Goal: Task Accomplishment & Management: Manage account settings

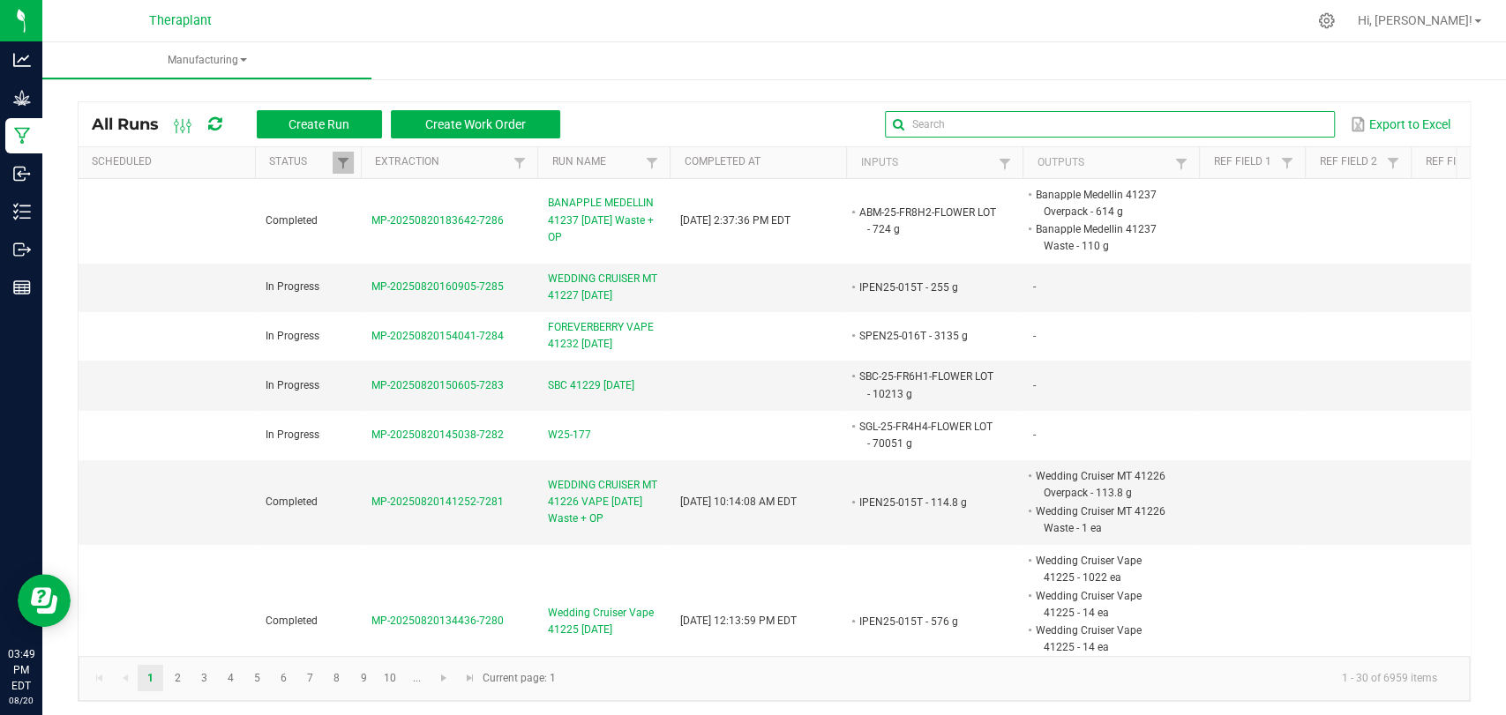
click at [1287, 132] on input "text" at bounding box center [1110, 124] width 450 height 26
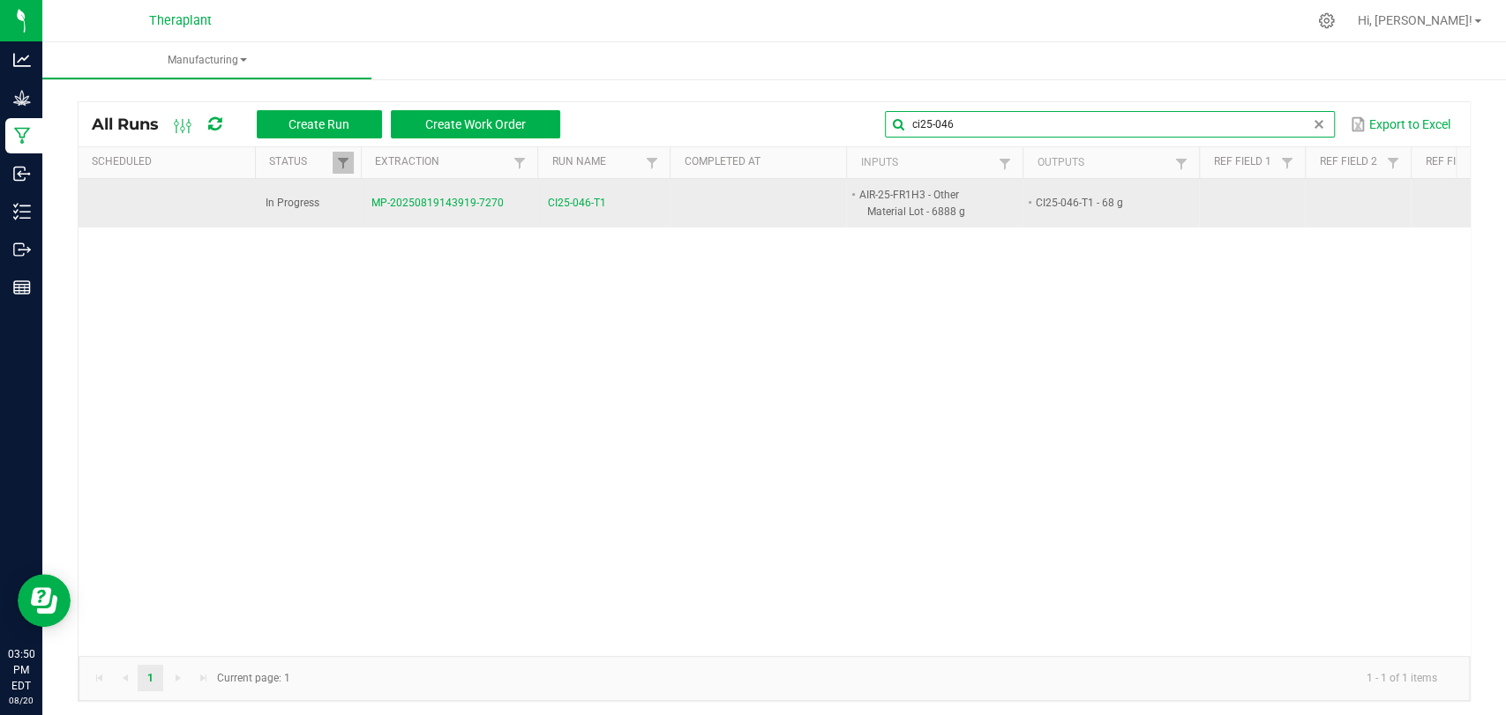
type input "ci25-046"
click at [581, 199] on span "CI25-046-T1" at bounding box center [577, 203] width 58 height 17
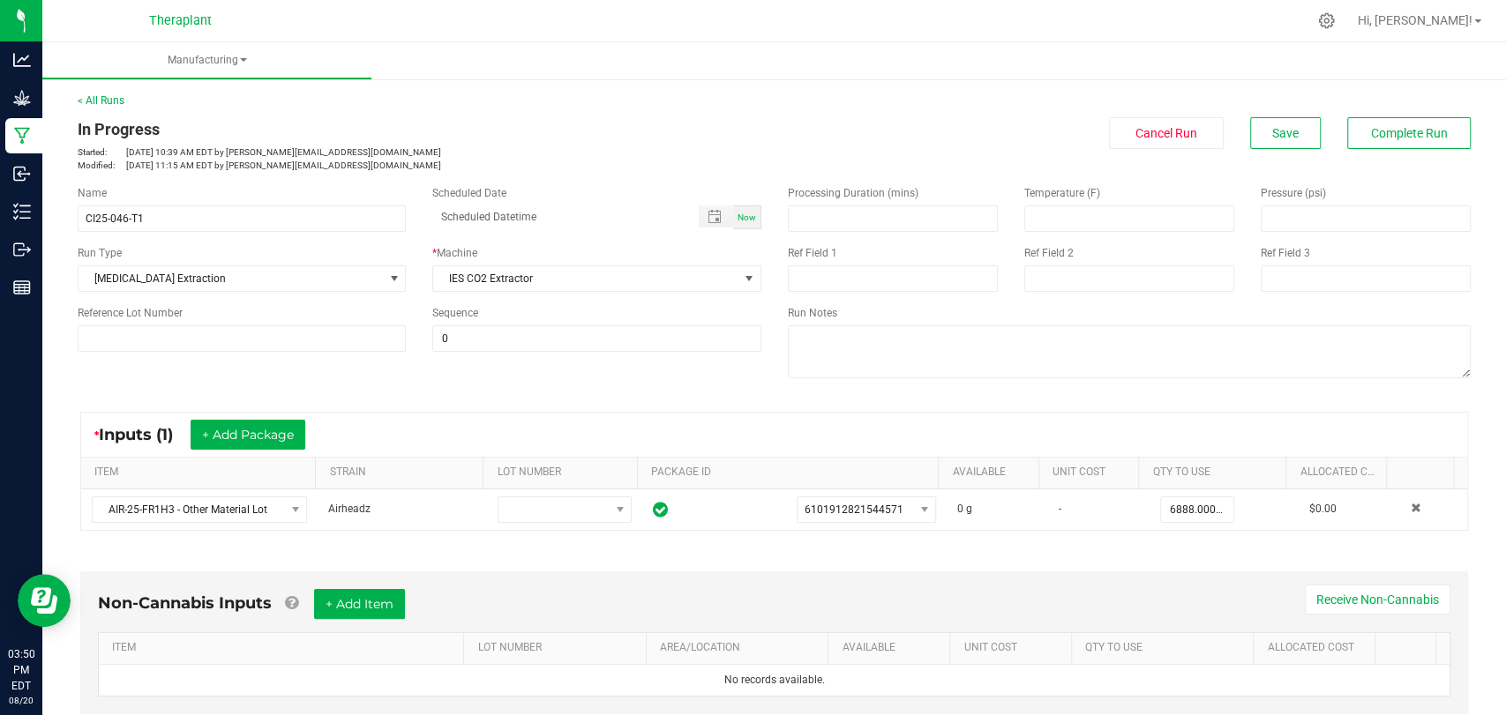
scroll to position [370, 0]
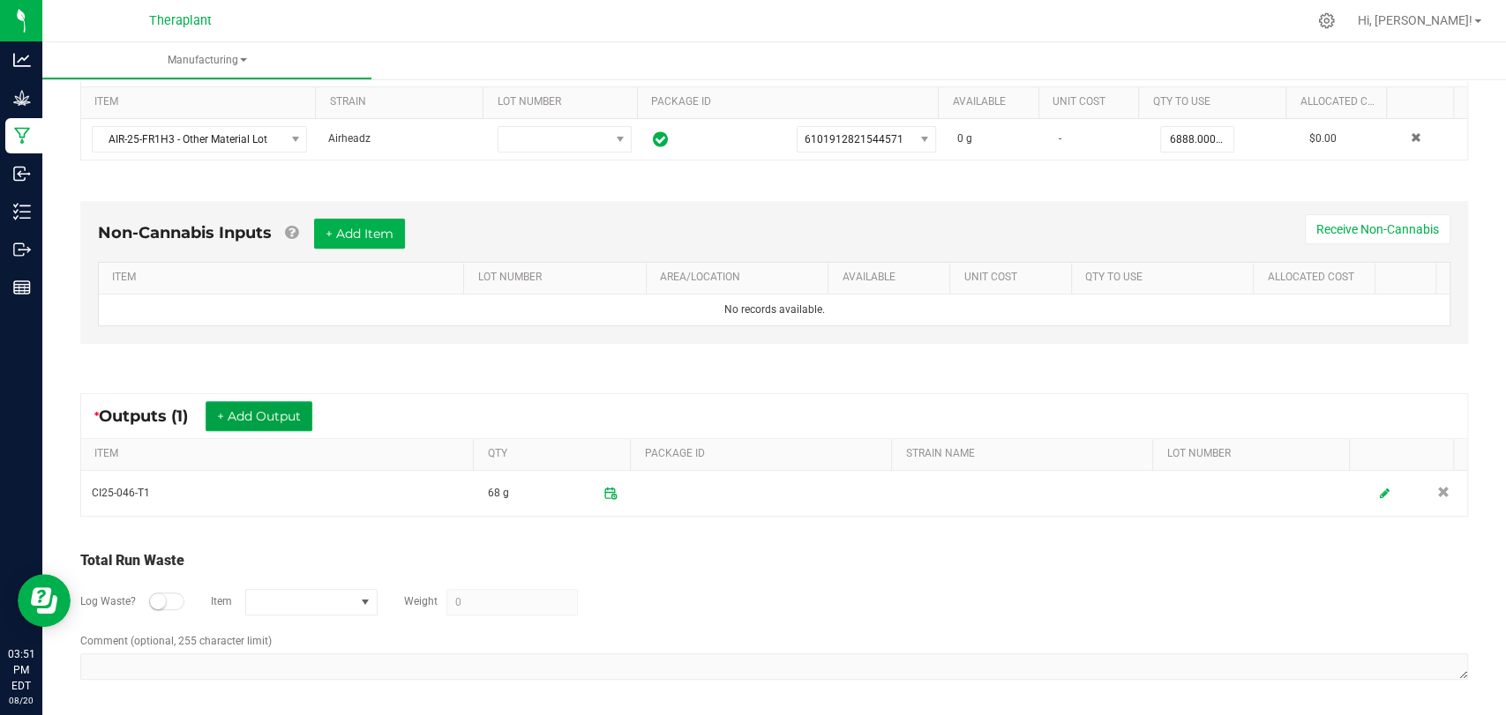
click at [269, 412] on button "+ Add Output" at bounding box center [259, 416] width 107 height 30
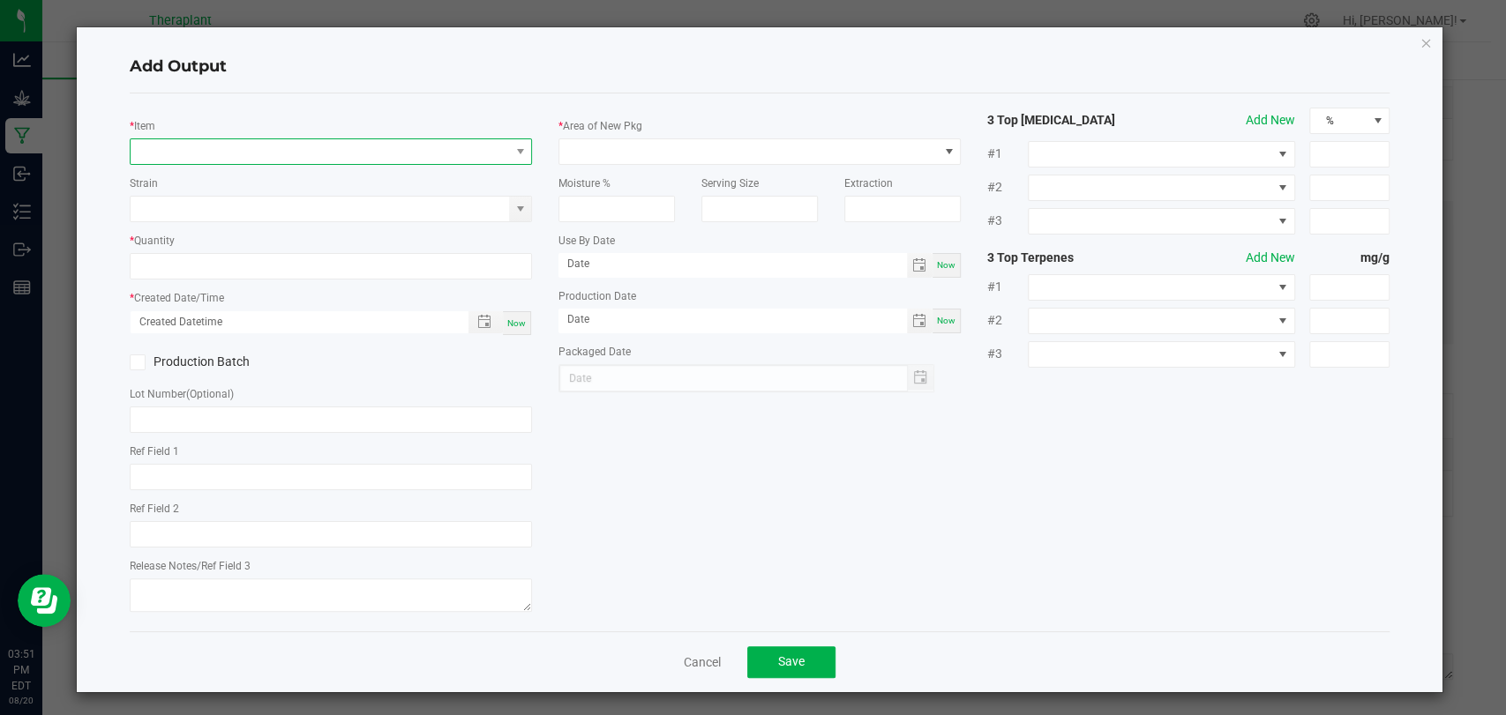
click at [340, 145] on span "NO DATA FOUND" at bounding box center [320, 151] width 378 height 25
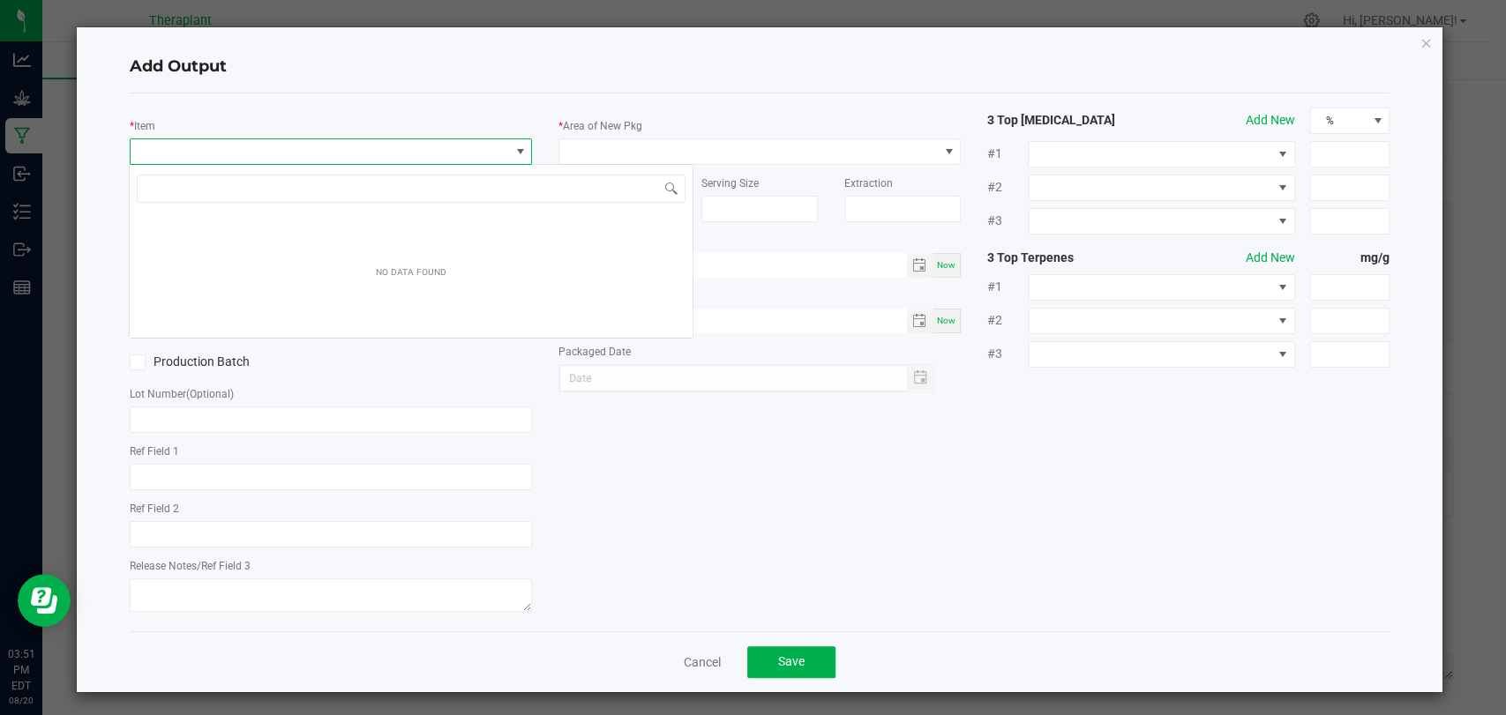
scroll to position [26, 397]
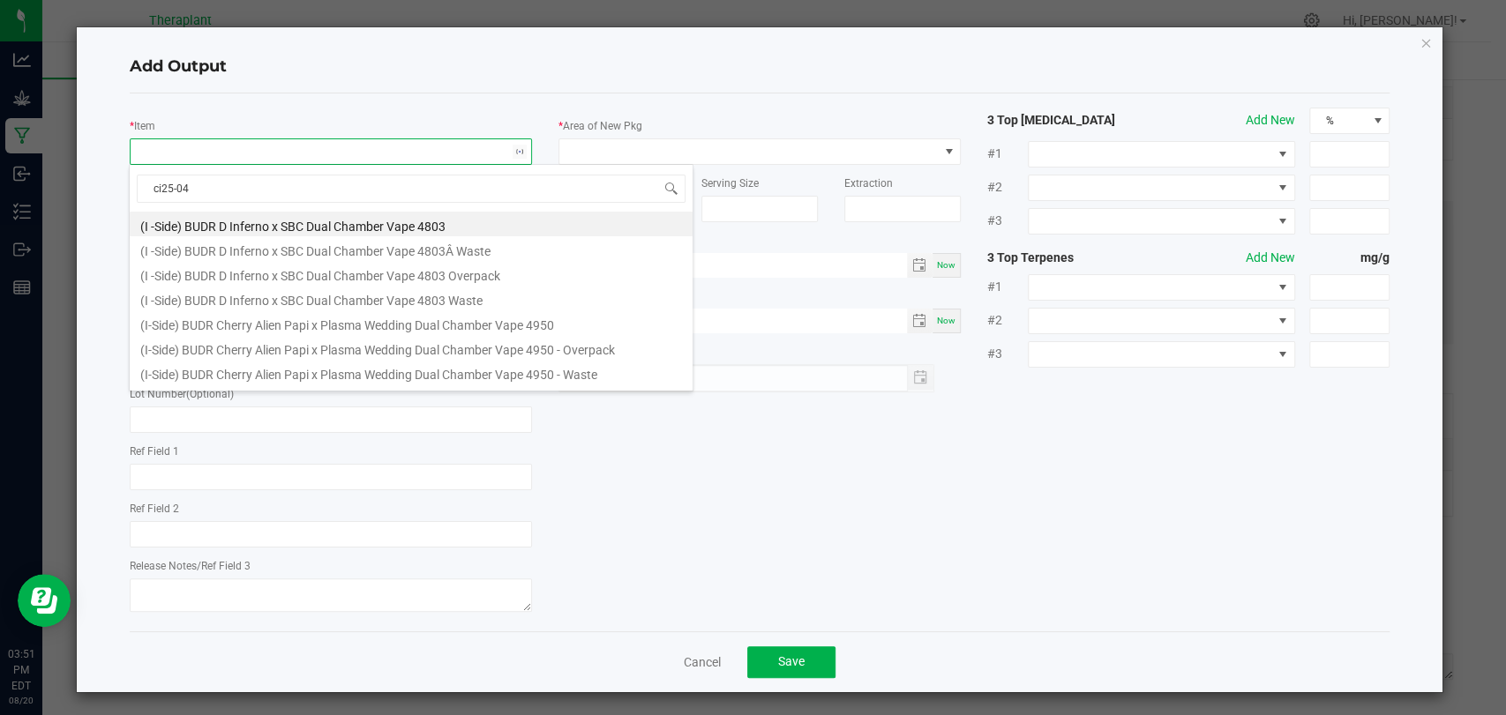
type input "ci25-046"
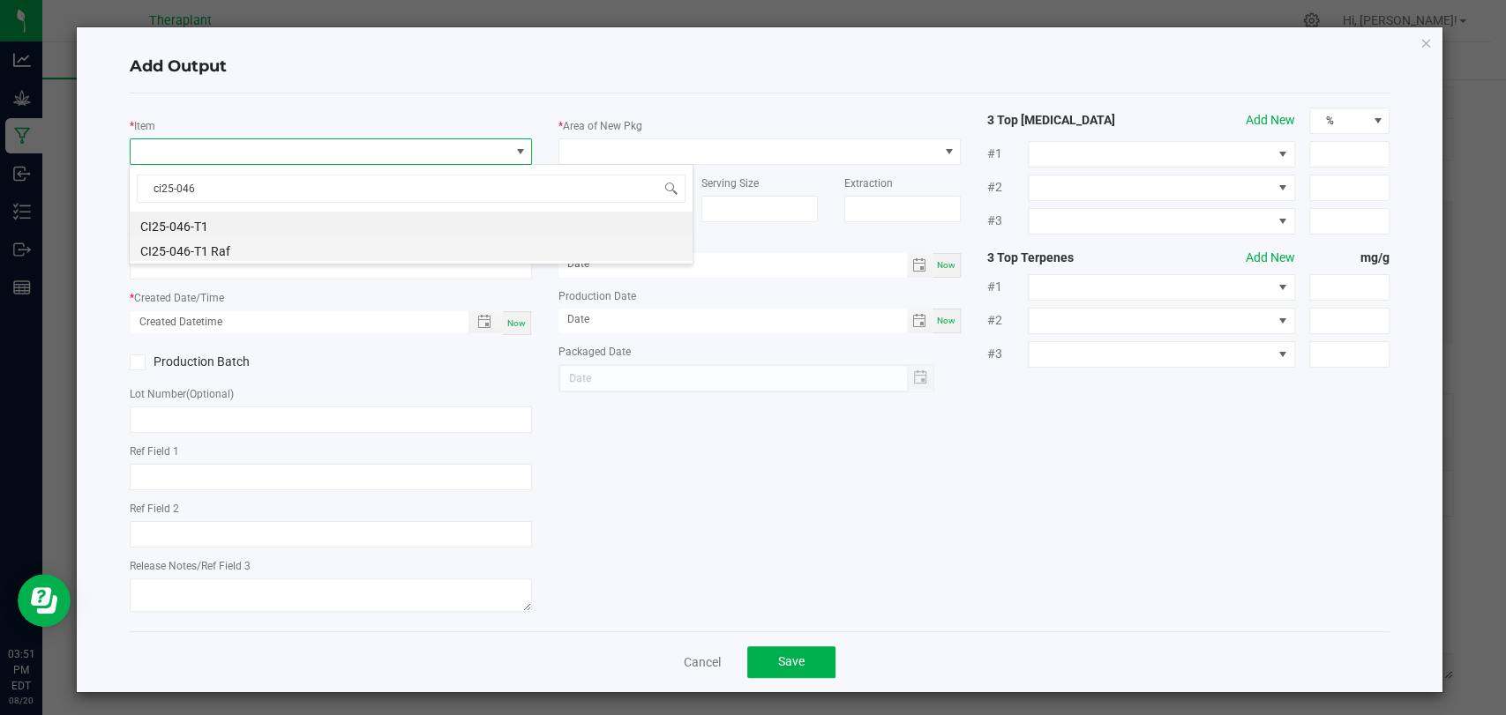
click at [261, 243] on li "CI25-046-T1 Raf" at bounding box center [411, 248] width 563 height 25
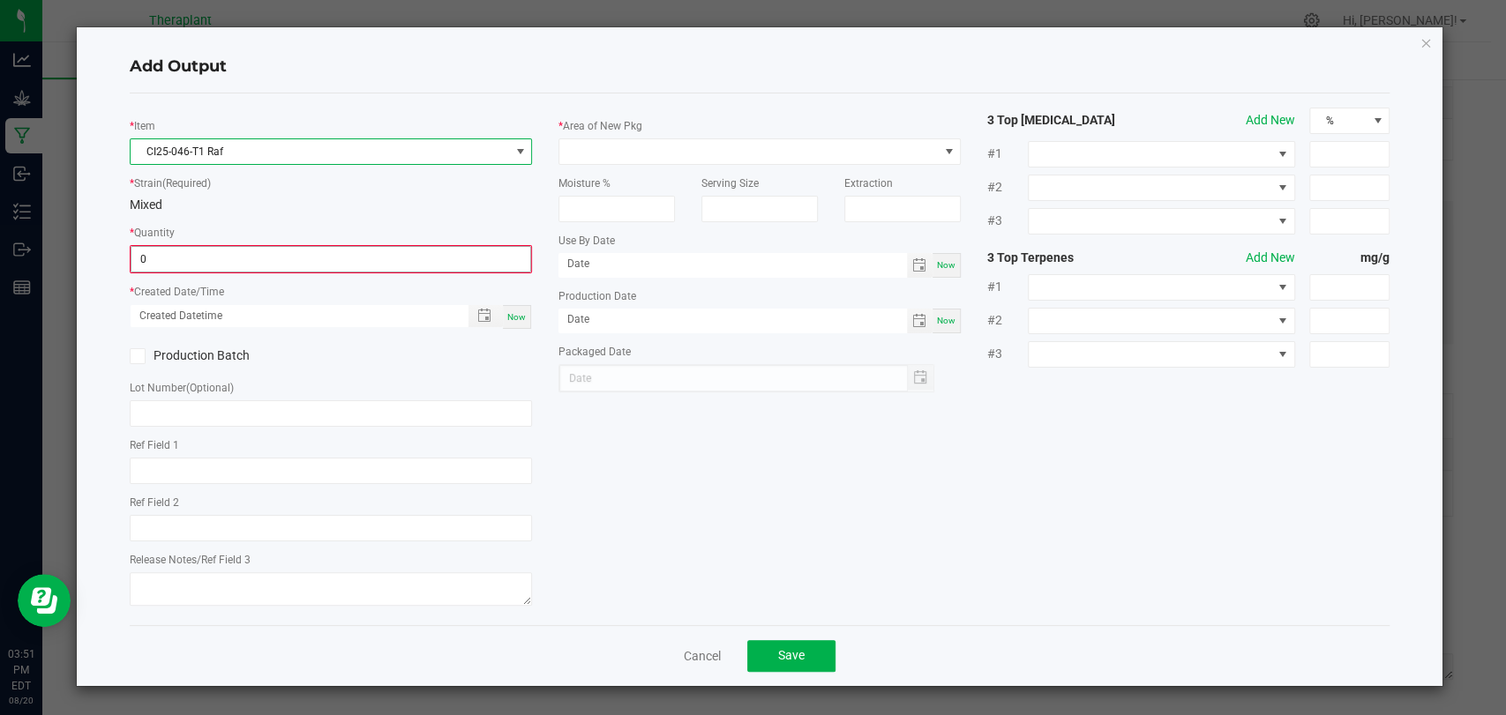
click at [255, 250] on input "0" at bounding box center [330, 259] width 399 height 25
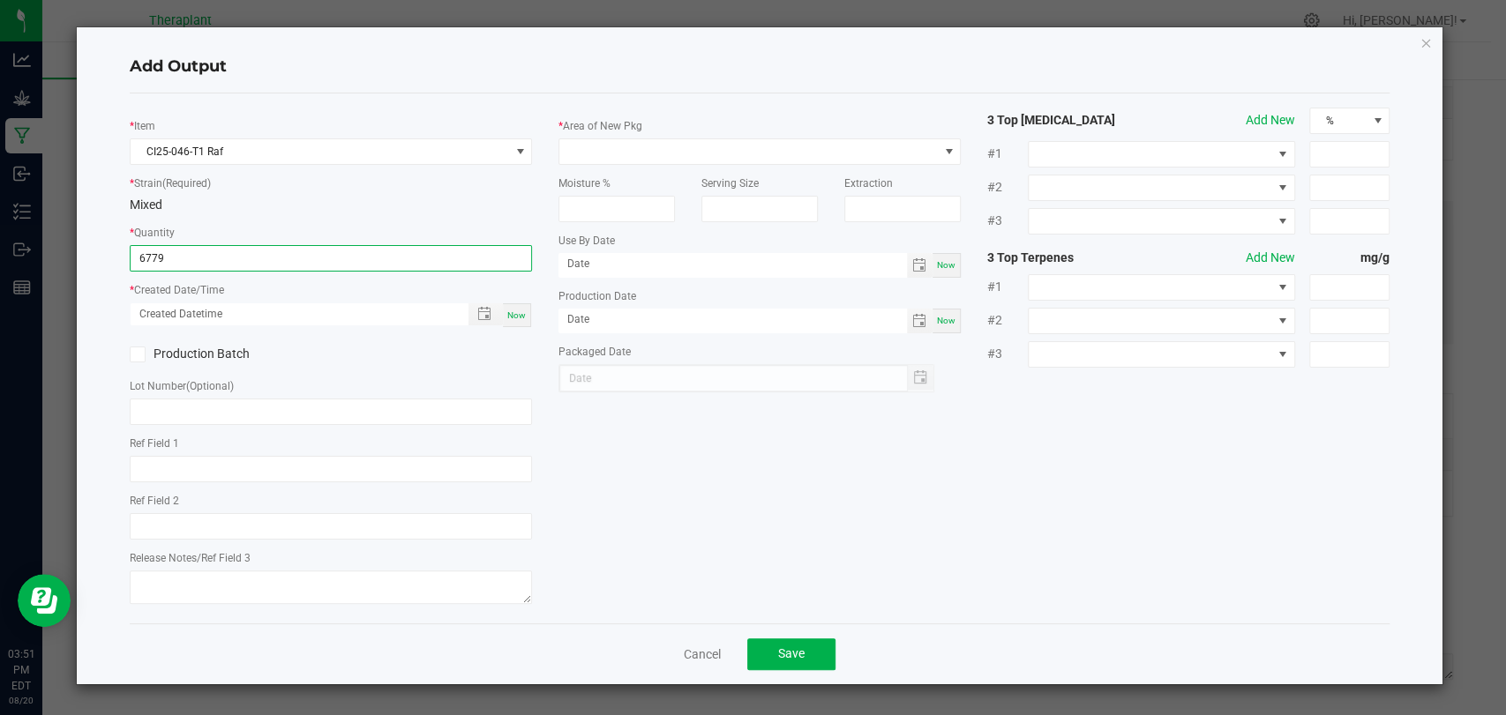
type input "6779.0000 g"
click at [519, 318] on span "Now" at bounding box center [516, 315] width 19 height 10
type input "08/20/2025 3:51 PM"
type input "[DATE]"
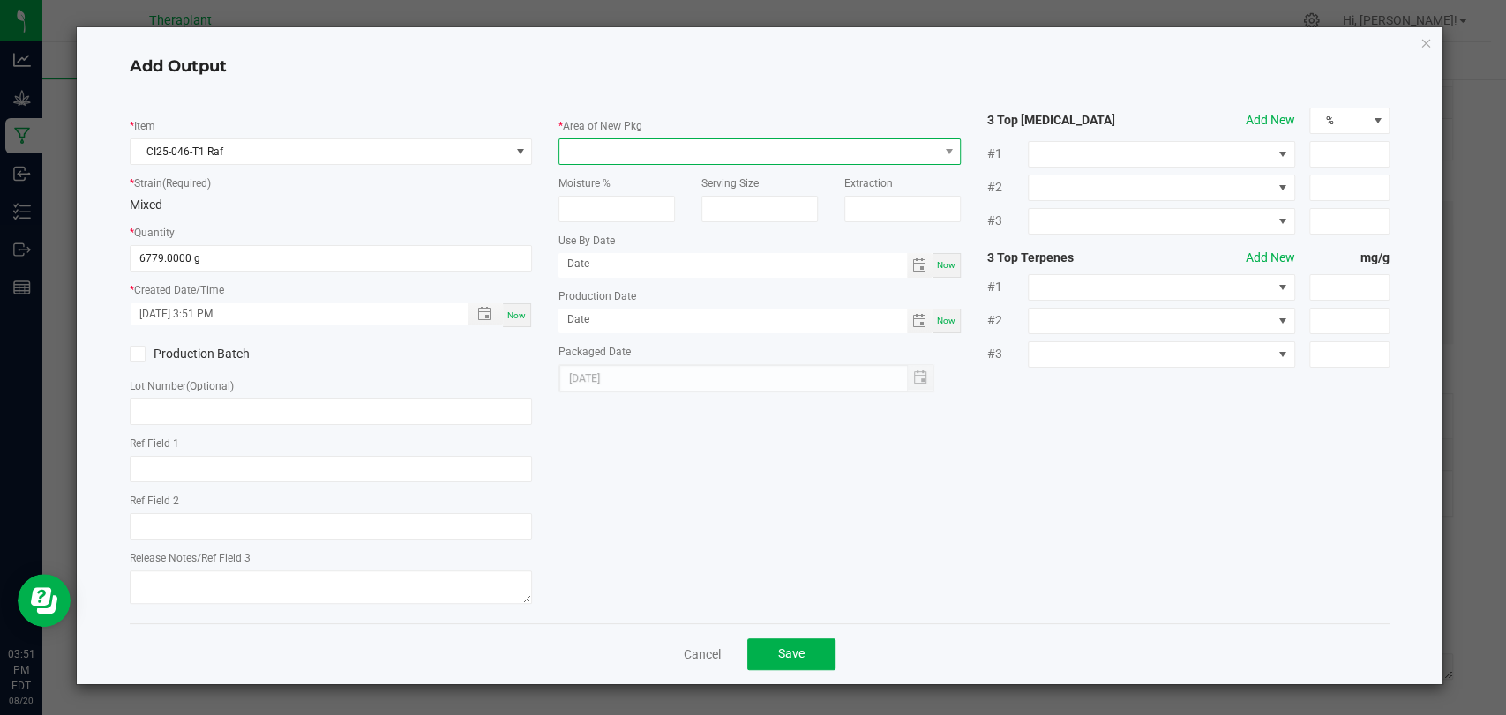
click at [606, 156] on span at bounding box center [748, 151] width 378 height 25
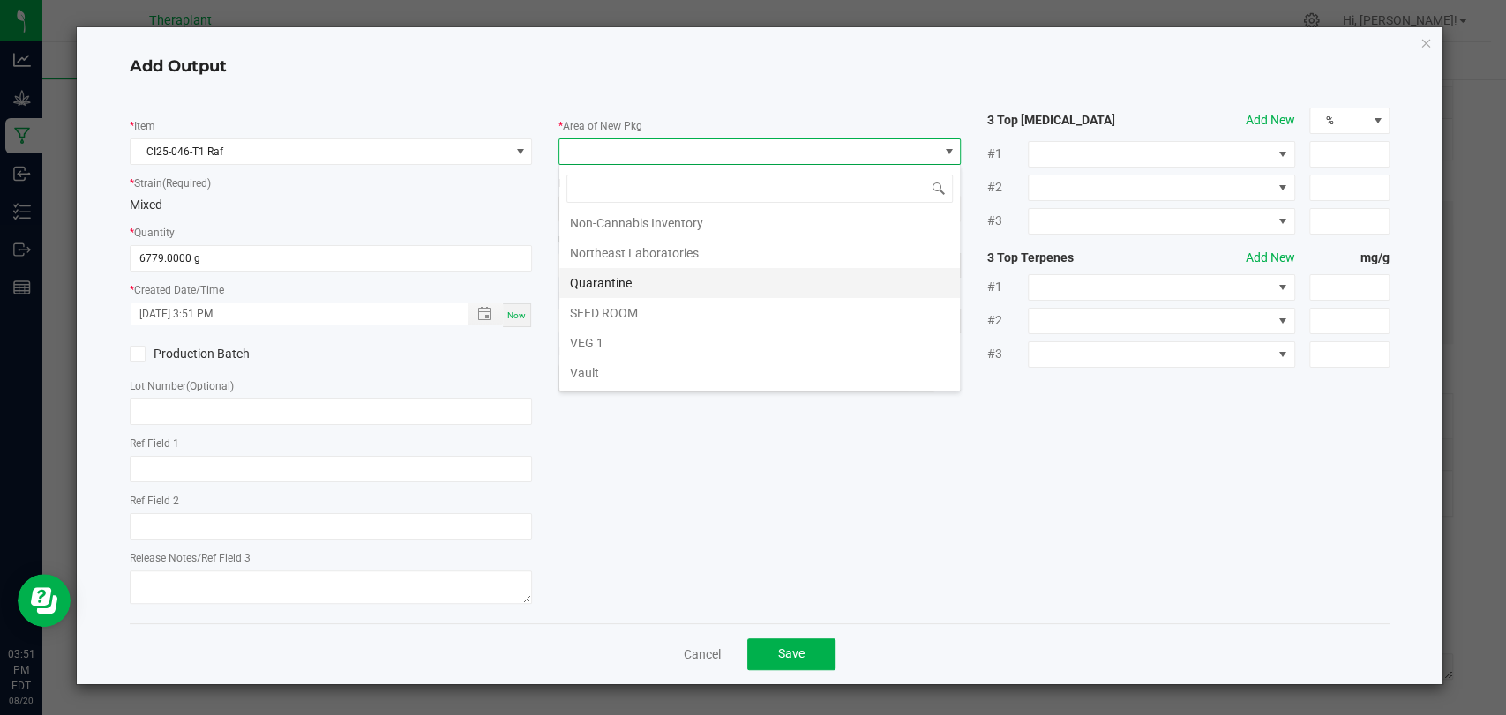
scroll to position [330, 0]
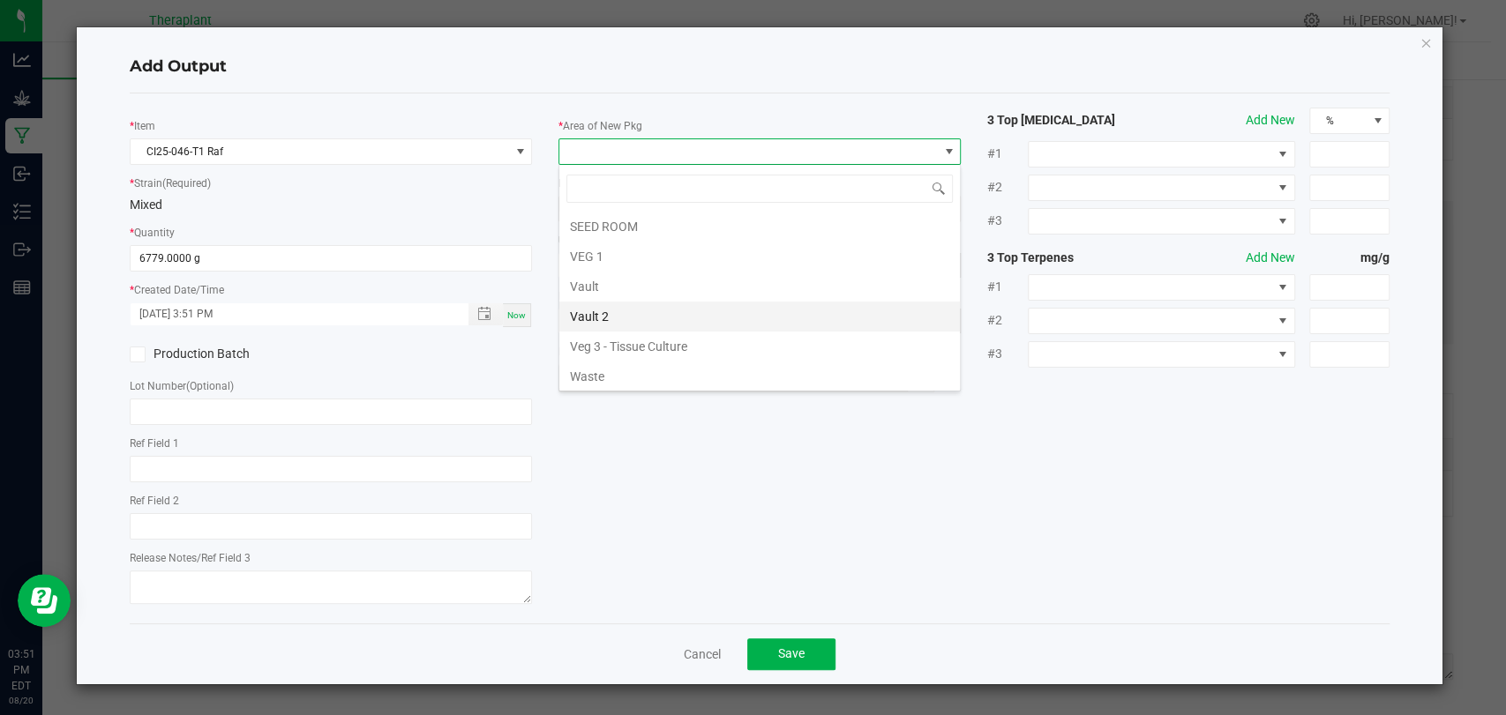
click at [604, 316] on li "Vault 2" at bounding box center [759, 317] width 400 height 30
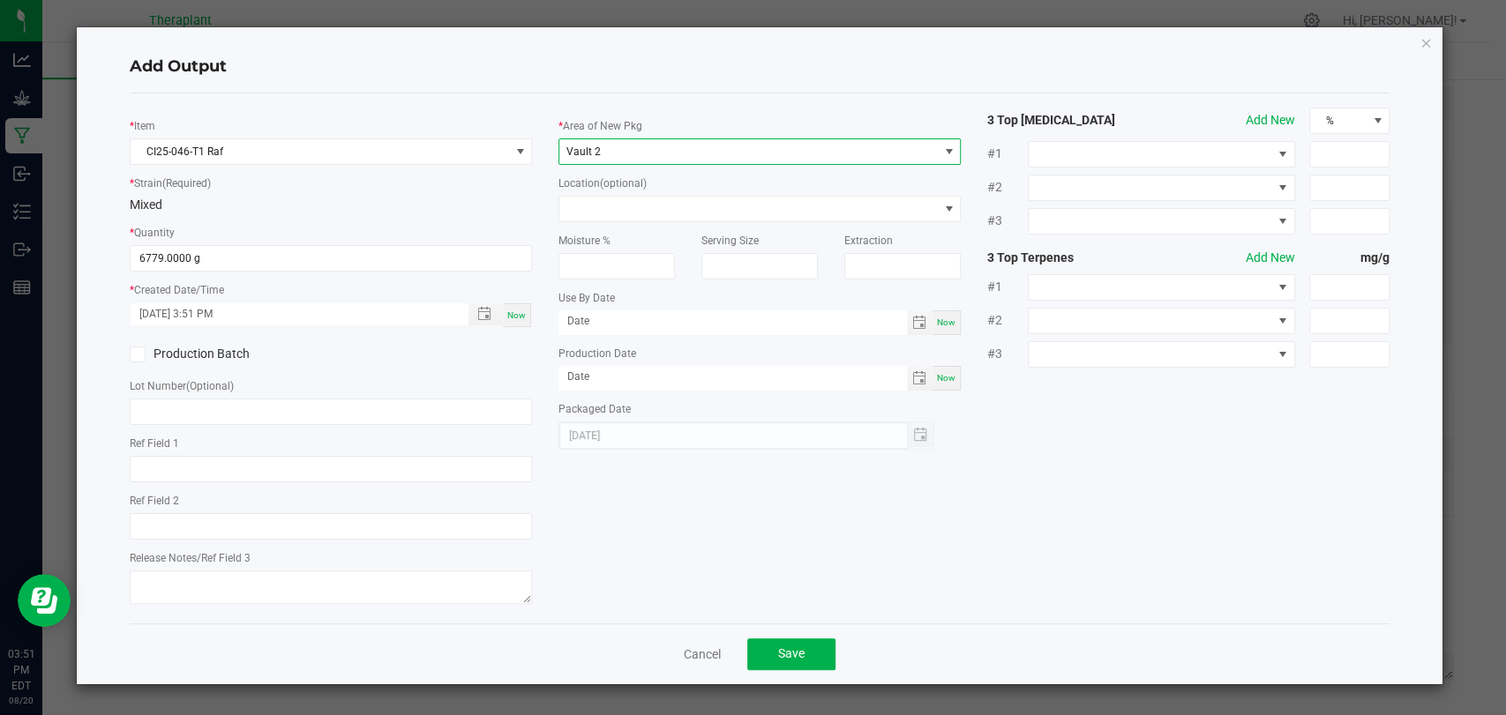
click at [625, 222] on div "Moisture %" at bounding box center [616, 250] width 143 height 57
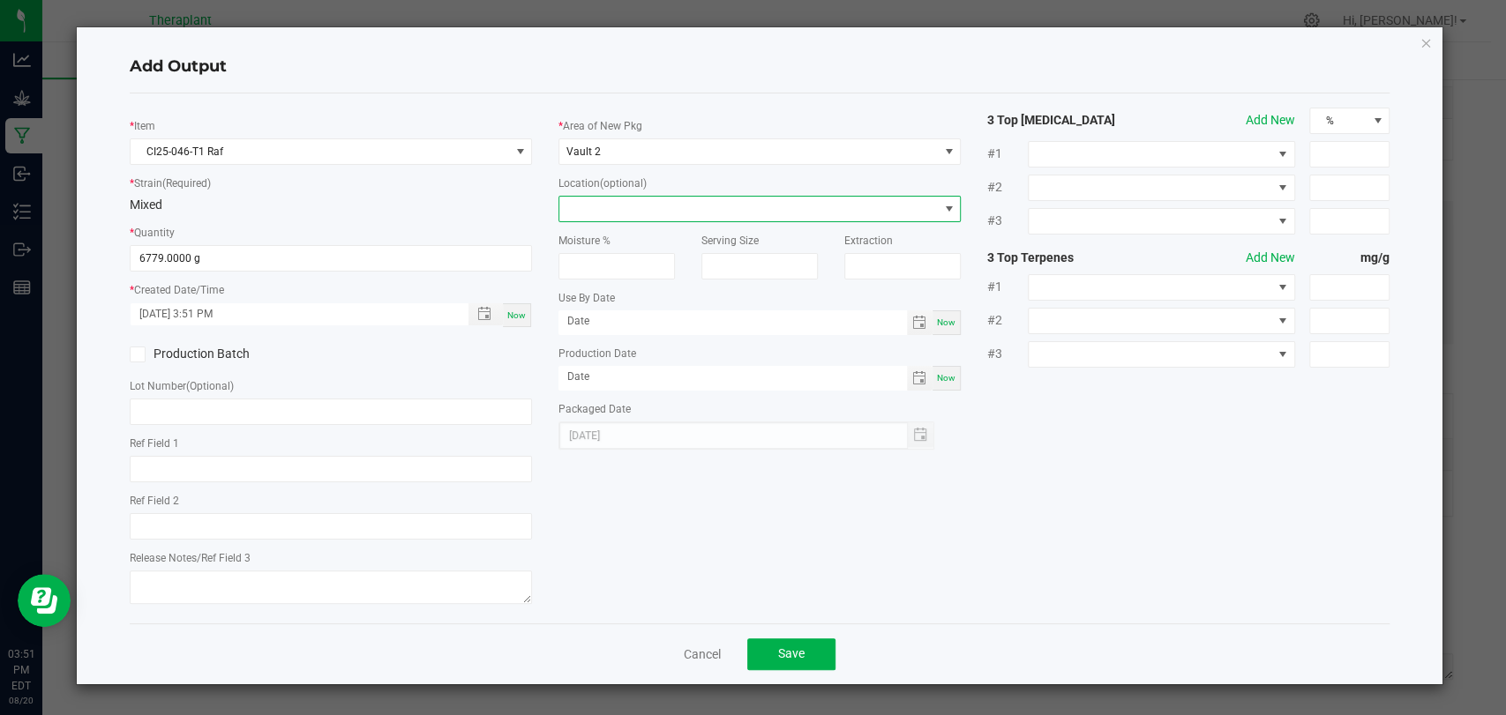
click at [626, 217] on span at bounding box center [748, 209] width 378 height 25
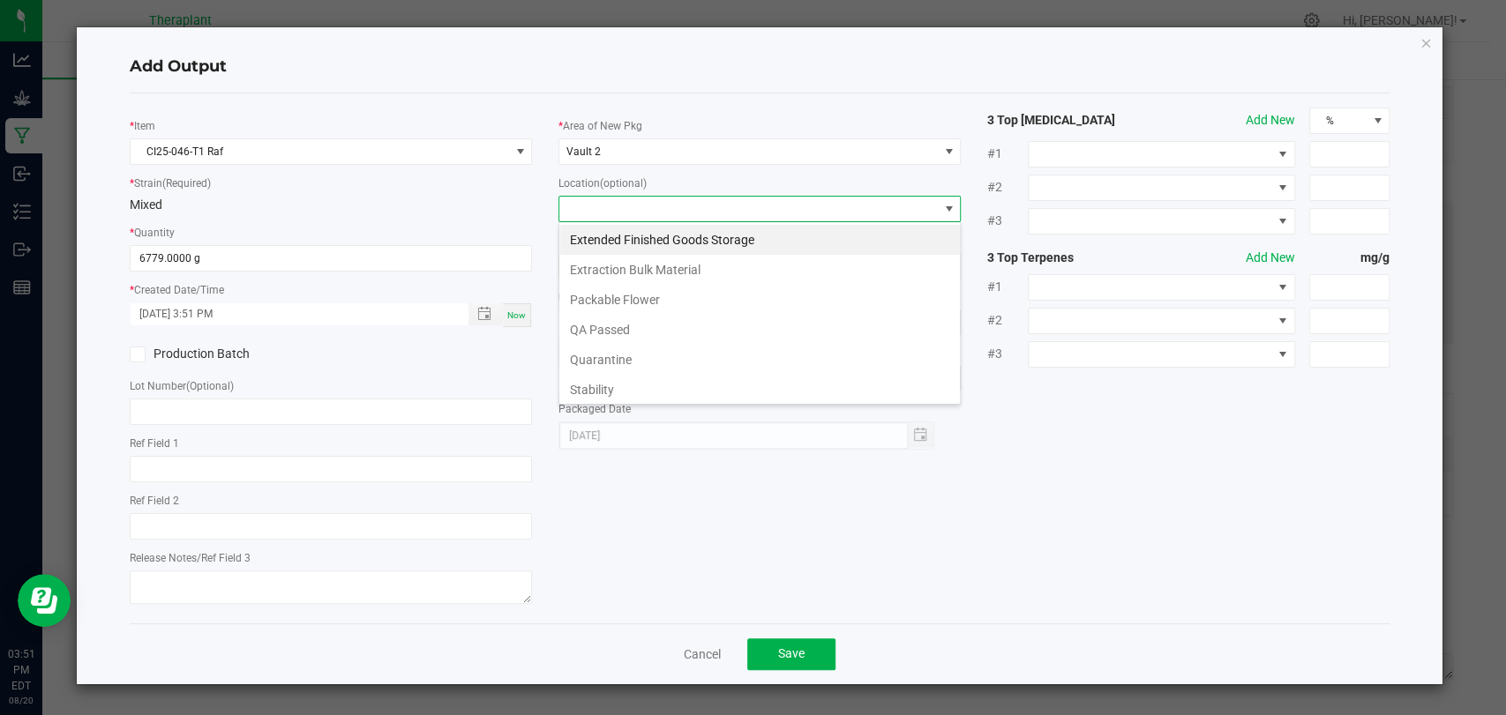
scroll to position [26, 402]
click at [631, 256] on li "Extraction Bulk Material" at bounding box center [759, 270] width 400 height 30
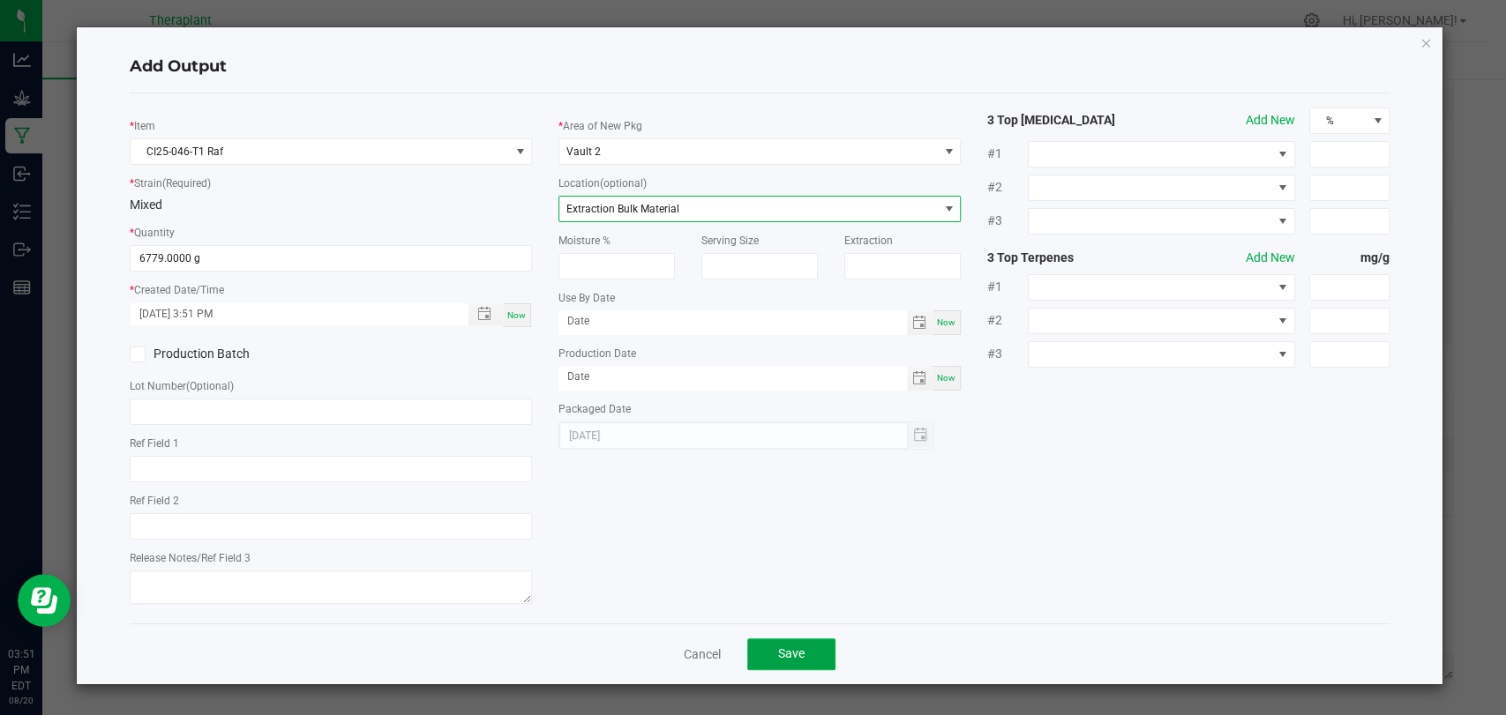
click at [797, 643] on button "Save" at bounding box center [791, 655] width 88 height 32
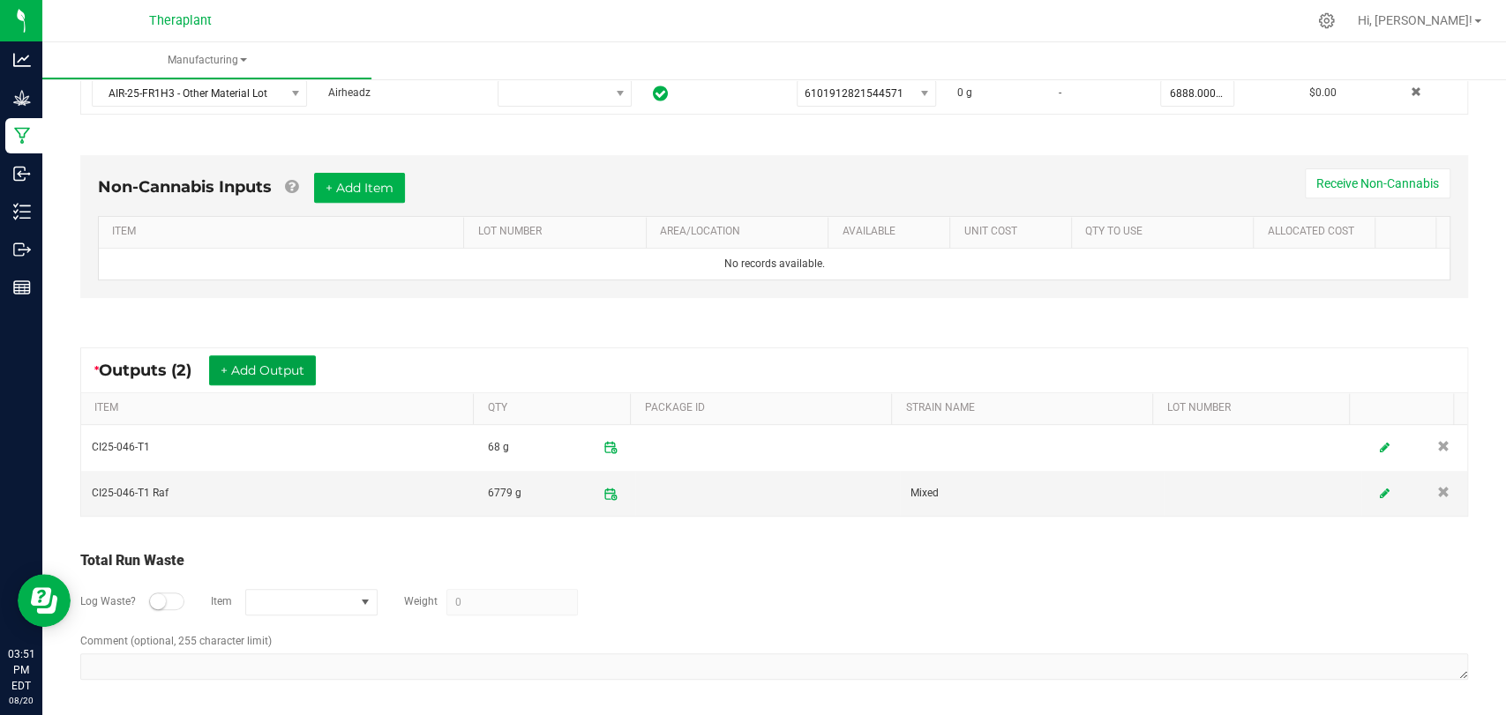
scroll to position [0, 0]
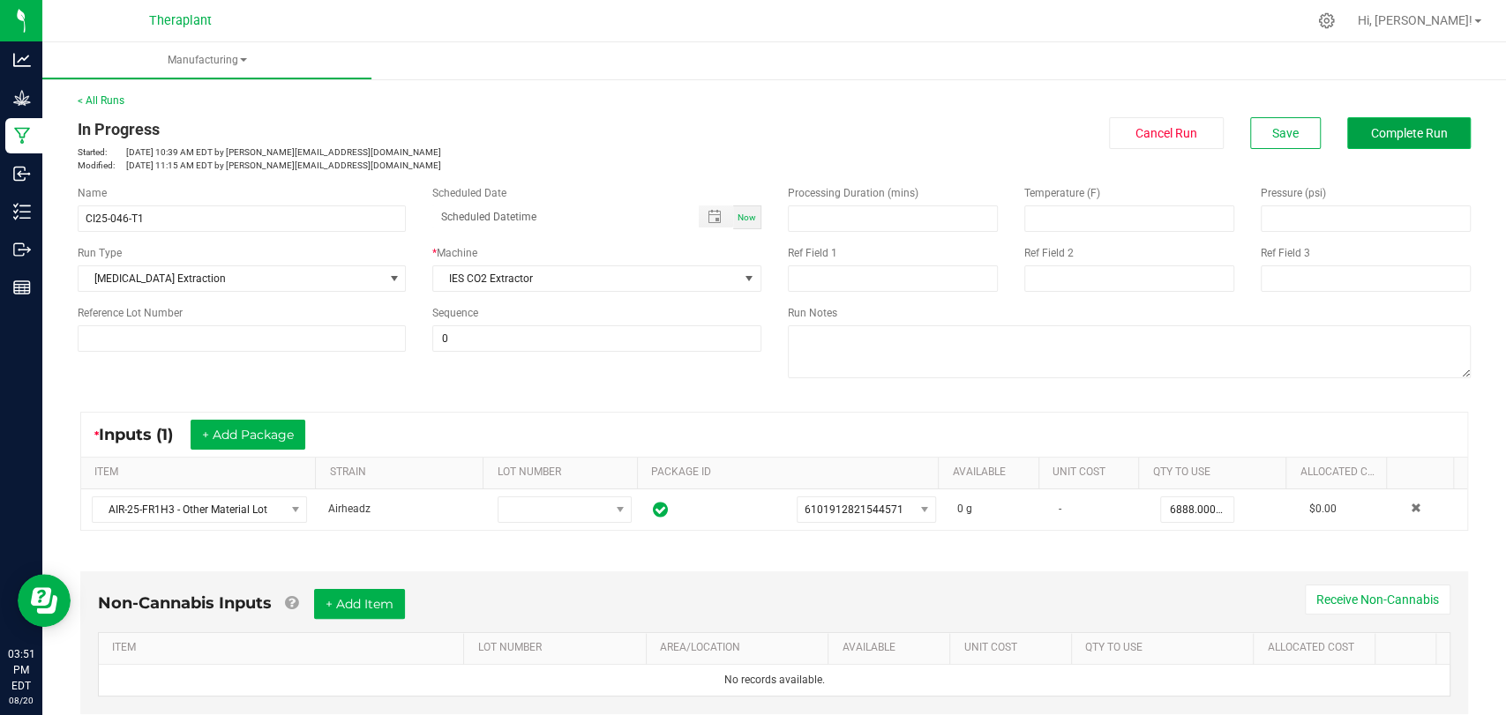
click at [1386, 139] on span "Complete Run" at bounding box center [1409, 133] width 77 height 14
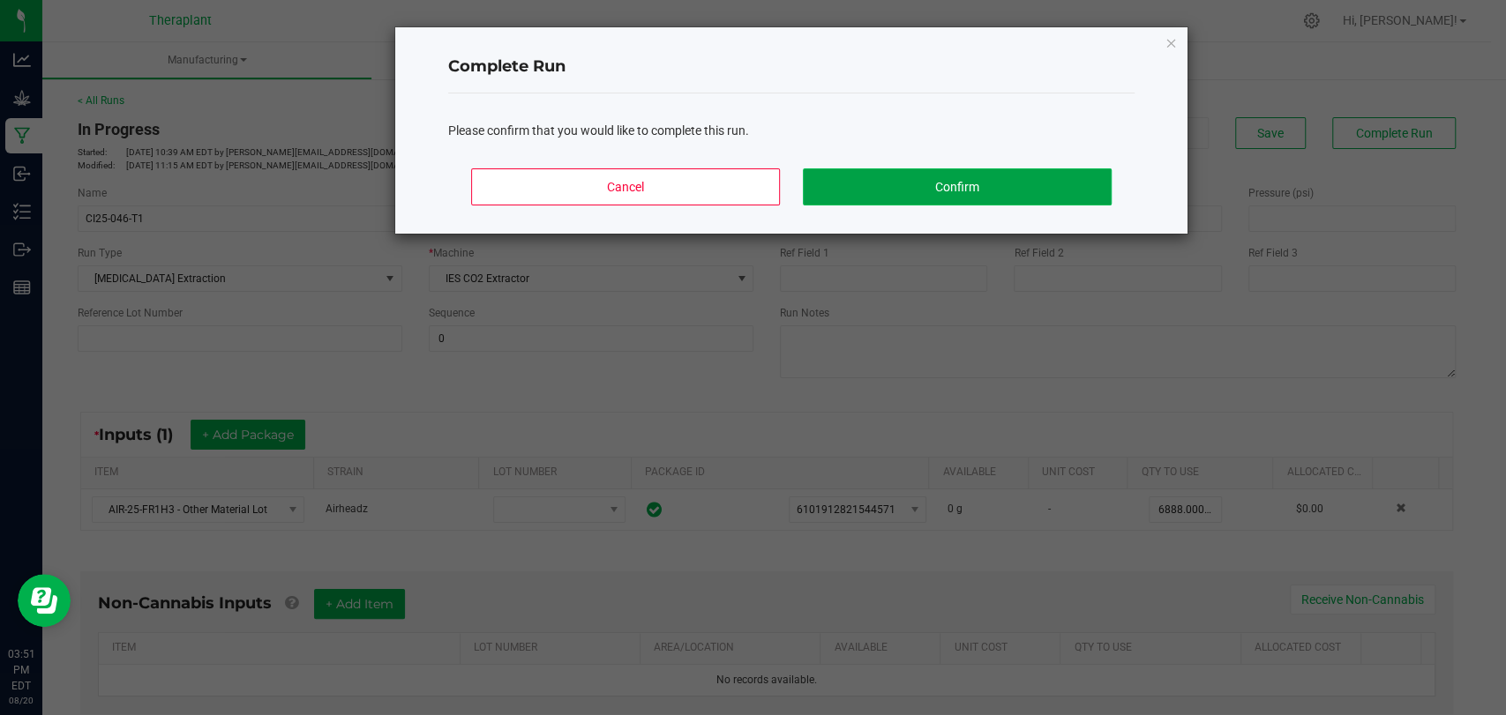
click at [1056, 174] on button "Confirm" at bounding box center [957, 186] width 309 height 37
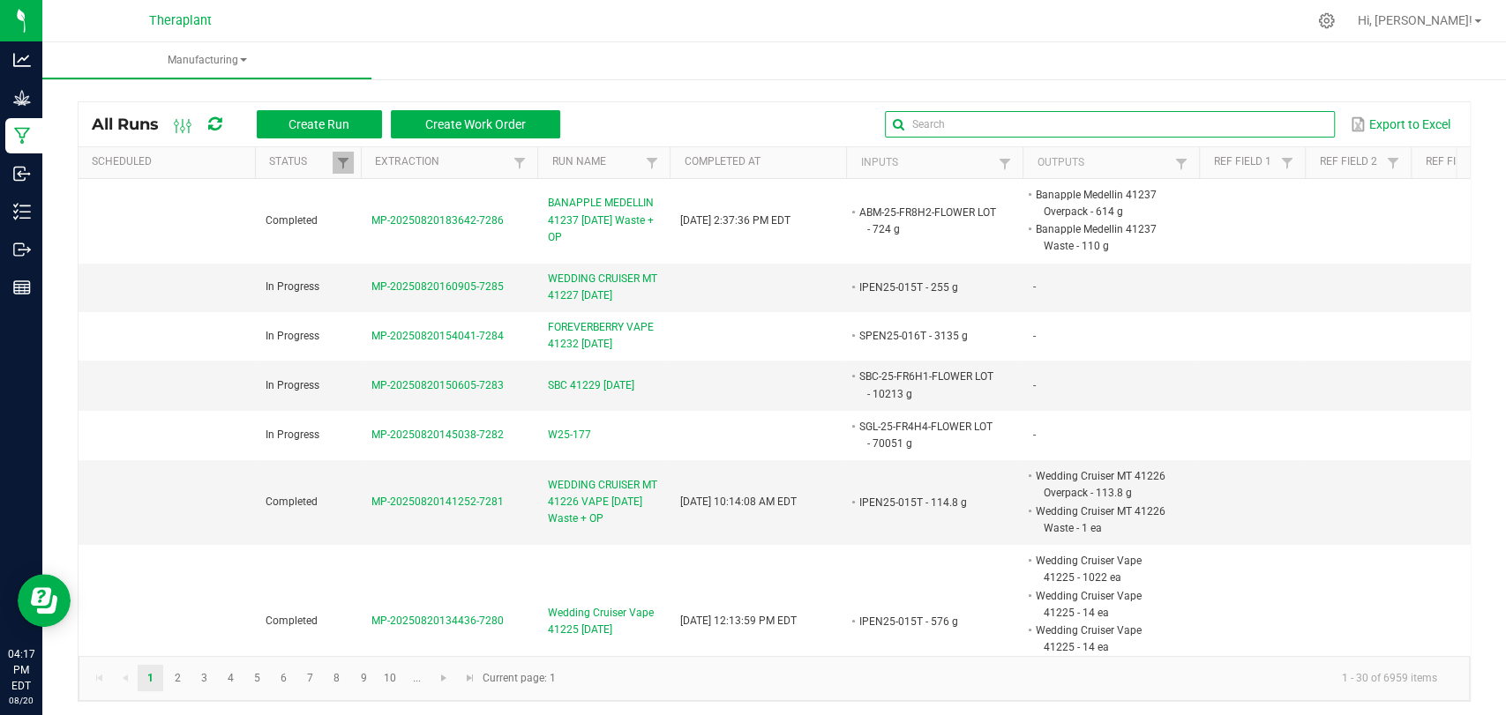
click at [1254, 111] on input "text" at bounding box center [1110, 124] width 450 height 26
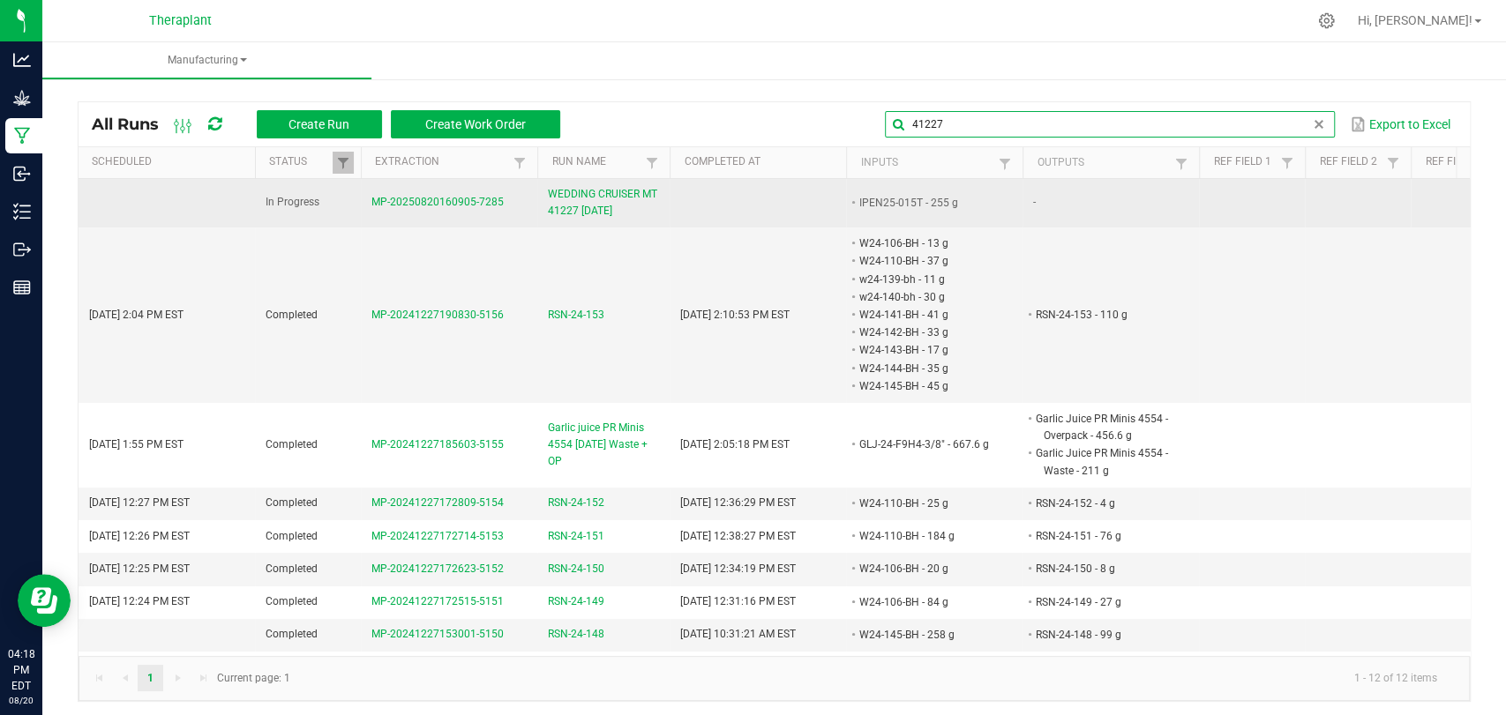
type input "41227"
click at [579, 205] on span "WEDDING CRUISER MT 41227 09/20/25" at bounding box center [603, 203] width 111 height 34
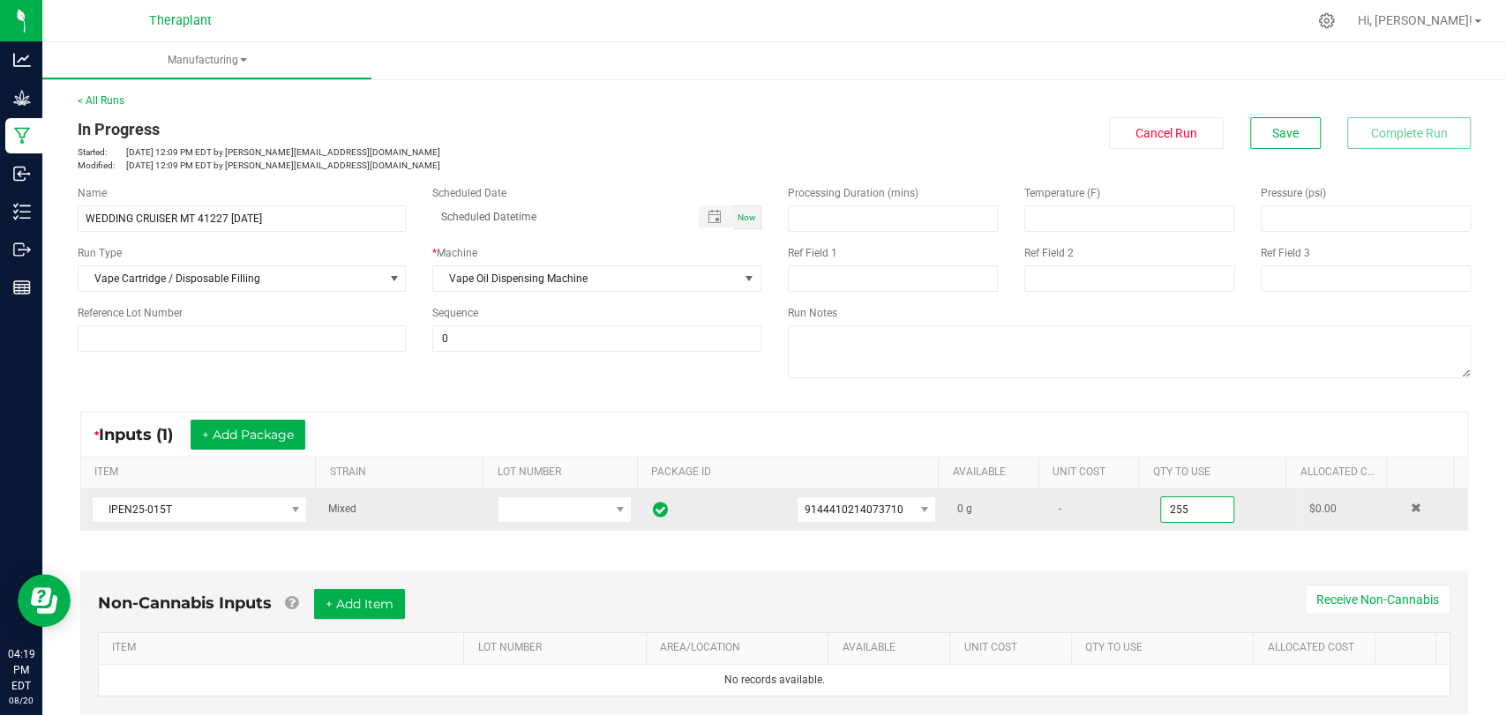
click at [1161, 514] on input "255" at bounding box center [1197, 509] width 72 height 25
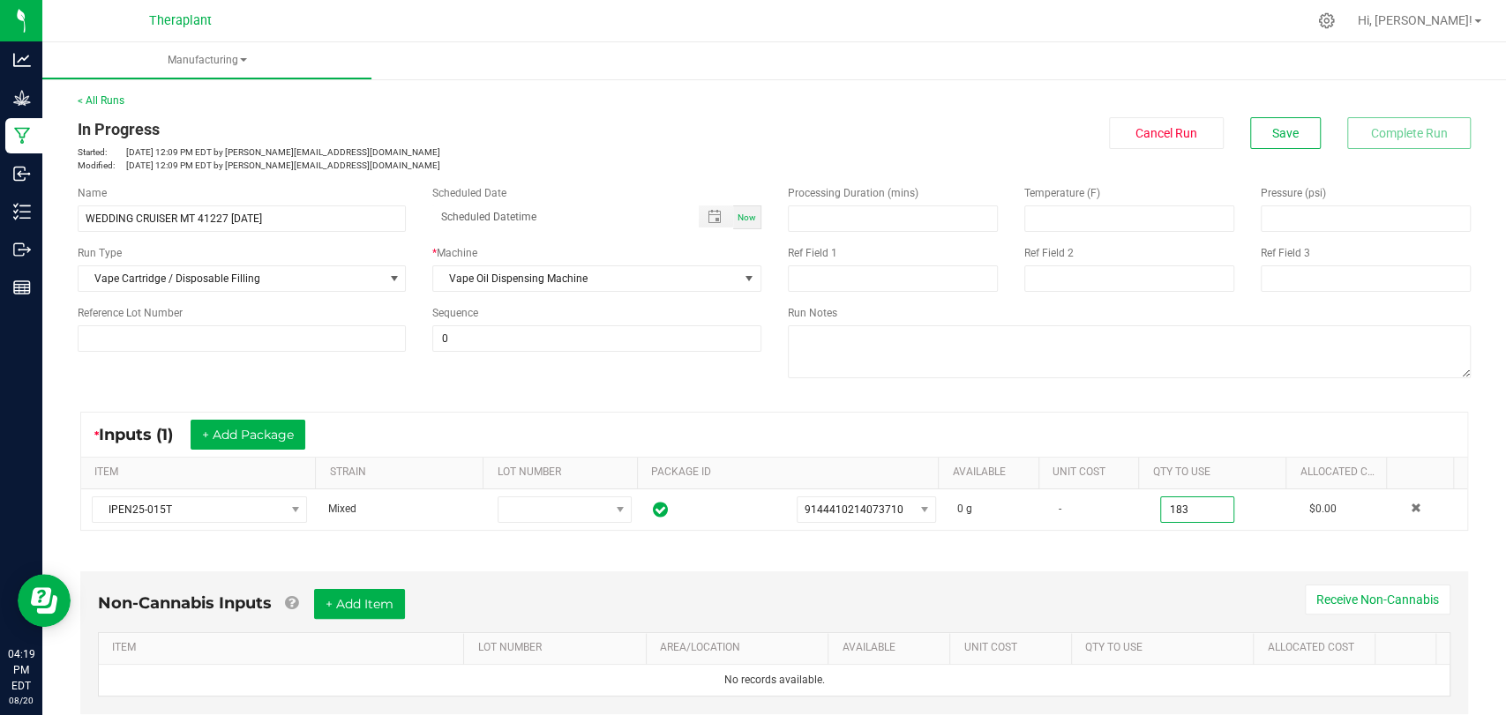
type input "183.0000 g"
click at [1151, 537] on div "* Inputs (1) + Add Package ITEM STRAIN LOT NUMBER PACKAGE ID AVAILABLE Unit Cos…" at bounding box center [773, 471] width 1419 height 151
click at [1254, 136] on button "Save" at bounding box center [1285, 133] width 71 height 32
drag, startPoint x: 304, startPoint y: 221, endPoint x: 84, endPoint y: 228, distance: 220.6
click at [84, 228] on input "WEDDING CRUISER MT 41227 09/20/25" at bounding box center [242, 219] width 328 height 26
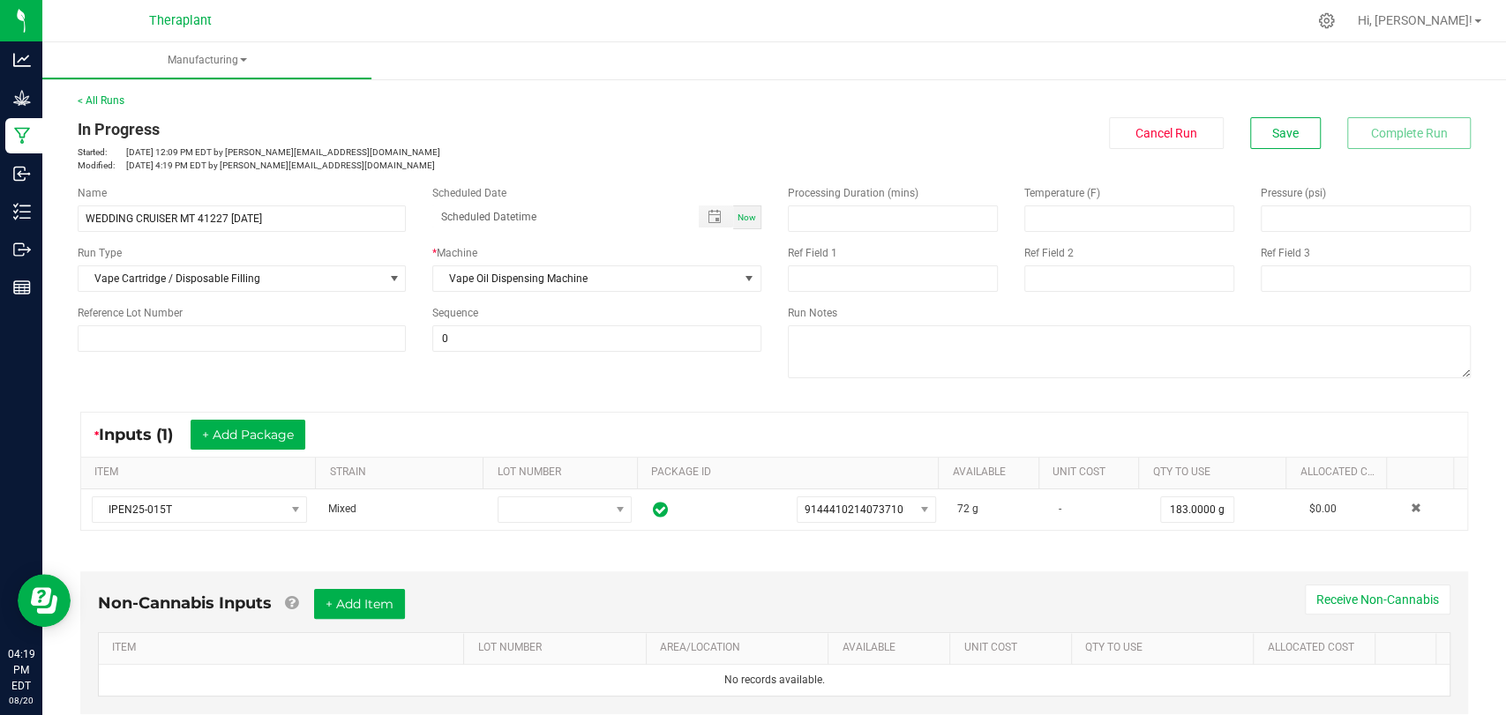
click at [504, 161] on p "Modified: Aug 20, 2025 4:19 PM EDT by d.tucker@theraplant.com" at bounding box center [420, 165] width 684 height 13
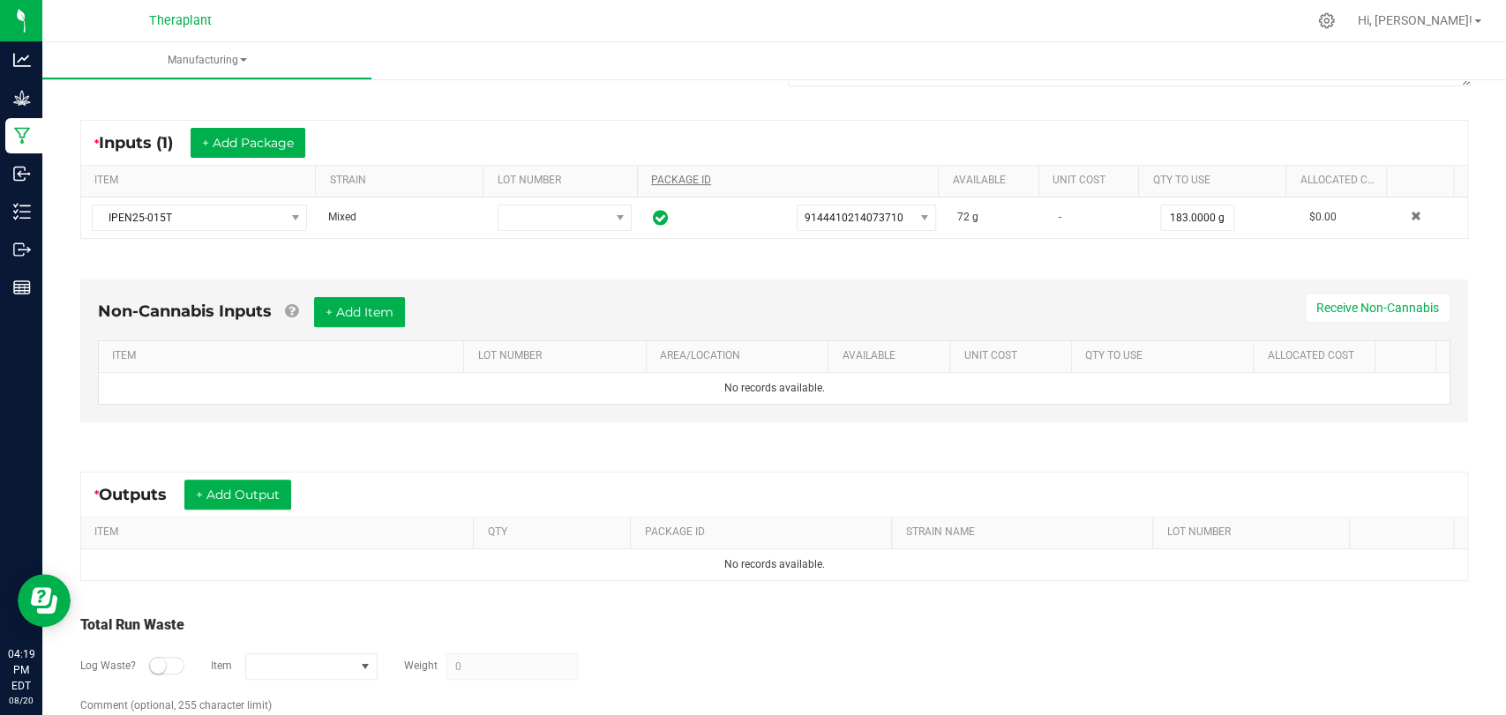
scroll to position [294, 0]
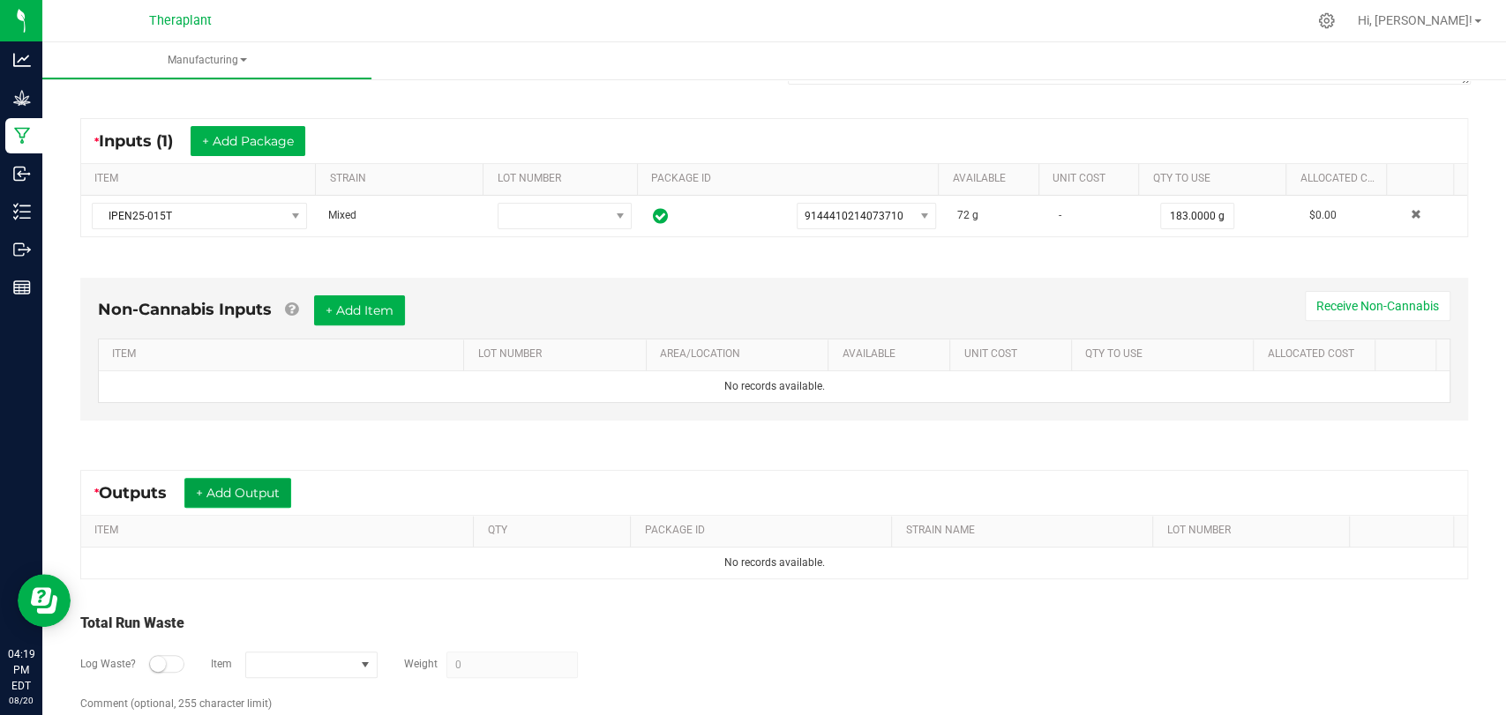
click at [247, 494] on button "+ Add Output" at bounding box center [237, 493] width 107 height 30
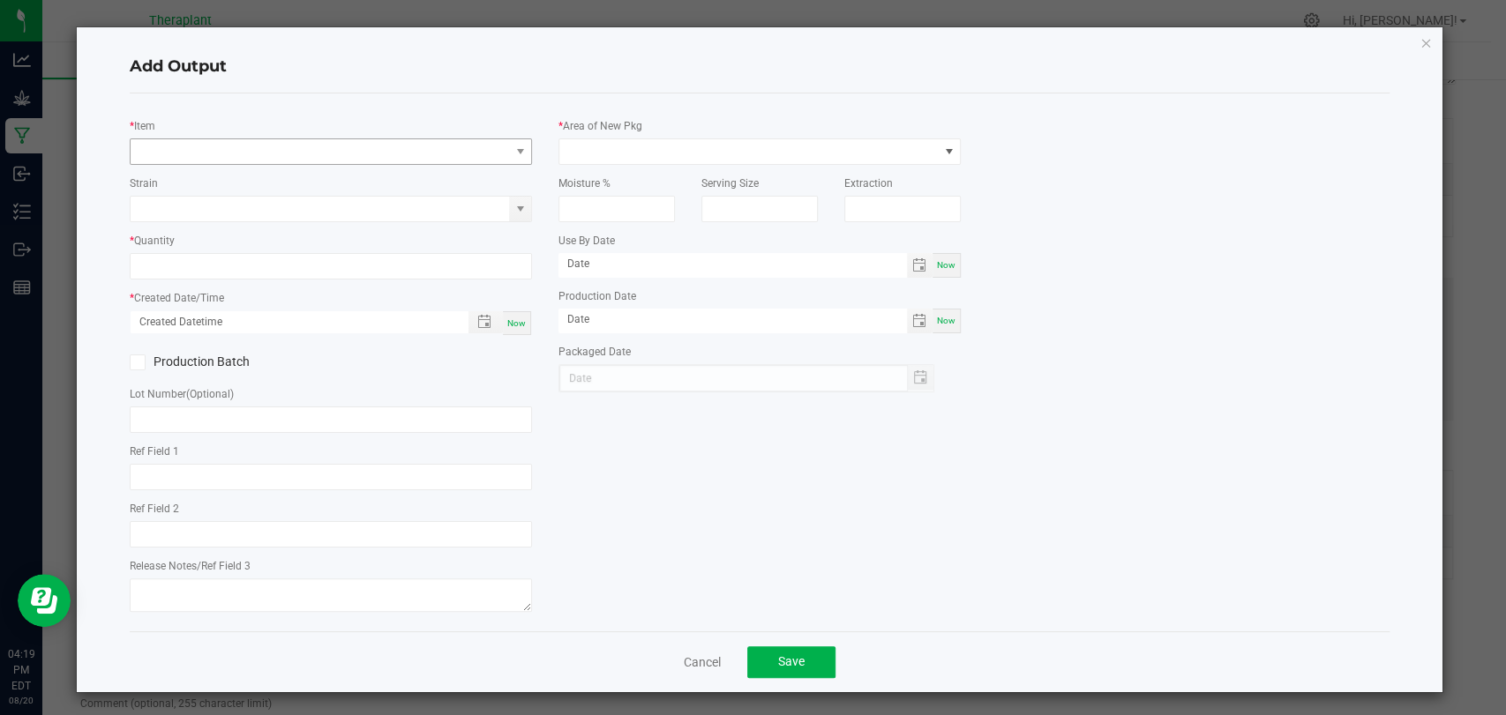
type input "WDC x MTT x Purple Urkel"
click at [336, 155] on span "NO DATA FOUND" at bounding box center [320, 151] width 378 height 25
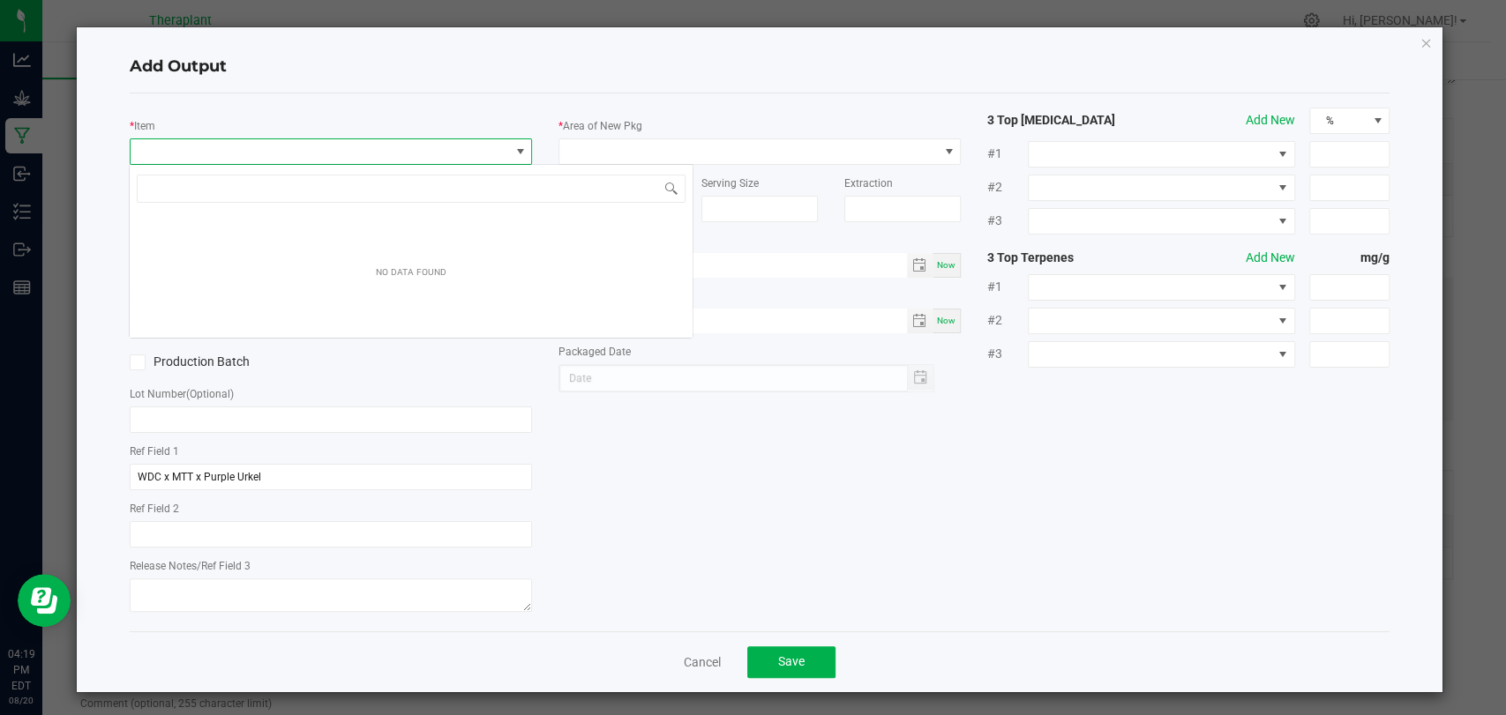
scroll to position [26, 397]
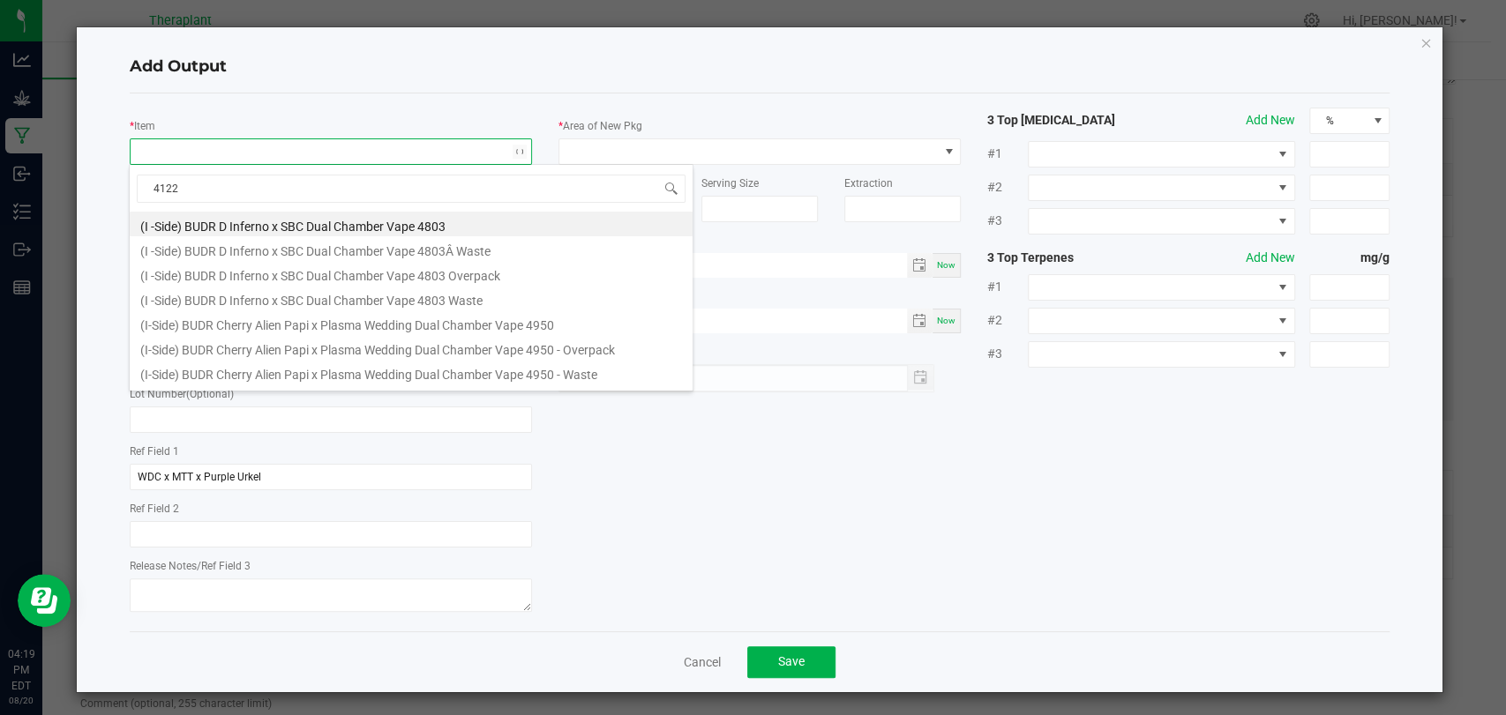
type input "41227"
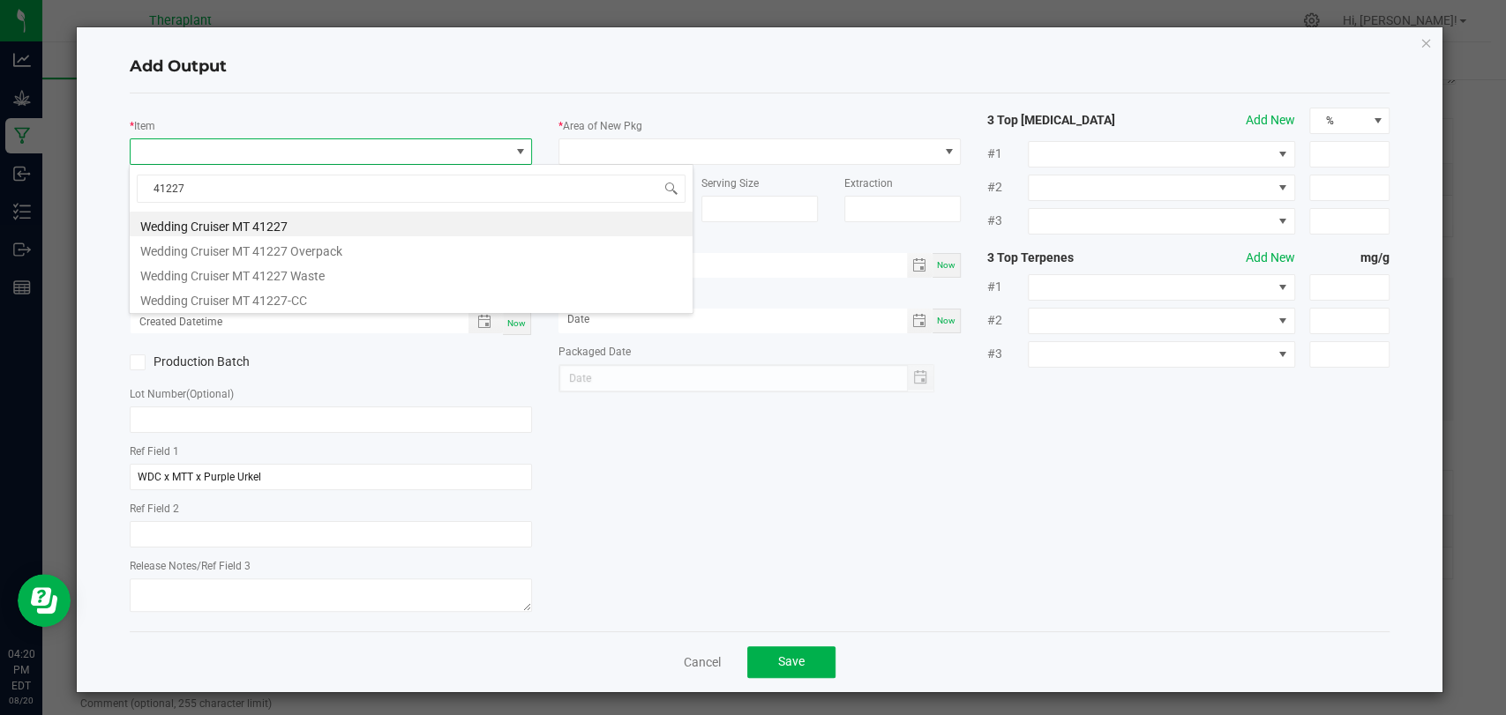
click at [278, 223] on li "Wedding Cruiser MT 41227" at bounding box center [411, 224] width 563 height 25
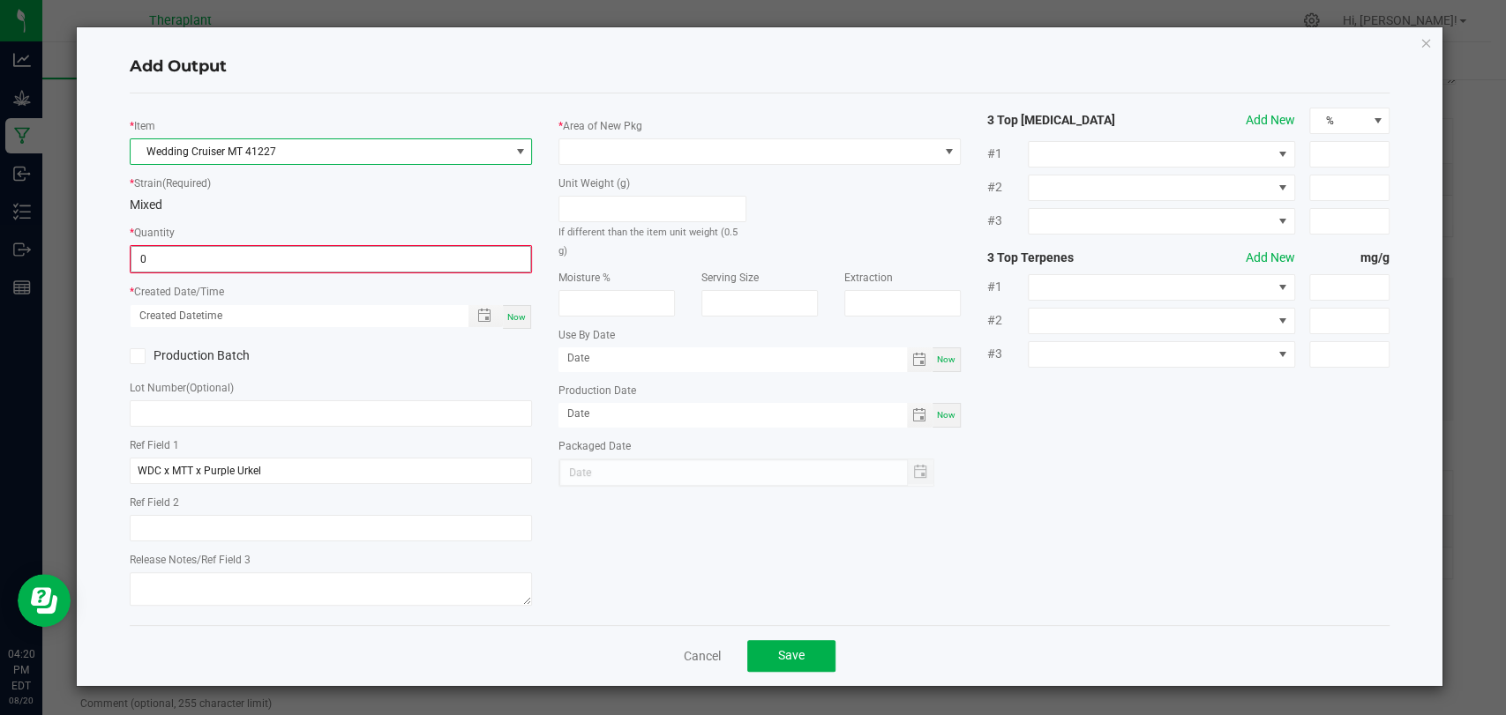
click at [268, 260] on input "0" at bounding box center [330, 259] width 399 height 25
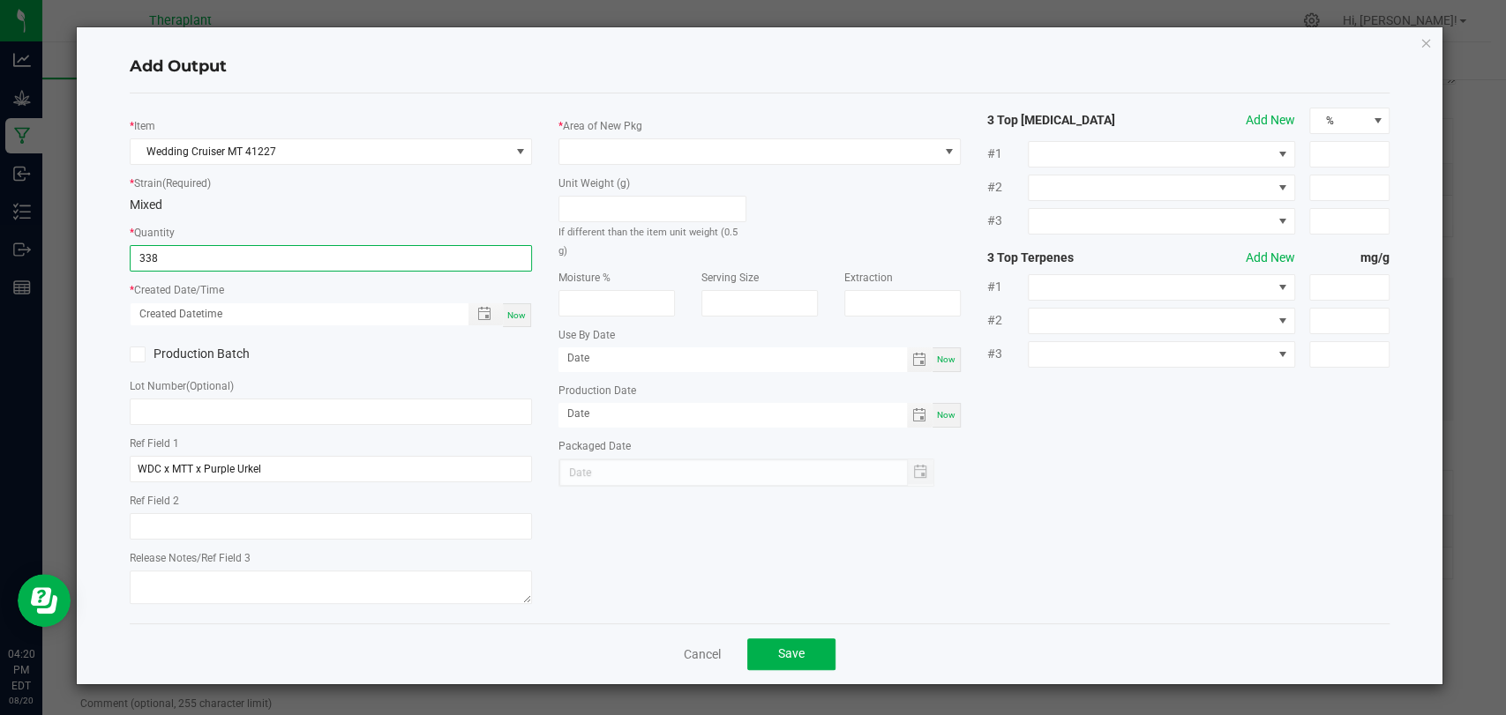
type input "338 ea"
click at [529, 315] on div "Now" at bounding box center [517, 315] width 28 height 24
type input "08/20/2025 4:20 PM"
type input "[DATE]"
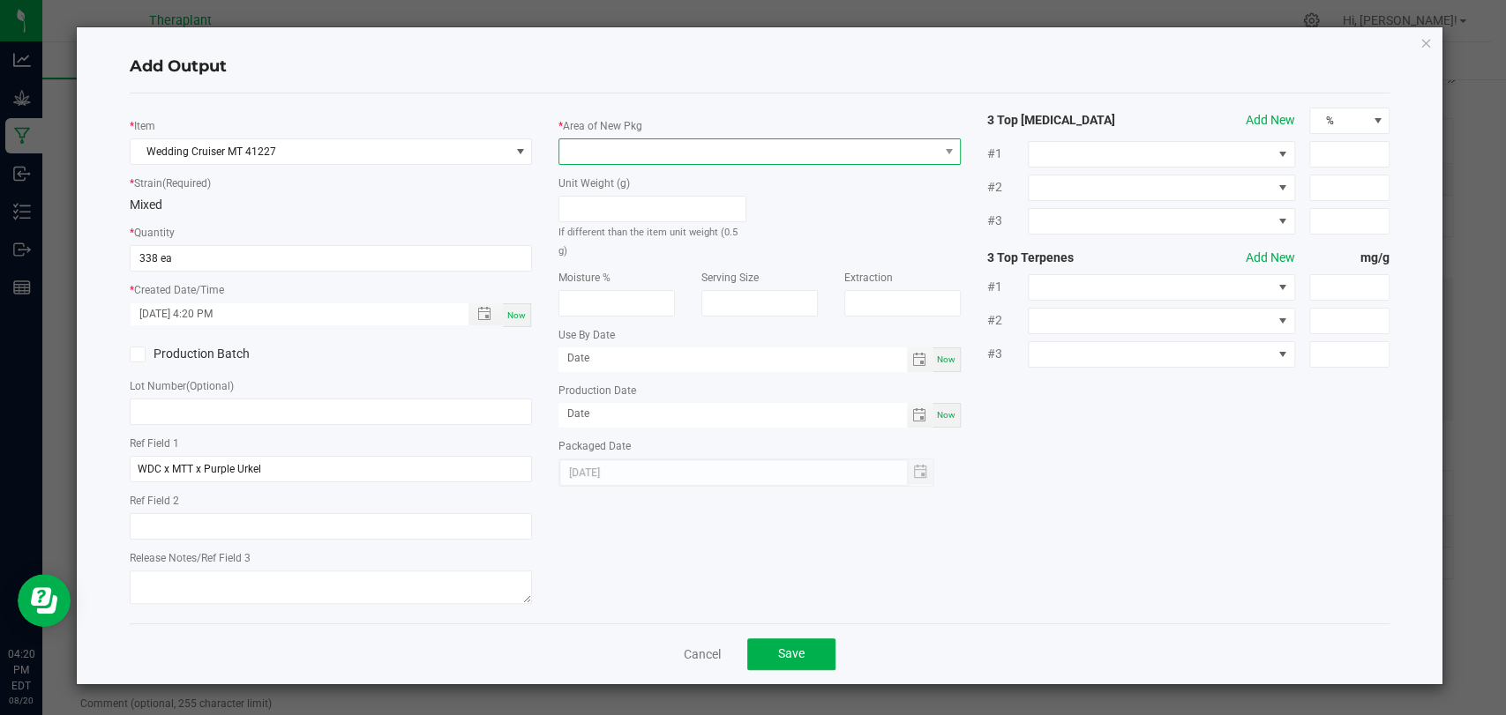
click at [609, 143] on span at bounding box center [748, 151] width 378 height 25
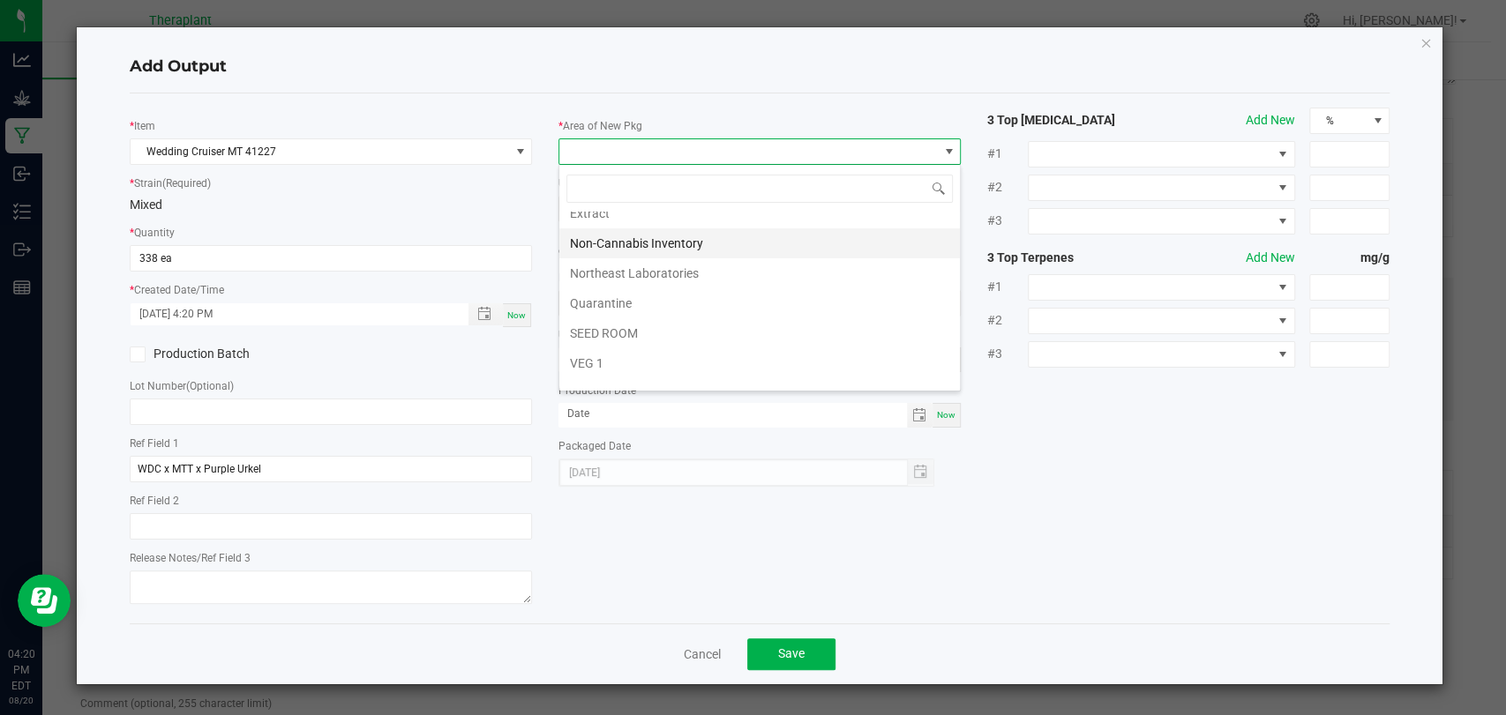
scroll to position [330, 0]
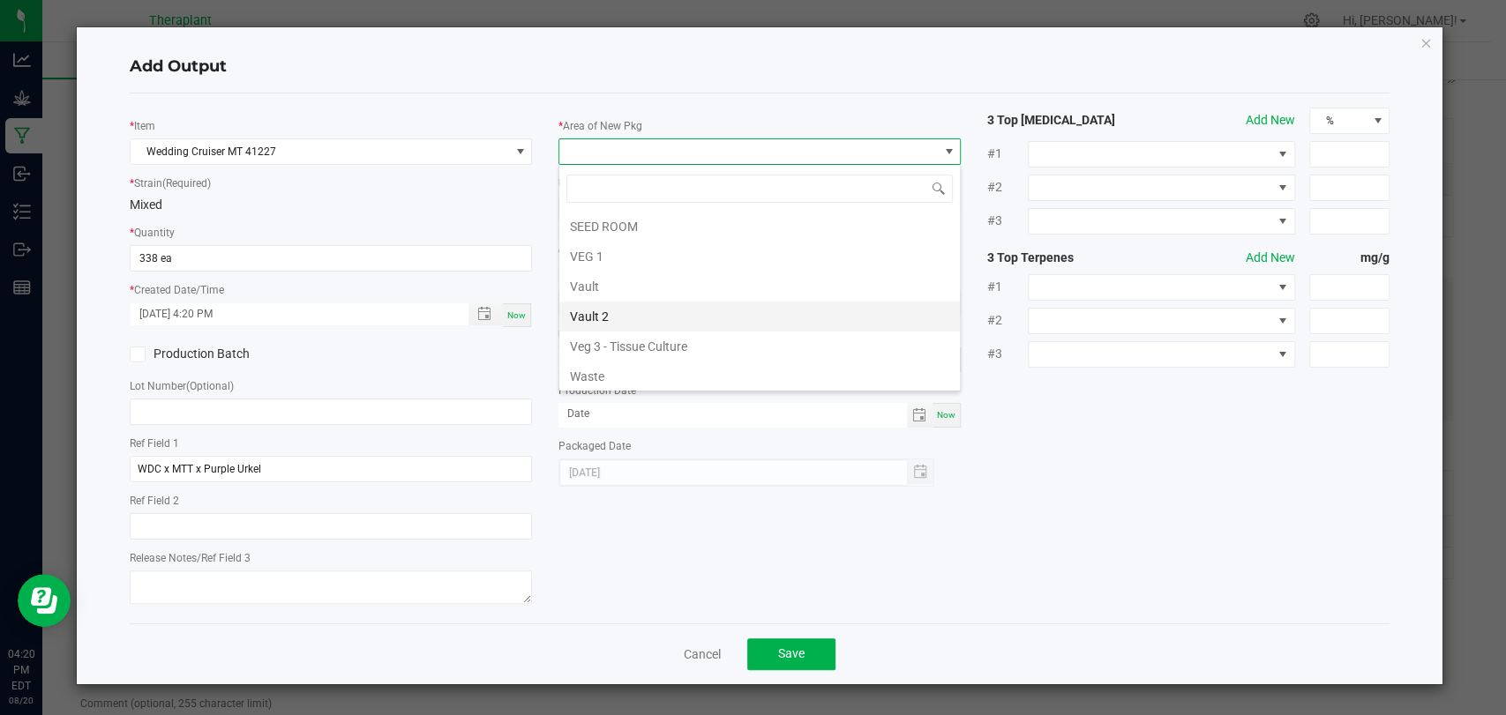
click at [625, 314] on li "Vault 2" at bounding box center [759, 317] width 400 height 30
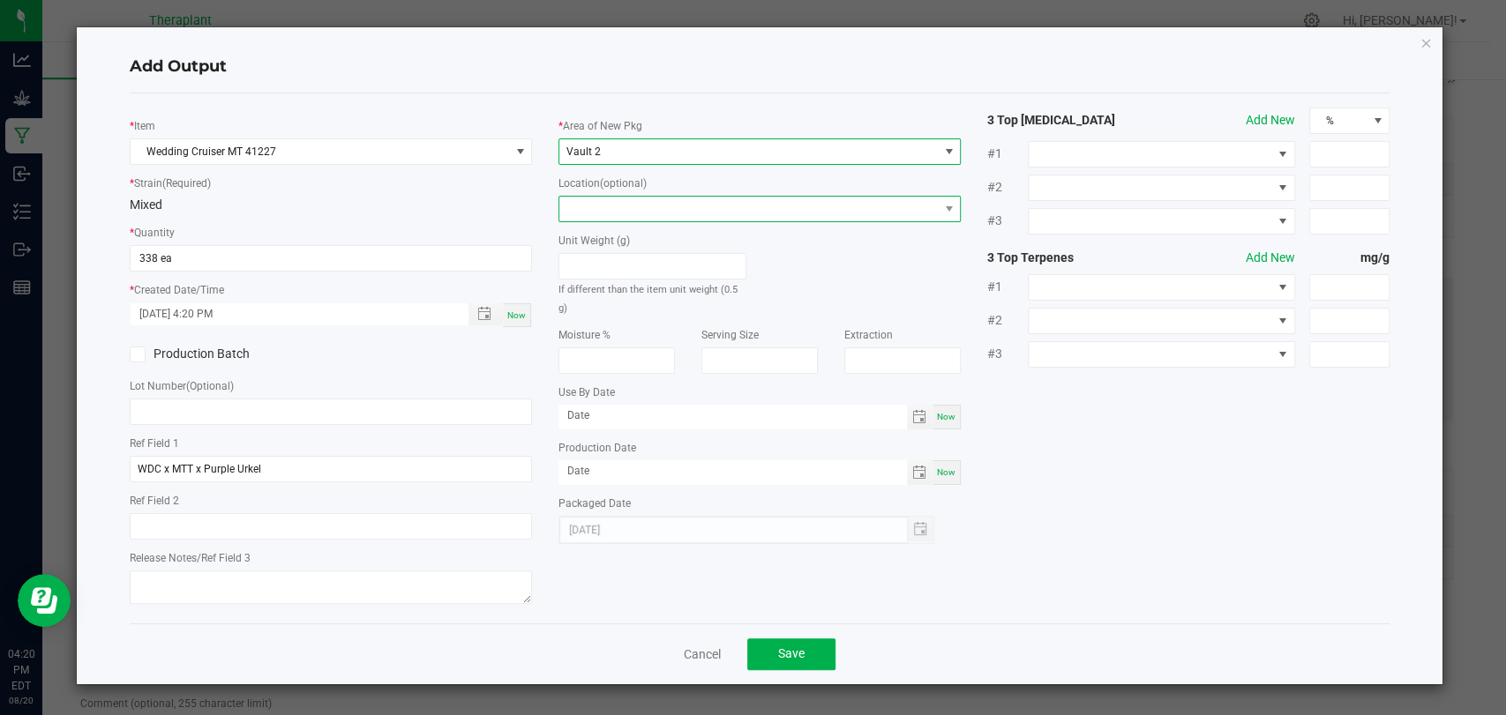
click at [631, 205] on span at bounding box center [748, 209] width 378 height 25
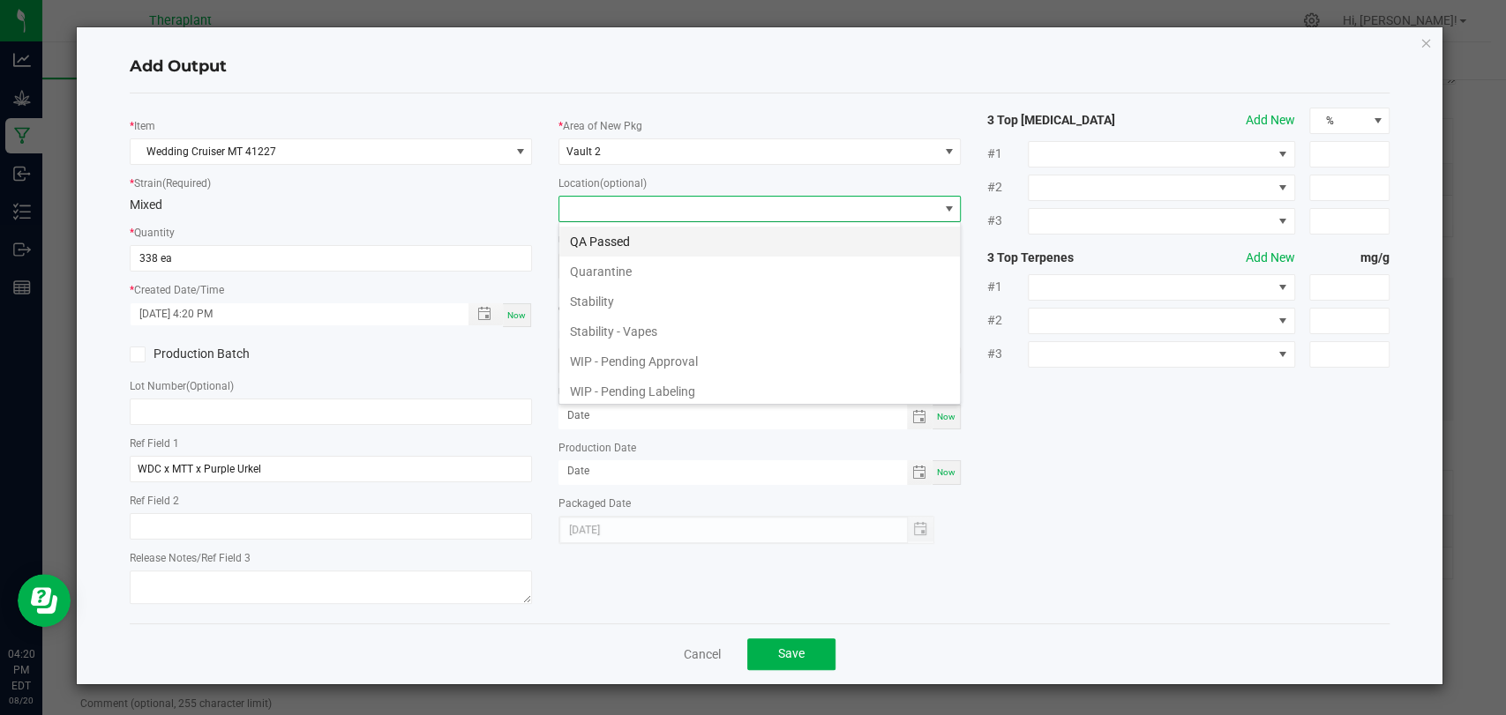
scroll to position [121, 0]
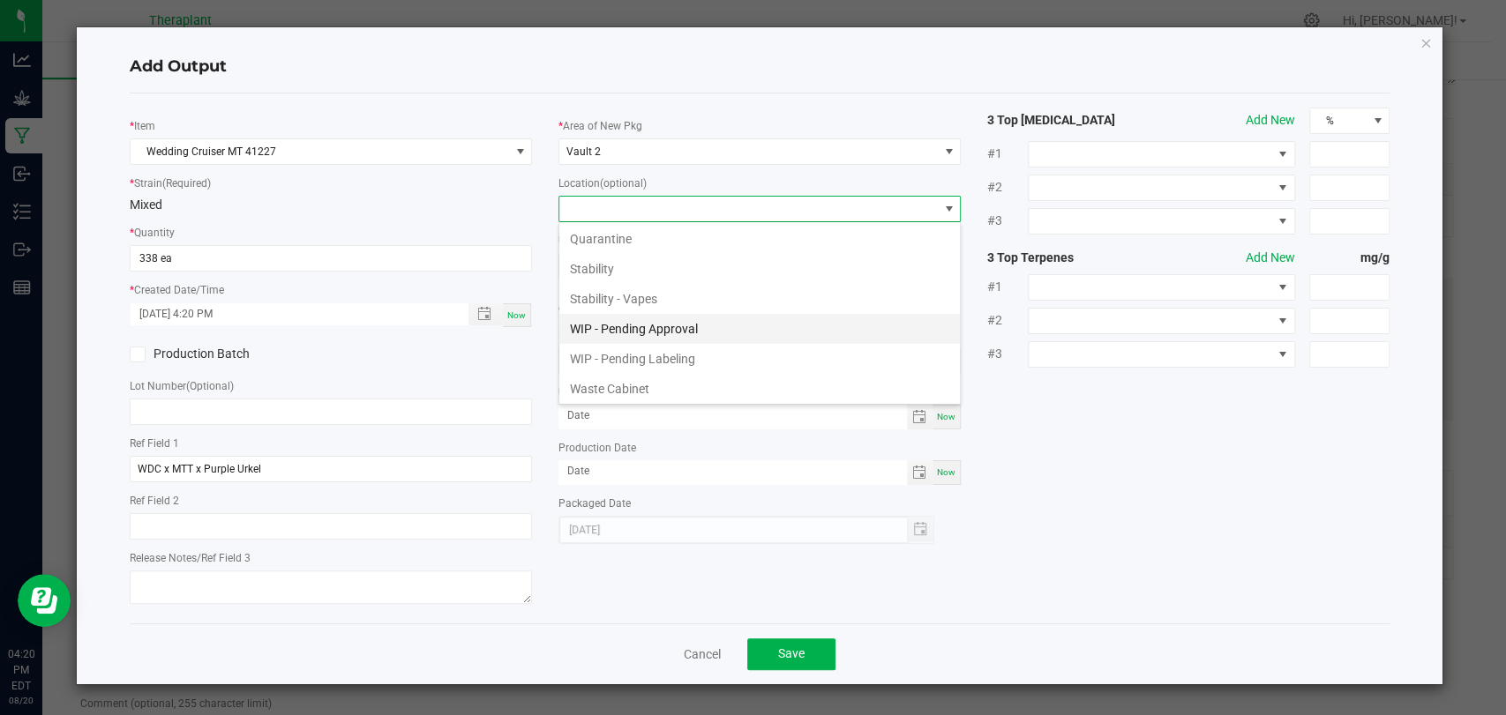
click at [627, 326] on li "WIP - Pending Approval" at bounding box center [759, 329] width 400 height 30
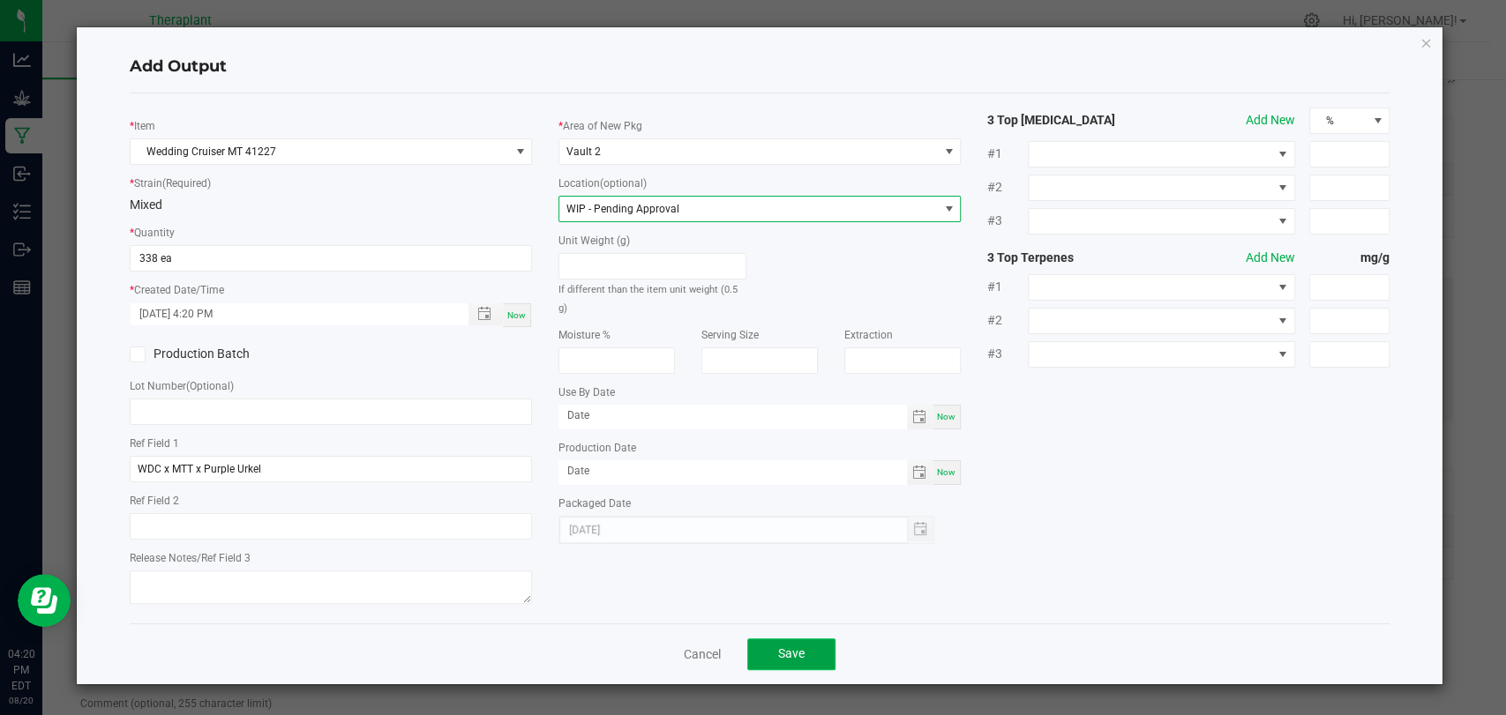
click at [800, 647] on span "Save" at bounding box center [791, 654] width 26 height 14
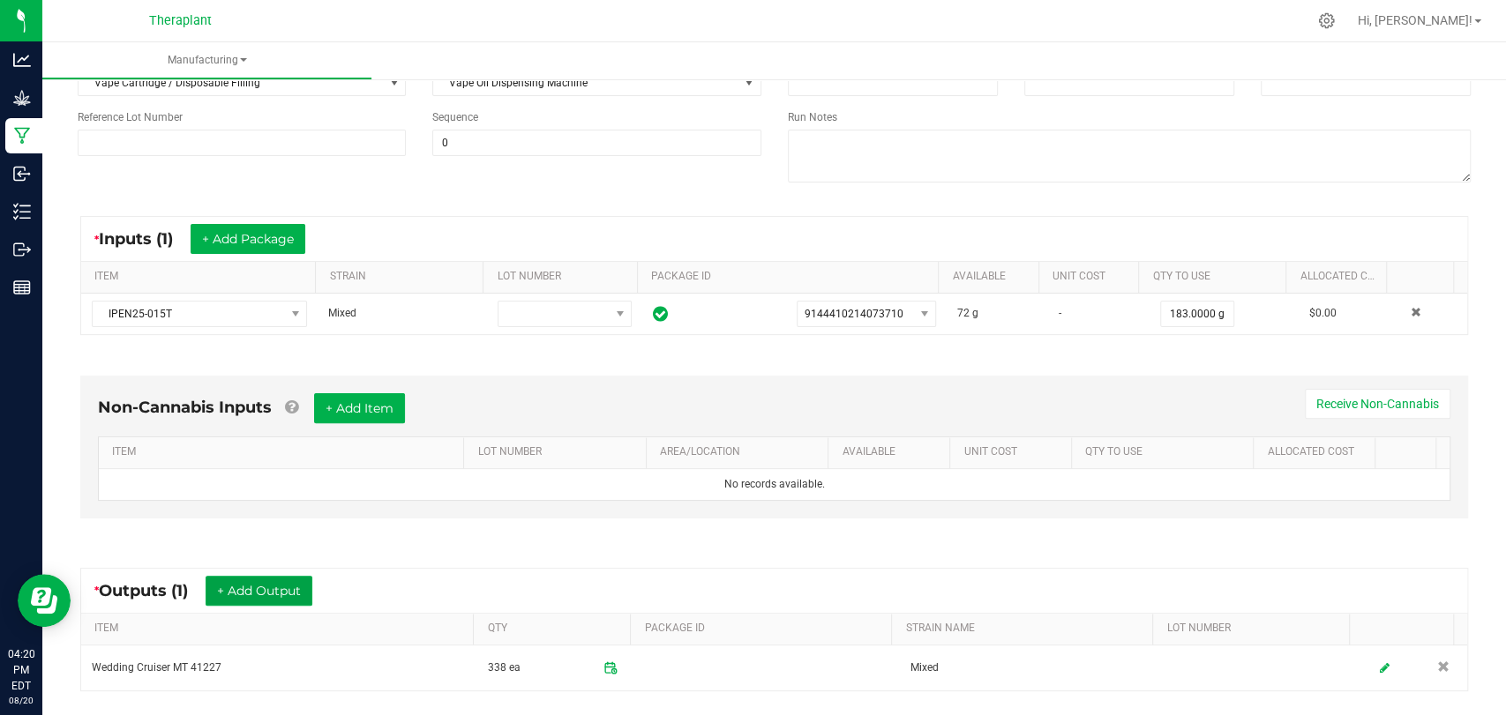
scroll to position [370, 0]
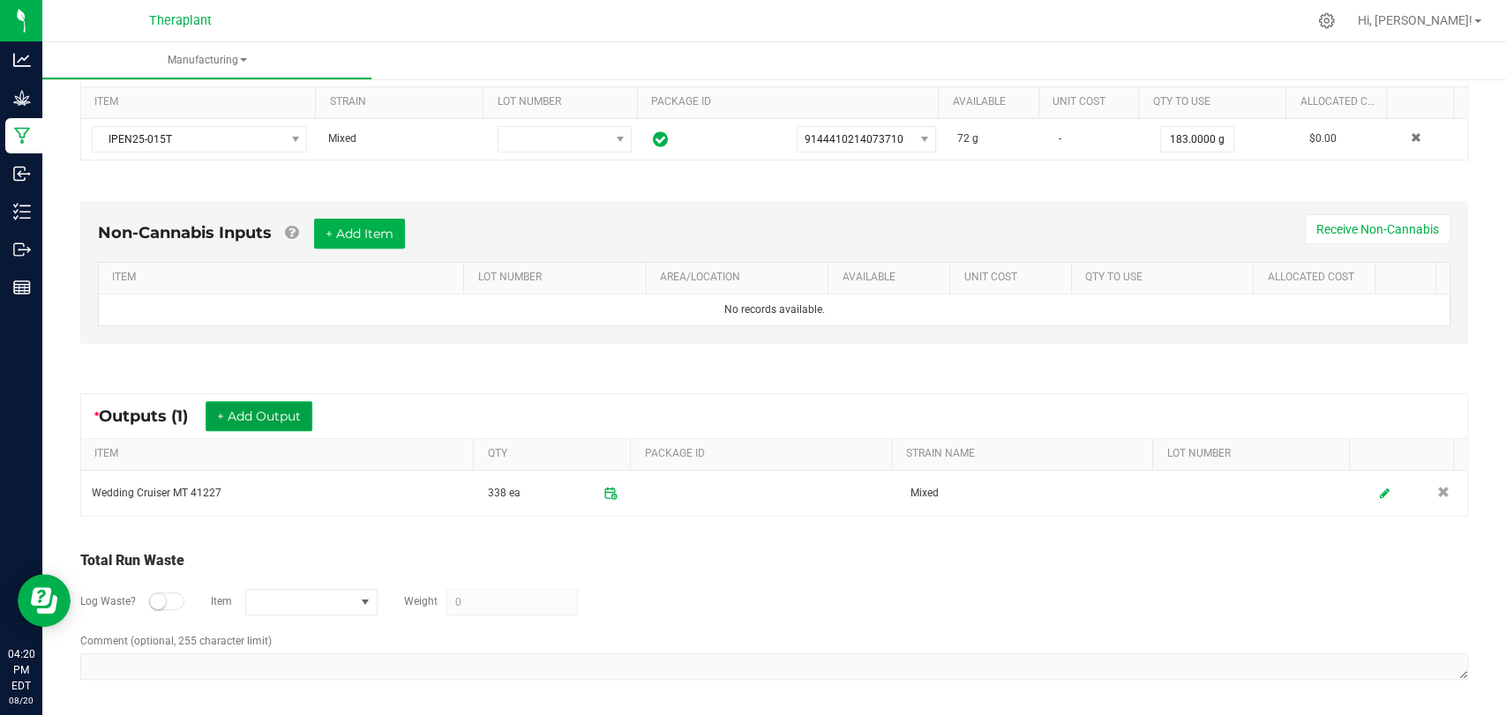
click at [293, 418] on button "+ Add Output" at bounding box center [259, 416] width 107 height 30
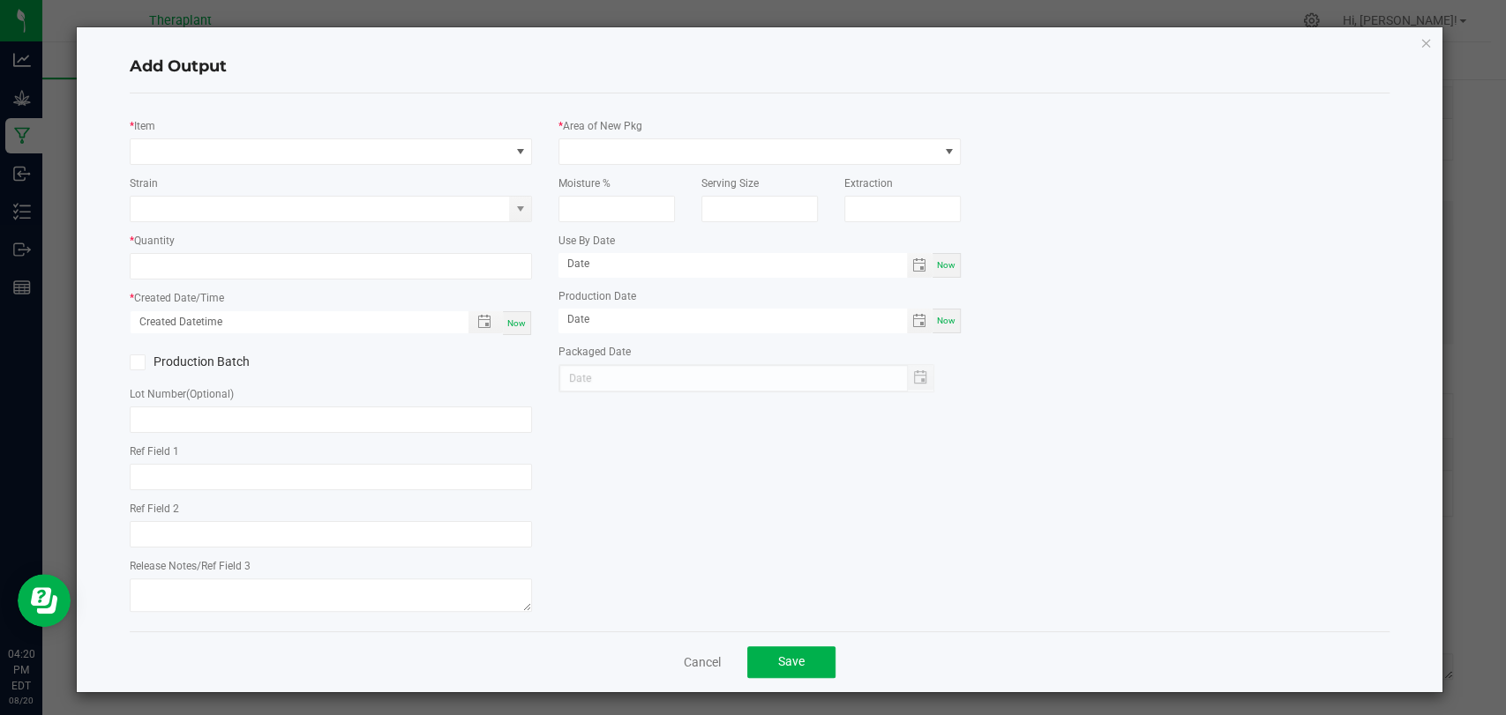
type input "WDC x MTT x Purple Urkel"
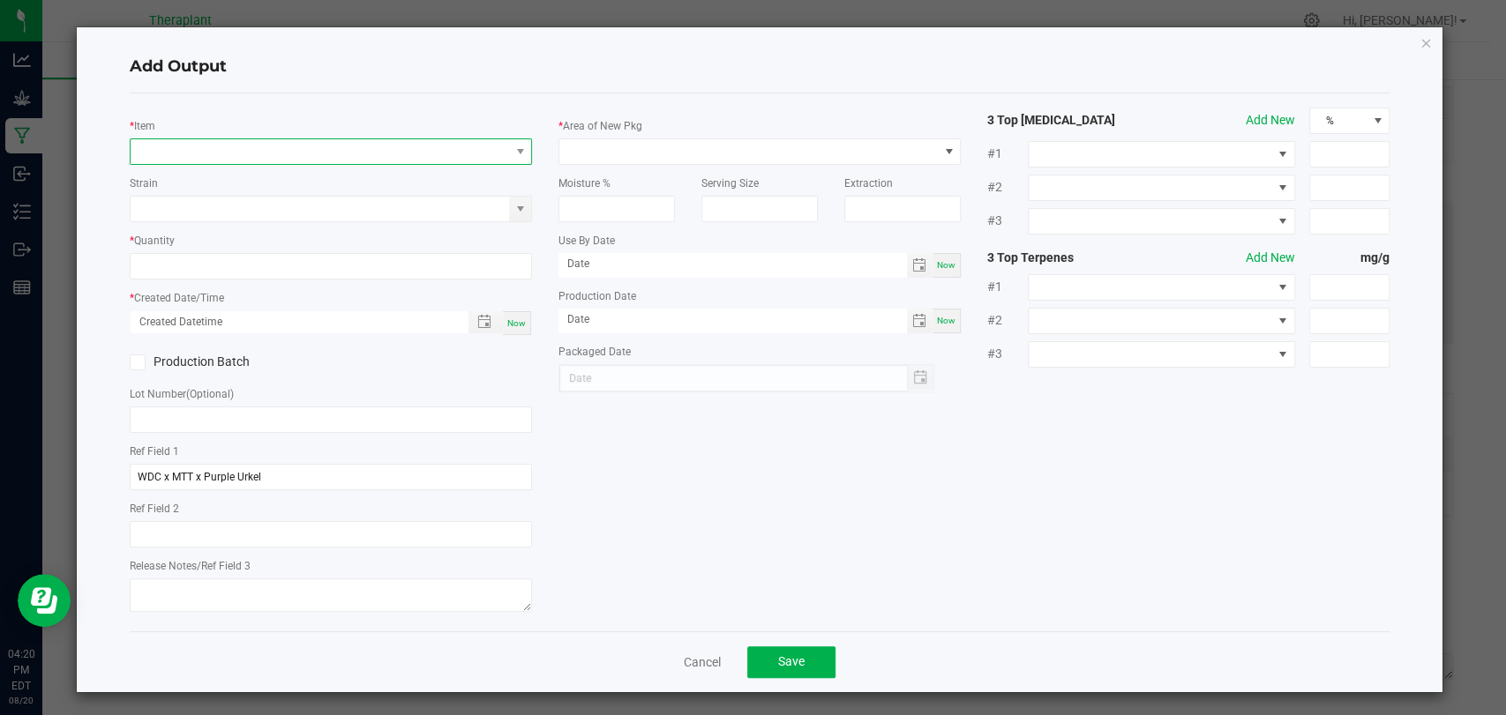
click at [333, 153] on span "NO DATA FOUND" at bounding box center [320, 151] width 378 height 25
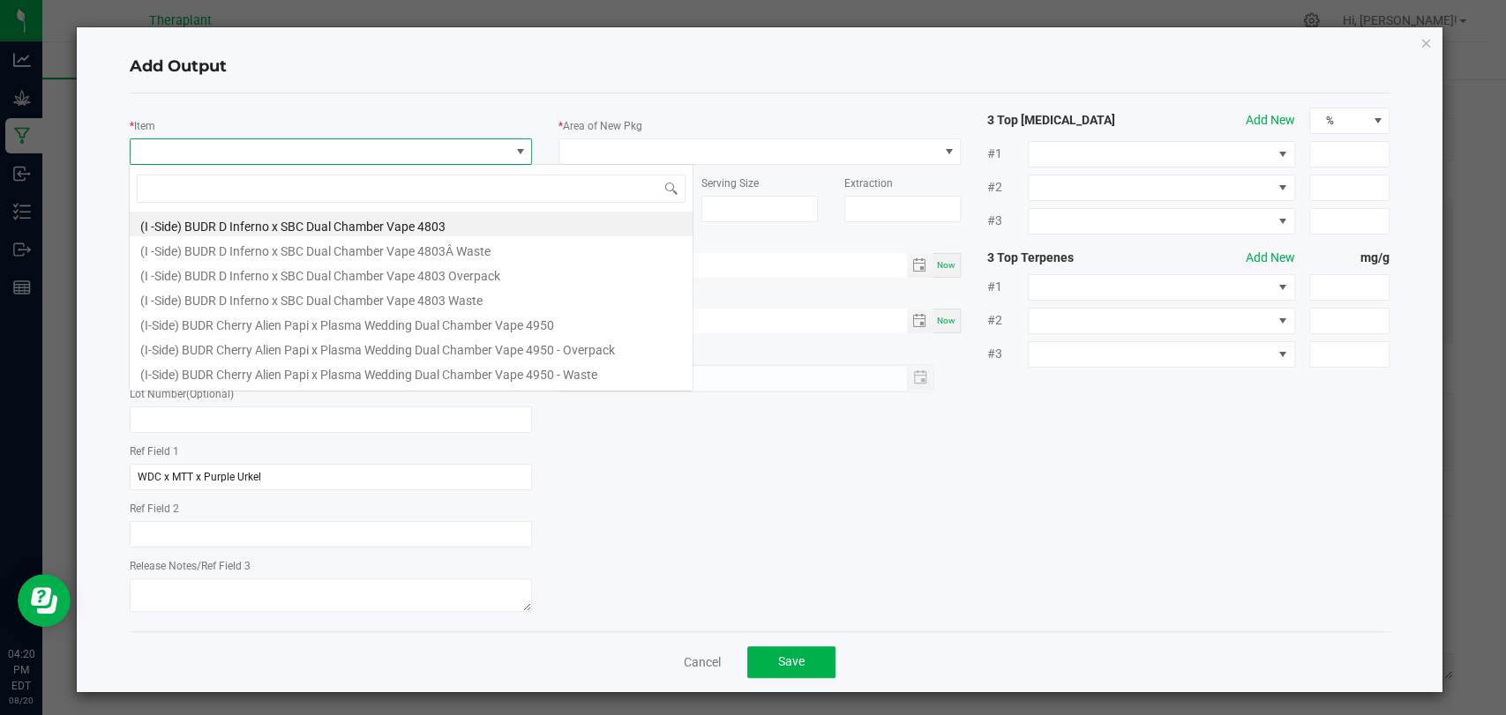
scroll to position [26, 397]
type input "41227"
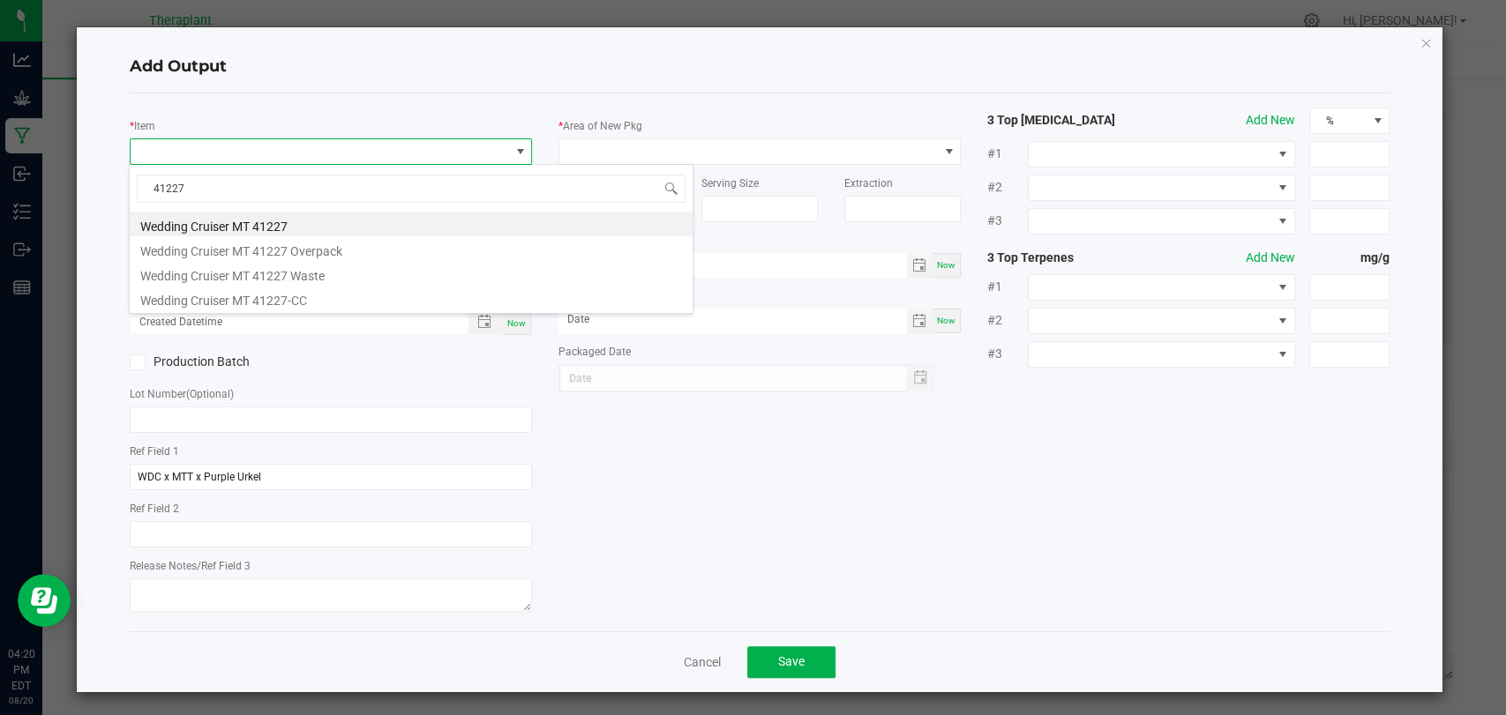
click at [279, 221] on li "Wedding Cruiser MT 41227" at bounding box center [411, 224] width 563 height 25
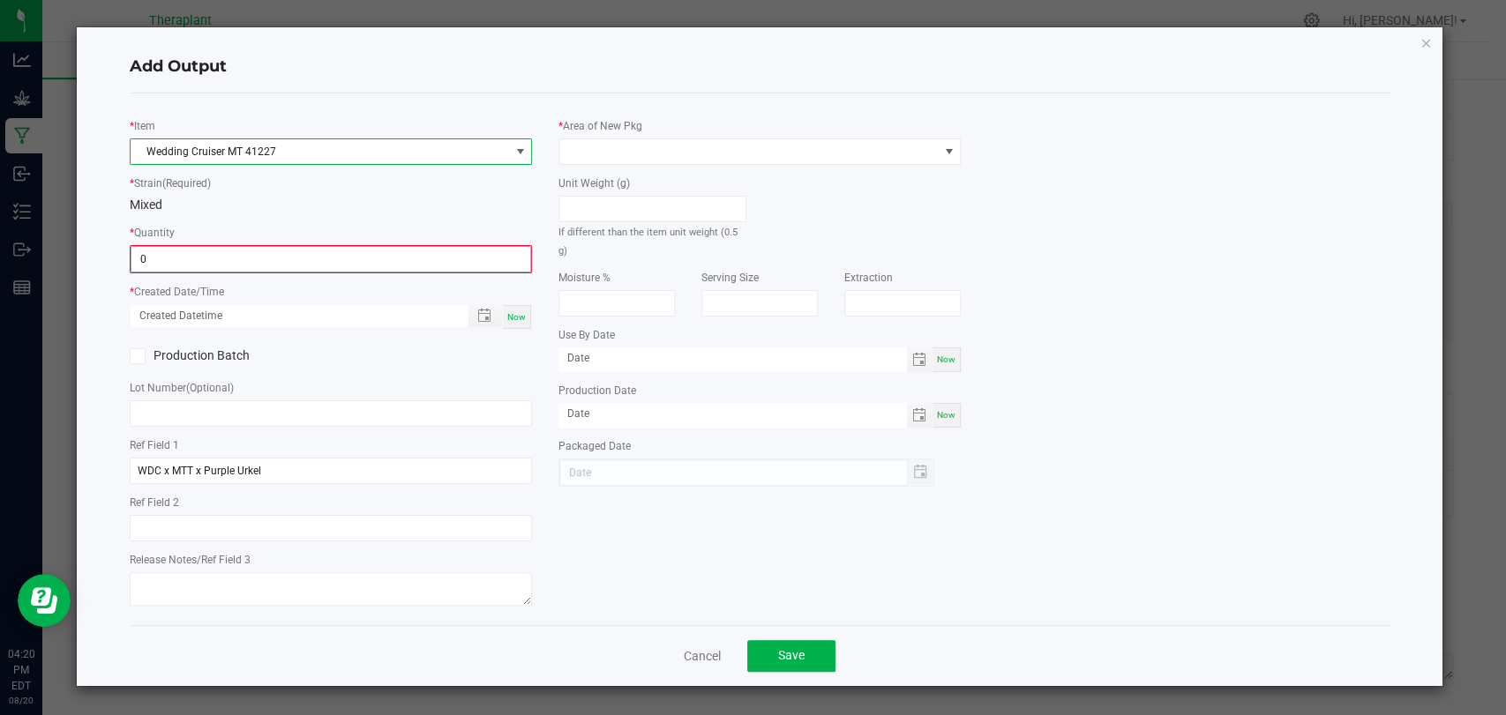
click at [269, 252] on input "0" at bounding box center [330, 259] width 399 height 25
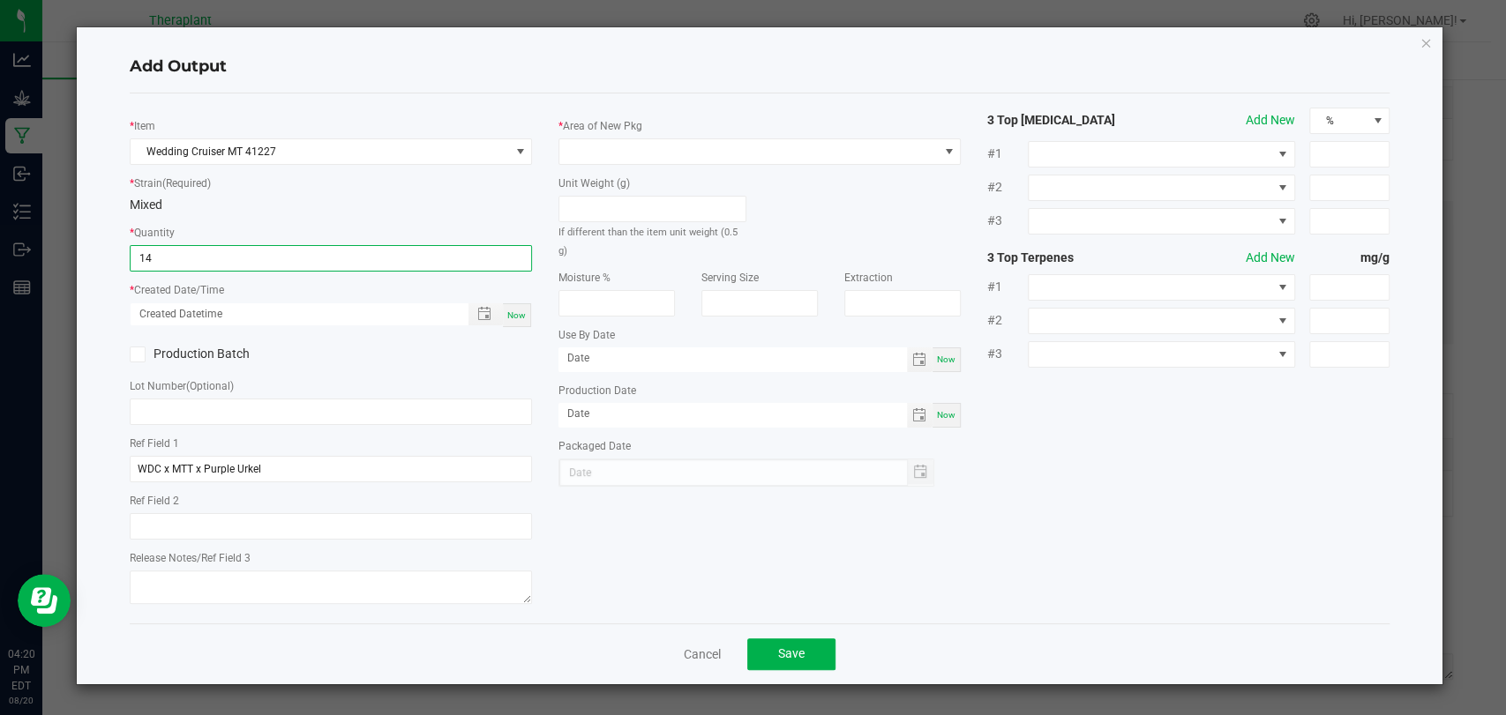
type input "14 ea"
click at [512, 315] on span "Now" at bounding box center [516, 315] width 19 height 10
type input "08/20/2025 4:20 PM"
type input "[DATE]"
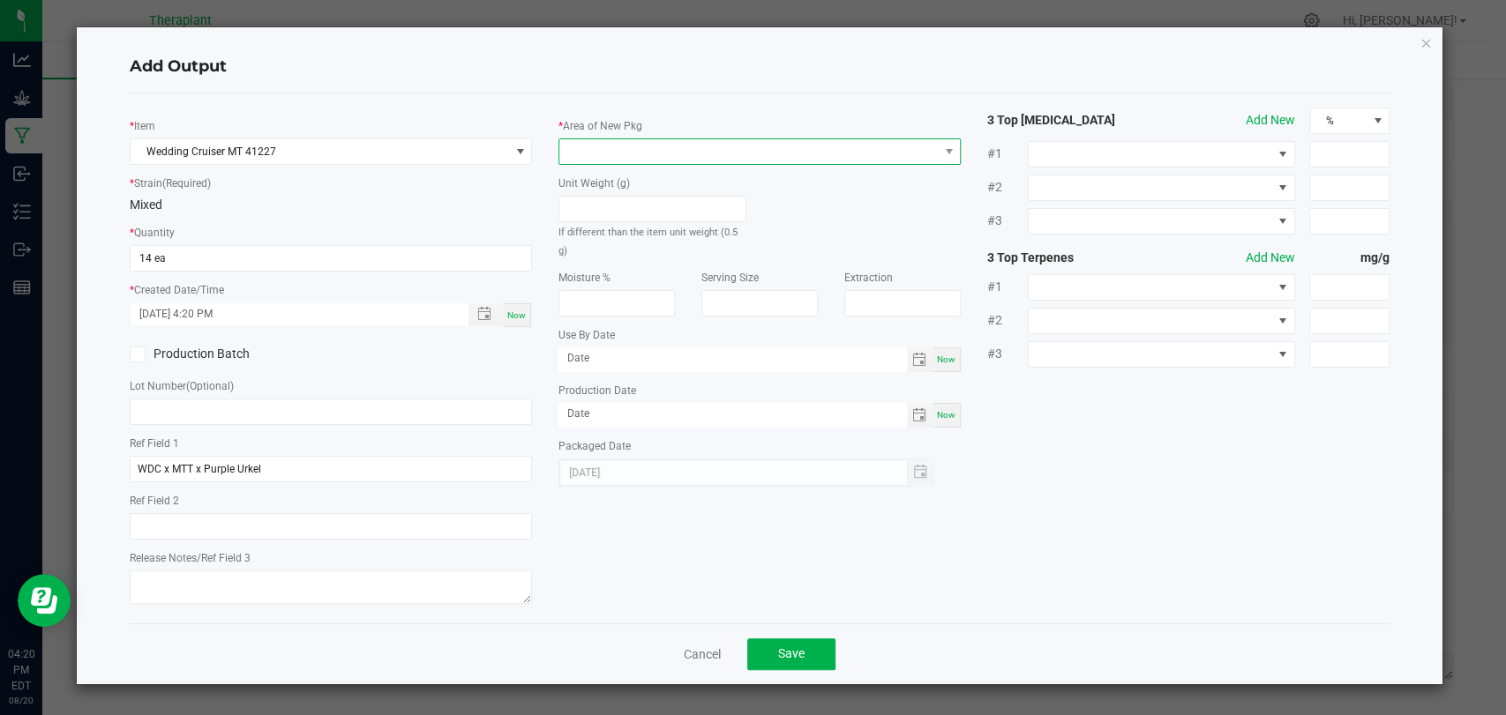
click at [583, 157] on span at bounding box center [748, 151] width 378 height 25
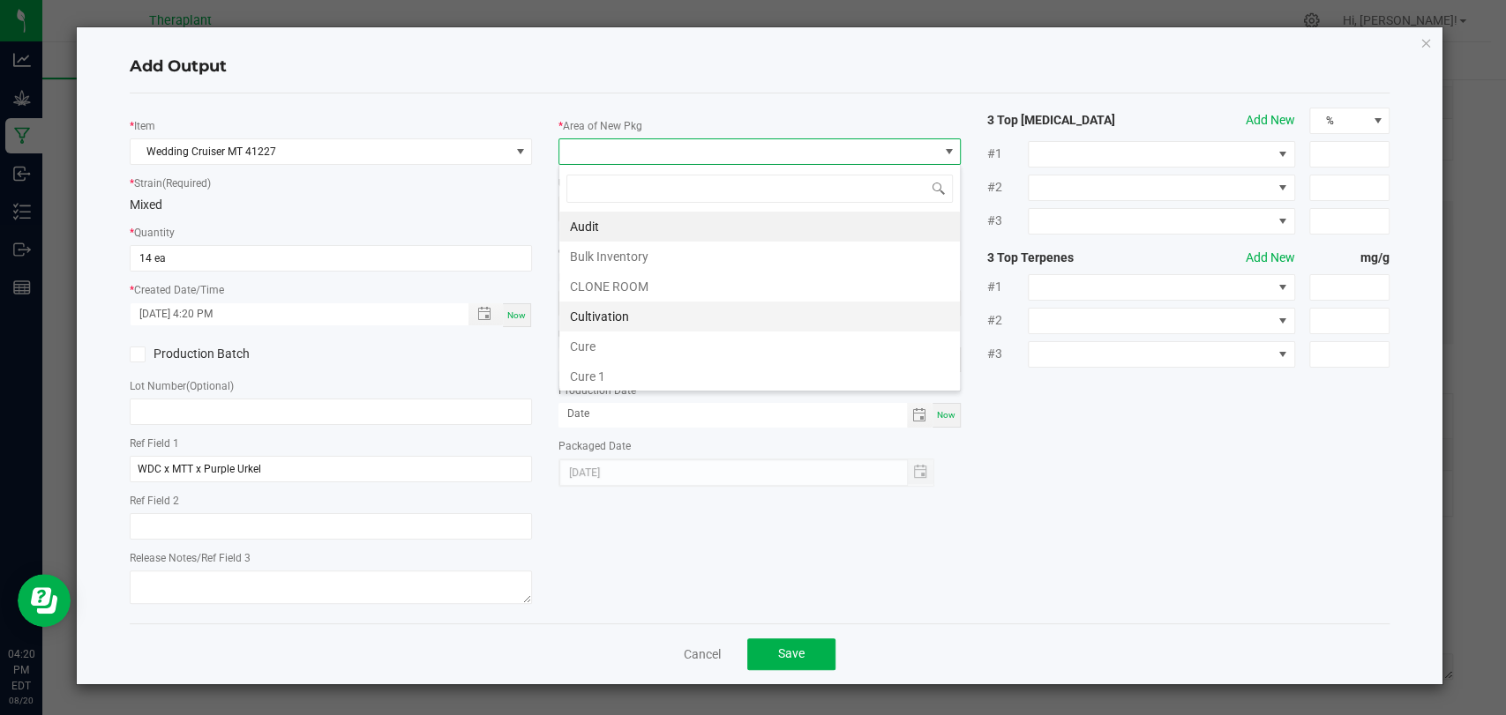
scroll to position [330, 0]
click at [593, 309] on li "Vault 2" at bounding box center [759, 317] width 400 height 30
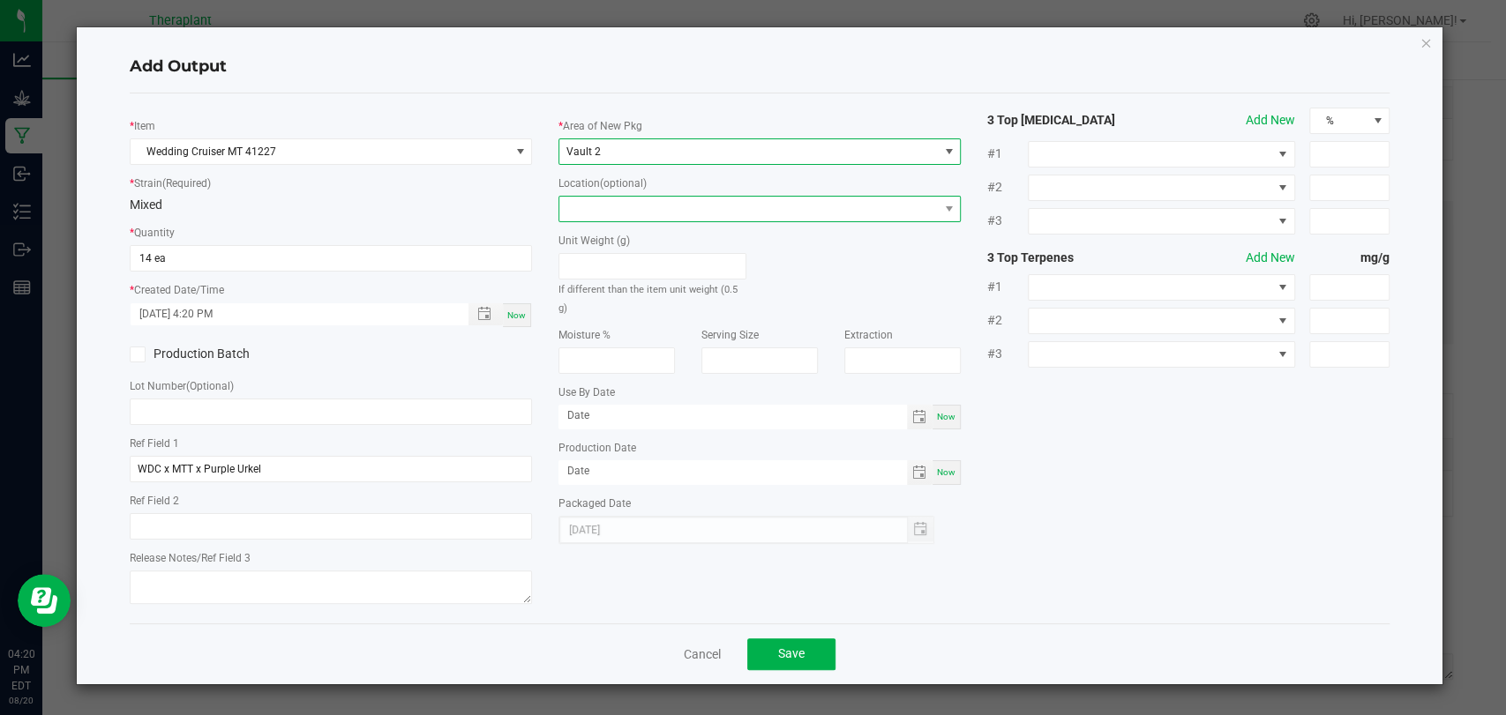
click at [602, 206] on span at bounding box center [748, 209] width 378 height 25
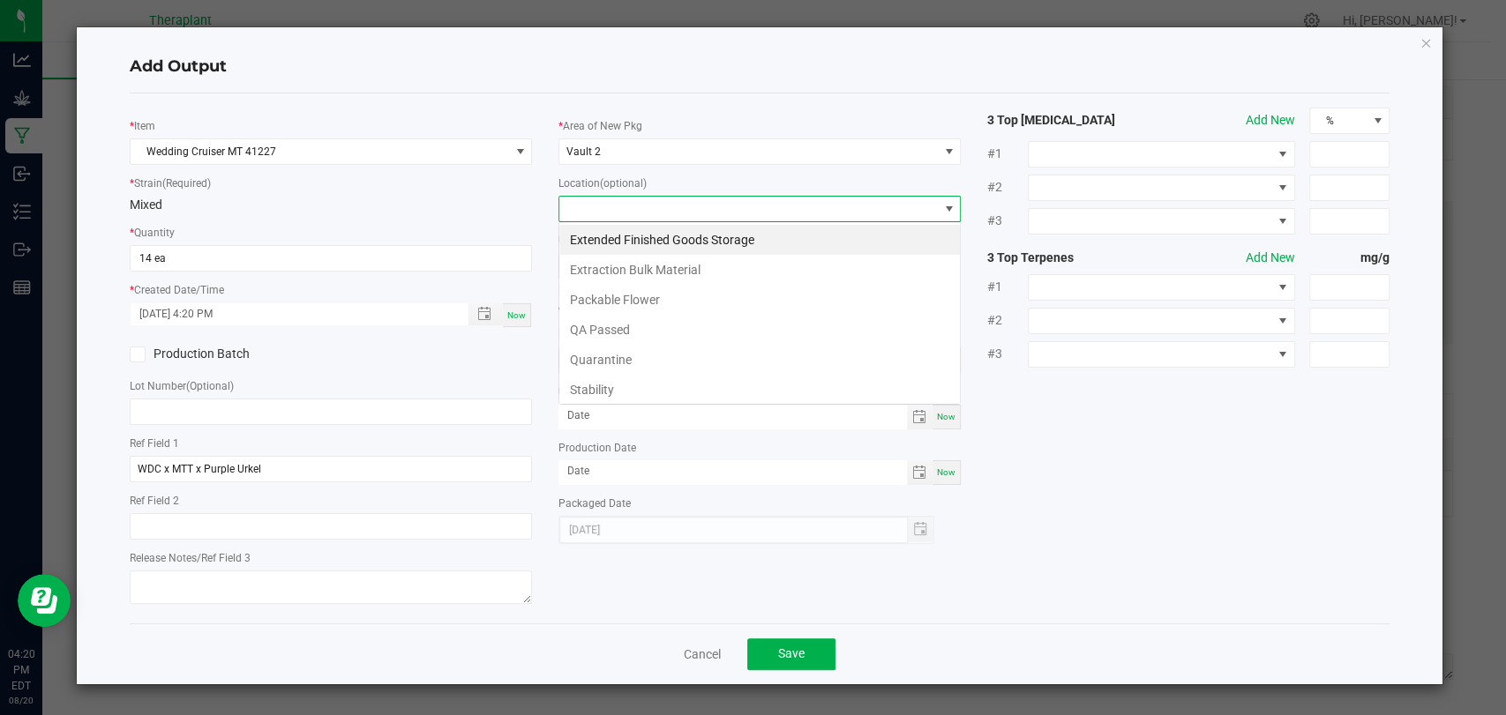
scroll to position [26, 402]
click at [596, 381] on li "Stability" at bounding box center [759, 390] width 400 height 30
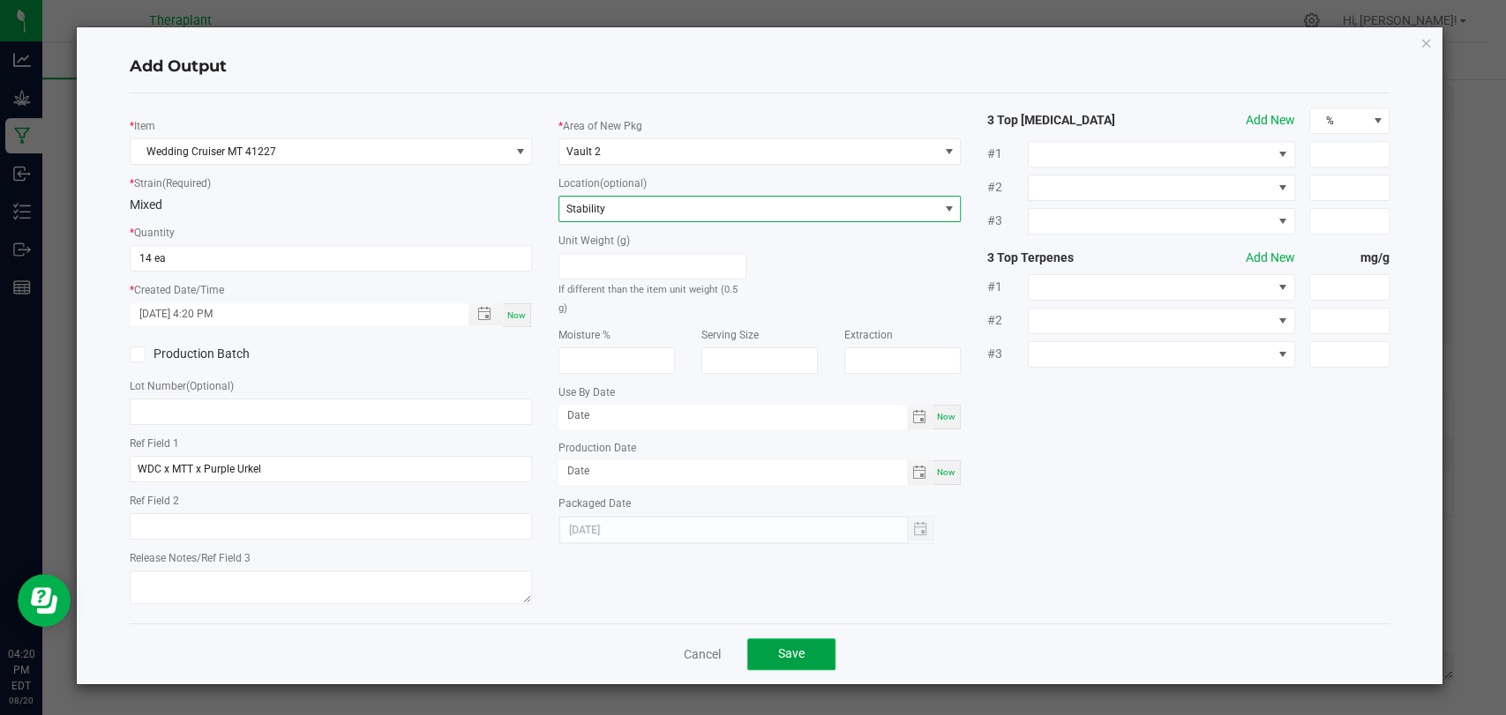
click at [798, 658] on span "Save" at bounding box center [791, 654] width 26 height 14
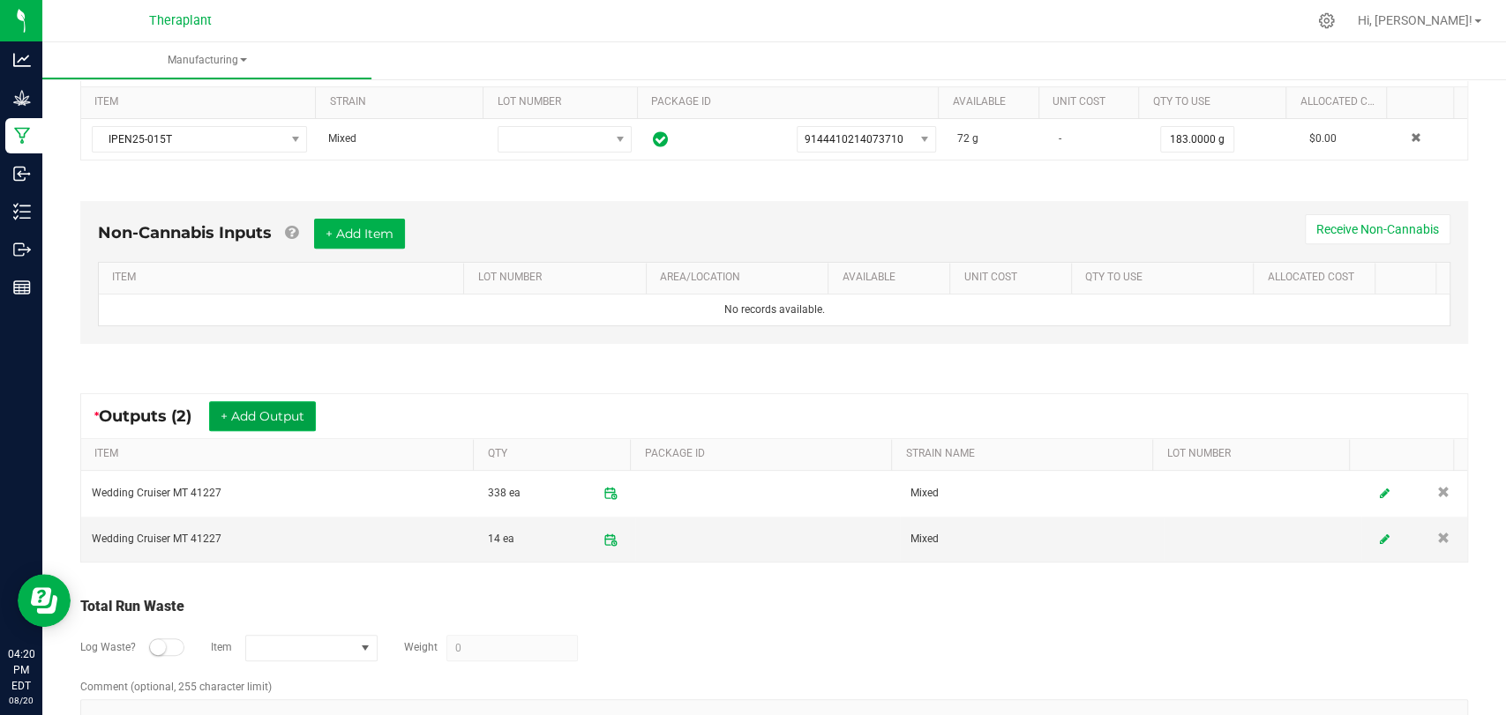
click at [297, 407] on button "+ Add Output" at bounding box center [262, 416] width 107 height 30
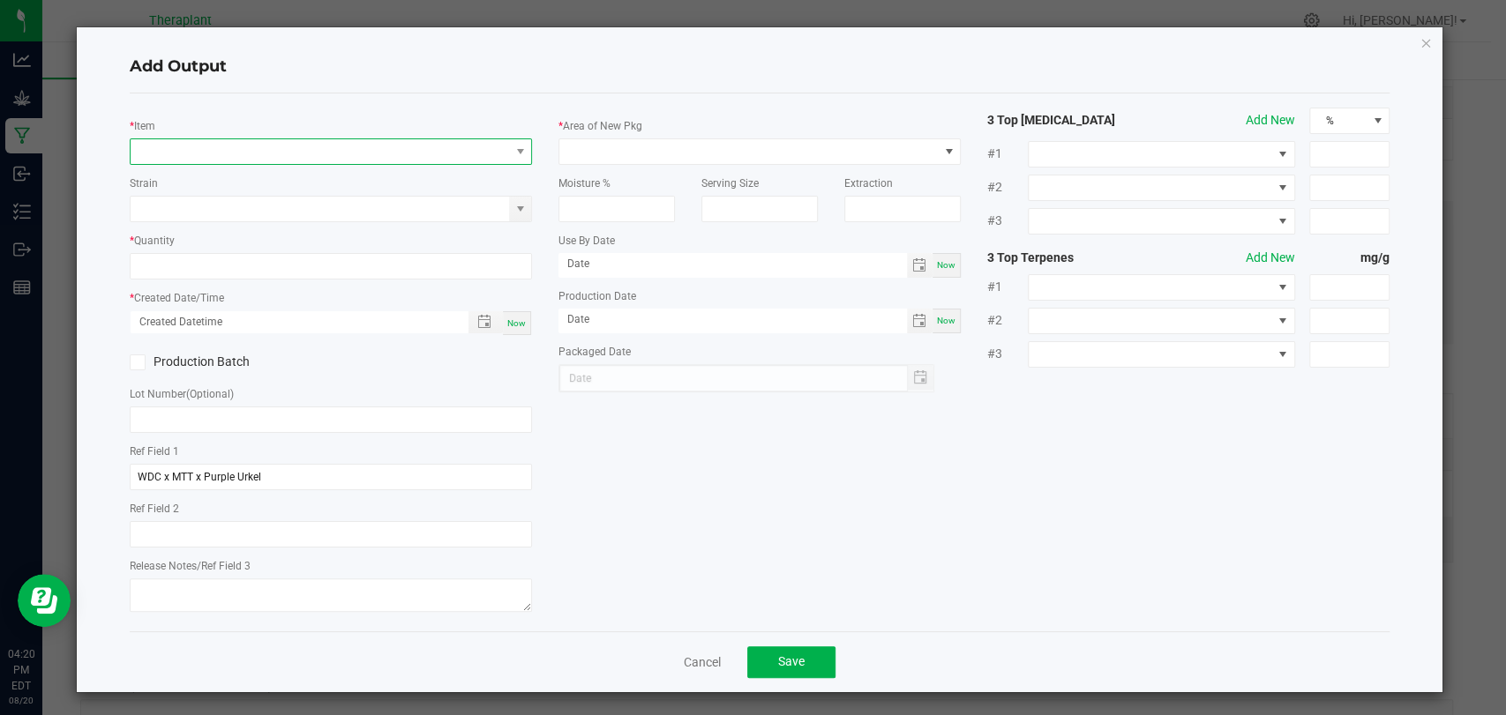
click at [333, 147] on span "NO DATA FOUND" at bounding box center [320, 151] width 378 height 25
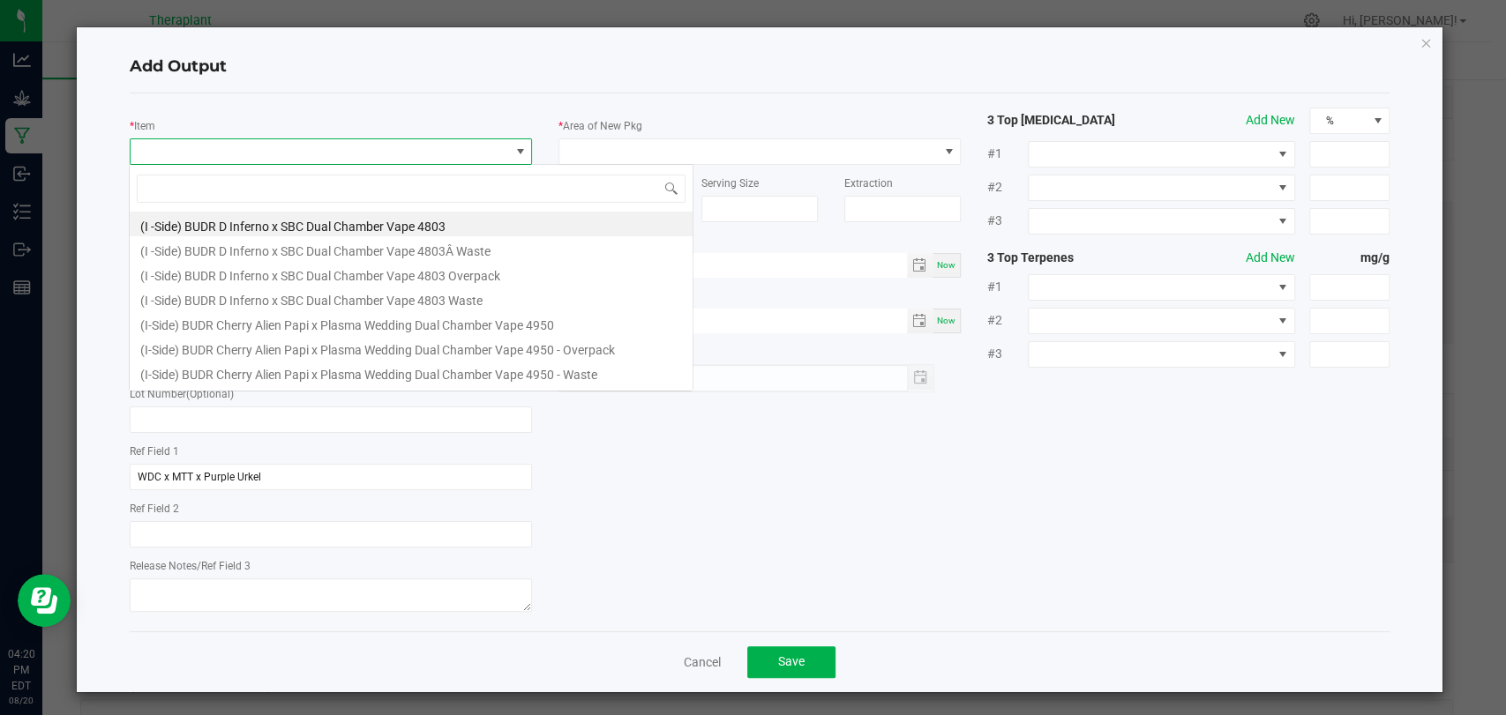
scroll to position [26, 397]
type input "41227"
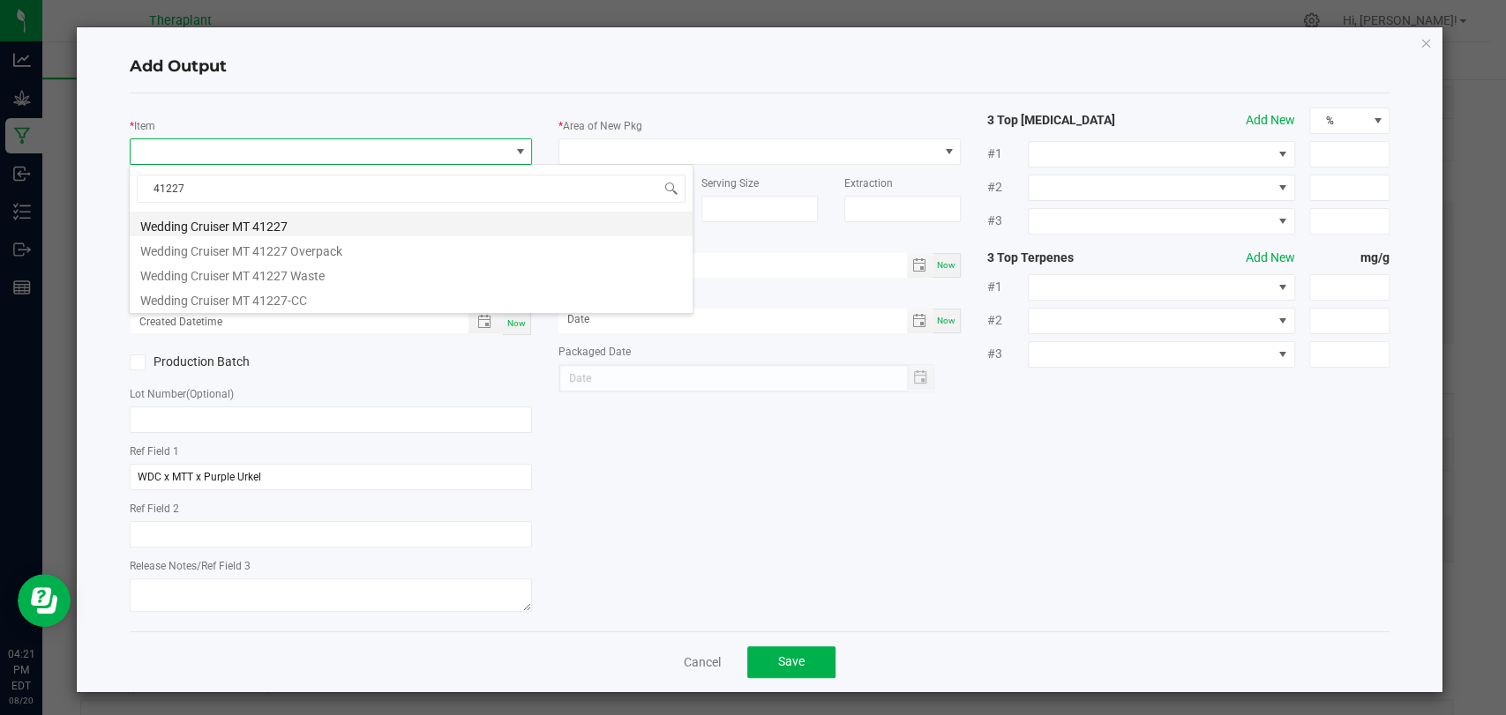
click at [296, 222] on li "Wedding Cruiser MT 41227" at bounding box center [411, 224] width 563 height 25
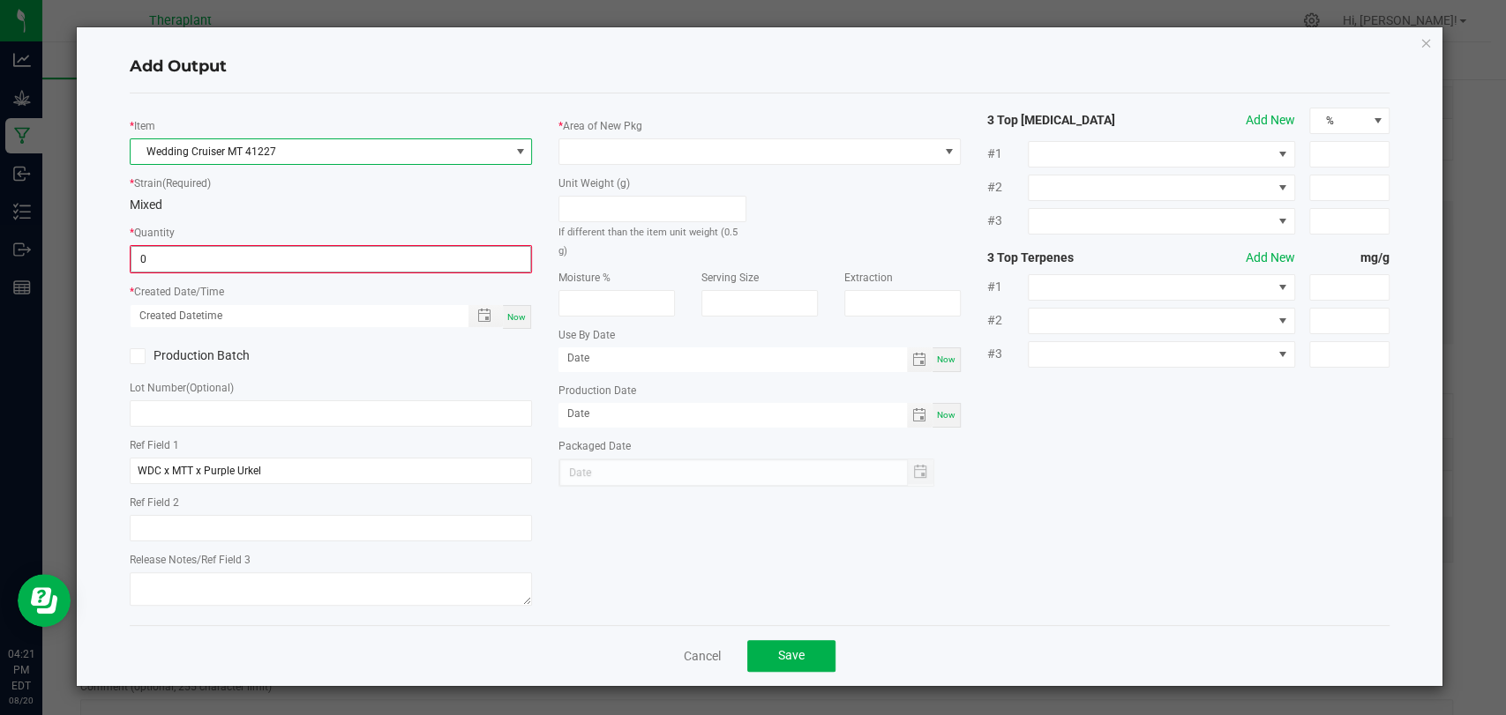
click at [278, 249] on input "0" at bounding box center [330, 259] width 399 height 25
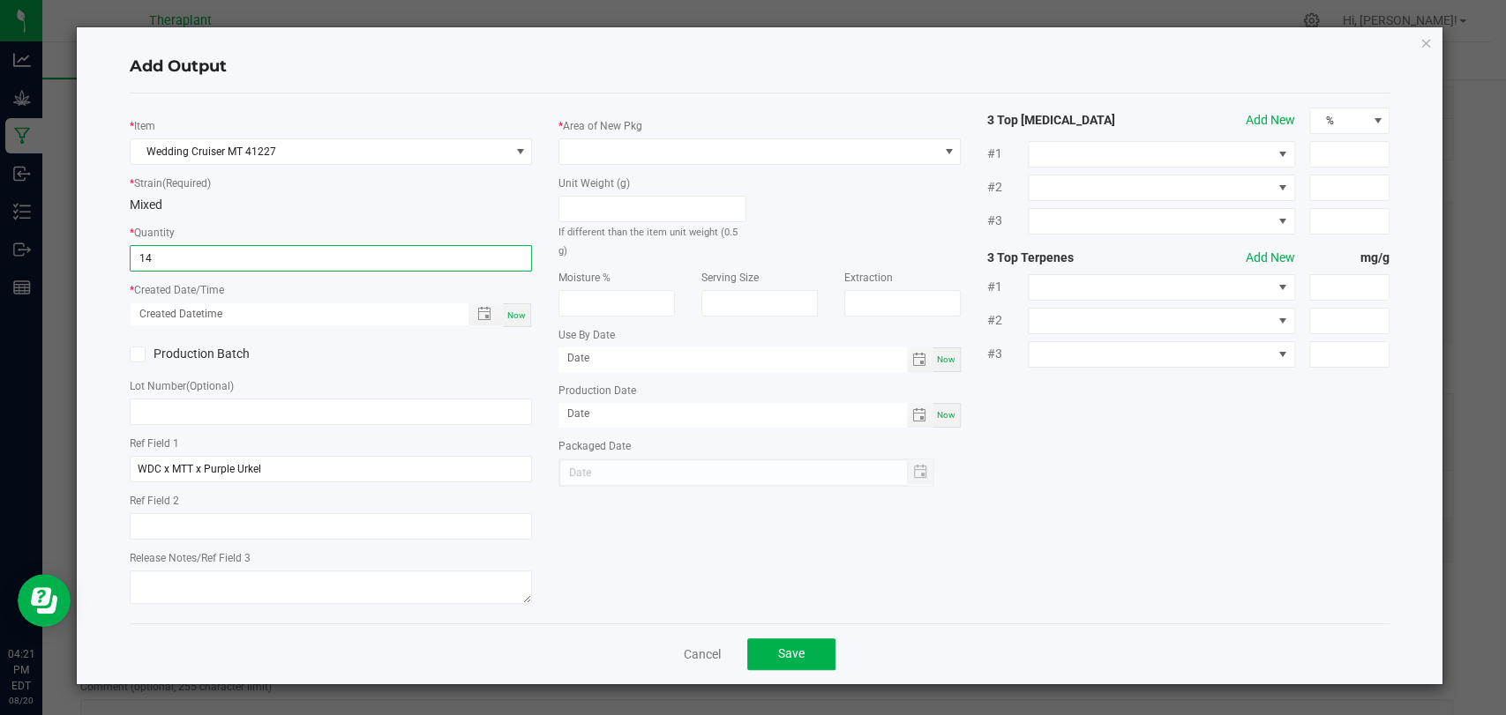
type input "14 ea"
click at [522, 318] on span "Now" at bounding box center [516, 315] width 19 height 10
type input "08/20/2025 4:21 PM"
type input "[DATE]"
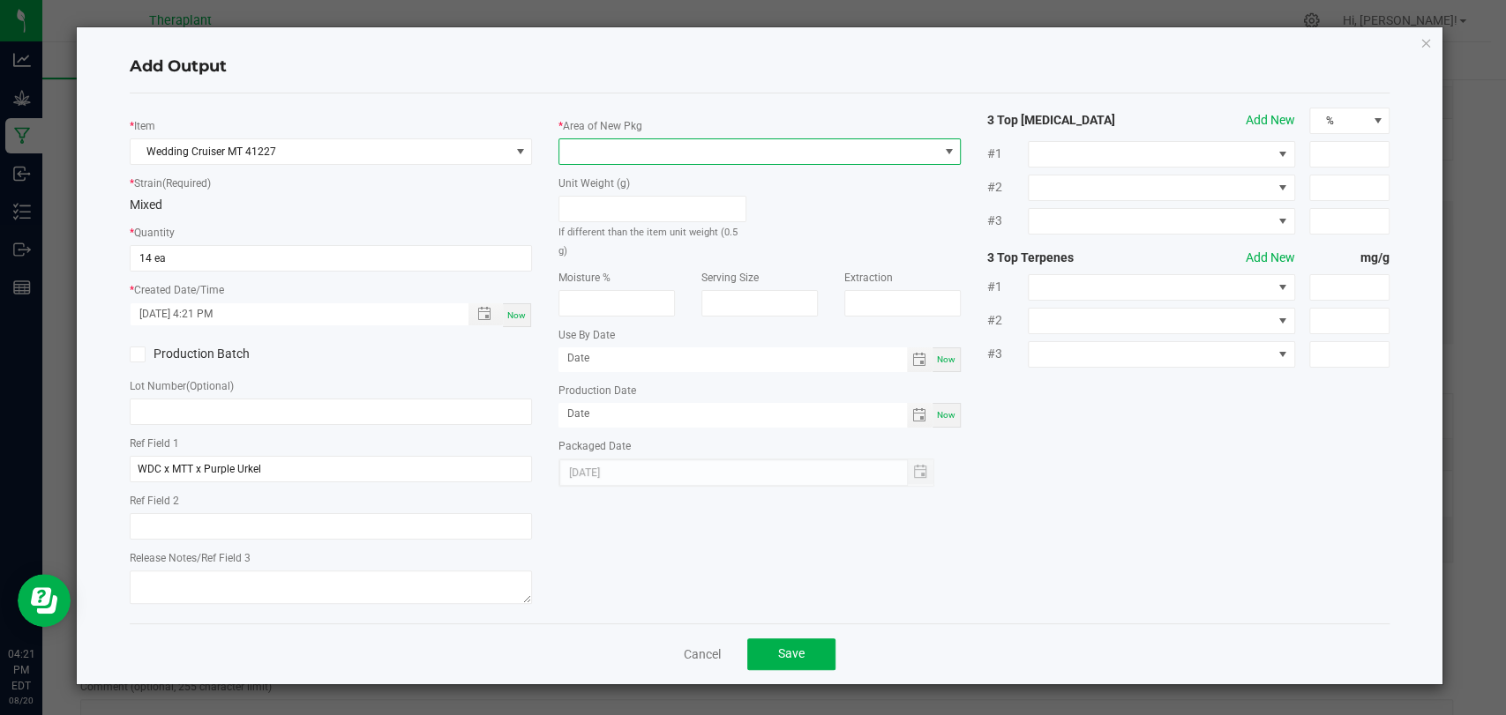
click at [601, 153] on span at bounding box center [748, 151] width 378 height 25
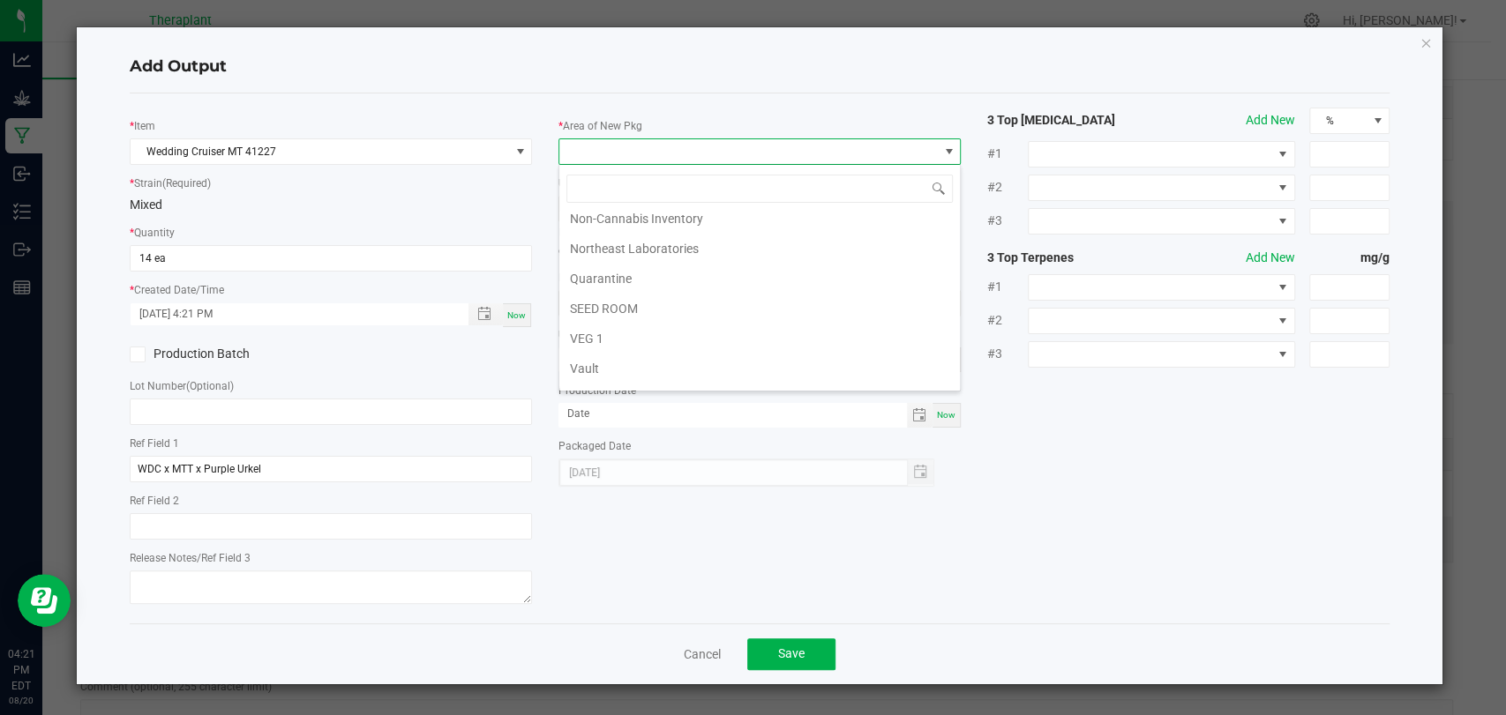
scroll to position [330, 0]
click at [602, 308] on li "Vault 2" at bounding box center [759, 317] width 400 height 30
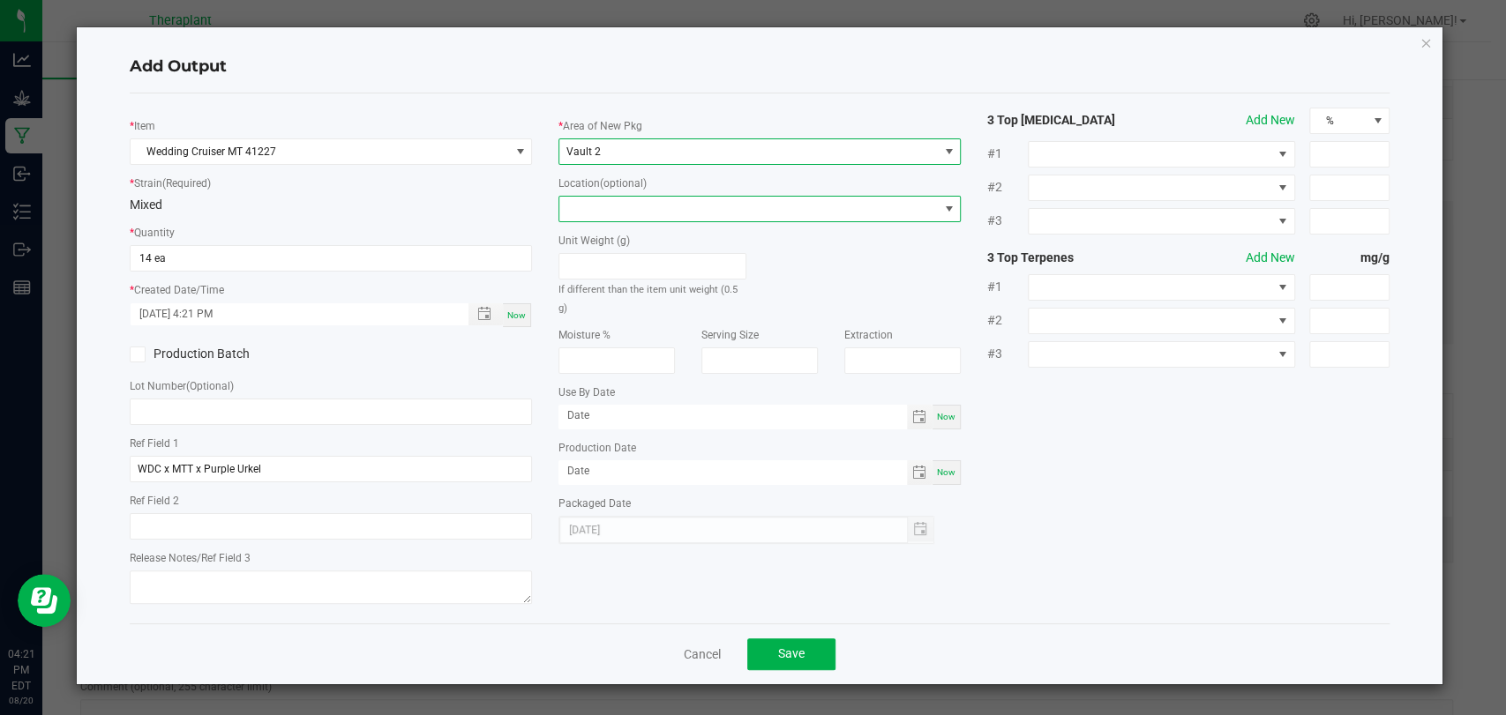
click at [613, 198] on span at bounding box center [748, 209] width 378 height 25
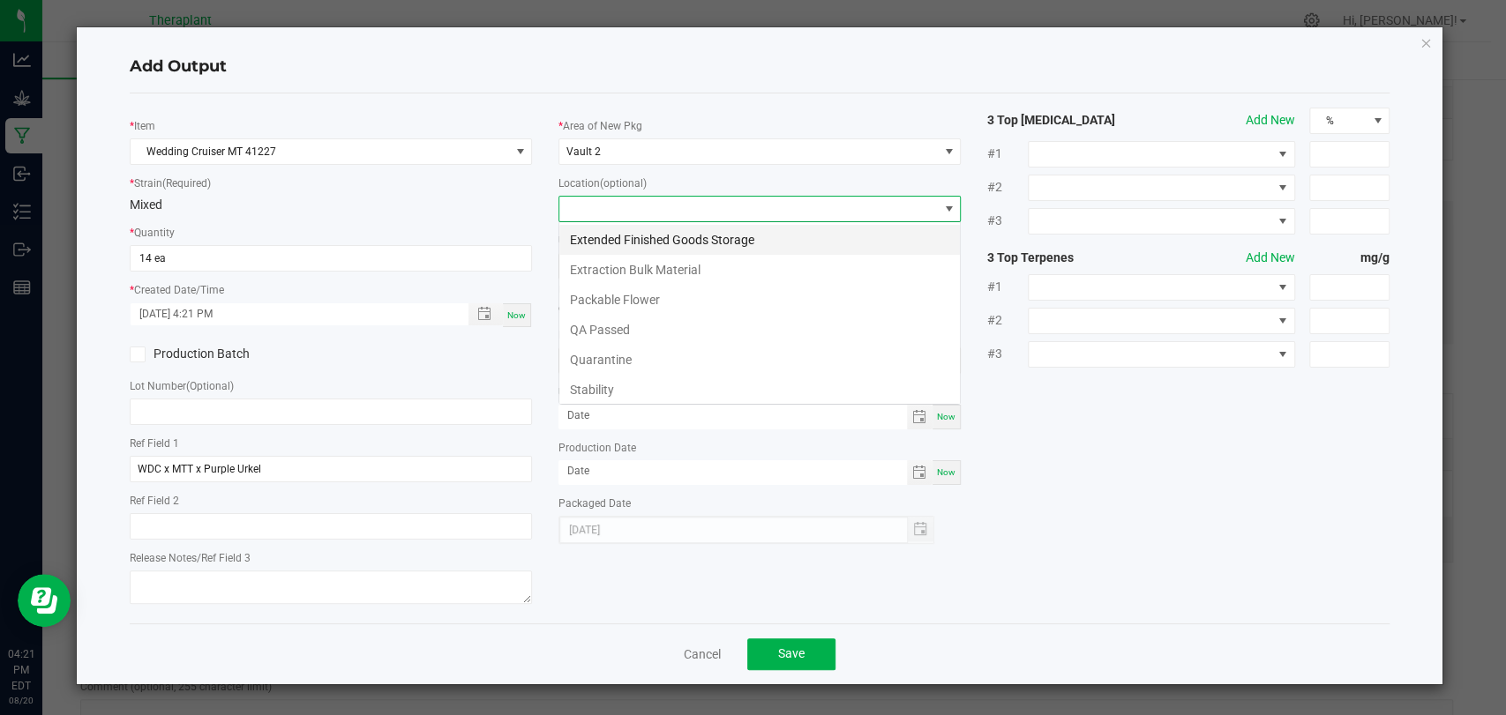
scroll to position [26, 402]
click at [616, 383] on li "Stability" at bounding box center [759, 390] width 400 height 30
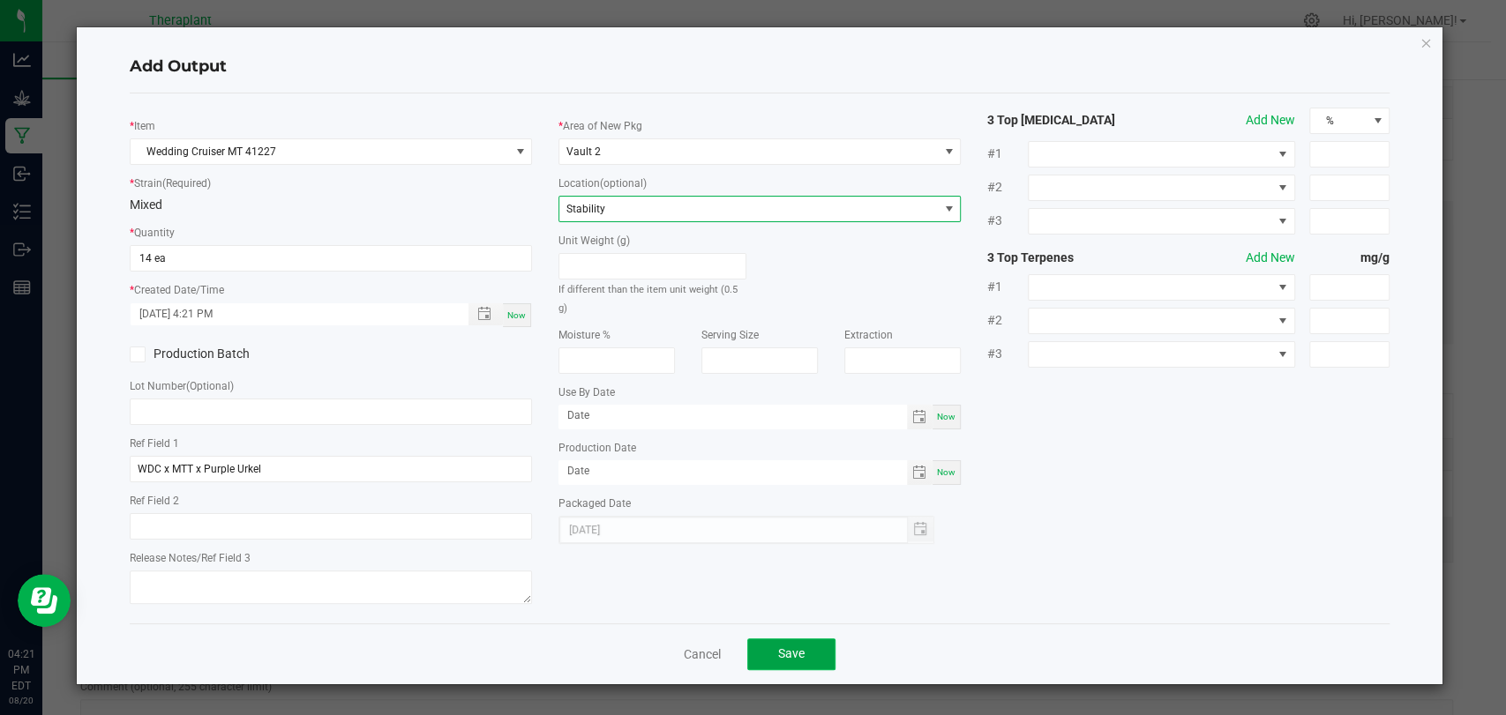
click at [794, 647] on span "Save" at bounding box center [791, 654] width 26 height 14
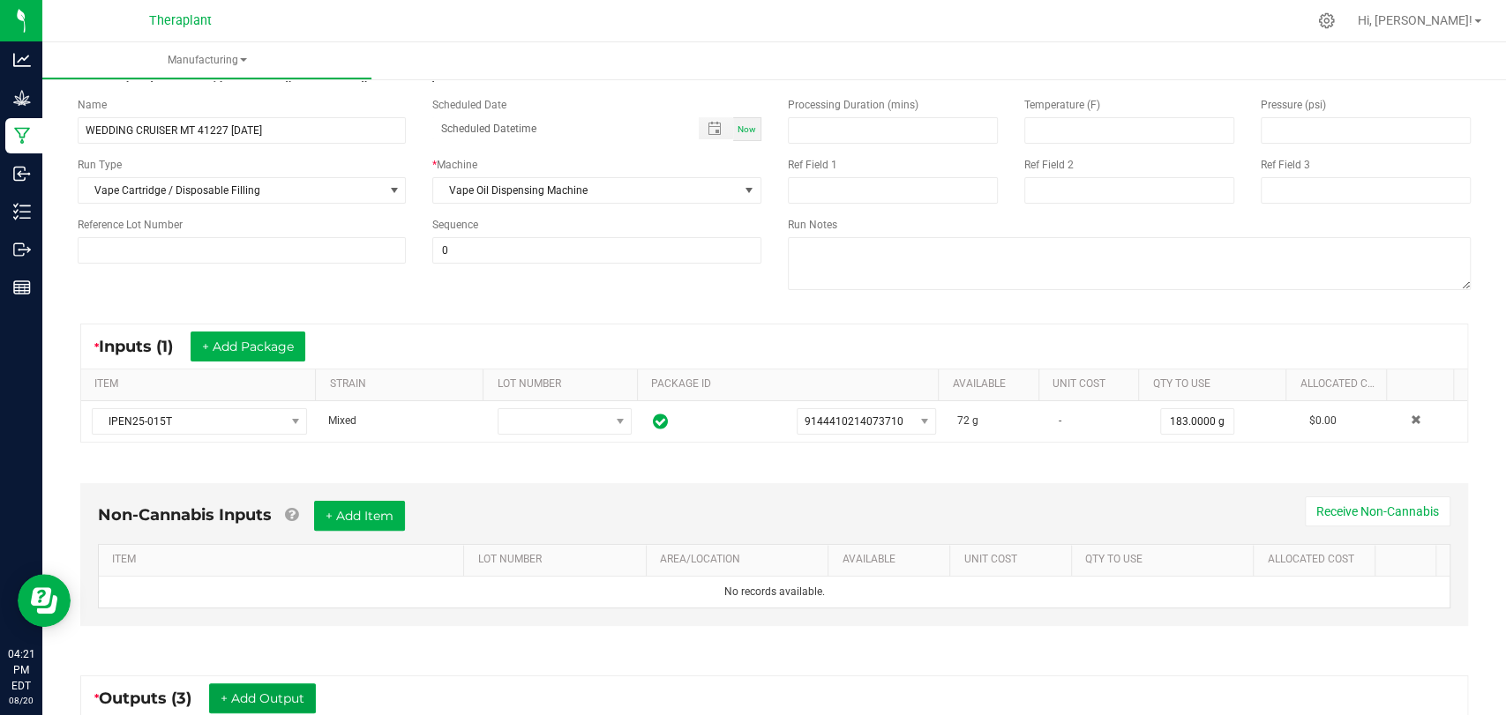
scroll to position [0, 0]
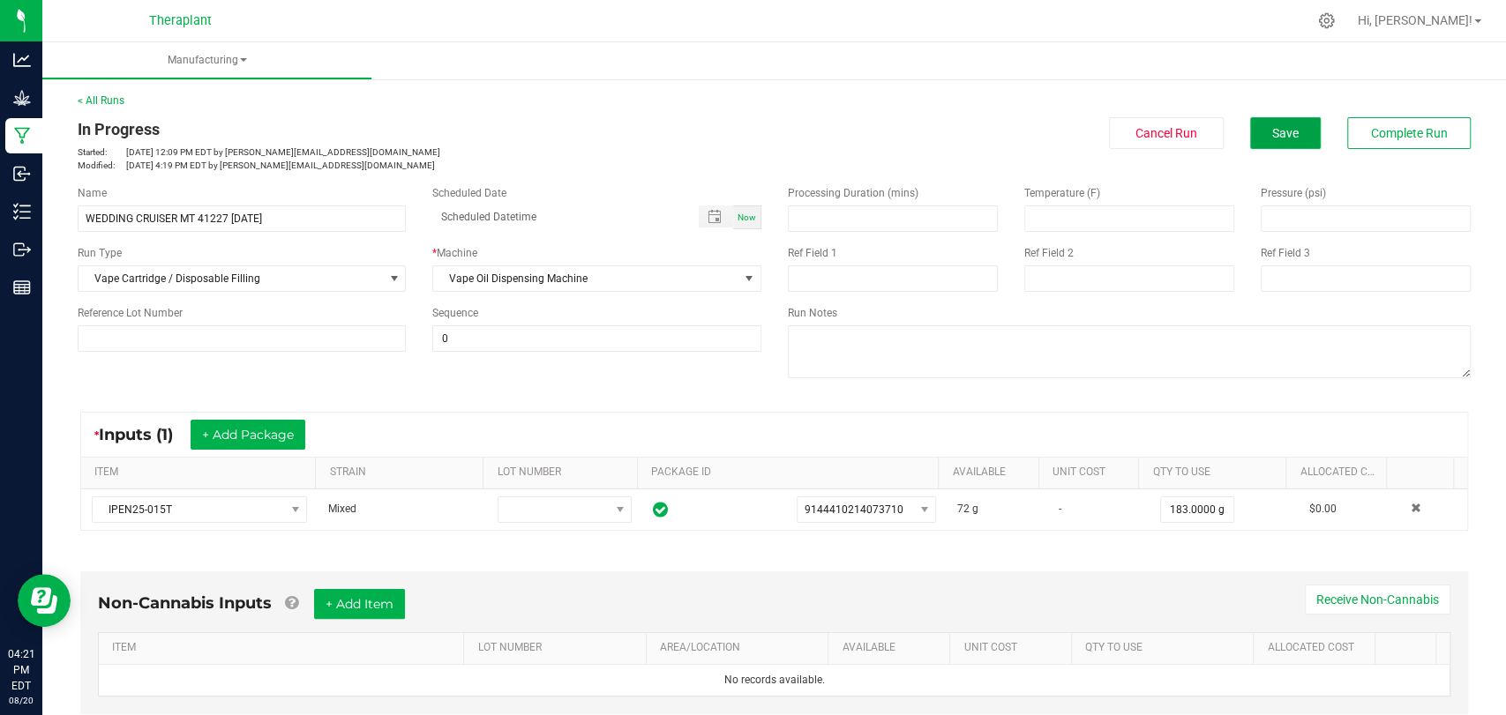
click at [1253, 145] on button "Save" at bounding box center [1285, 133] width 71 height 32
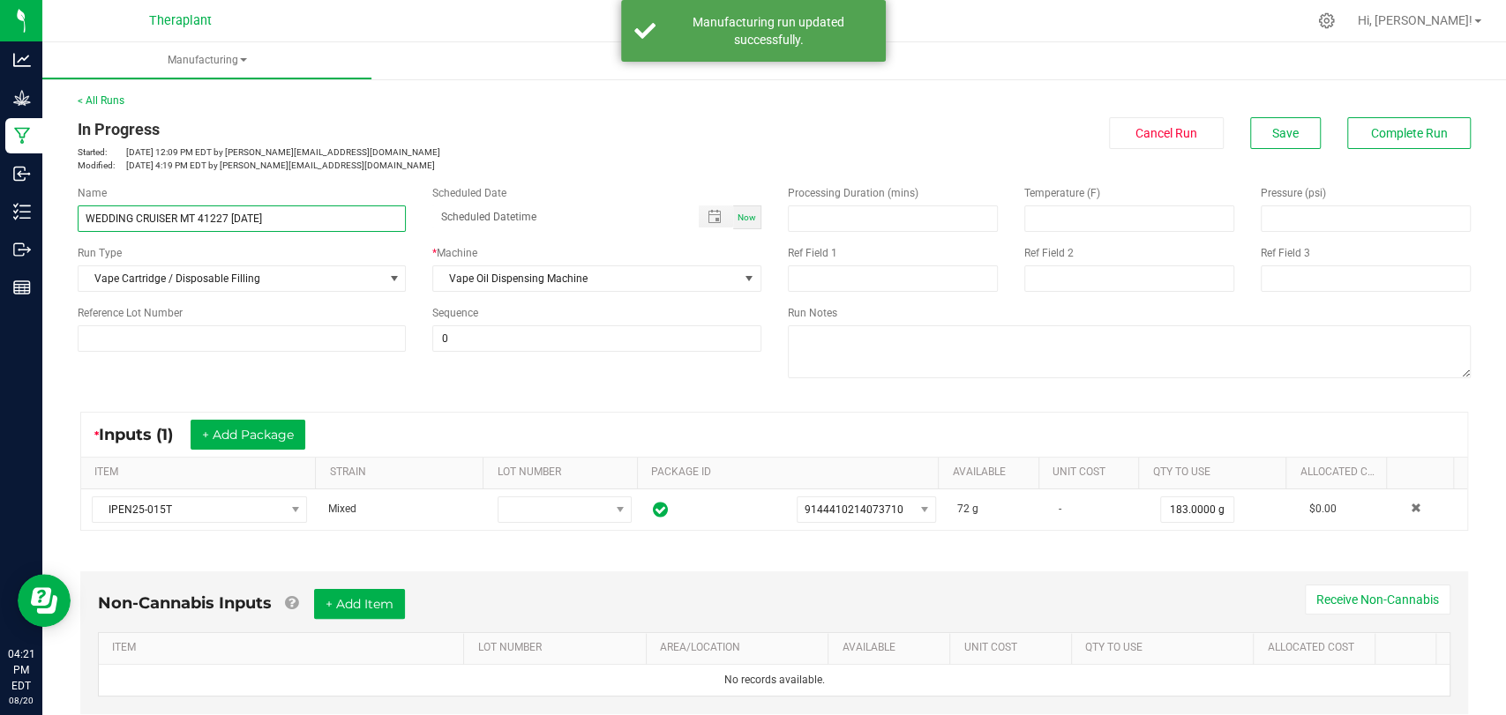
drag, startPoint x: 286, startPoint y: 221, endPoint x: 65, endPoint y: 231, distance: 220.8
click at [65, 231] on div "Name WEDDING CRUISER MT 41227 09/20/25" at bounding box center [241, 208] width 355 height 47
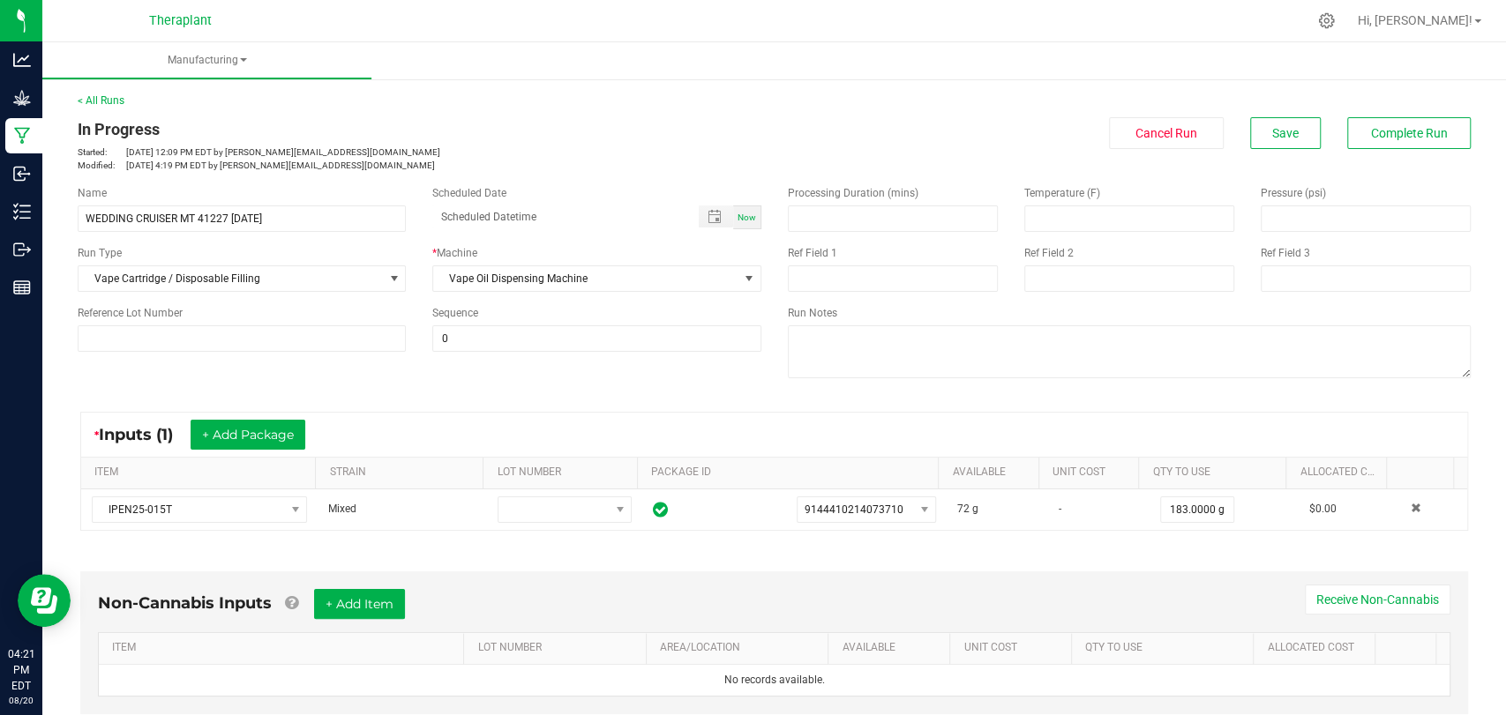
click at [418, 142] on div "In Progress Started: Aug 20, 2025 12:09 PM EDT by s.kowalick@theraplant.com Mod…" at bounding box center [420, 144] width 684 height 55
click at [1387, 130] on span "Complete Run" at bounding box center [1409, 133] width 77 height 14
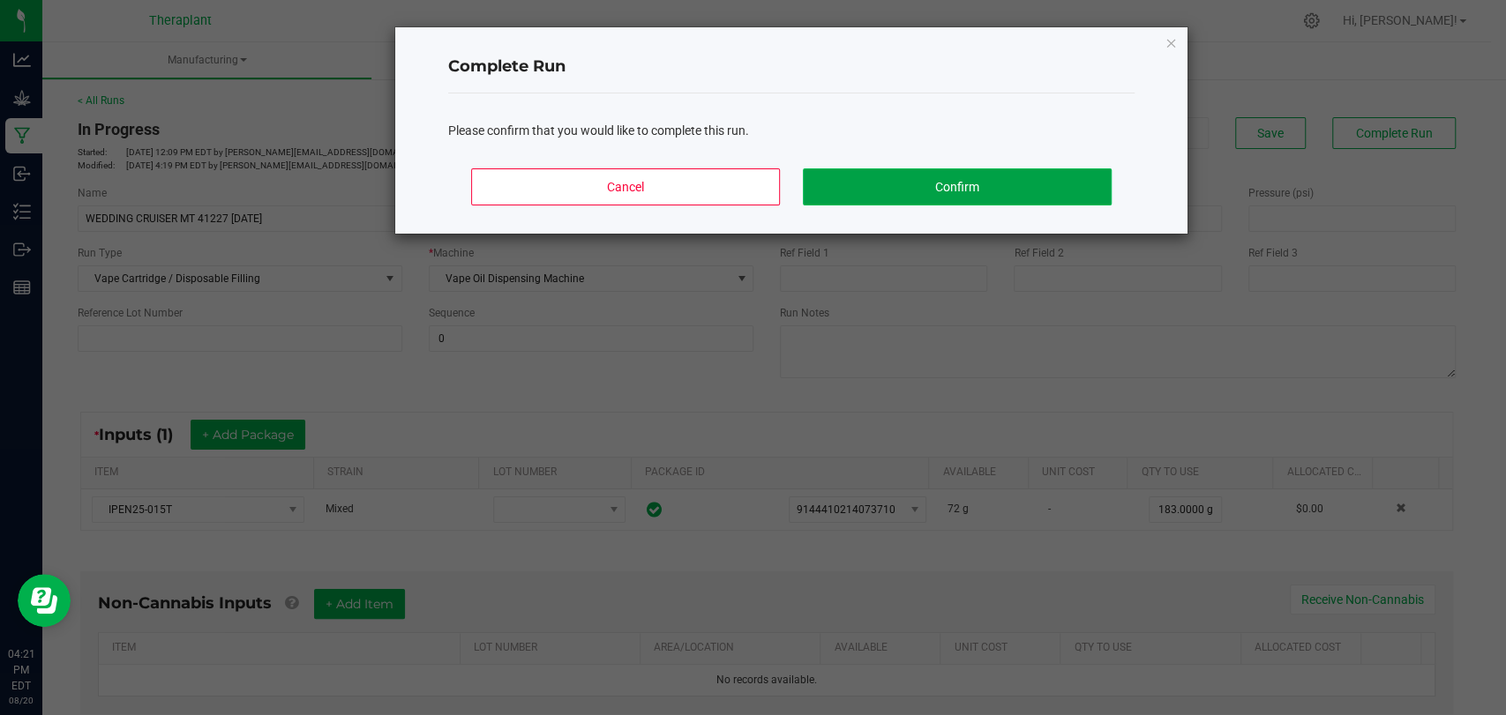
click at [962, 198] on button "Confirm" at bounding box center [957, 186] width 309 height 37
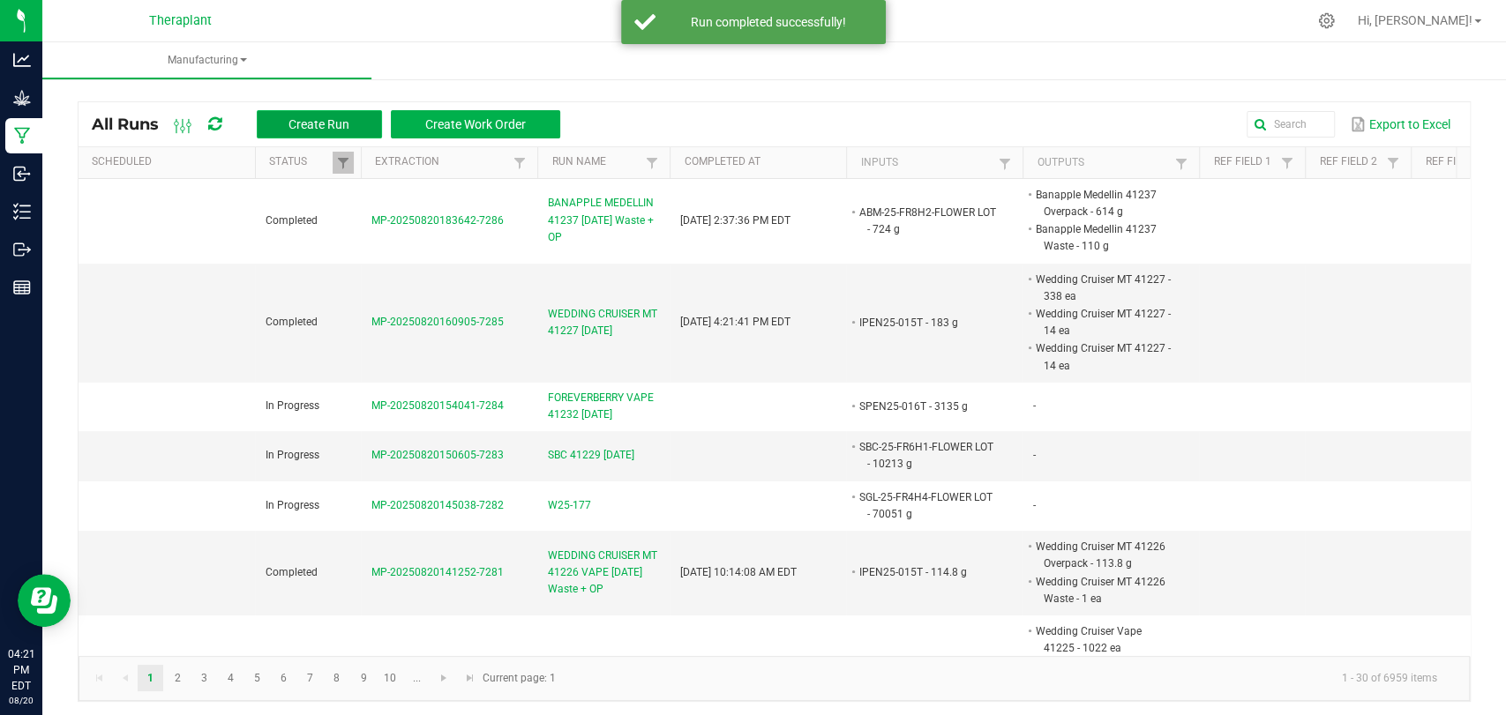
click at [285, 118] on button "Create Run" at bounding box center [319, 124] width 125 height 28
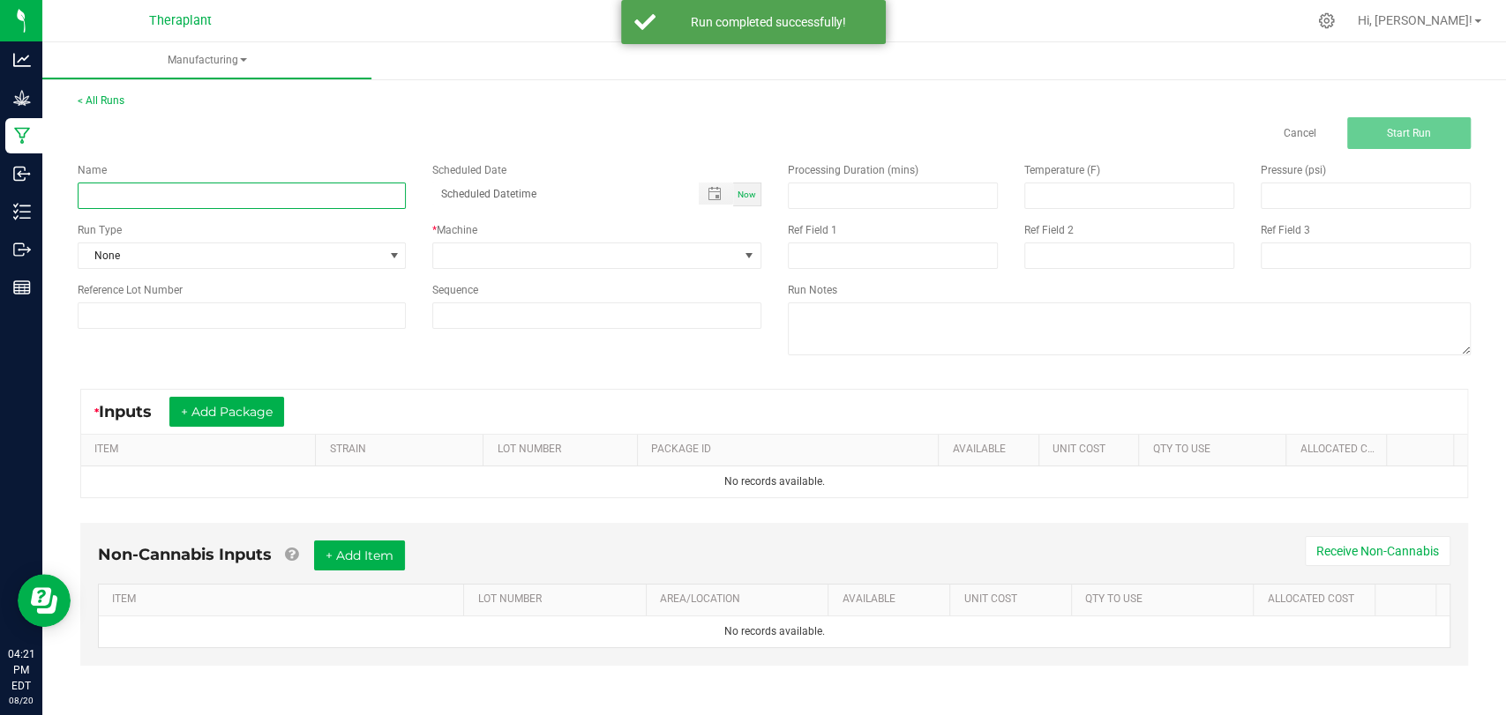
click at [279, 192] on input at bounding box center [242, 196] width 328 height 26
paste input "WEDDING CRUISER MT 41227 09/20/25"
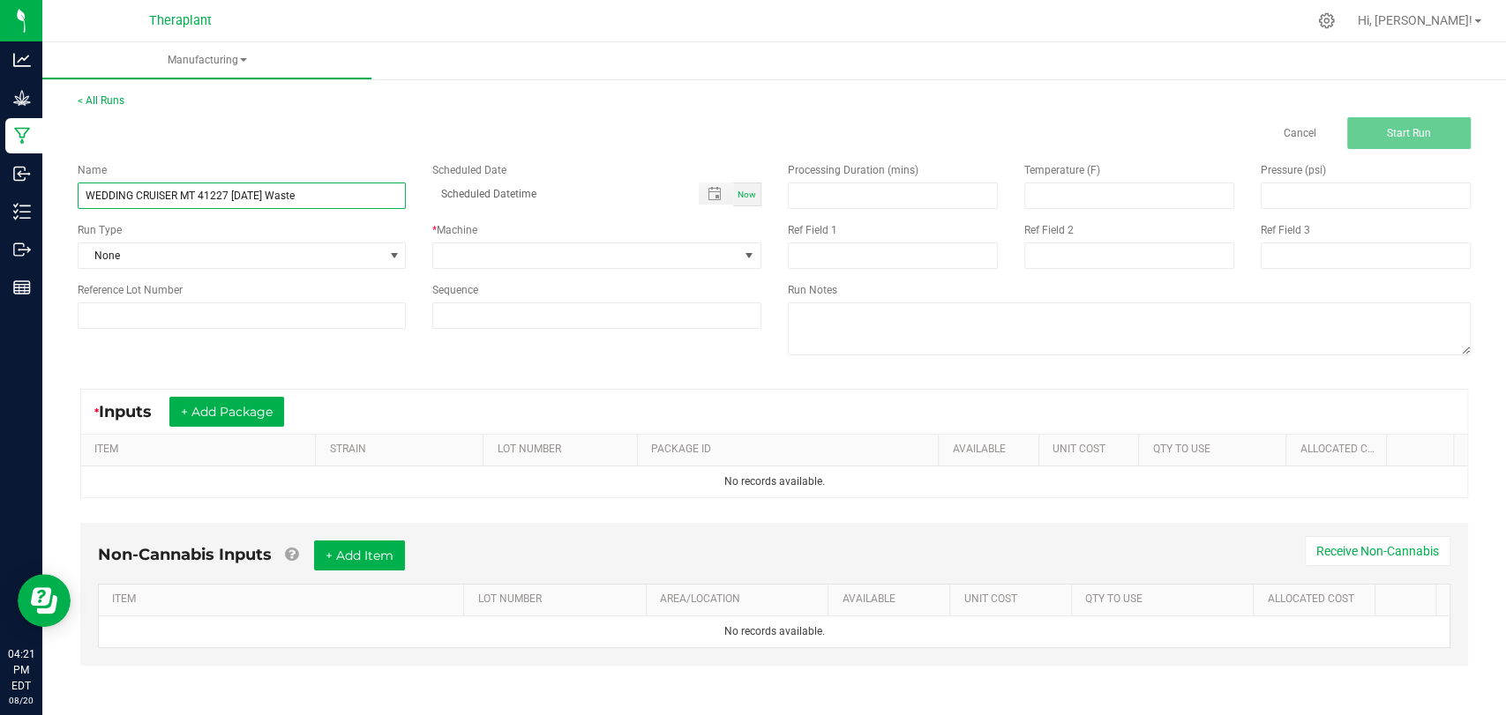
click at [241, 195] on input "WEDDING CRUISER MT 41227 09/20/25 Waste" at bounding box center [242, 196] width 328 height 26
click at [311, 204] on input "WEDDING CRUISER MT 41227 08/20/25 Waste" at bounding box center [242, 196] width 328 height 26
click at [311, 204] on input "WEDDING CRUISER MT 41227 08/20/25 Waste + OP" at bounding box center [242, 196] width 328 height 26
click at [326, 195] on input "WEDDING CRUISER MT 41227 08/20/25 Waste OP" at bounding box center [242, 196] width 328 height 26
type input "WEDDING CRUISER MT 41227 08/20/25 Waste + OP"
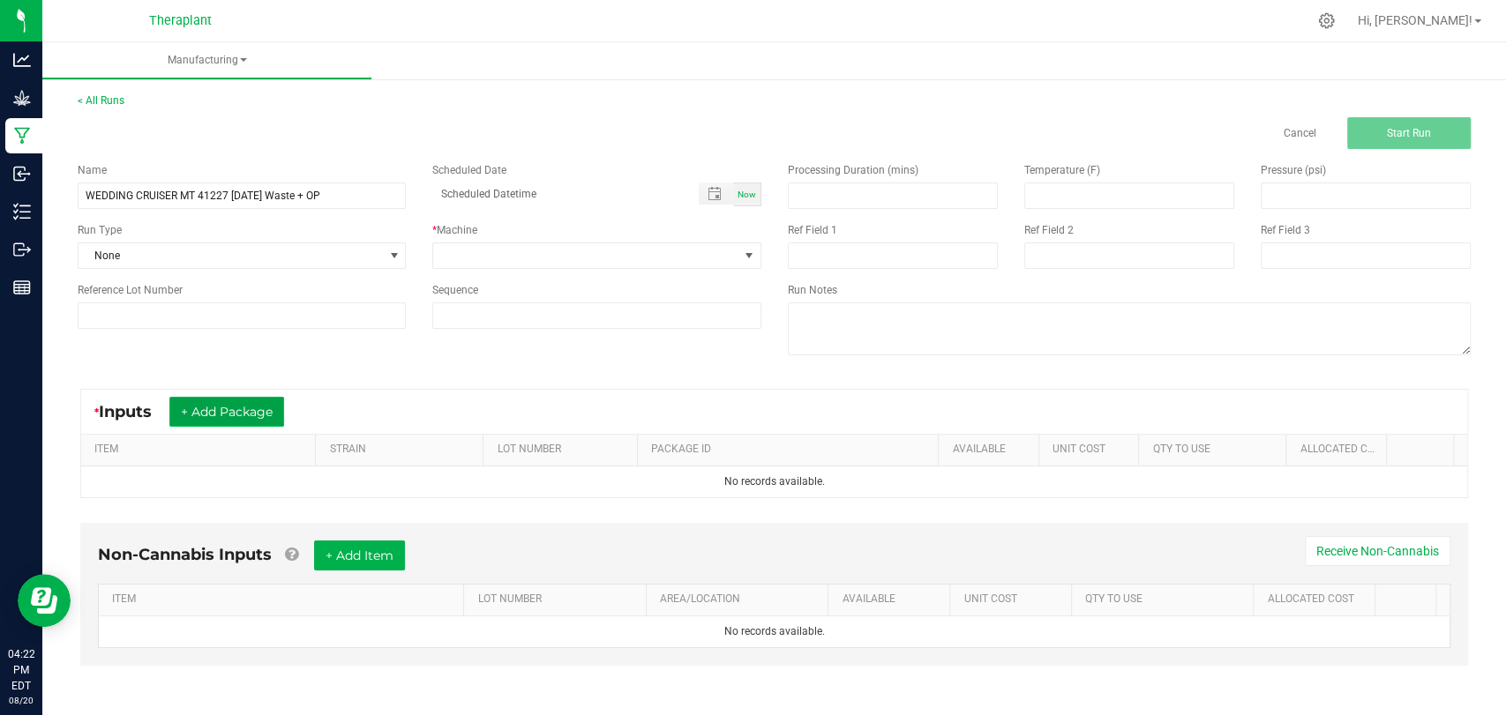
click at [212, 410] on button "+ Add Package" at bounding box center [226, 412] width 115 height 30
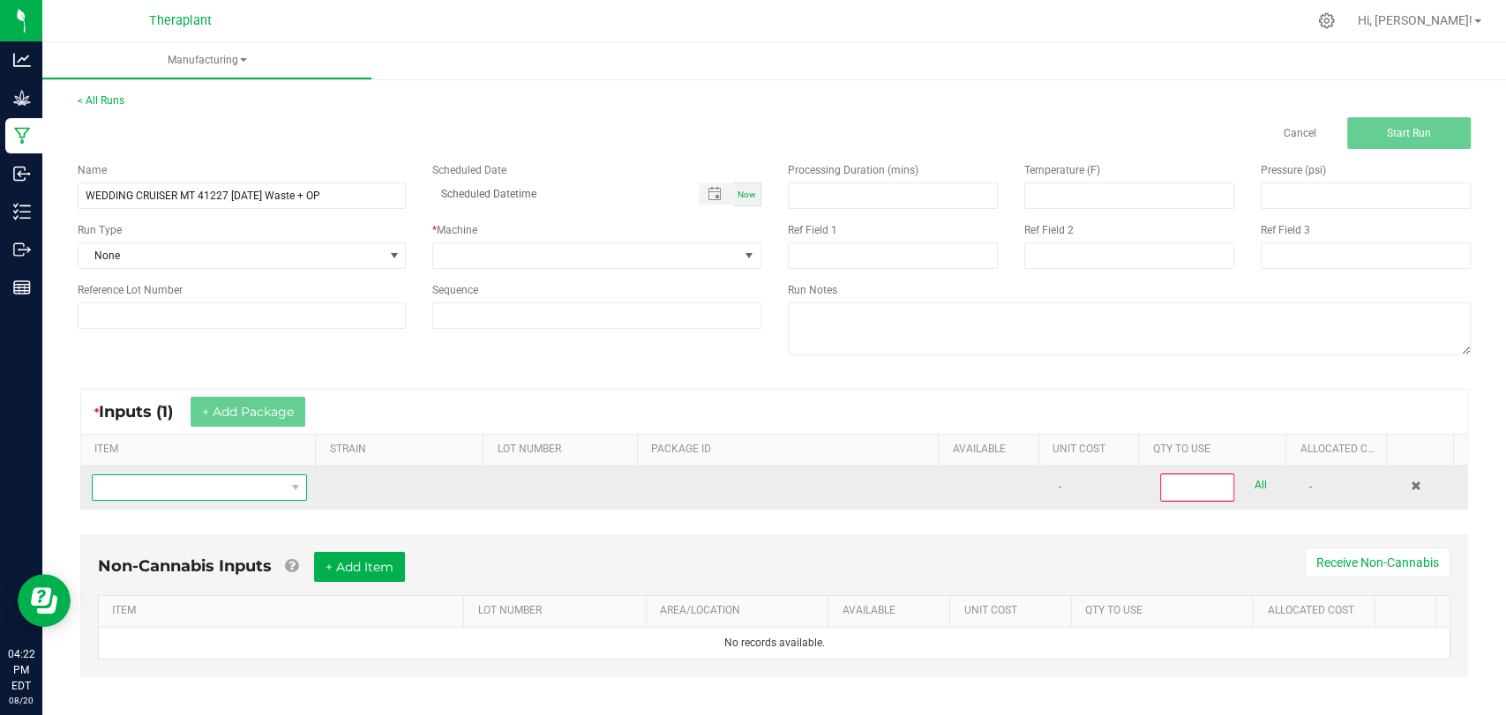
click at [208, 475] on span "NO DATA FOUND" at bounding box center [188, 487] width 191 height 25
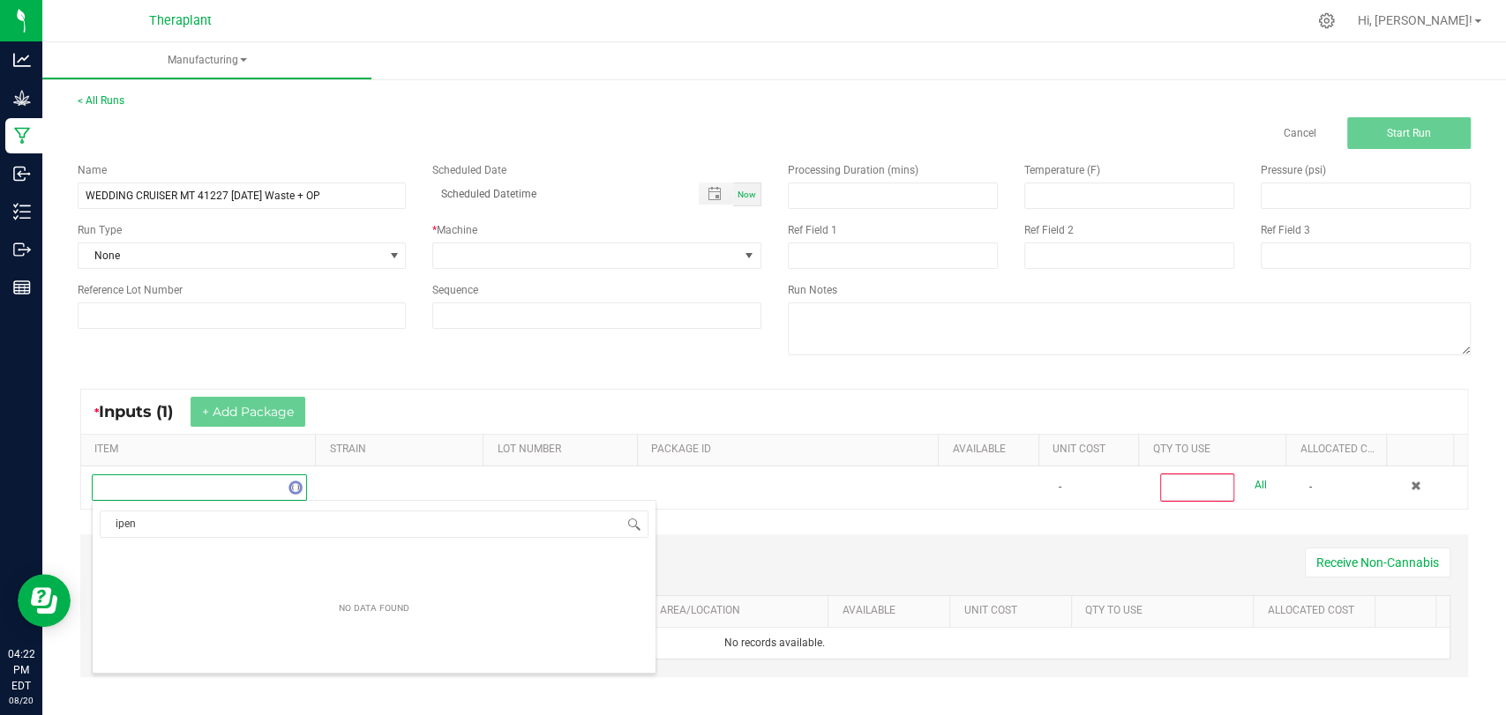
scroll to position [26, 207]
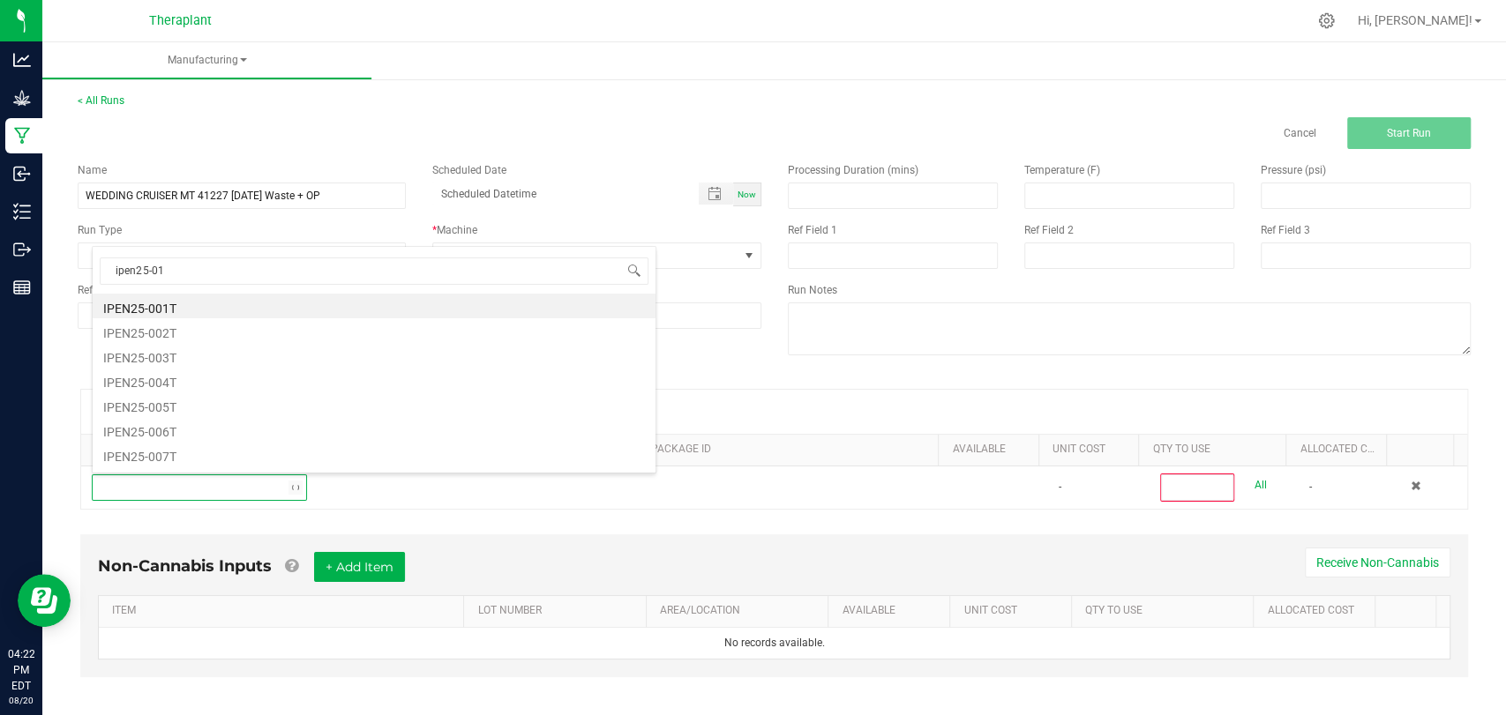
type input "ipen25-015"
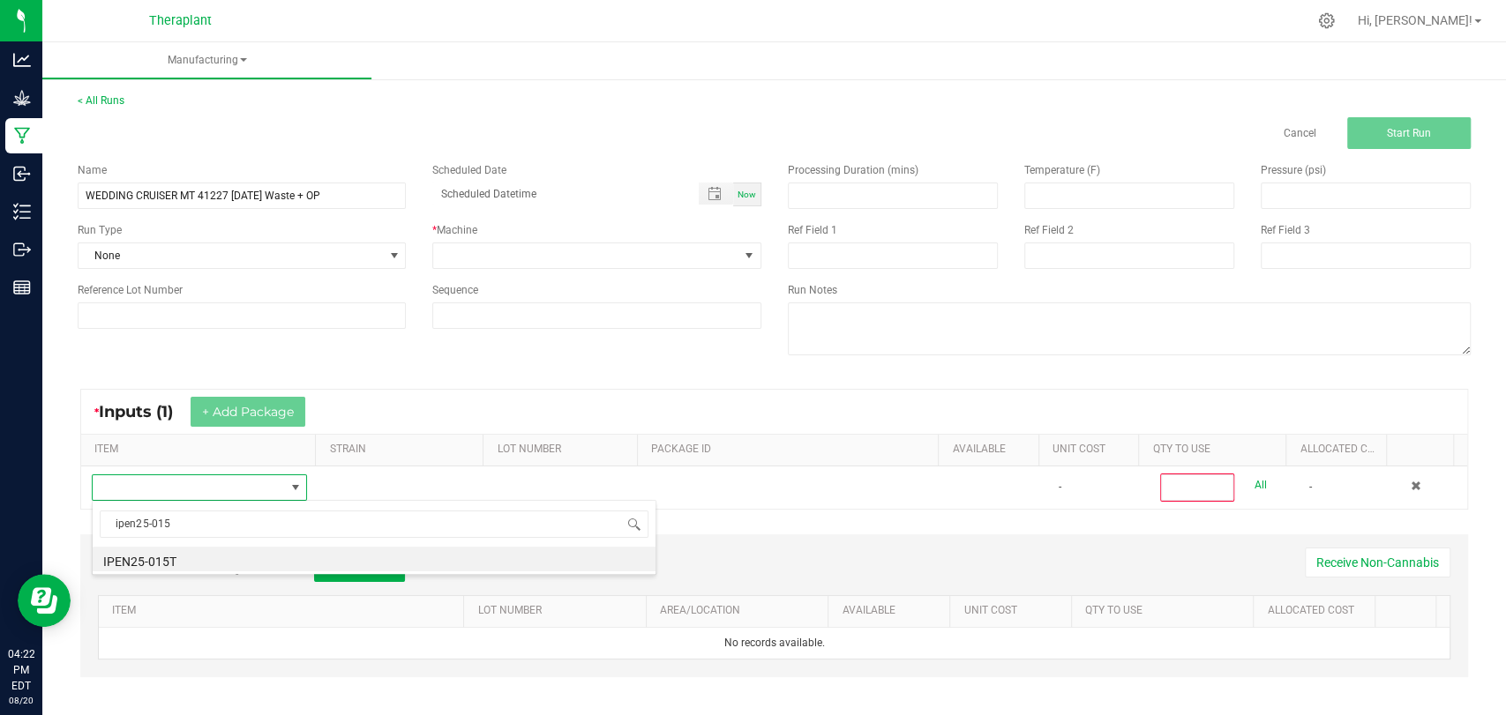
click at [157, 556] on li "IPEN25-015T" at bounding box center [374, 559] width 563 height 25
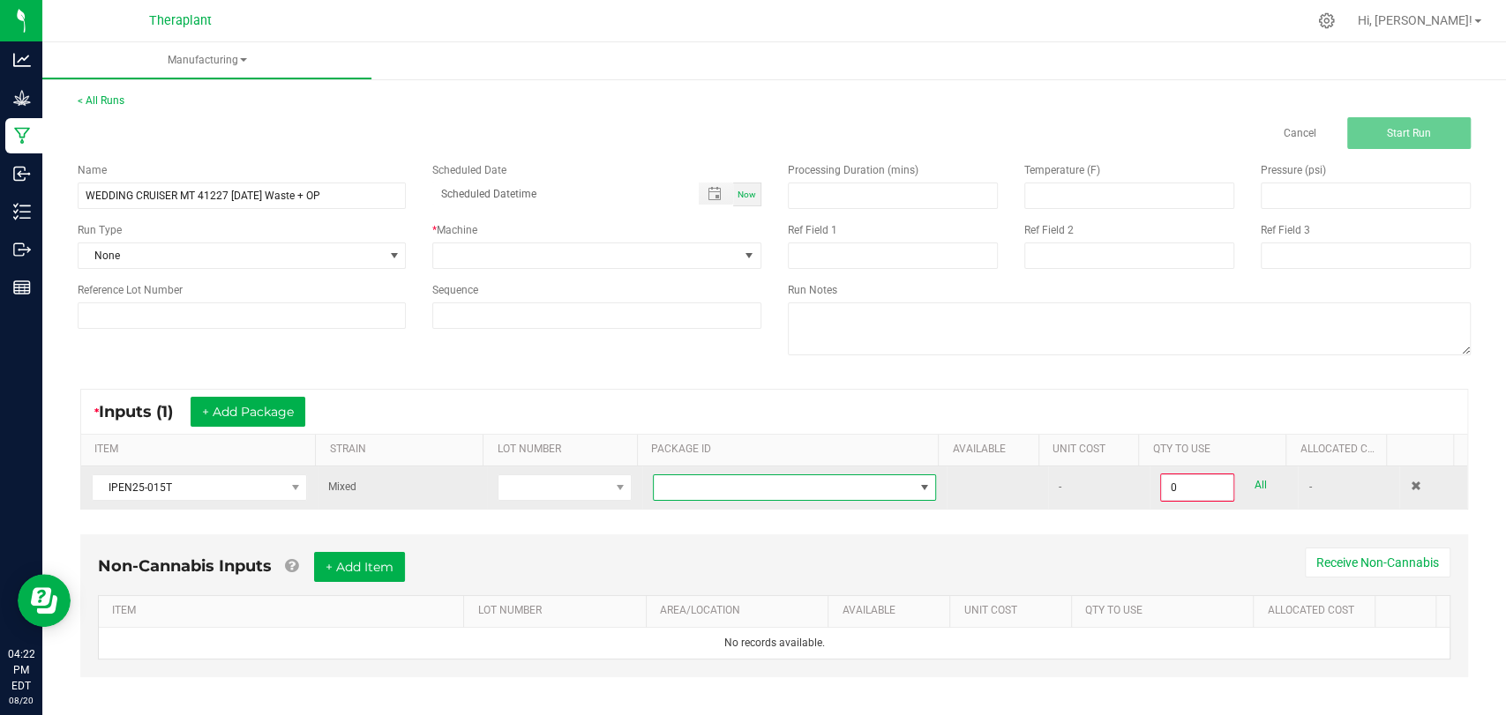
click at [727, 490] on span at bounding box center [783, 487] width 259 height 25
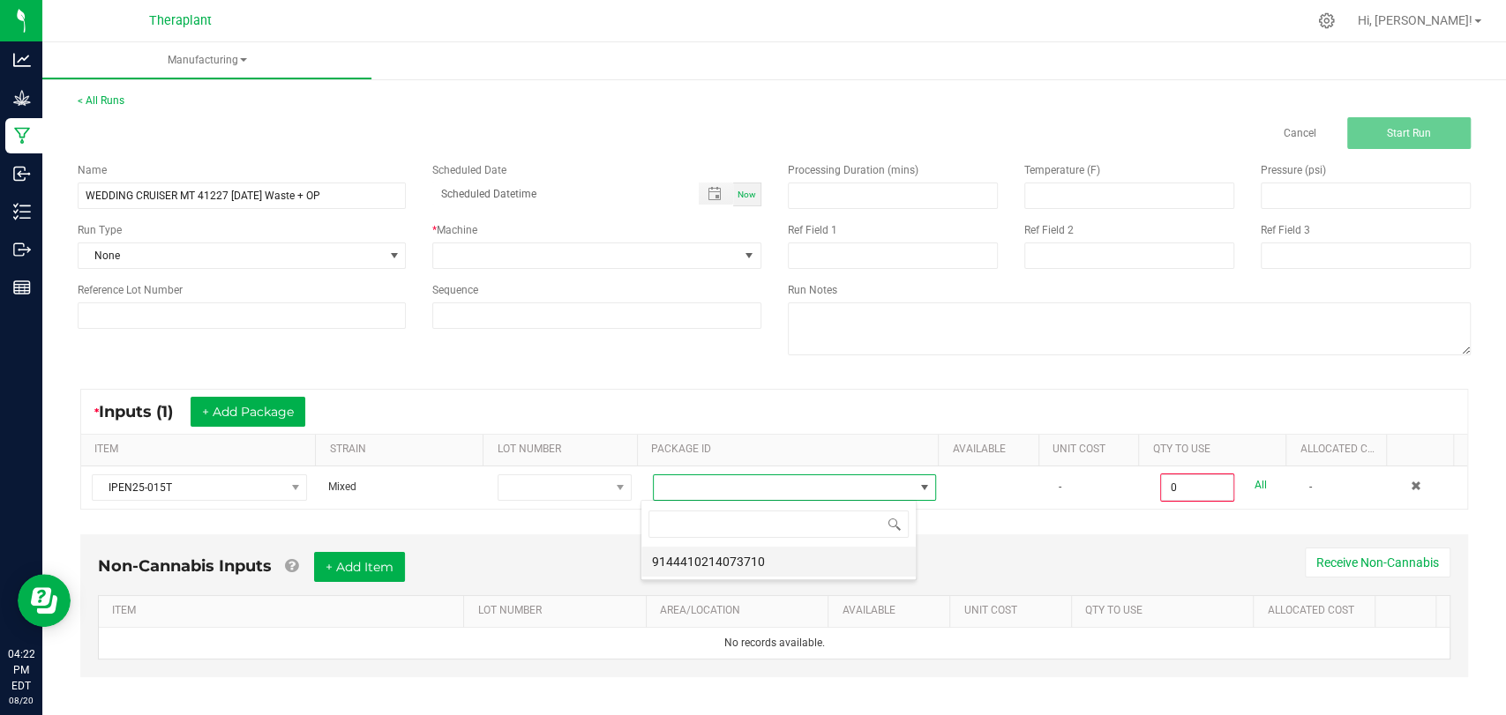
scroll to position [26, 275]
click at [724, 552] on li "9144410214073710" at bounding box center [778, 562] width 274 height 30
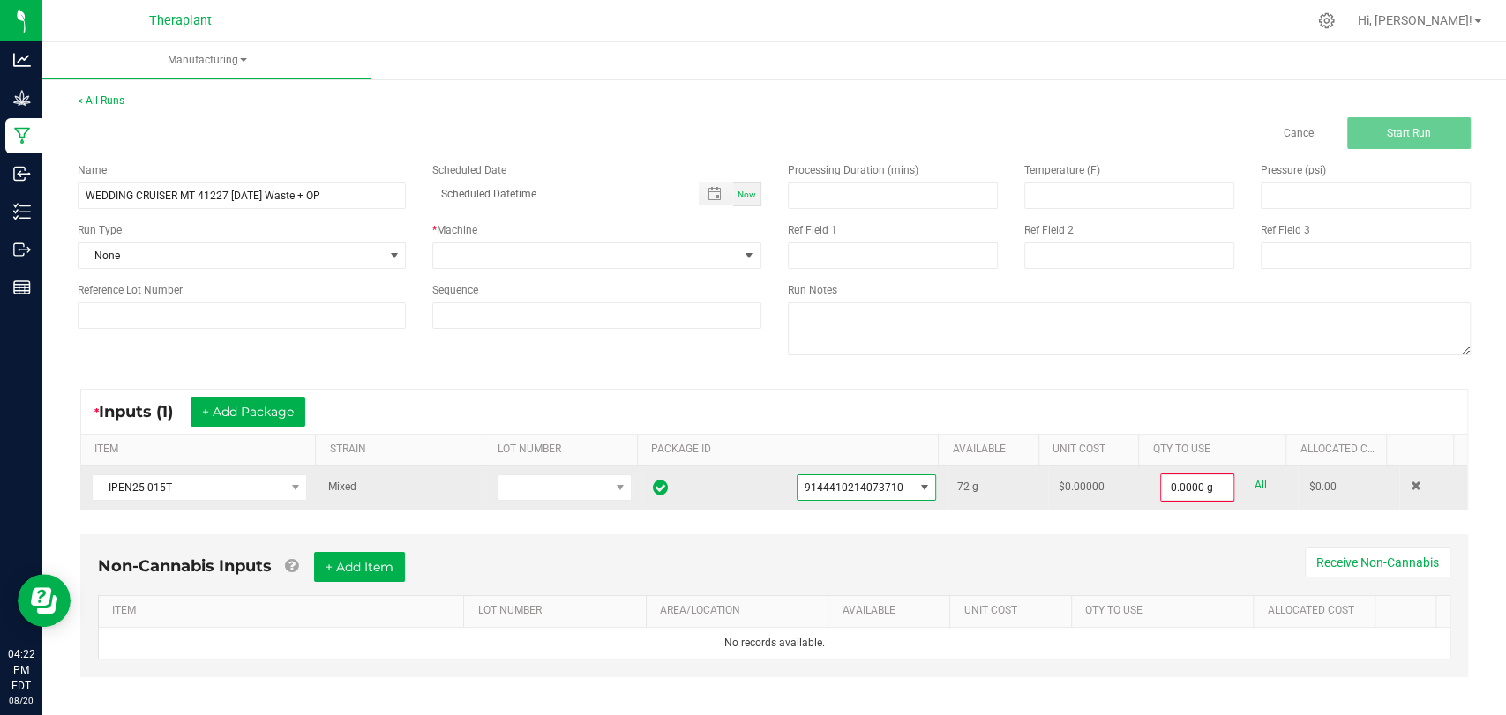
click at [1253, 485] on link "All" at bounding box center [1259, 486] width 12 height 24
type input "72.0000 g"
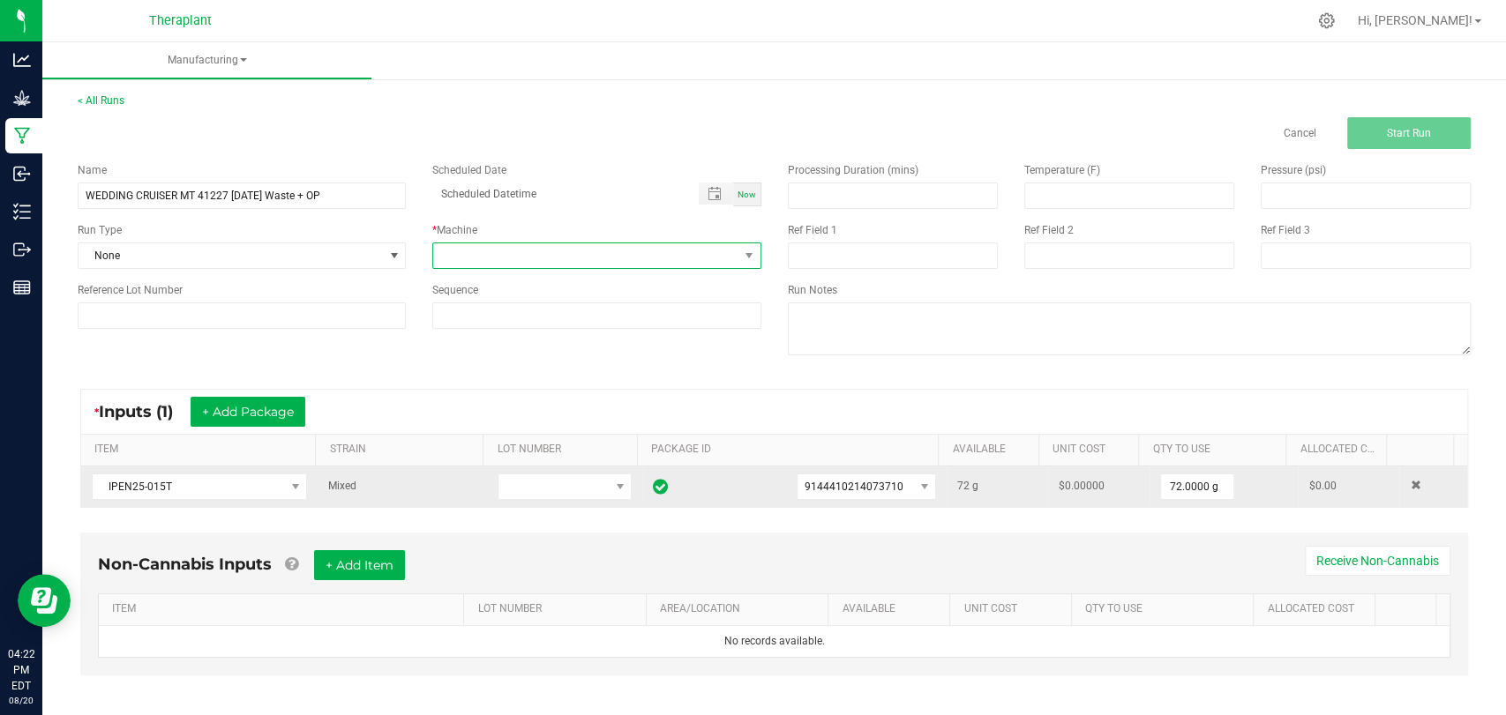
click at [683, 251] on span at bounding box center [585, 255] width 304 height 25
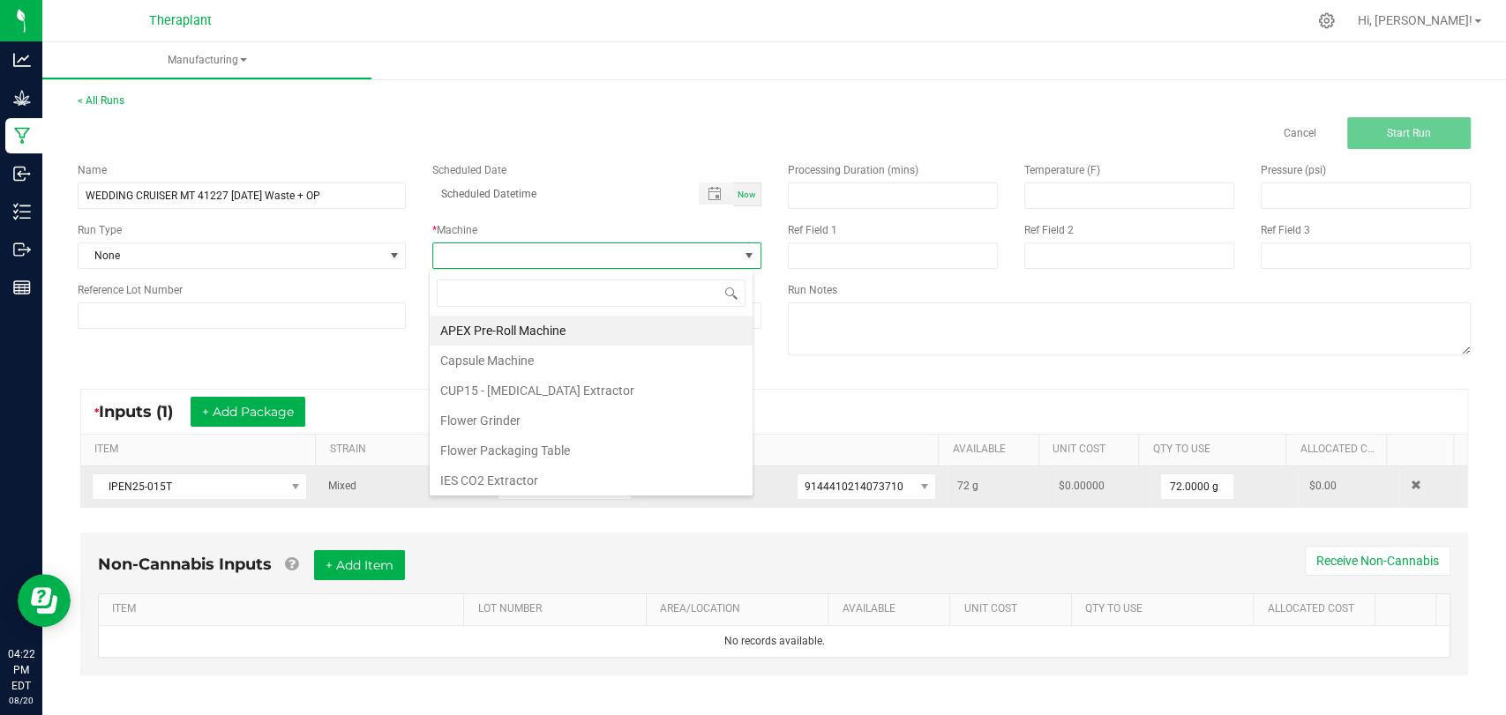
scroll to position [92, 0]
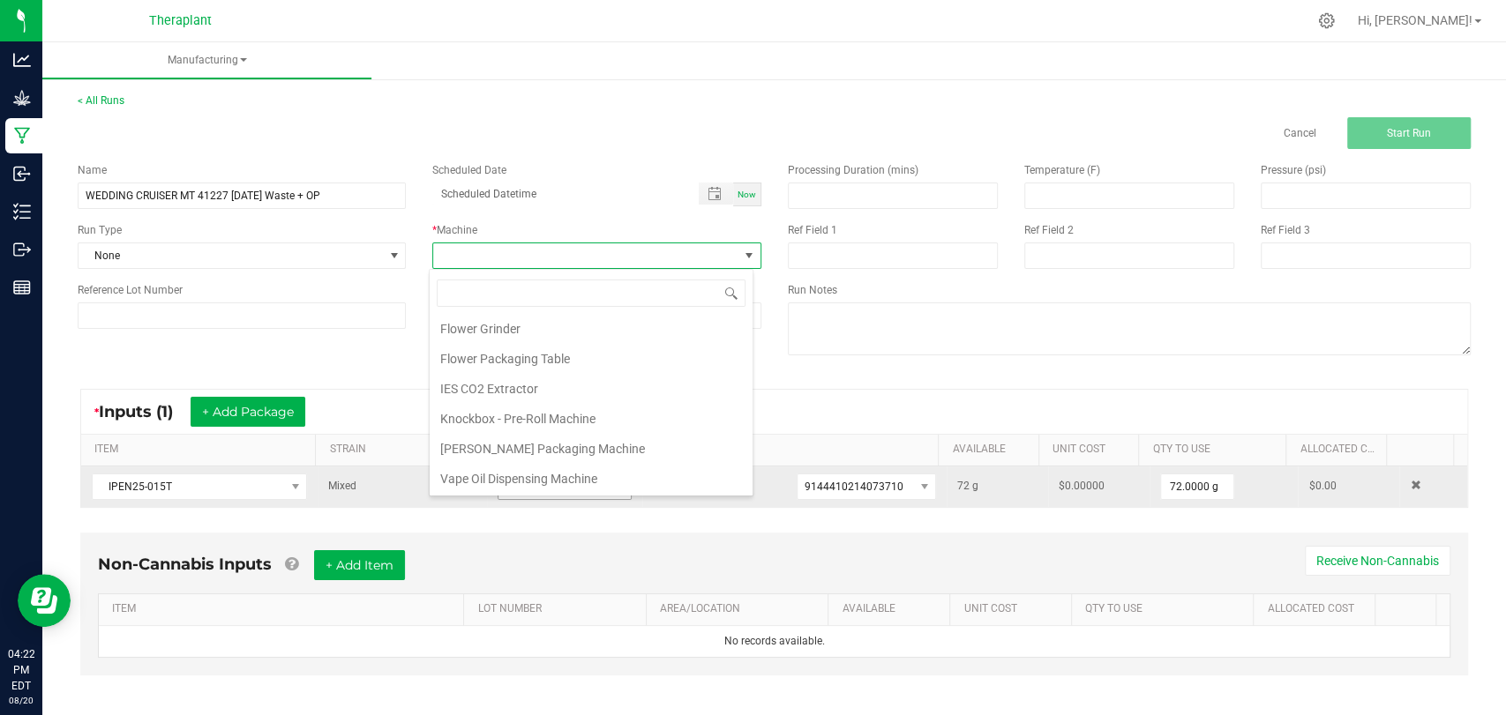
click at [496, 479] on li "Vape Oil Dispensing Machine" at bounding box center [591, 479] width 323 height 30
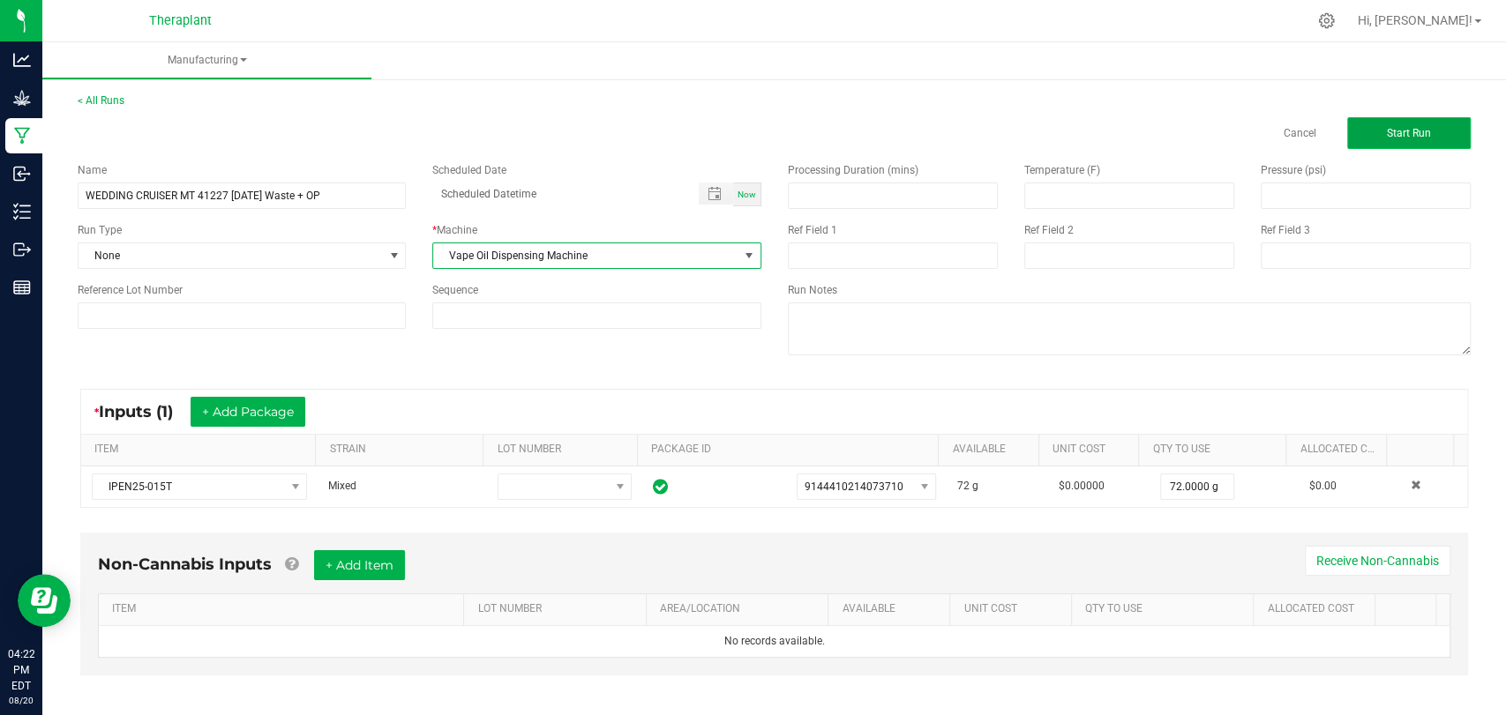
click at [1427, 128] on button "Start Run" at bounding box center [1408, 133] width 123 height 32
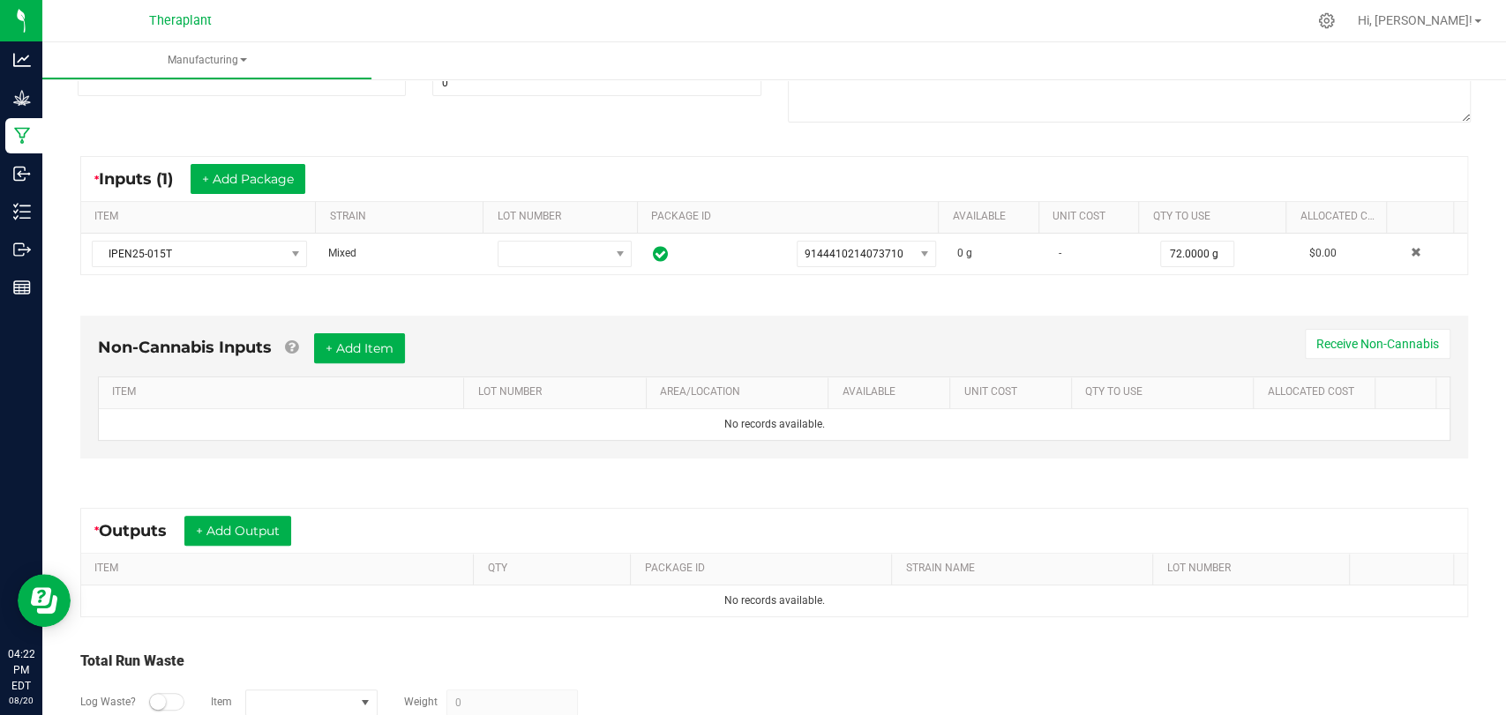
scroll to position [356, 0]
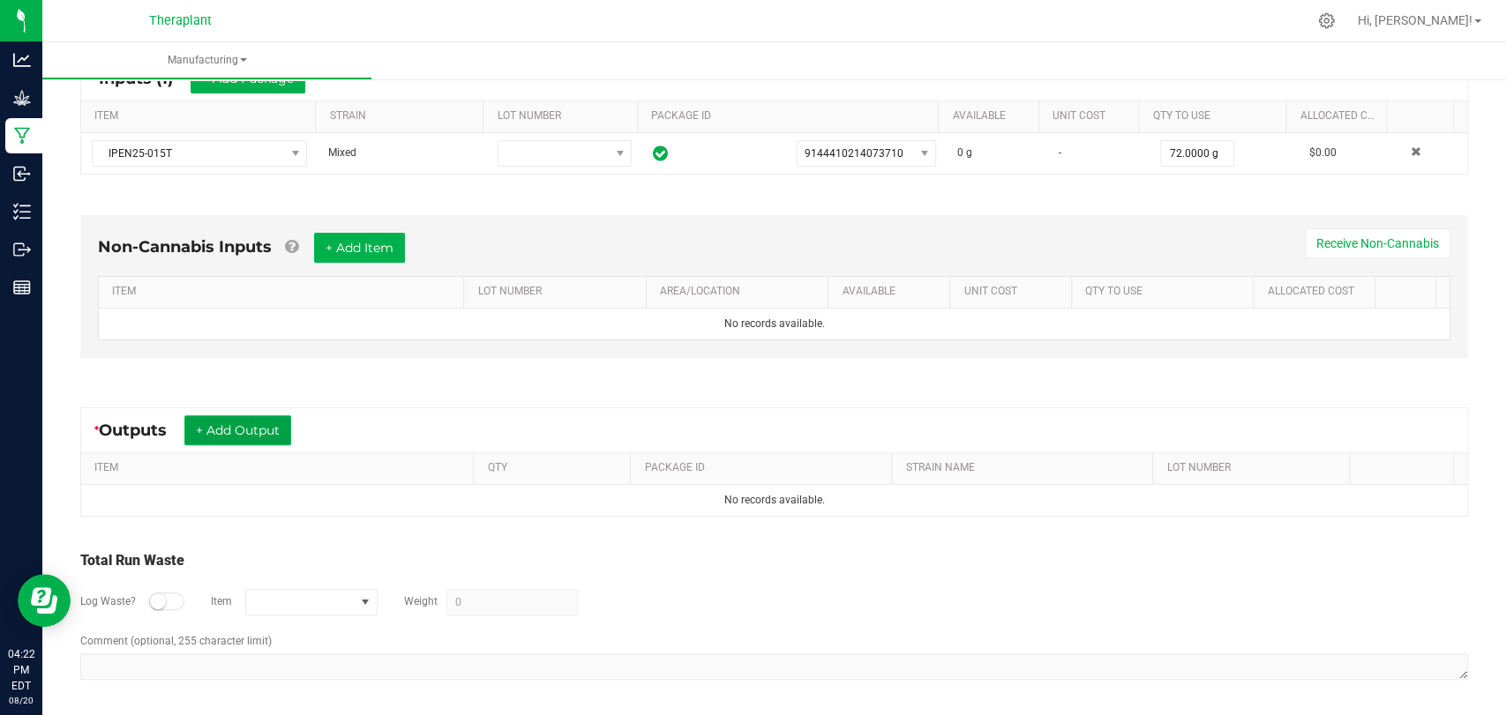
click at [250, 425] on button "+ Add Output" at bounding box center [237, 430] width 107 height 30
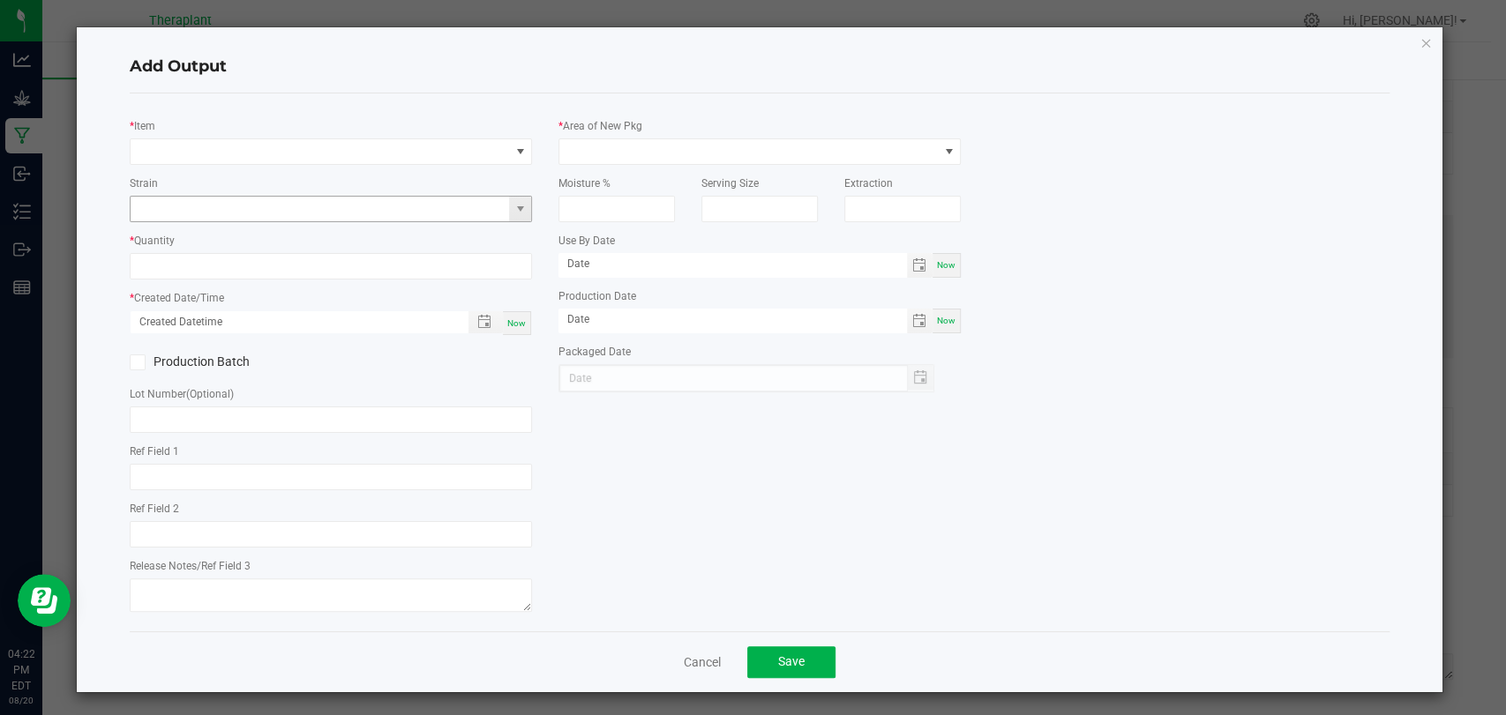
type input "WDC x MTT x Purple Urkel"
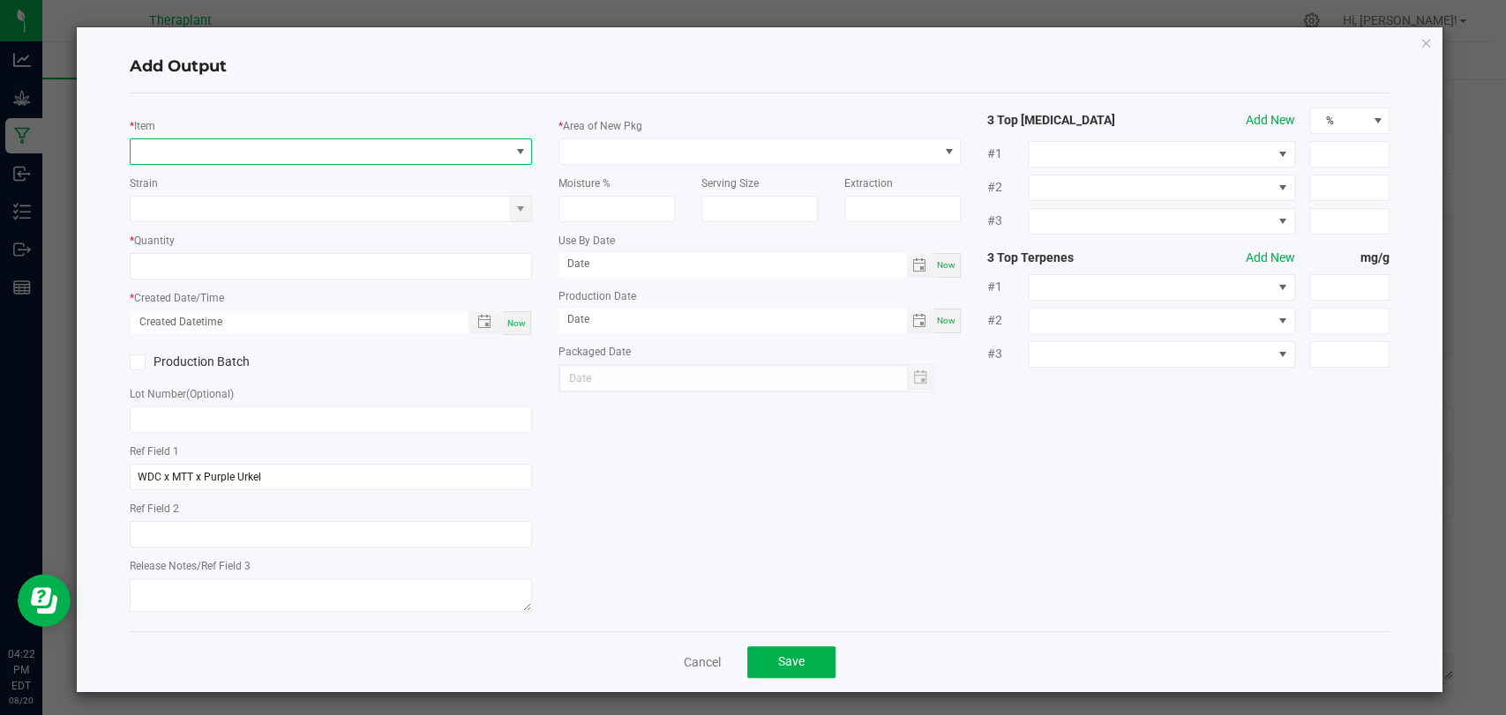
click at [332, 152] on span "NO DATA FOUND" at bounding box center [320, 151] width 378 height 25
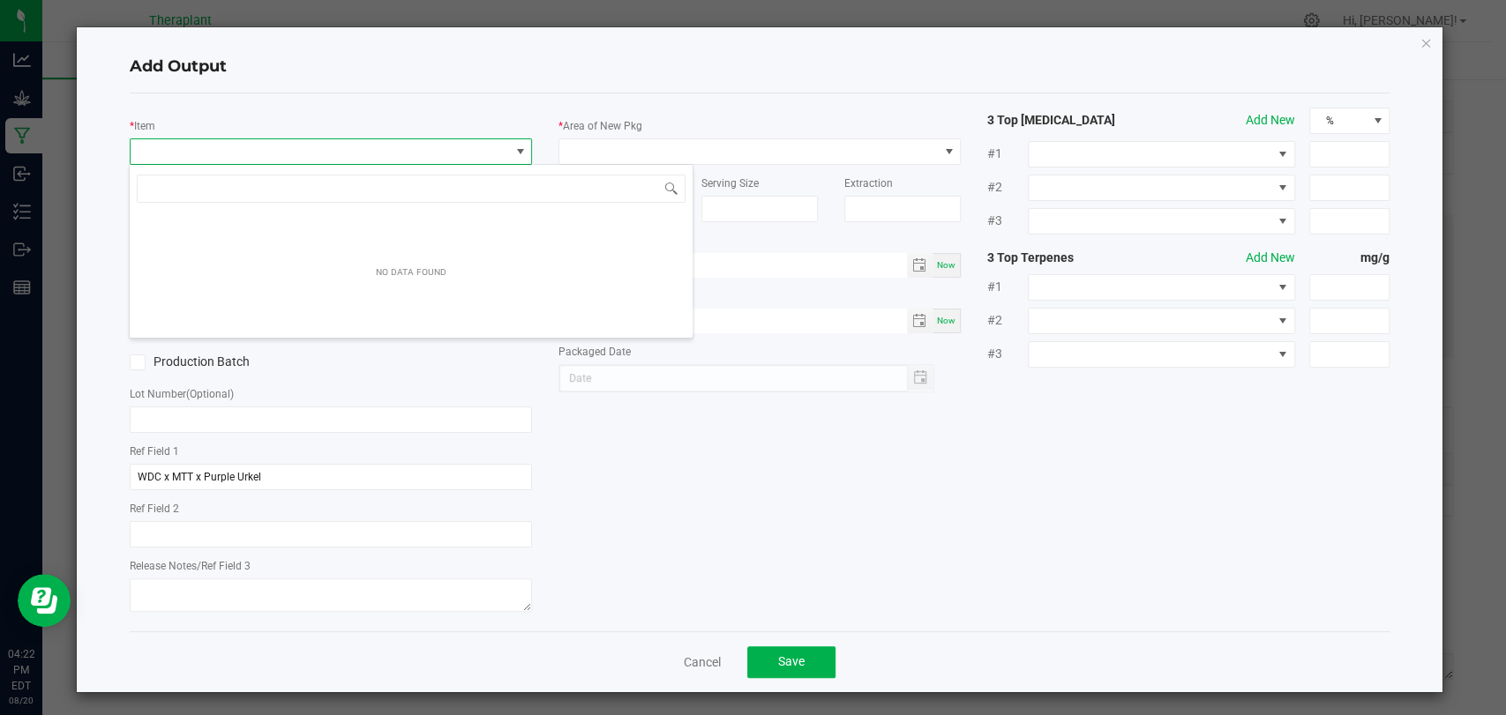
scroll to position [26, 397]
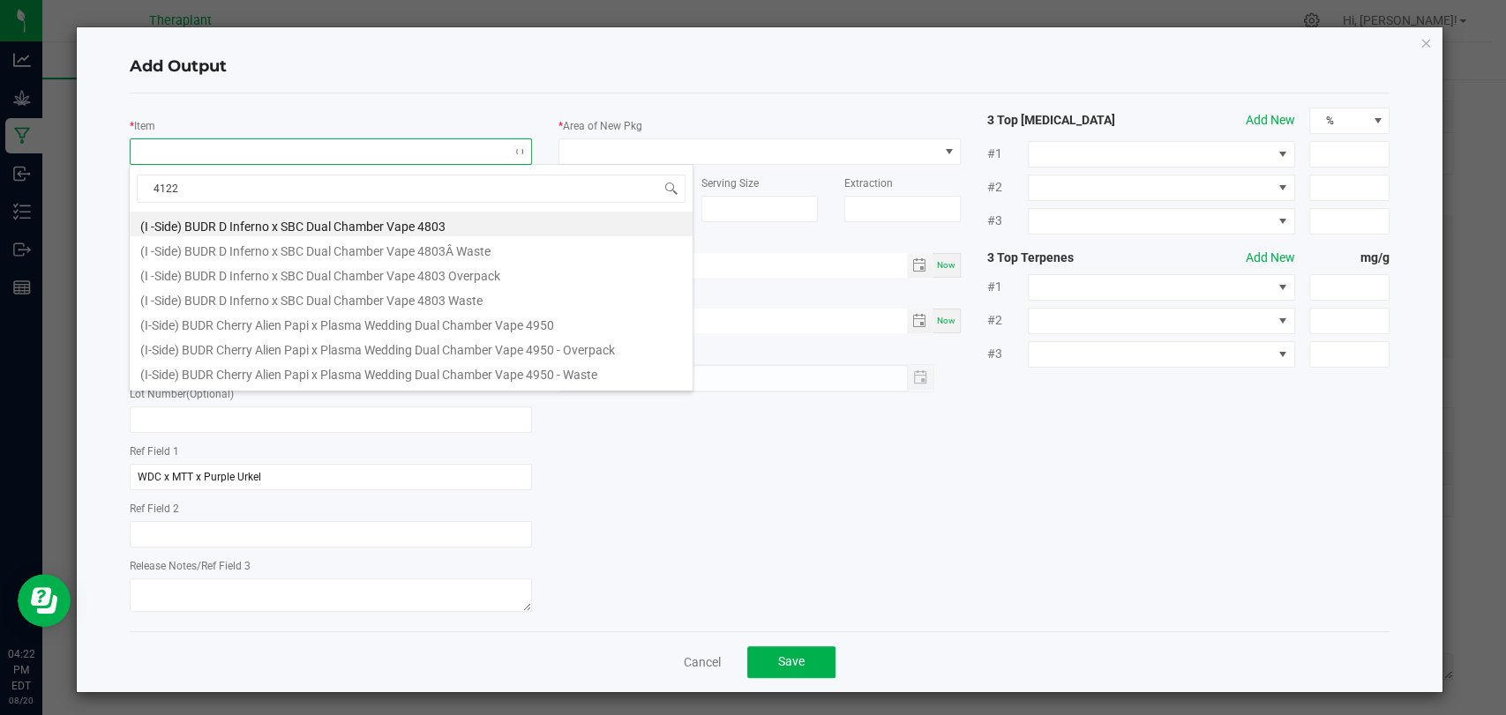
type input "41227"
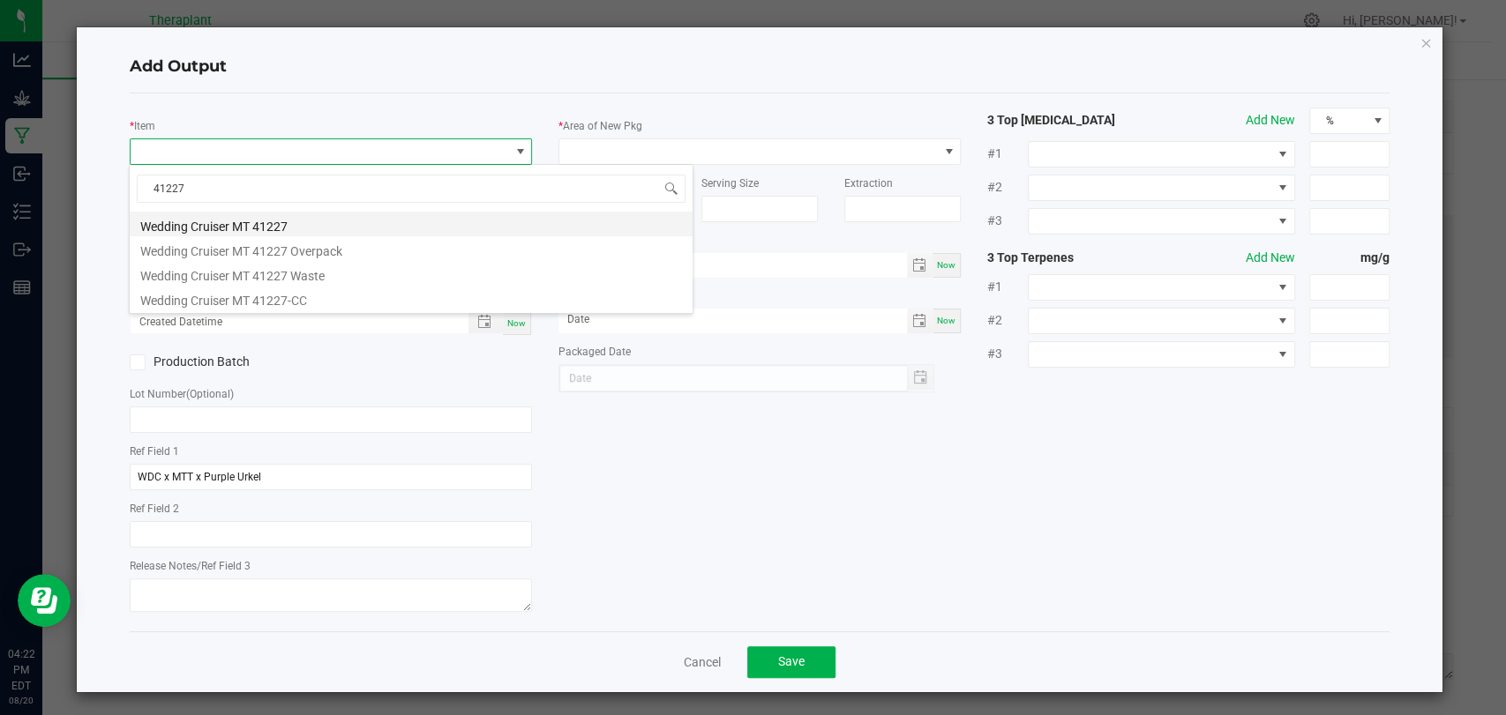
click at [275, 221] on li "Wedding Cruiser MT 41227" at bounding box center [411, 224] width 563 height 25
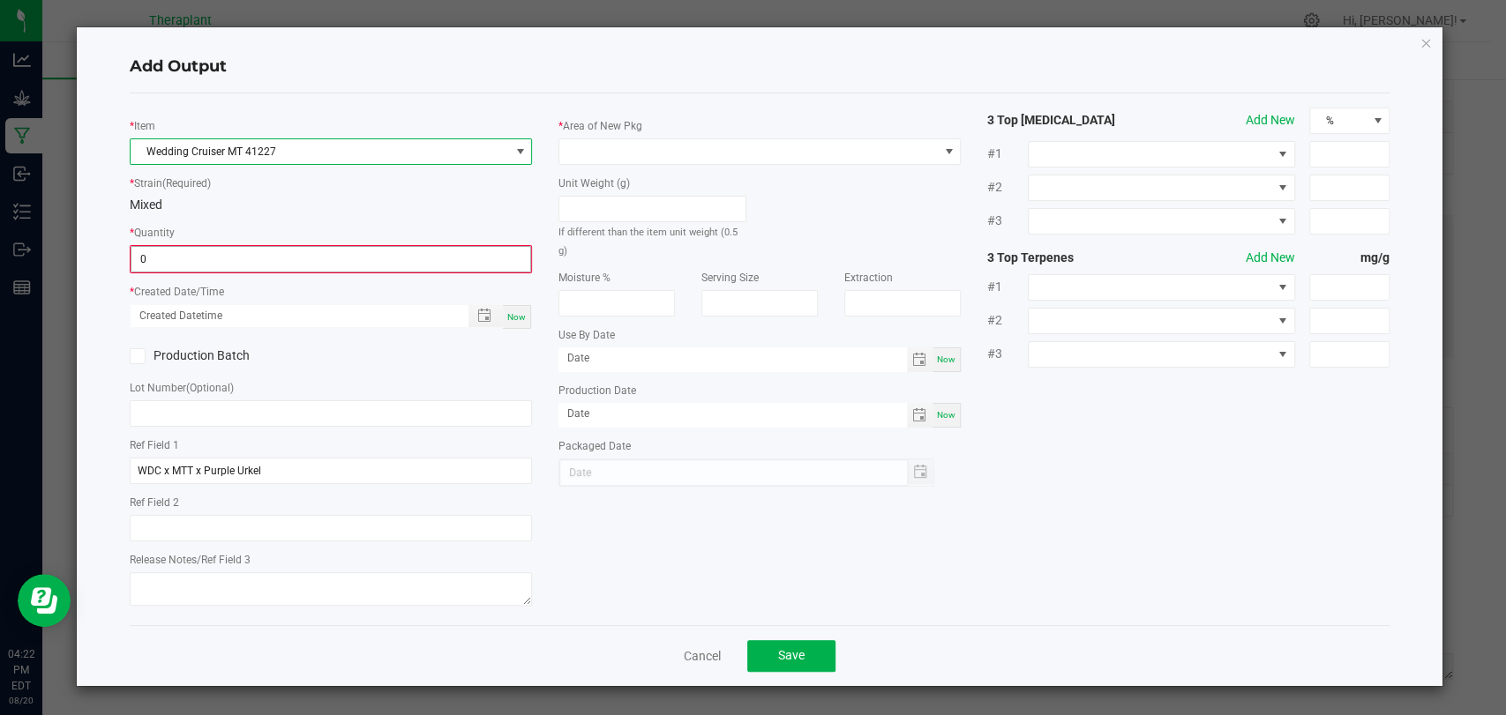
click at [263, 256] on input "0" at bounding box center [330, 259] width 399 height 25
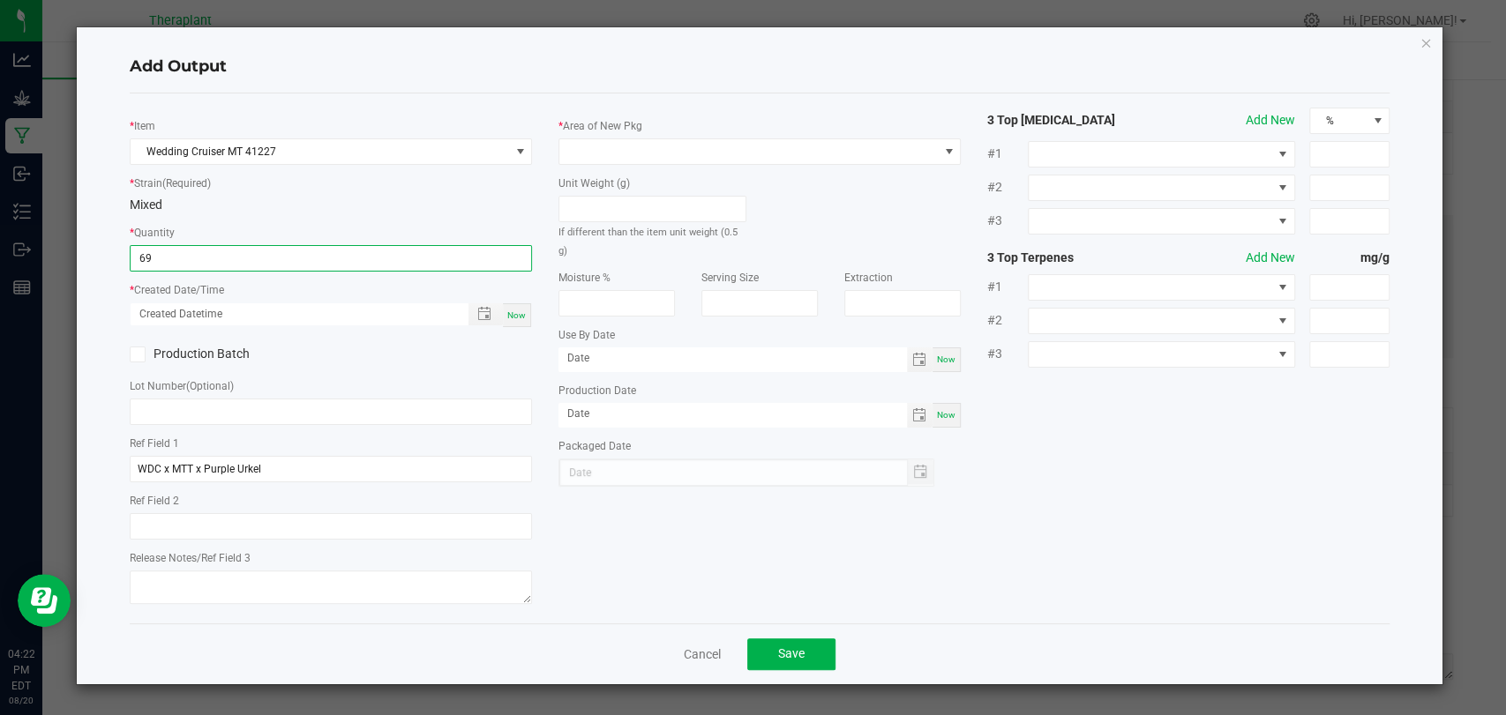
type input "69 ea"
click at [517, 311] on span "Now" at bounding box center [516, 315] width 19 height 10
type input "08/20/2025 4:22 PM"
type input "[DATE]"
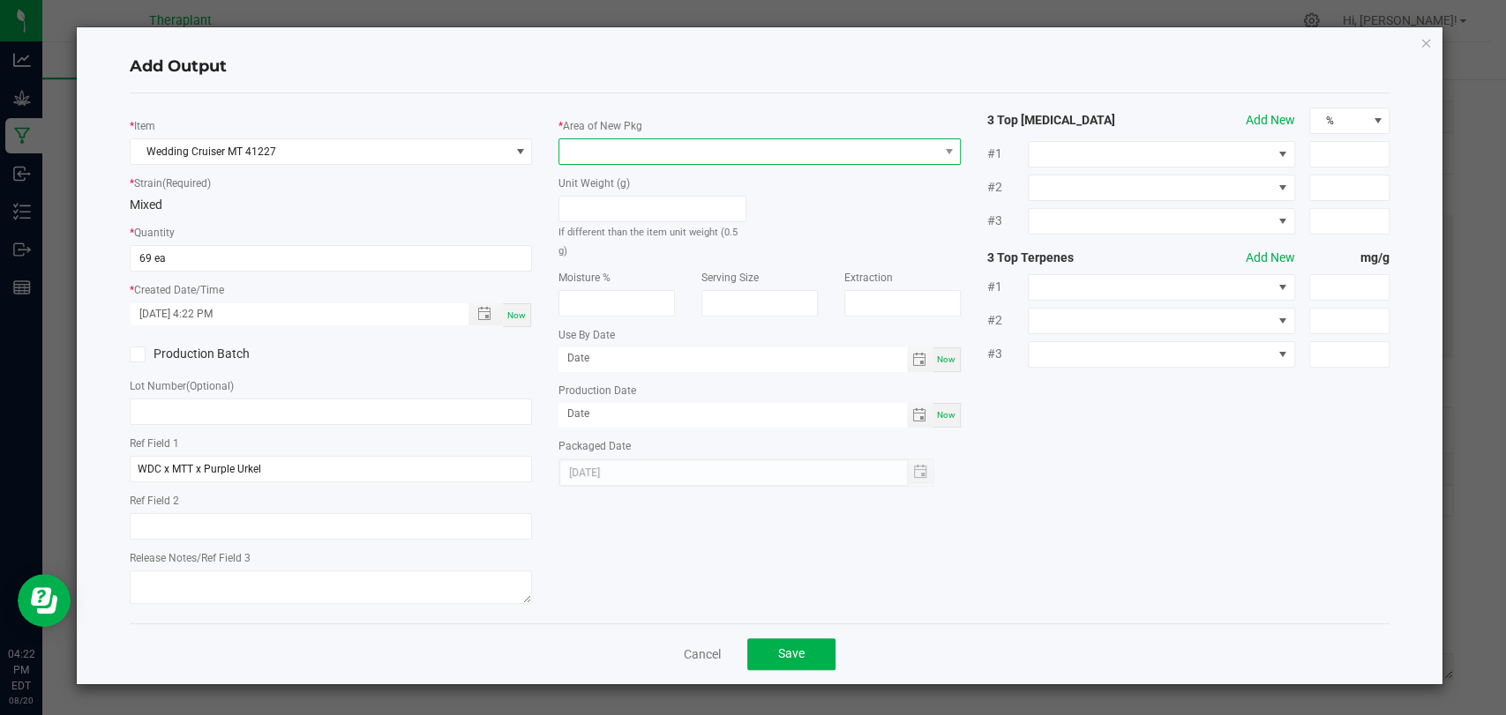
click at [606, 150] on span at bounding box center [748, 151] width 378 height 25
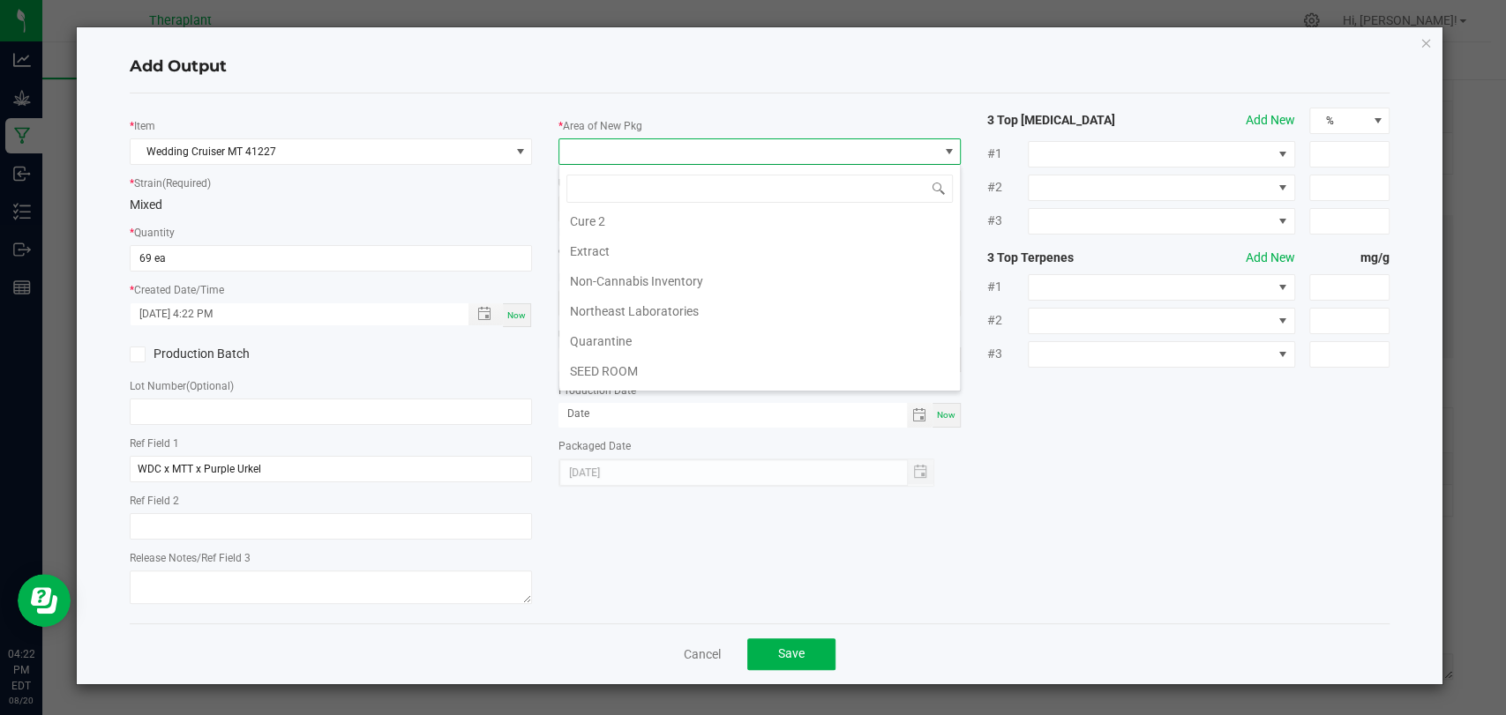
scroll to position [330, 0]
click at [586, 366] on li "Waste" at bounding box center [759, 377] width 400 height 30
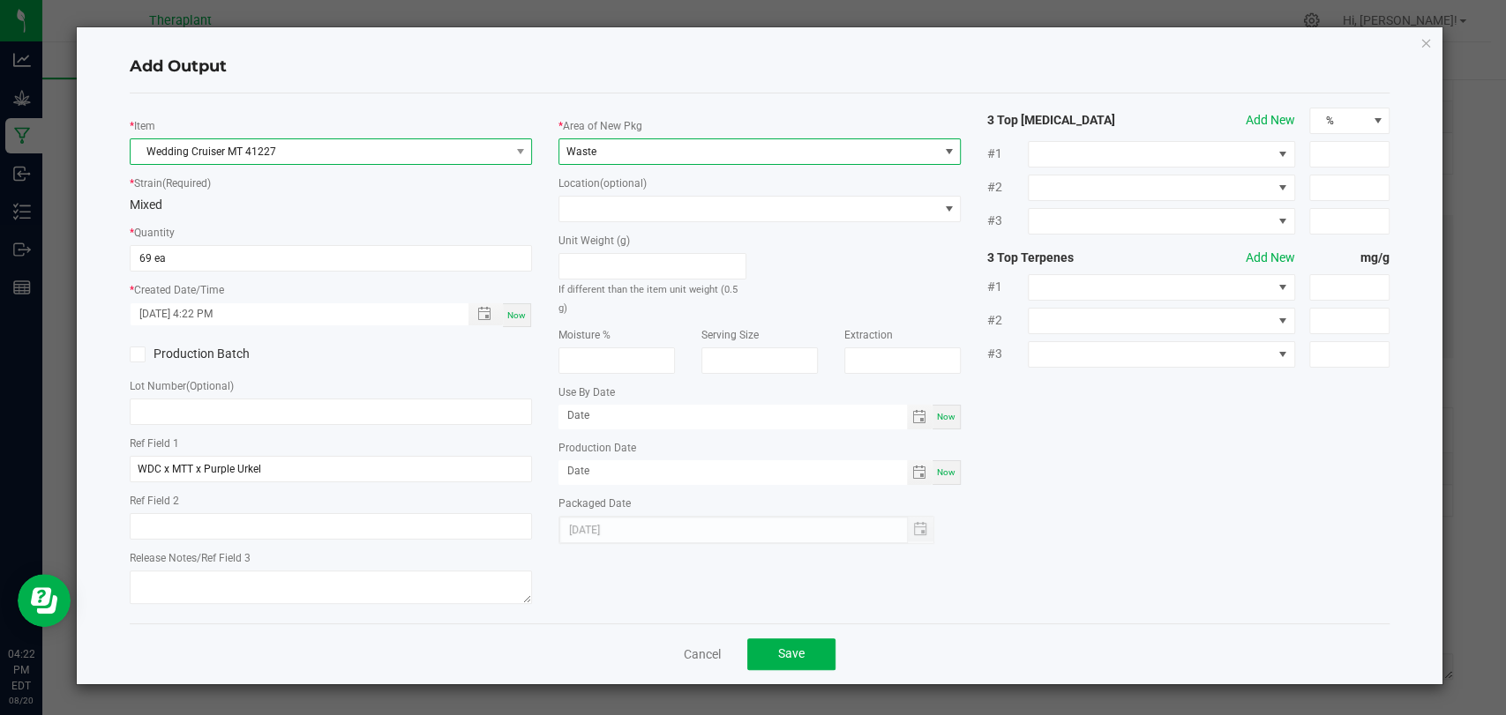
click at [402, 153] on span "Wedding Cruiser MT 41227" at bounding box center [320, 151] width 378 height 25
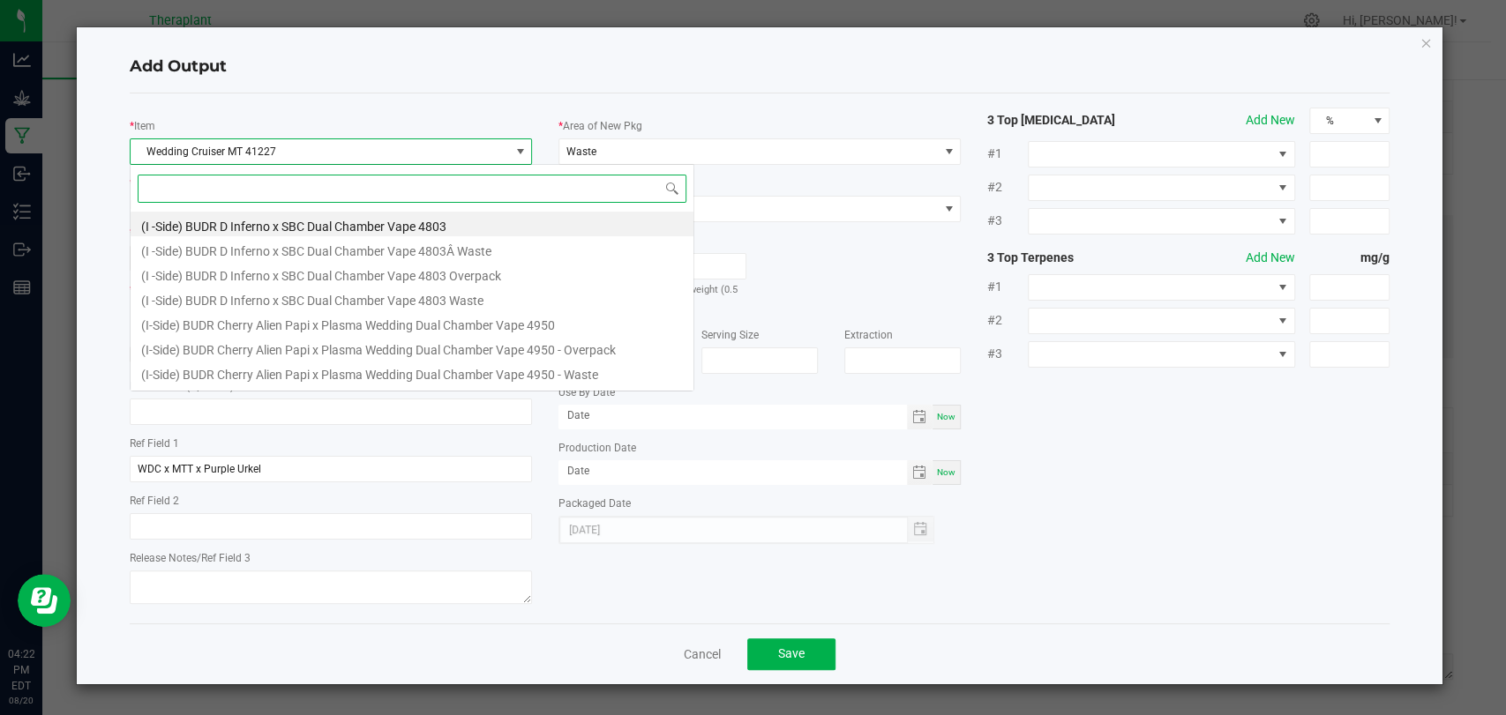
scroll to position [26, 402]
type input "41227"
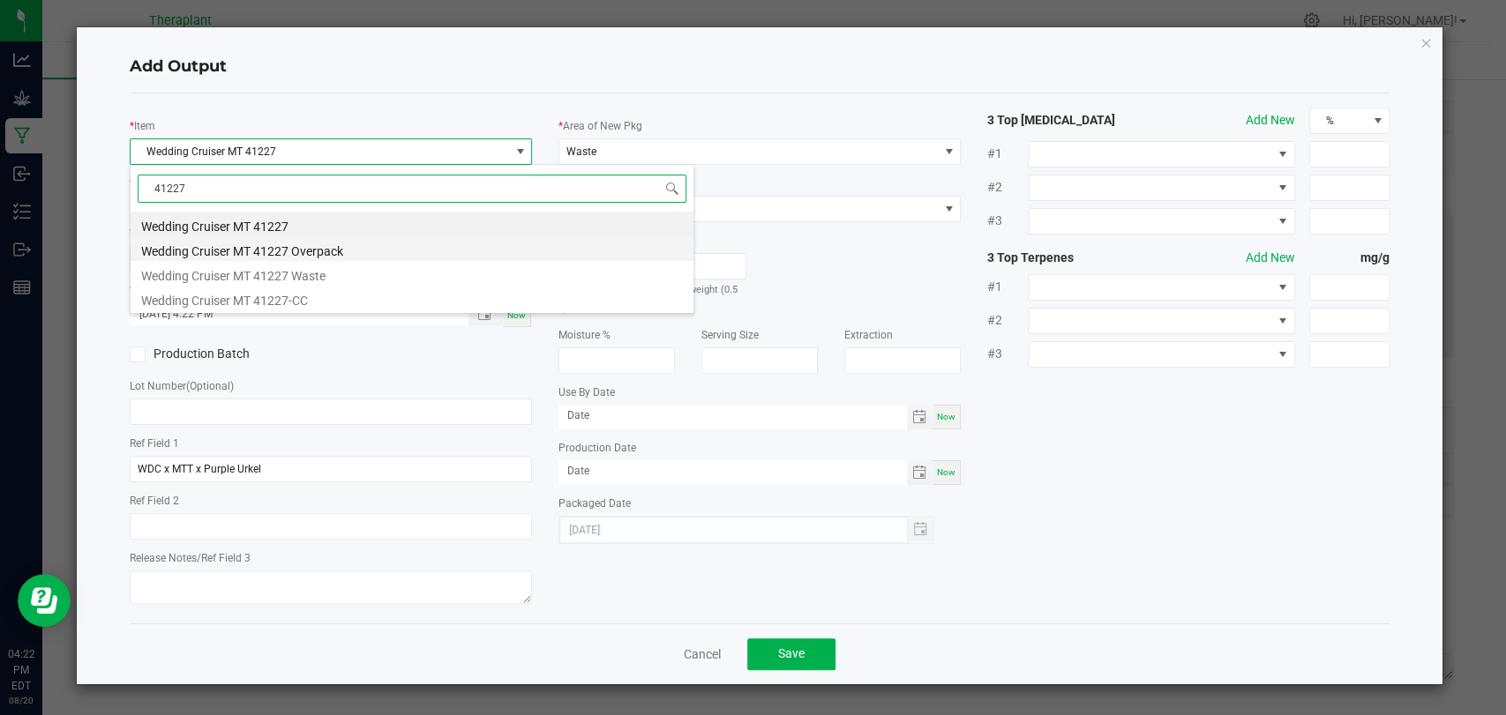
click at [324, 249] on li "Wedding Cruiser MT 41227 Overpack" at bounding box center [412, 248] width 563 height 25
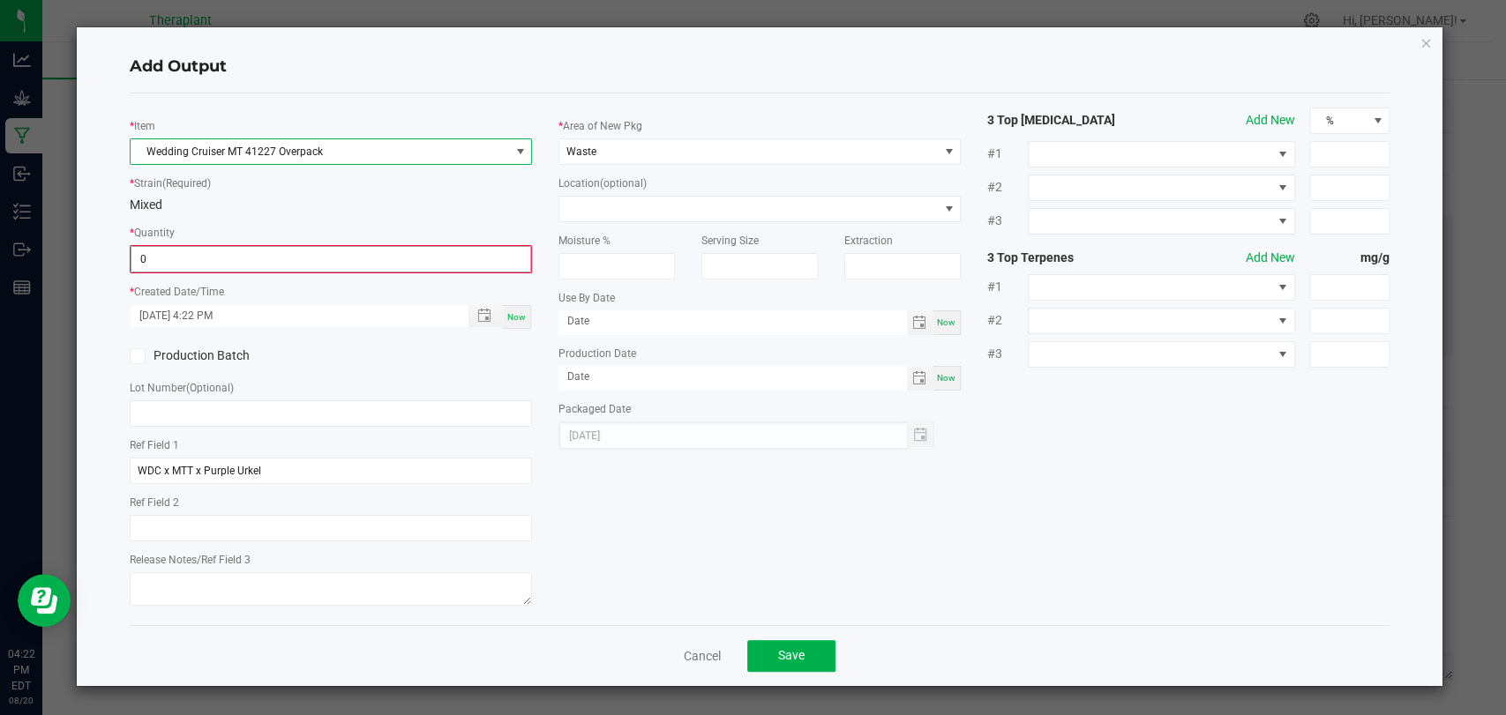
click at [316, 259] on input "0" at bounding box center [330, 259] width 399 height 25
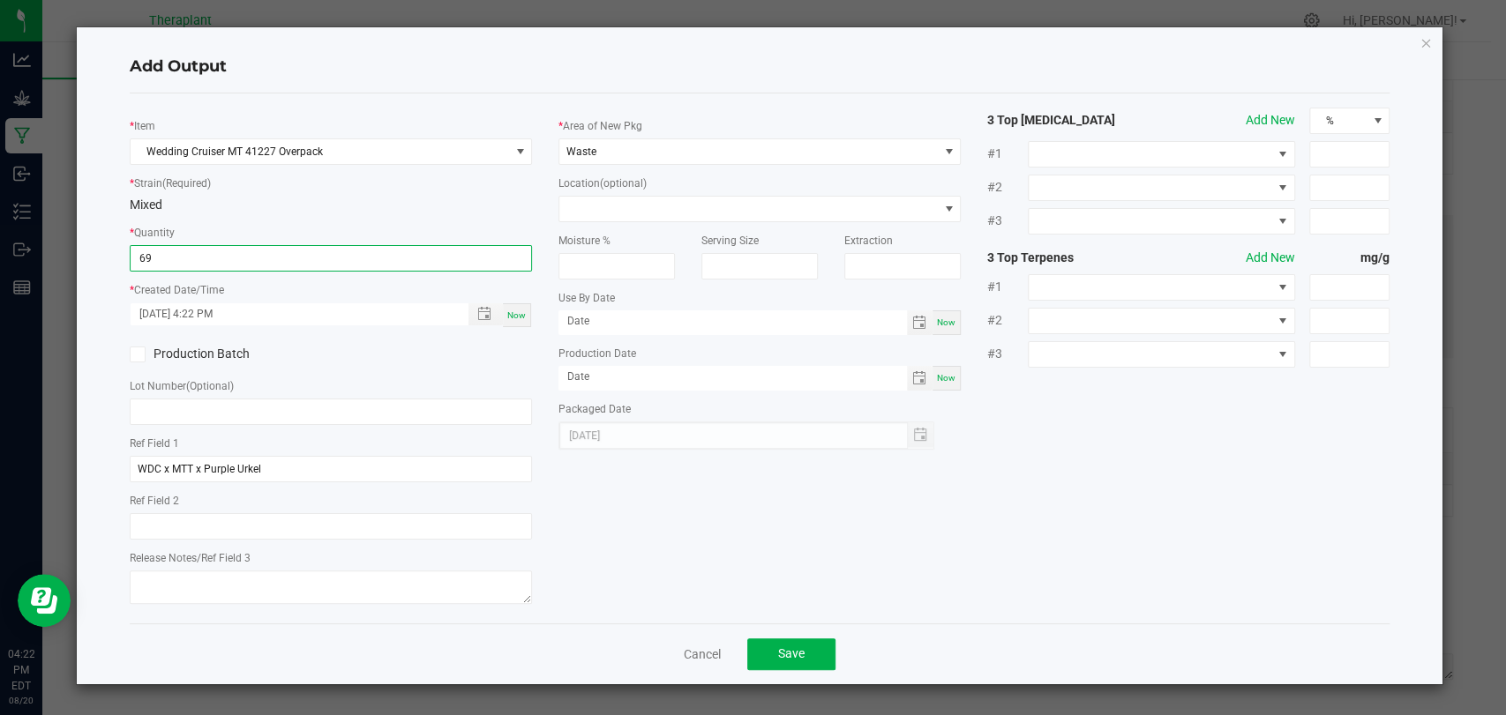
type input "69.0000 g"
click at [512, 310] on span "Now" at bounding box center [516, 315] width 19 height 10
click at [524, 319] on div "Now" at bounding box center [517, 315] width 28 height 24
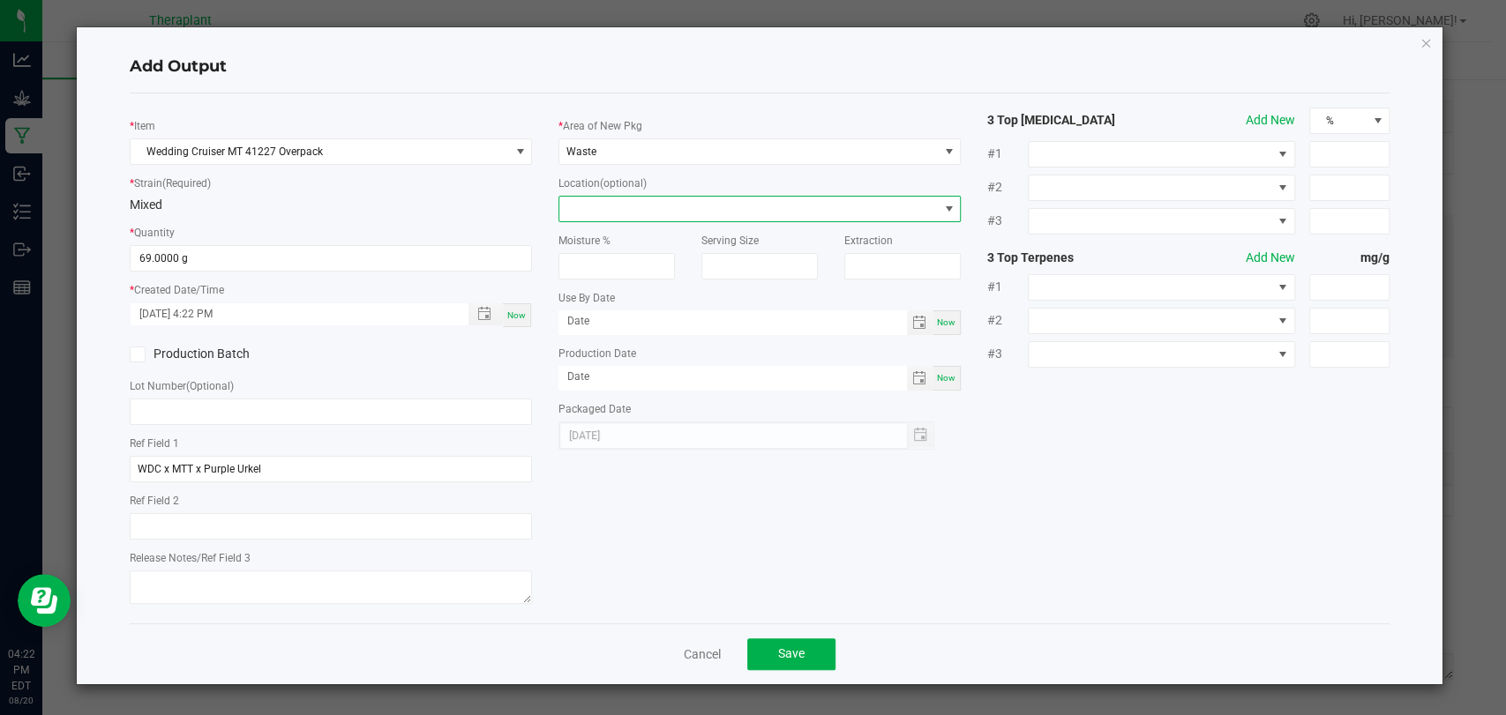
click at [607, 213] on span at bounding box center [748, 209] width 378 height 25
click at [603, 261] on li "Overpack" at bounding box center [759, 270] width 400 height 30
click at [795, 652] on span "Save" at bounding box center [791, 654] width 26 height 14
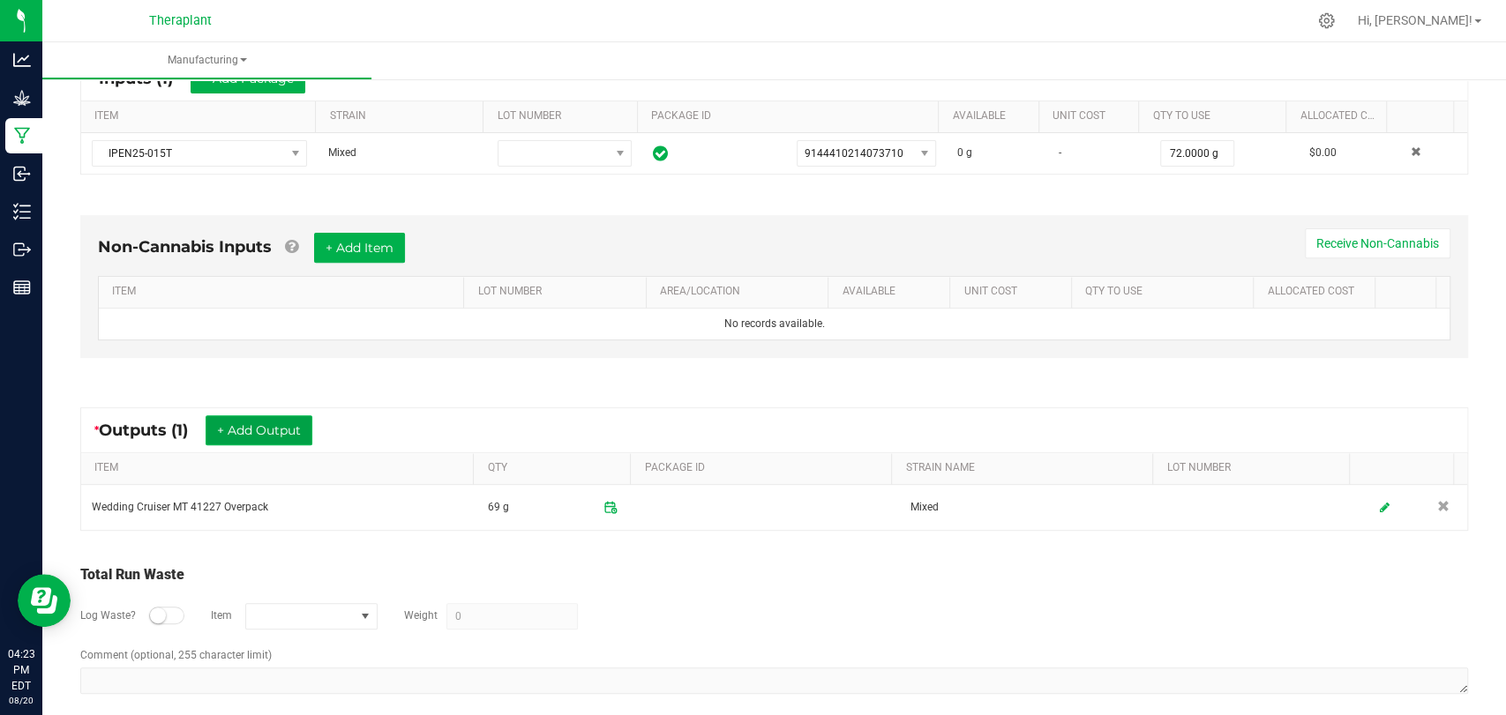
click at [261, 432] on button "+ Add Output" at bounding box center [259, 430] width 107 height 30
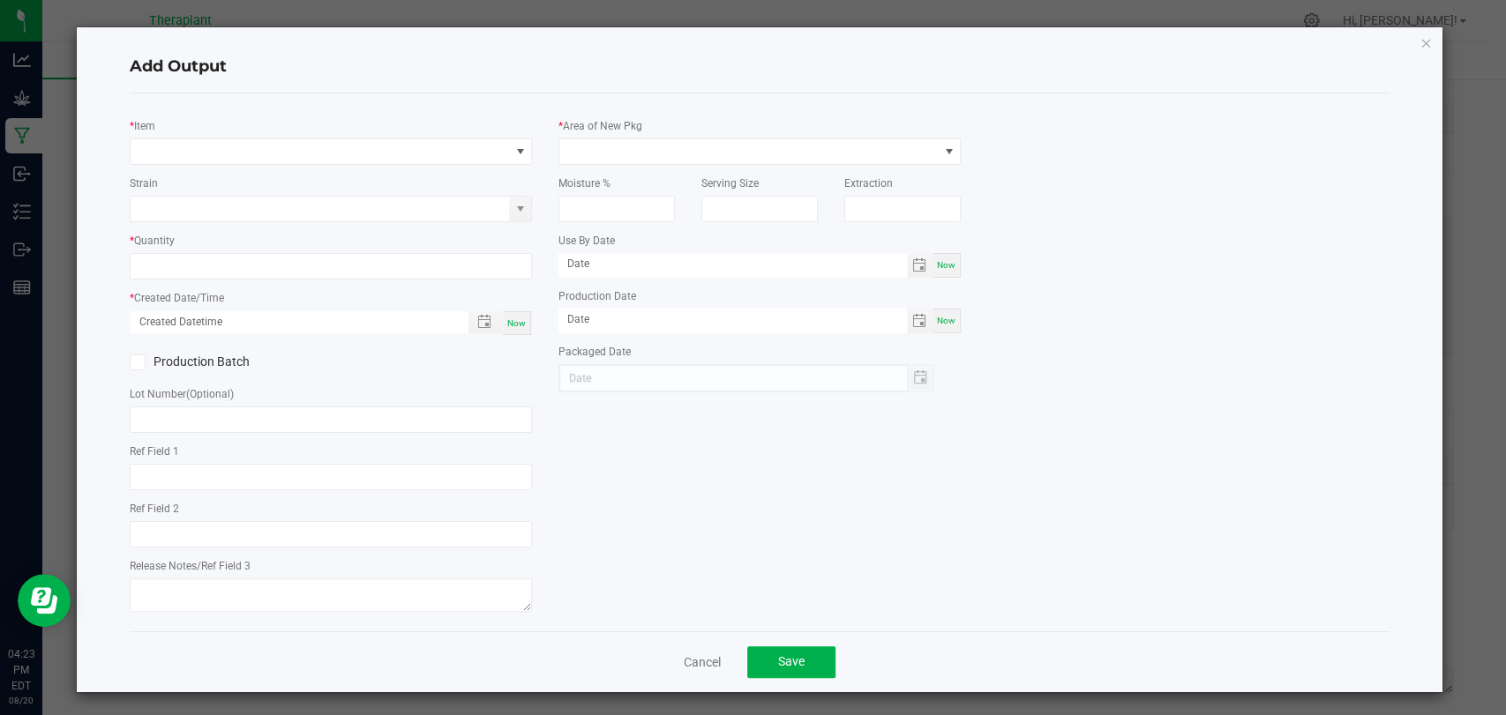
type input "WDC x MTT x Purple Urkel"
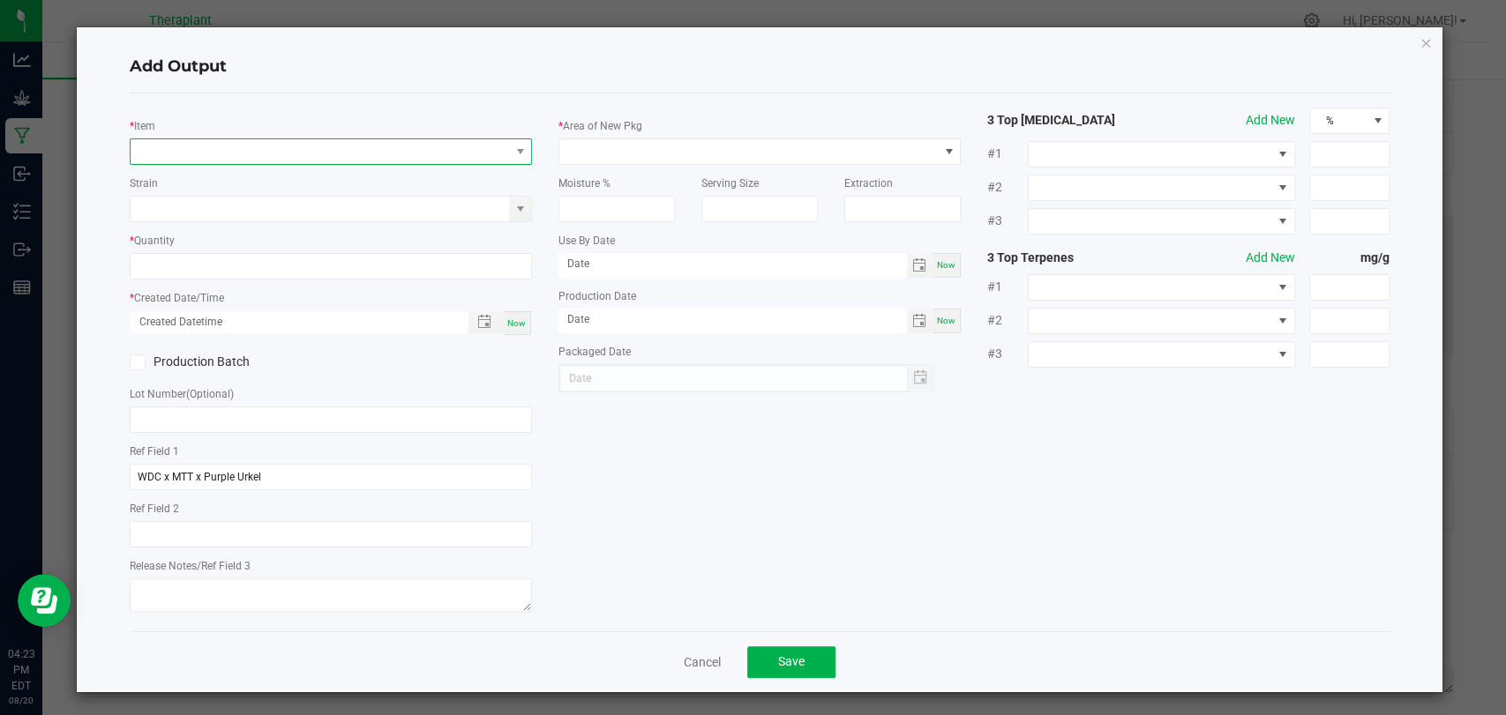
click at [319, 155] on span "NO DATA FOUND" at bounding box center [320, 151] width 378 height 25
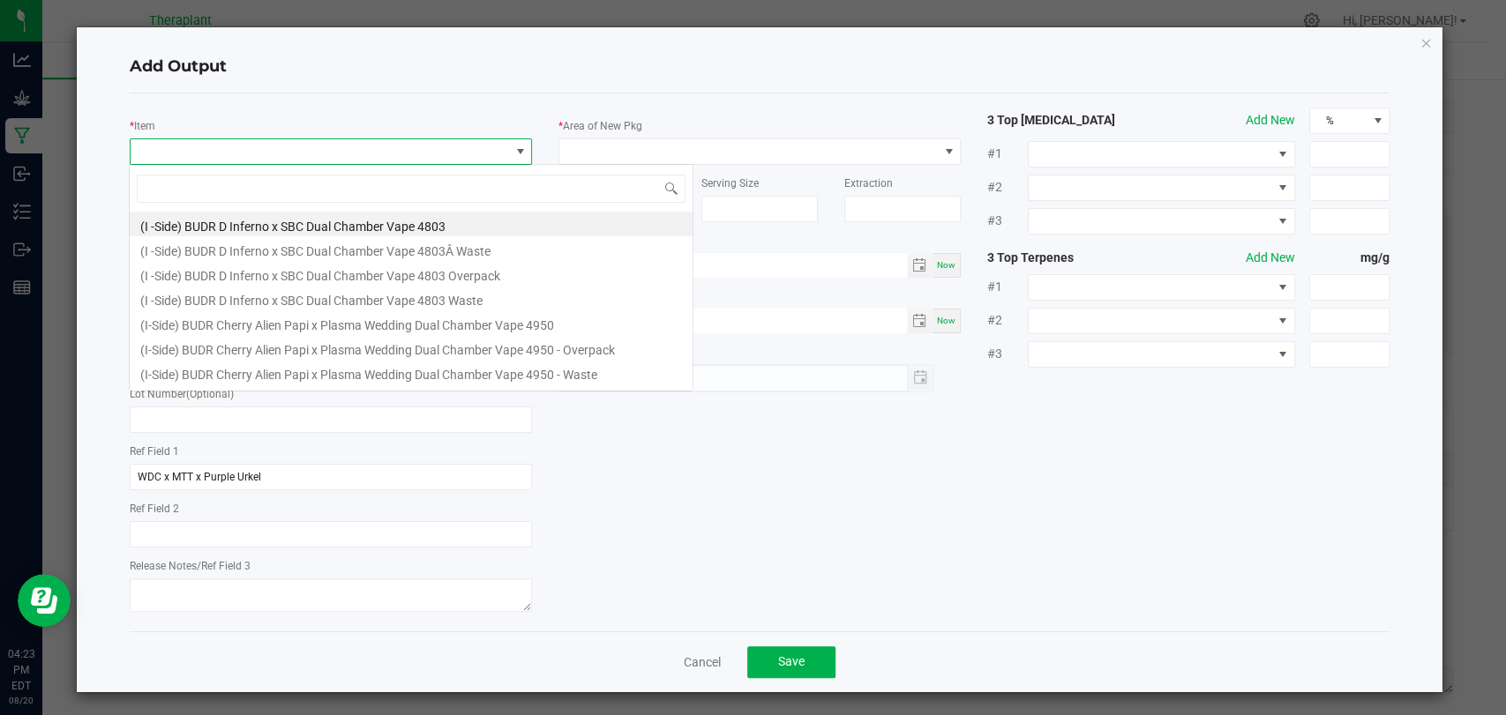
scroll to position [26, 397]
type input "41227"
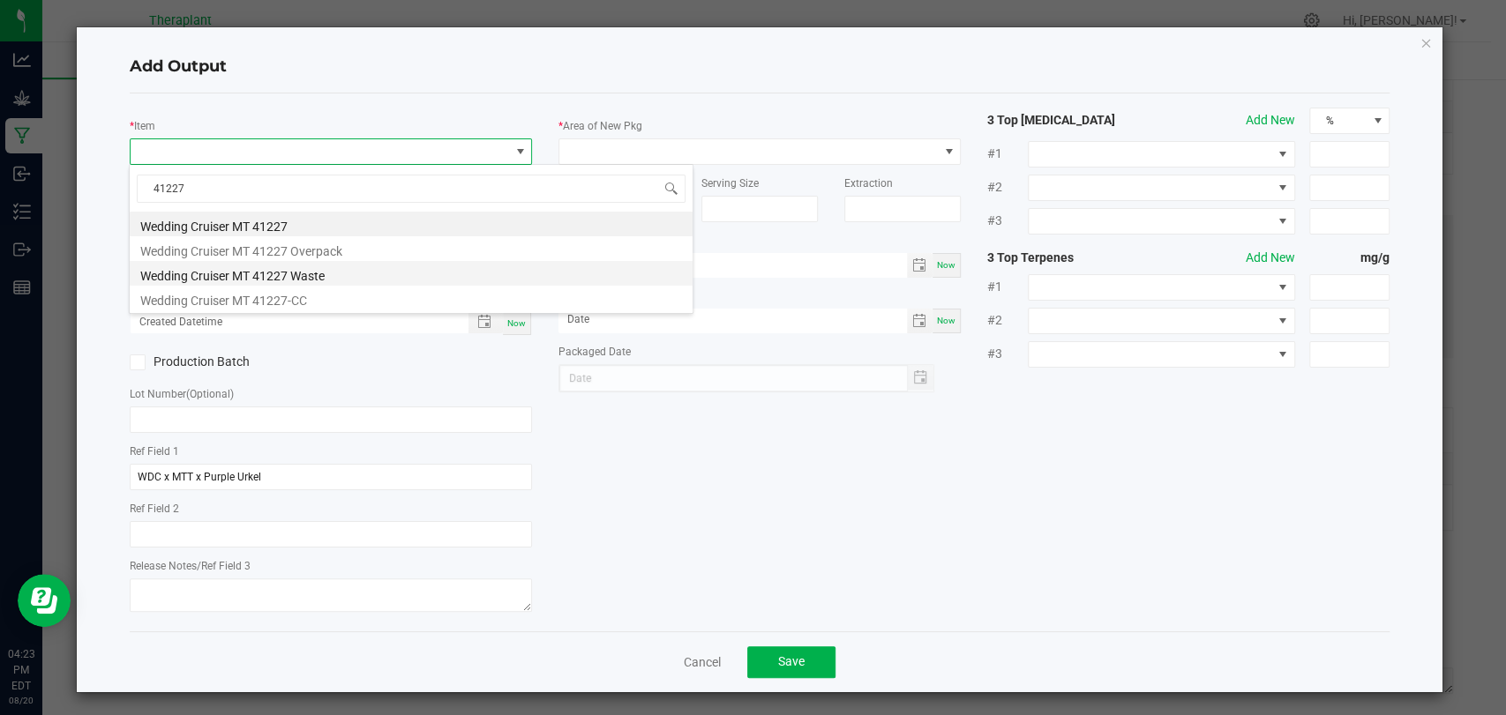
click at [299, 275] on li "Wedding Cruiser MT 41227 Waste" at bounding box center [411, 273] width 563 height 25
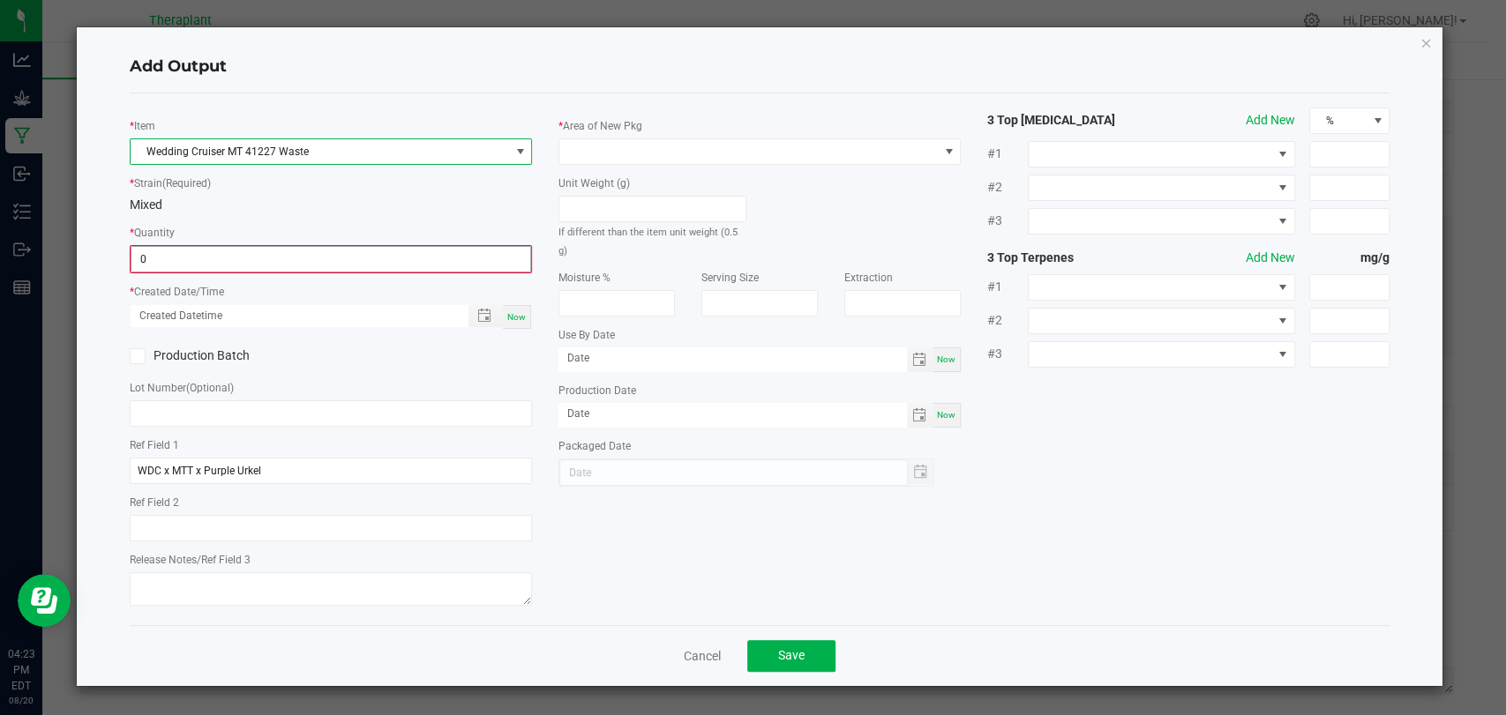
click at [283, 268] on input "0" at bounding box center [330, 259] width 399 height 25
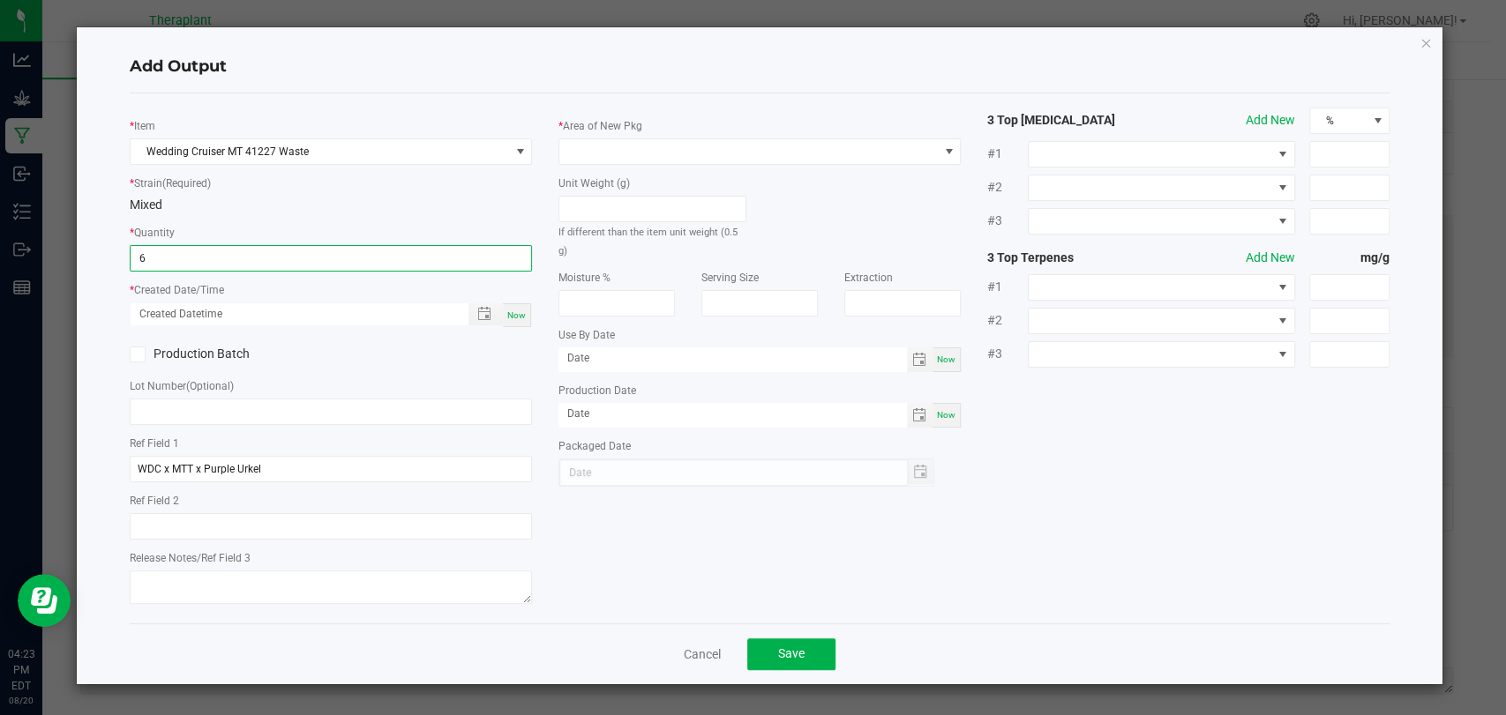
type input "6 ea"
click at [515, 317] on span "Now" at bounding box center [516, 315] width 19 height 10
type input "08/20/2025 4:23 PM"
type input "[DATE]"
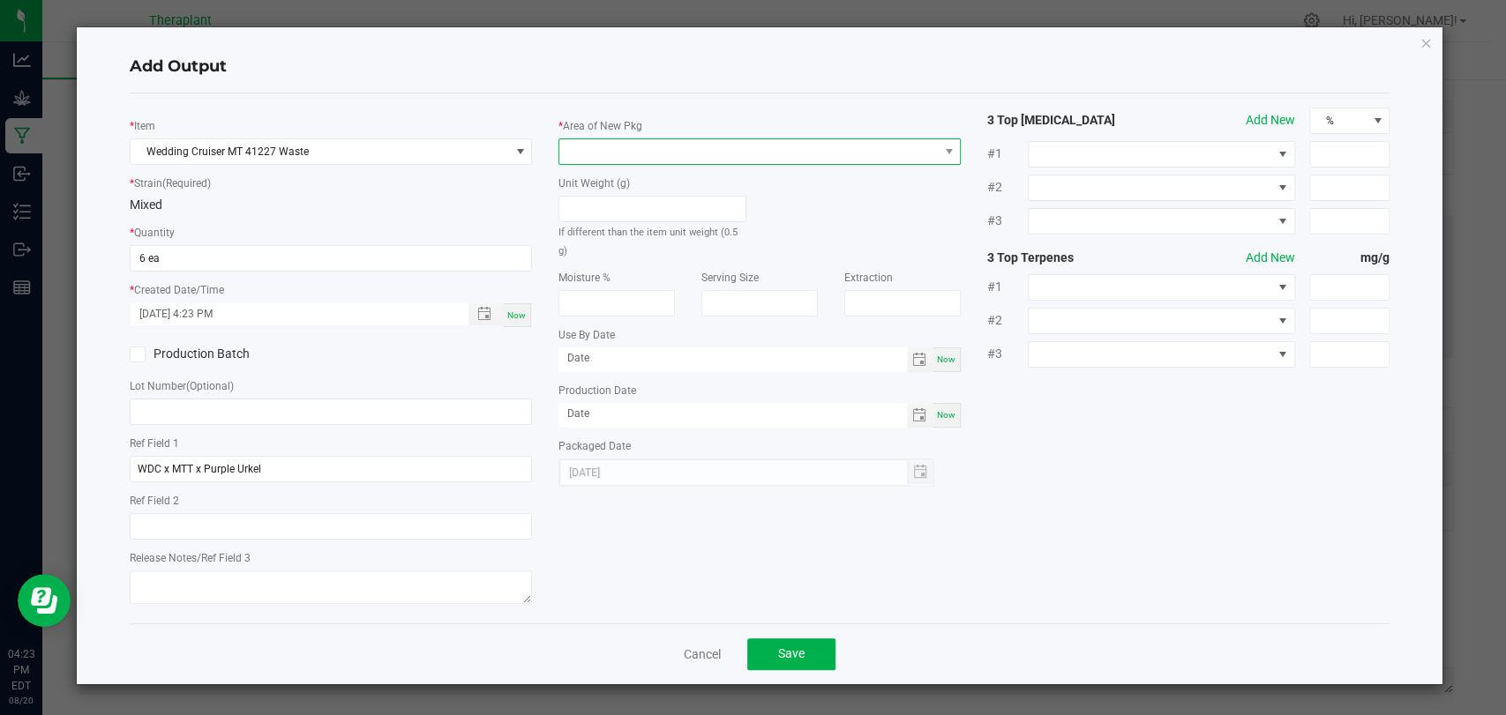
click at [609, 139] on span at bounding box center [748, 151] width 378 height 25
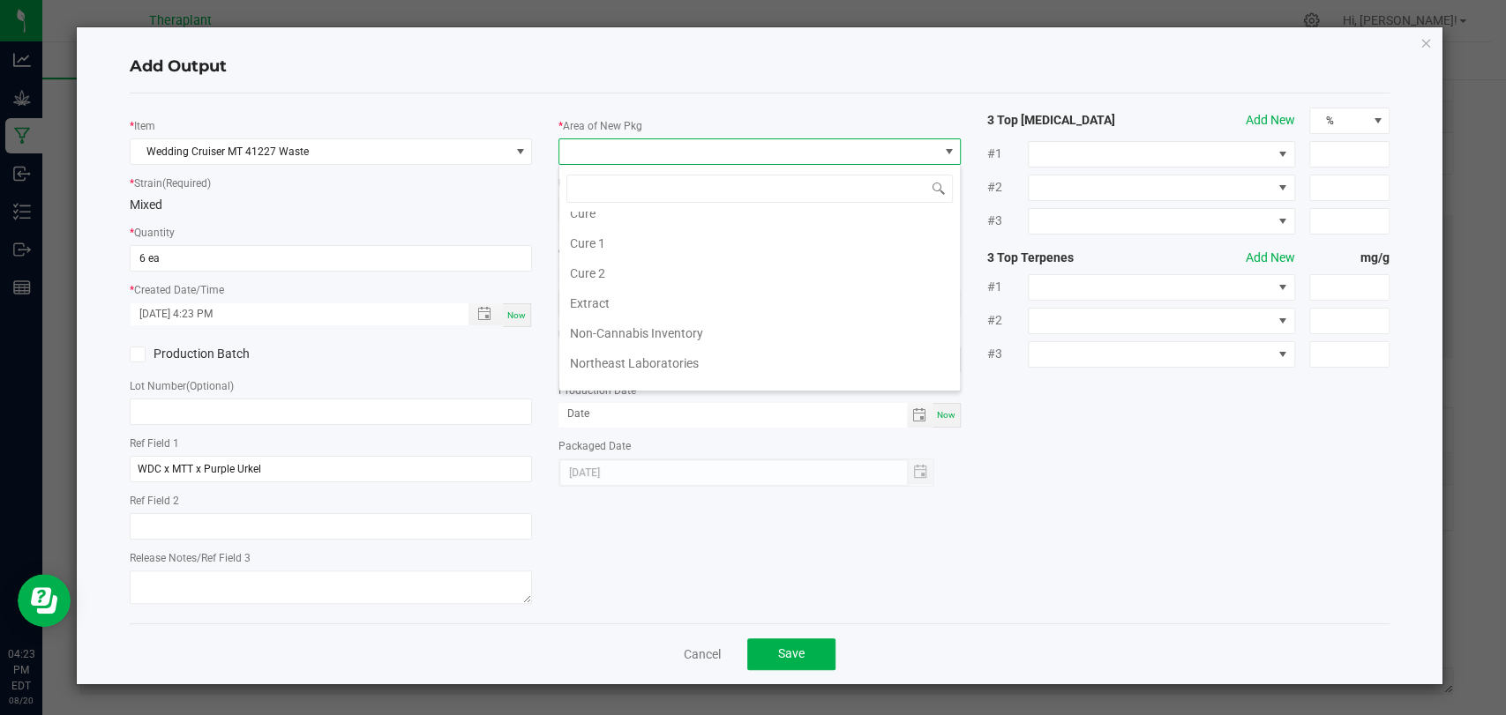
scroll to position [330, 0]
click at [591, 319] on li "Vault 2" at bounding box center [759, 317] width 400 height 30
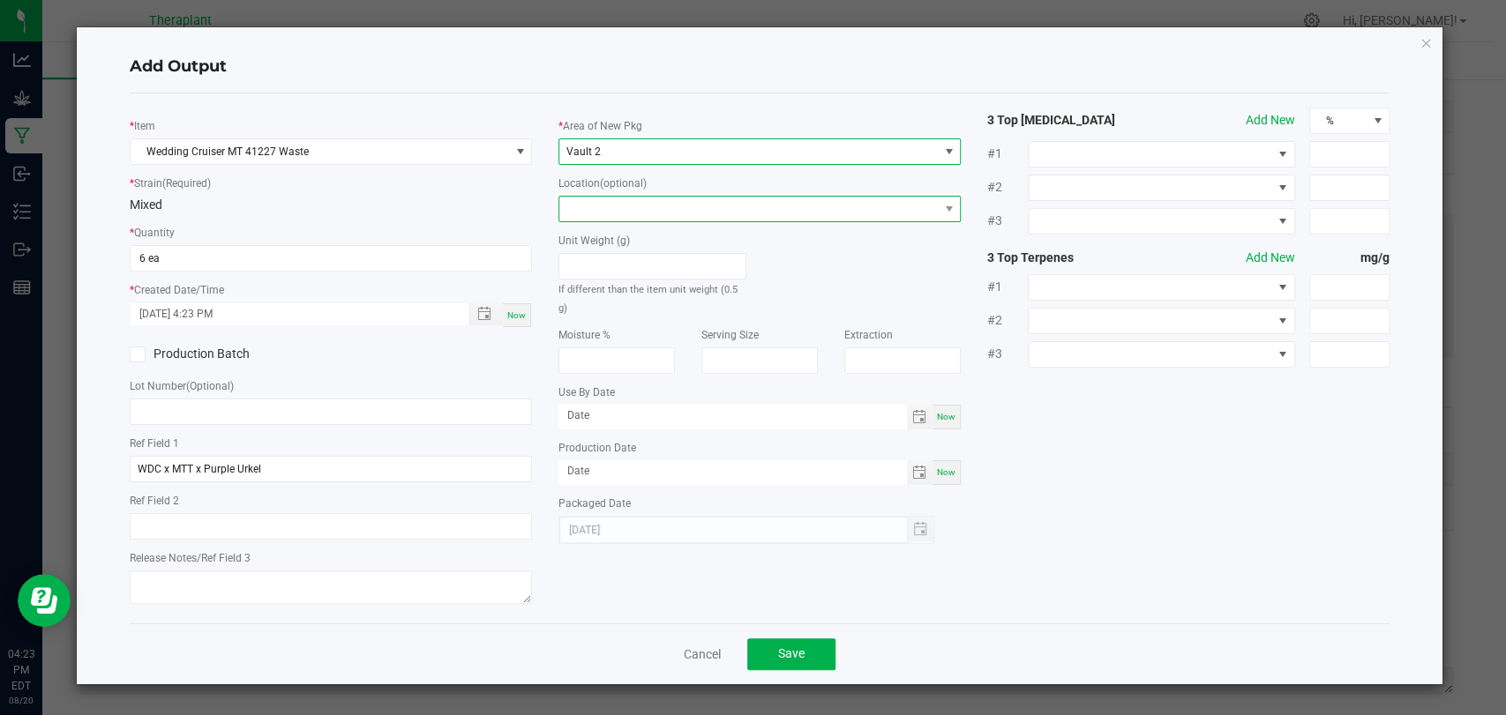
click at [594, 206] on span at bounding box center [748, 209] width 378 height 25
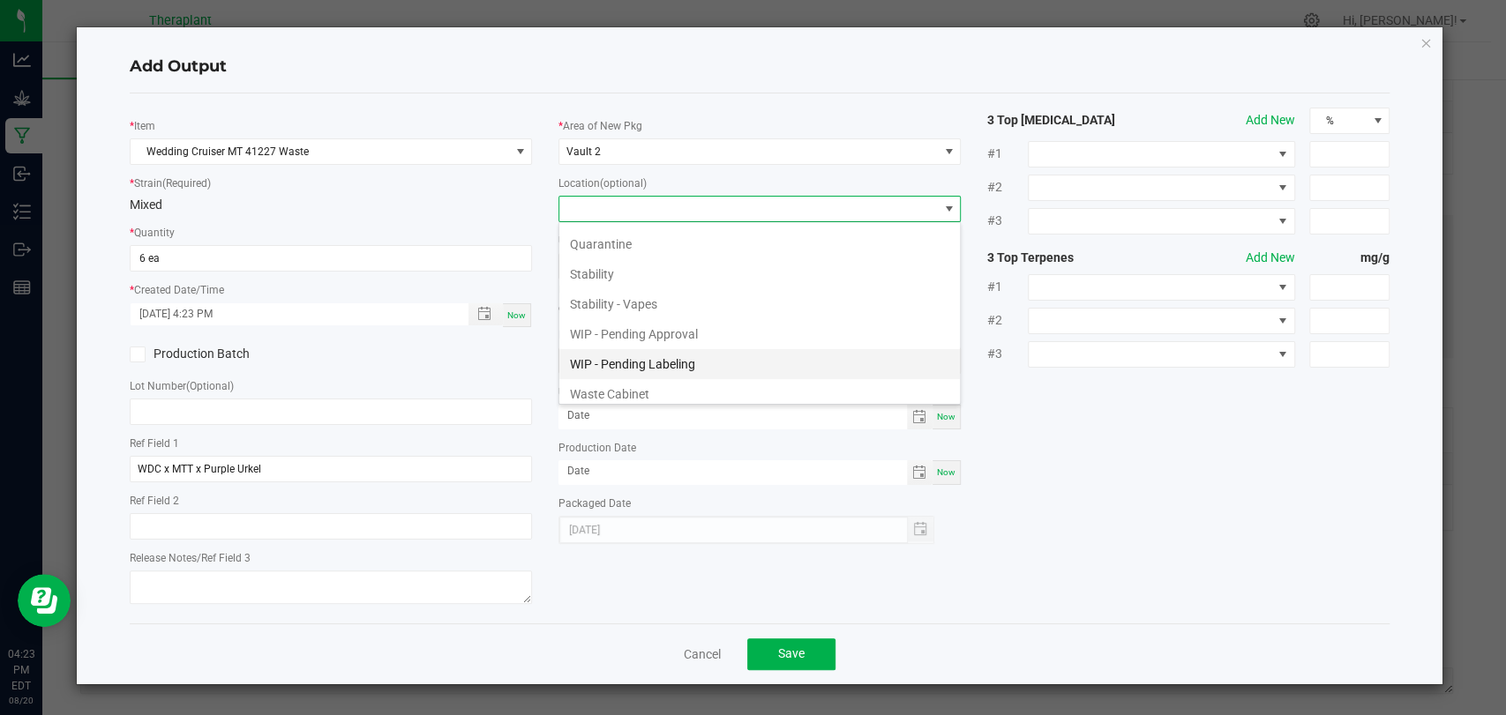
scroll to position [121, 0]
click at [616, 389] on li "Waste Cabinet" at bounding box center [759, 389] width 400 height 30
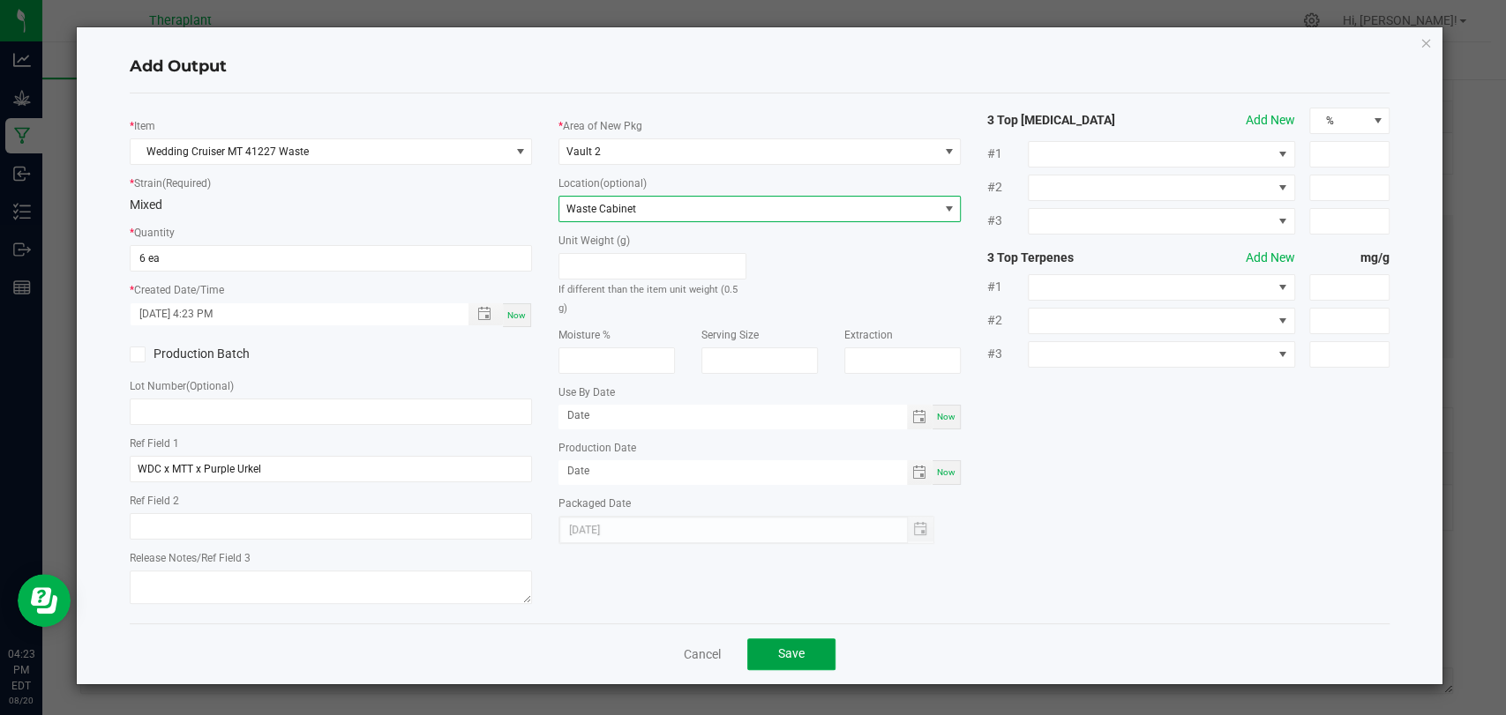
click at [784, 649] on span "Save" at bounding box center [791, 654] width 26 height 14
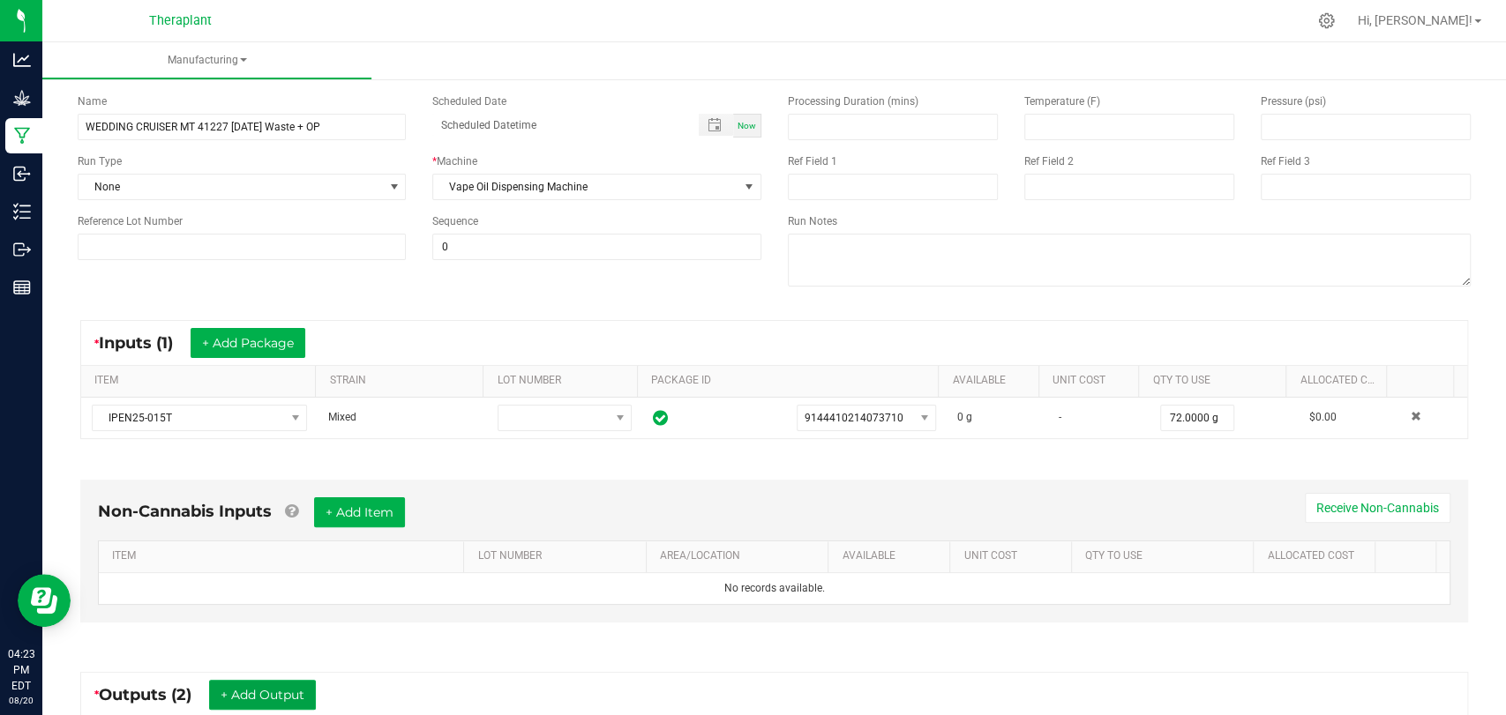
scroll to position [0, 0]
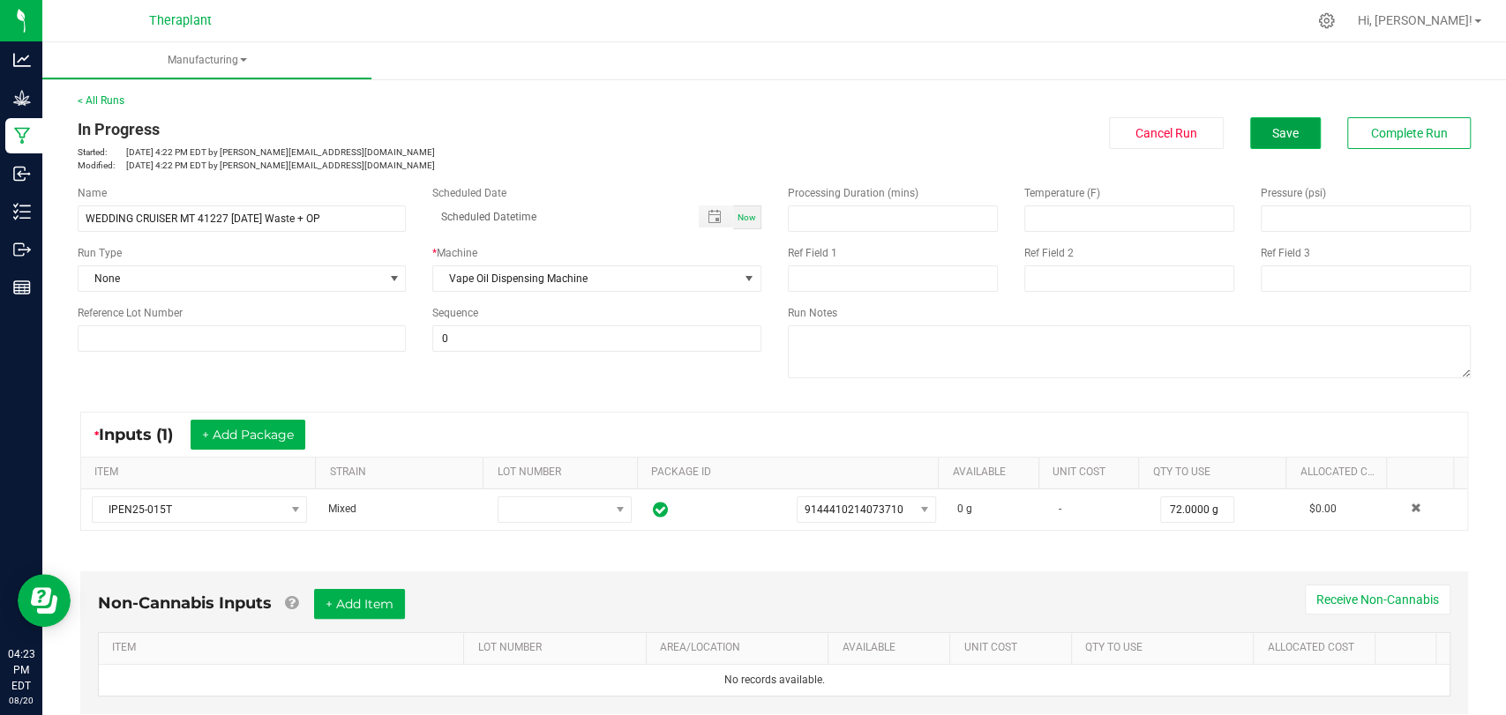
click at [1290, 140] on button "Save" at bounding box center [1285, 133] width 71 height 32
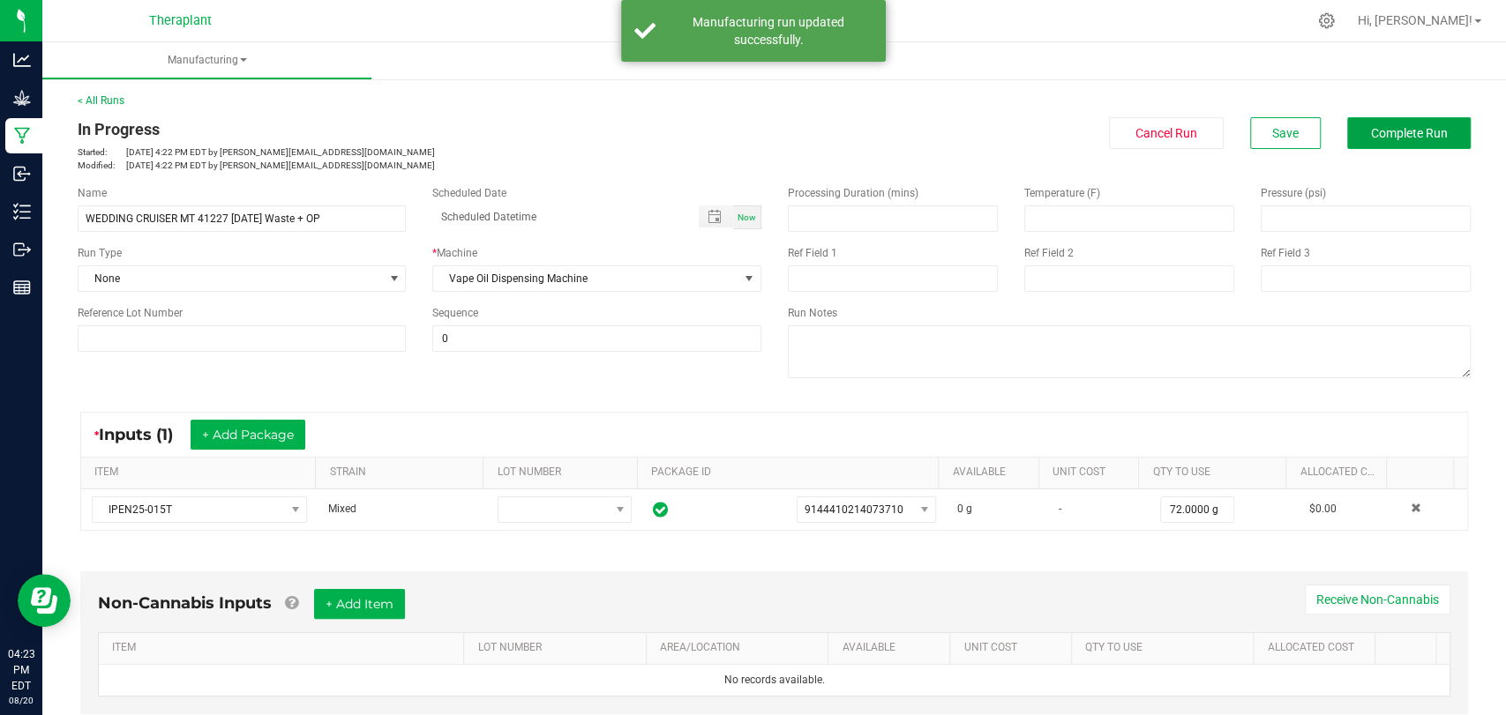
click at [1399, 129] on span "Complete Run" at bounding box center [1409, 133] width 77 height 14
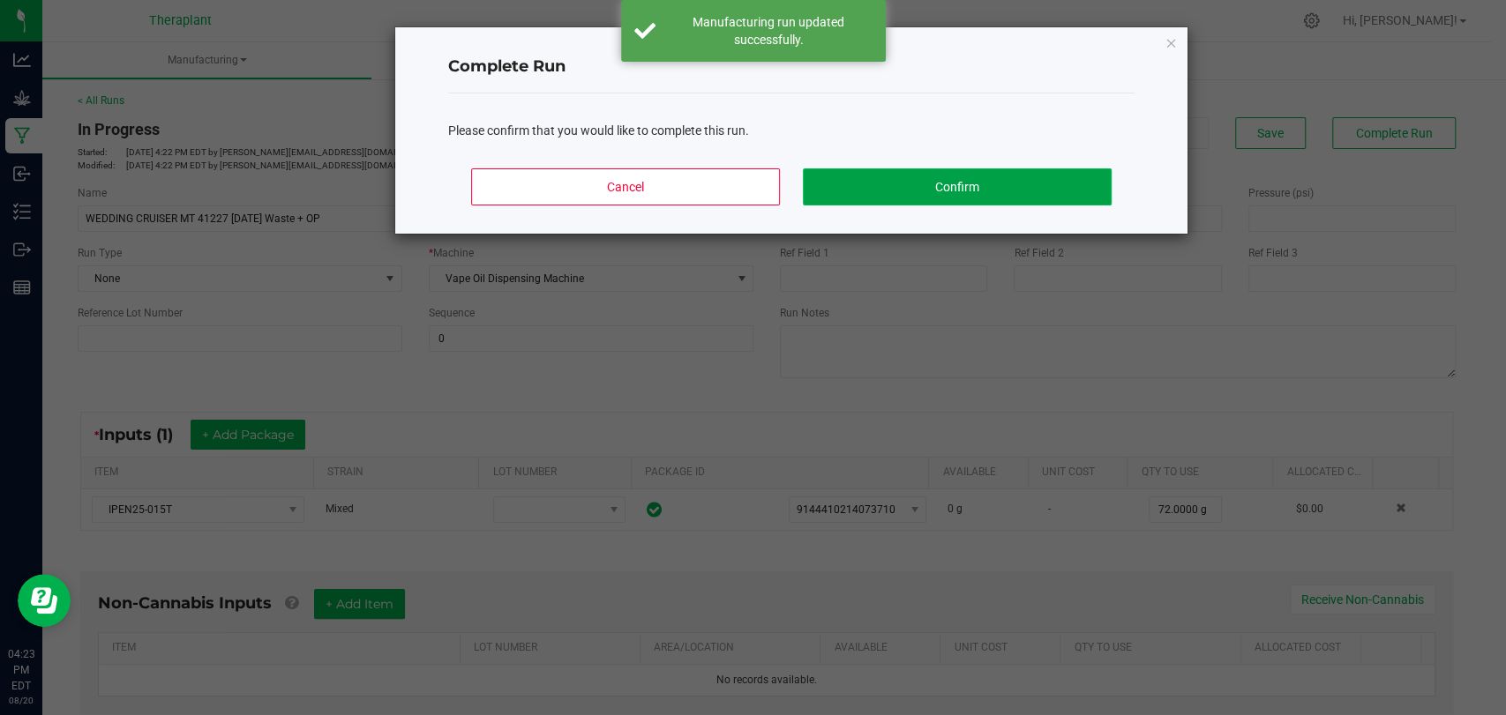
click at [1020, 183] on button "Confirm" at bounding box center [957, 186] width 309 height 37
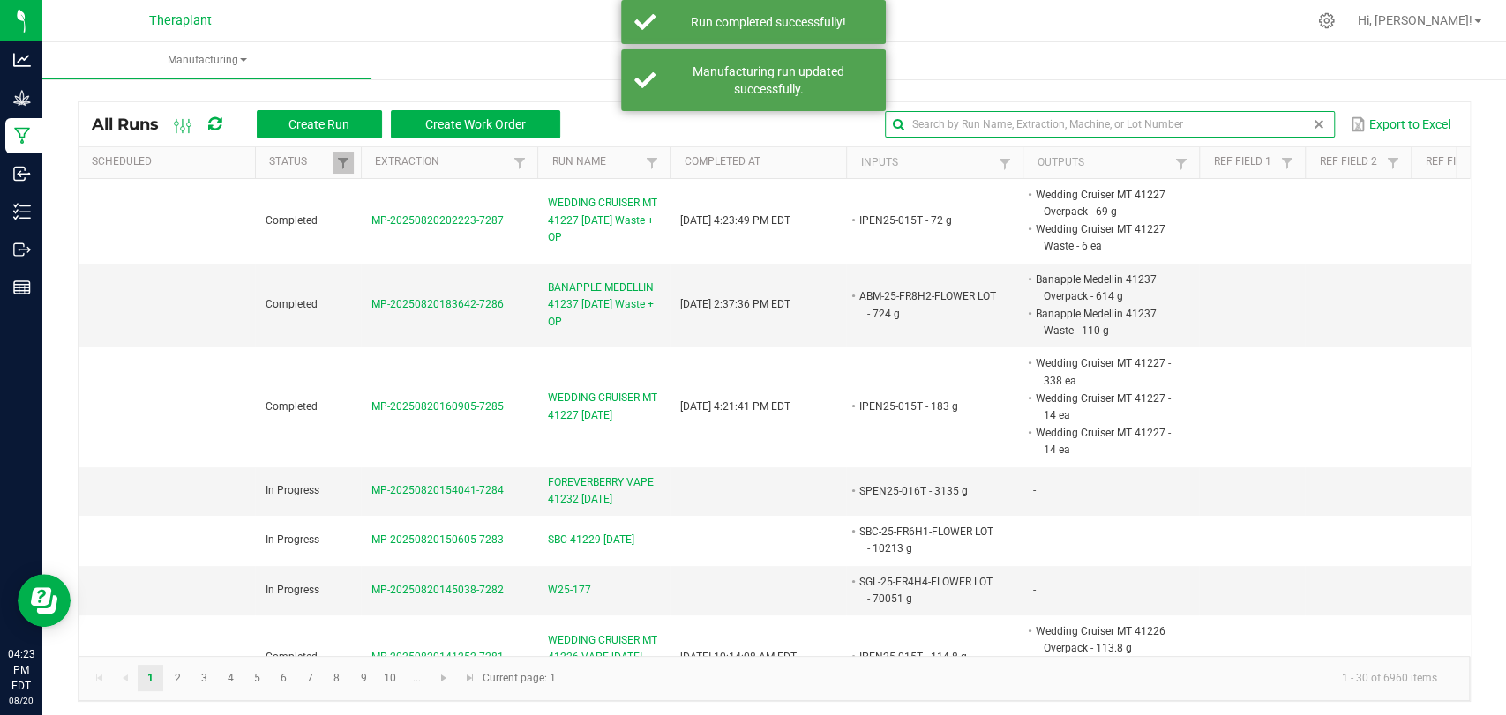
click at [1249, 113] on input "text" at bounding box center [1110, 124] width 450 height 26
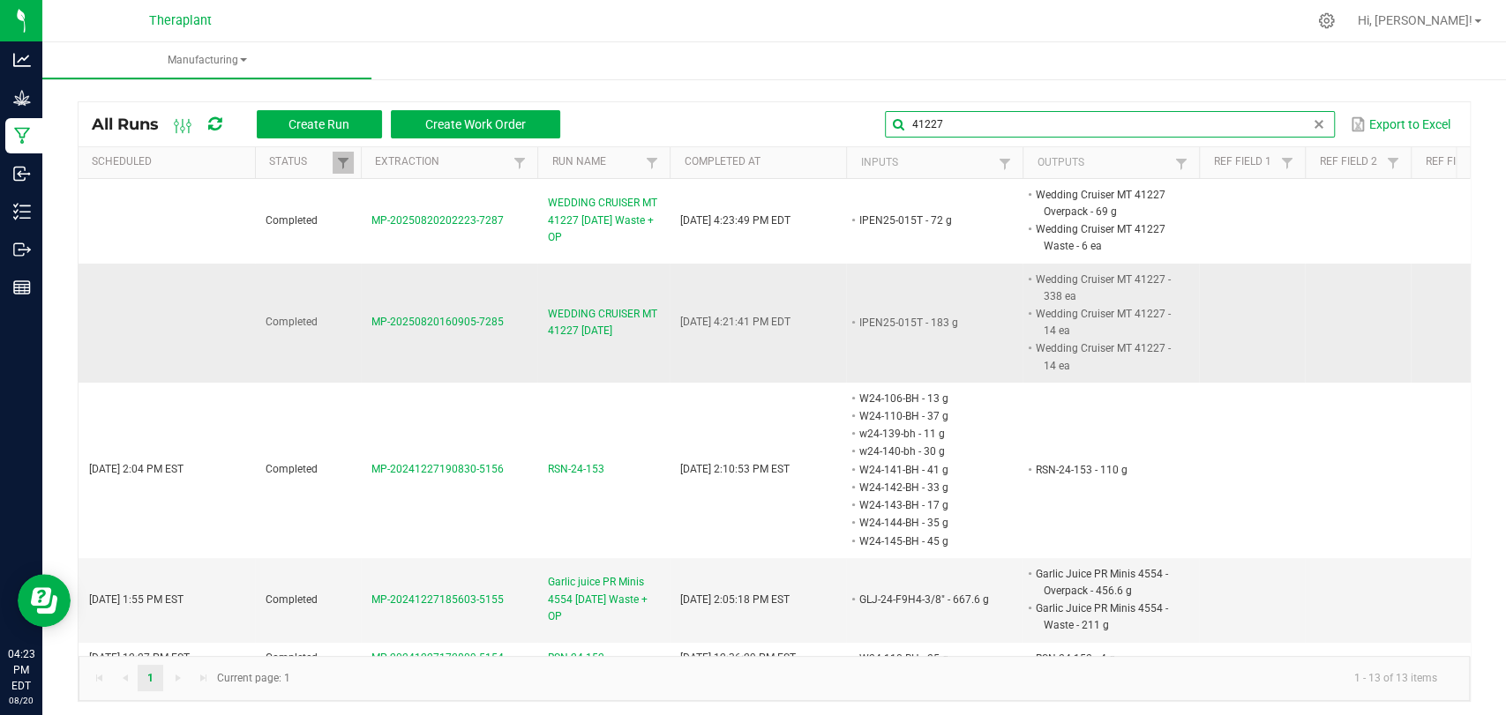
type input "41227"
click at [623, 306] on span "WEDDING CRUISER MT 41227 09/20/25" at bounding box center [603, 323] width 111 height 34
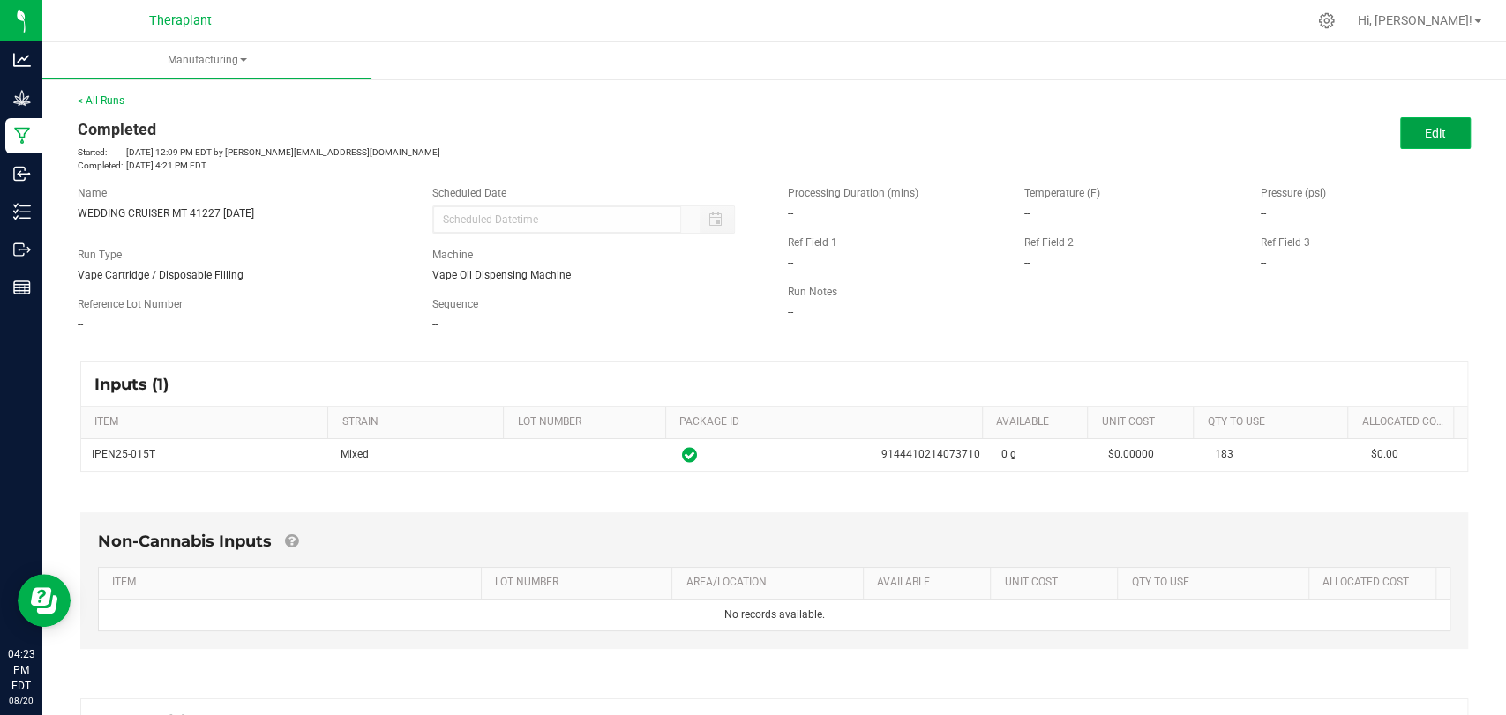
click at [1402, 136] on button "Edit" at bounding box center [1435, 133] width 71 height 32
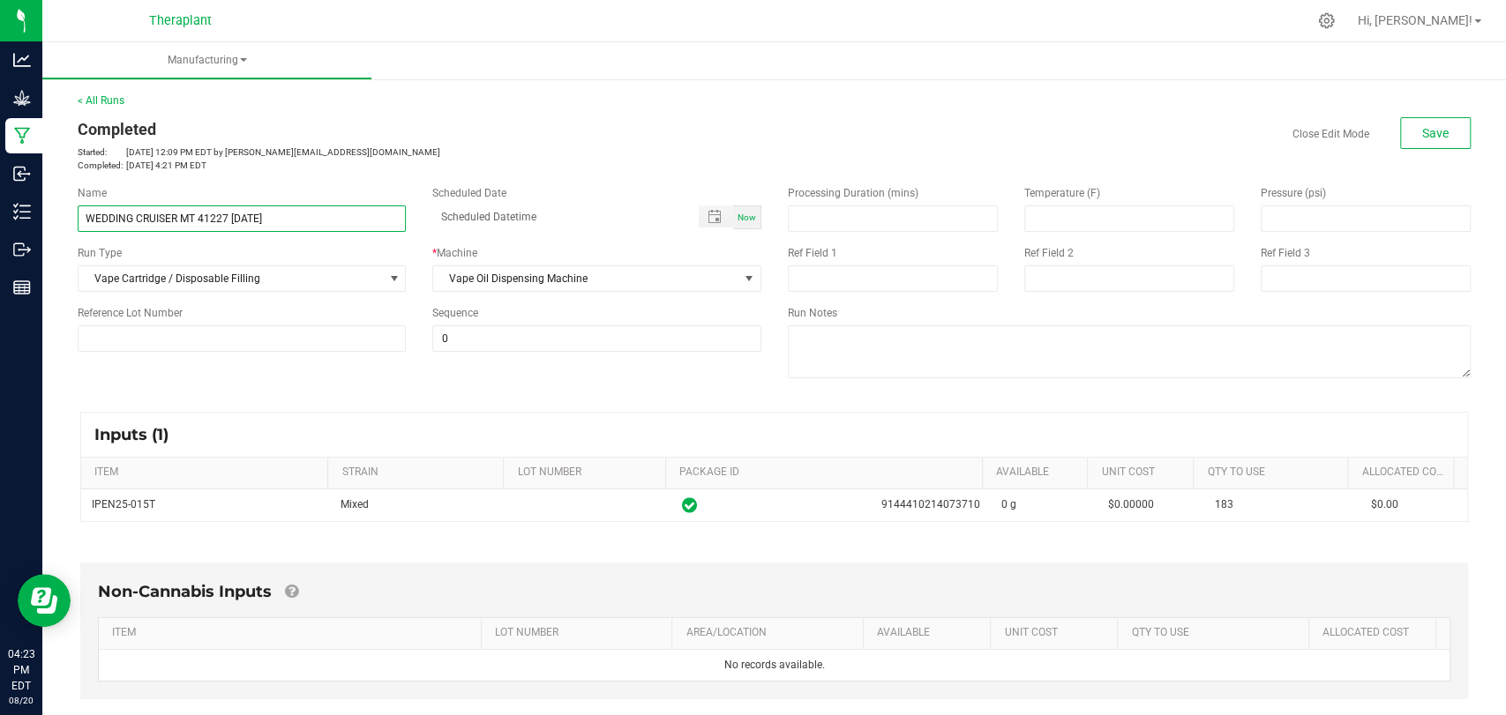
click at [249, 213] on input "WEDDING CRUISER MT 41227 09/20/25" at bounding box center [242, 219] width 328 height 26
click at [238, 216] on input "WEDDING CRUISER MT 41227 09/20/25" at bounding box center [242, 219] width 328 height 26
click at [238, 213] on input "WEDDING CRUISER MT 41227 09/20/25" at bounding box center [242, 219] width 328 height 26
type input "WEDDING CRUISER MT 41227 08/20/25"
click at [1411, 123] on button "Save" at bounding box center [1435, 133] width 71 height 32
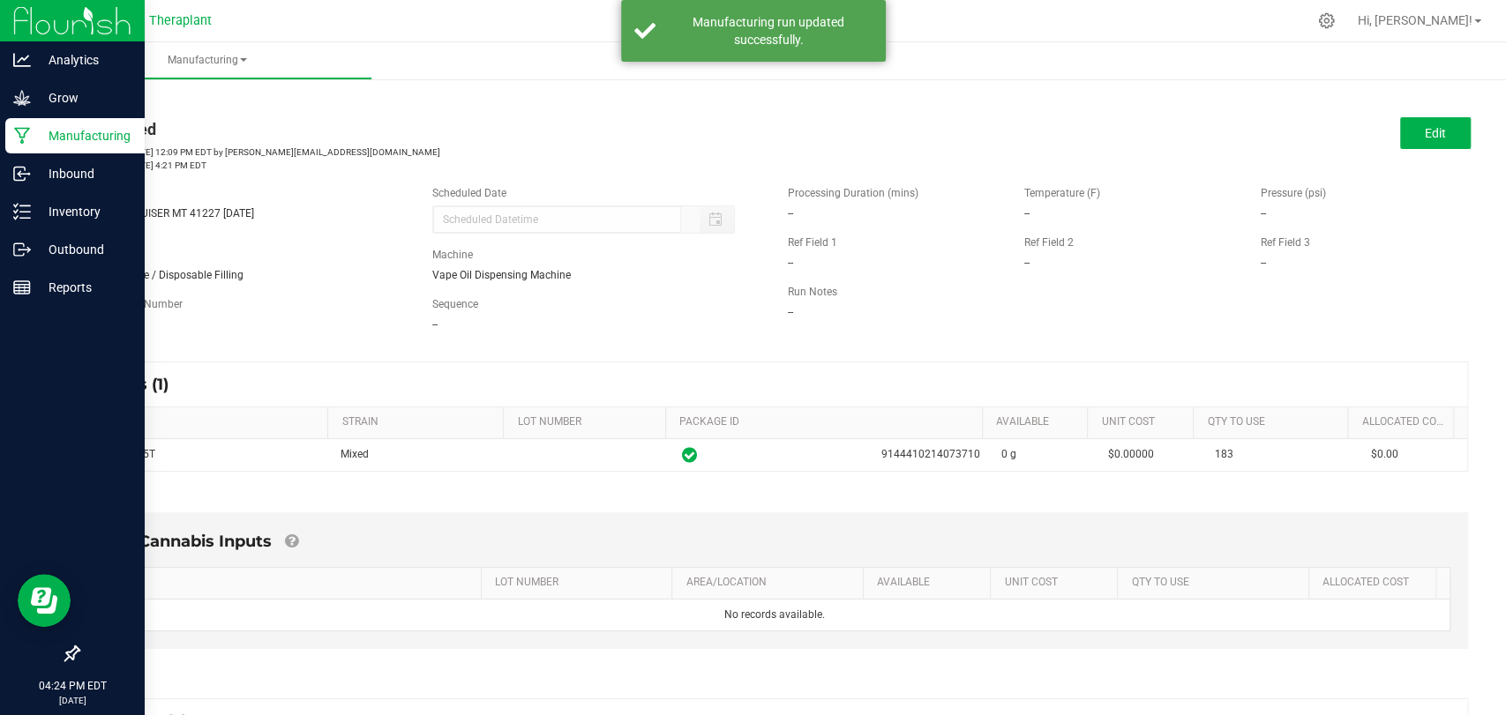
click at [44, 133] on p "Manufacturing" at bounding box center [84, 135] width 106 height 21
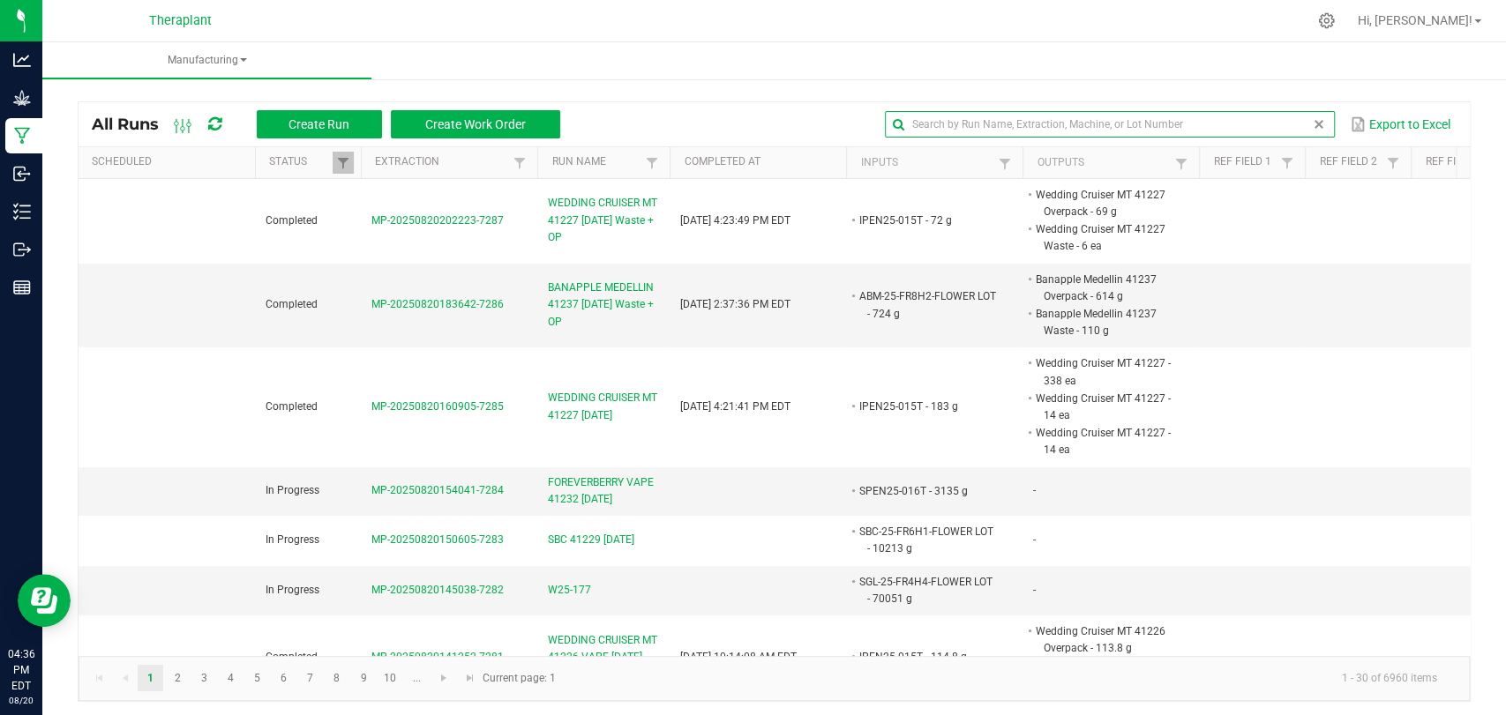
click at [1262, 116] on input "text" at bounding box center [1110, 124] width 450 height 26
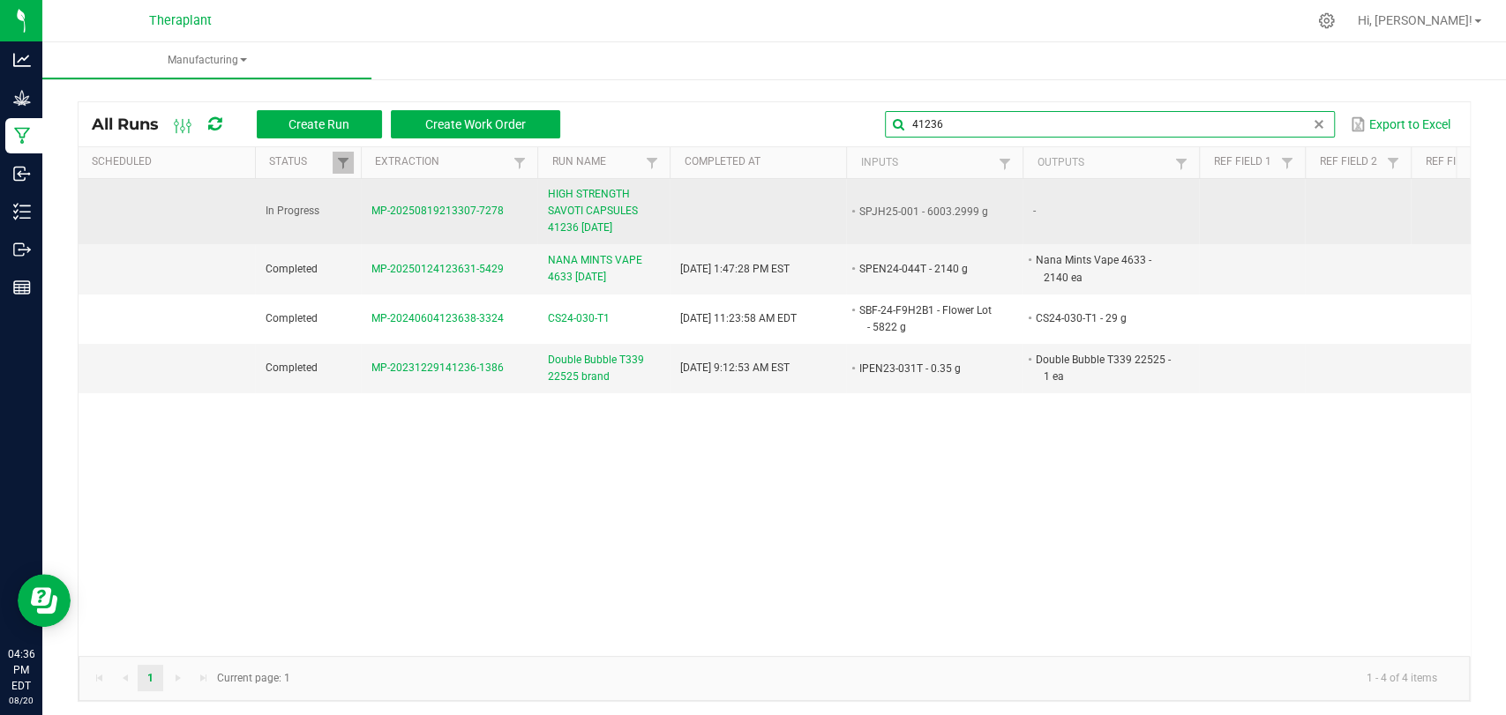
type input "41236"
click at [609, 204] on span "HIGH STRENGTH SAVOTI CAPSULES 41236 08/20/25" at bounding box center [603, 211] width 111 height 51
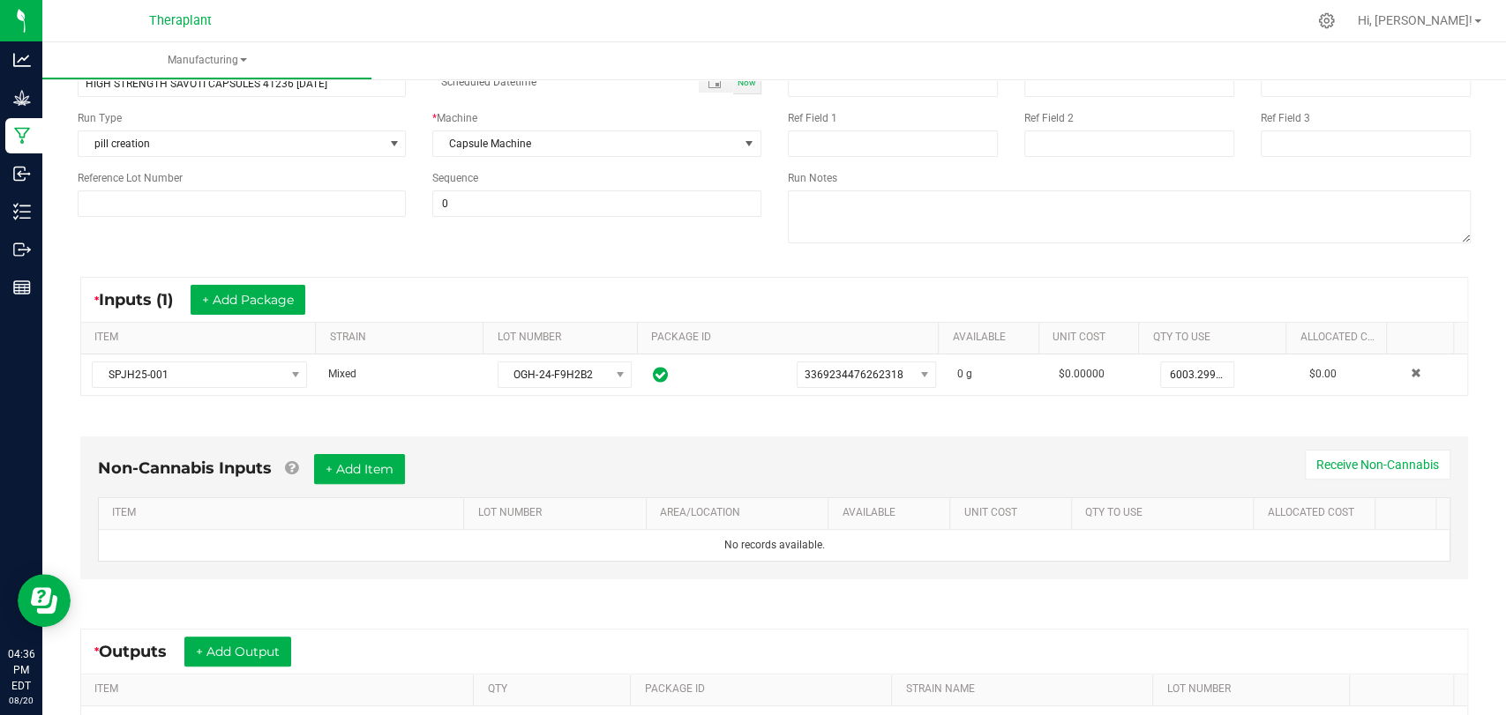
scroll to position [294, 0]
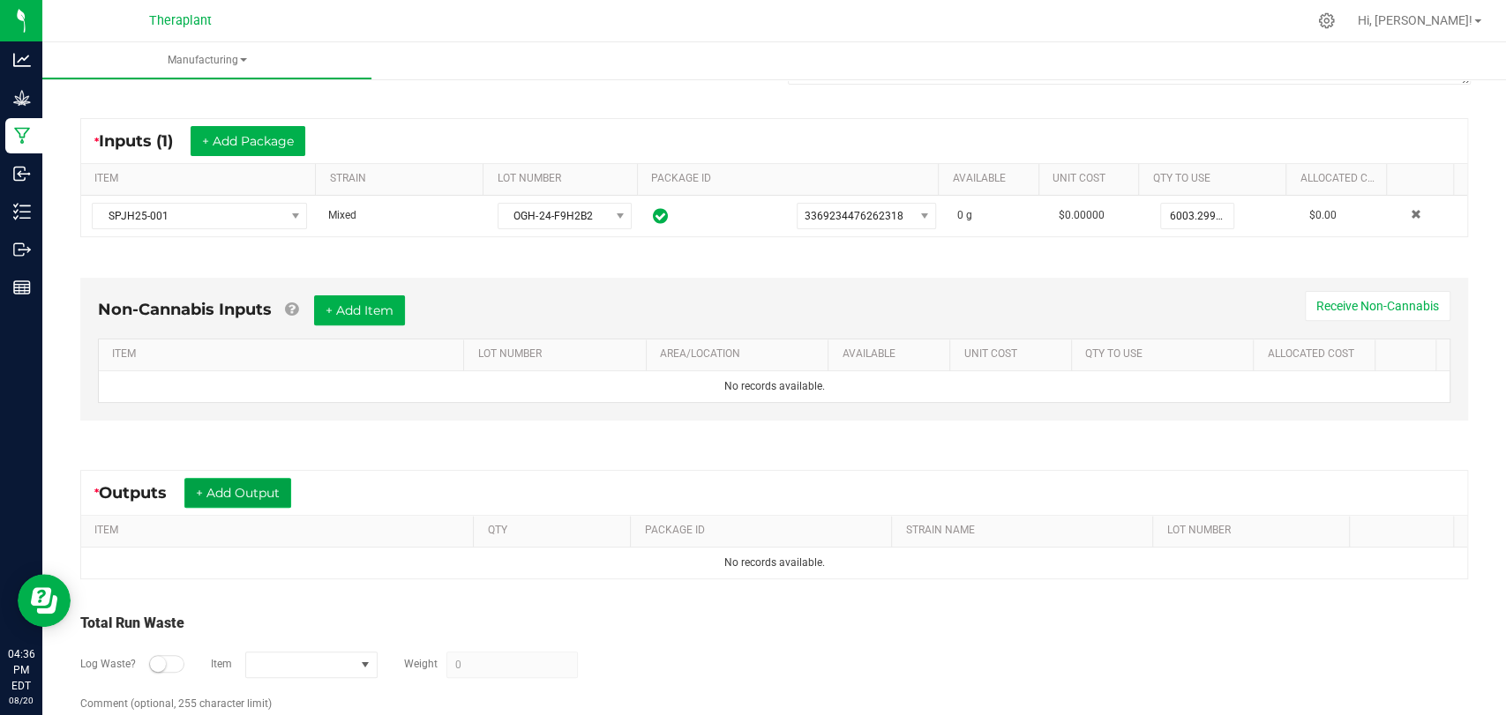
click at [239, 485] on button "+ Add Output" at bounding box center [237, 493] width 107 height 30
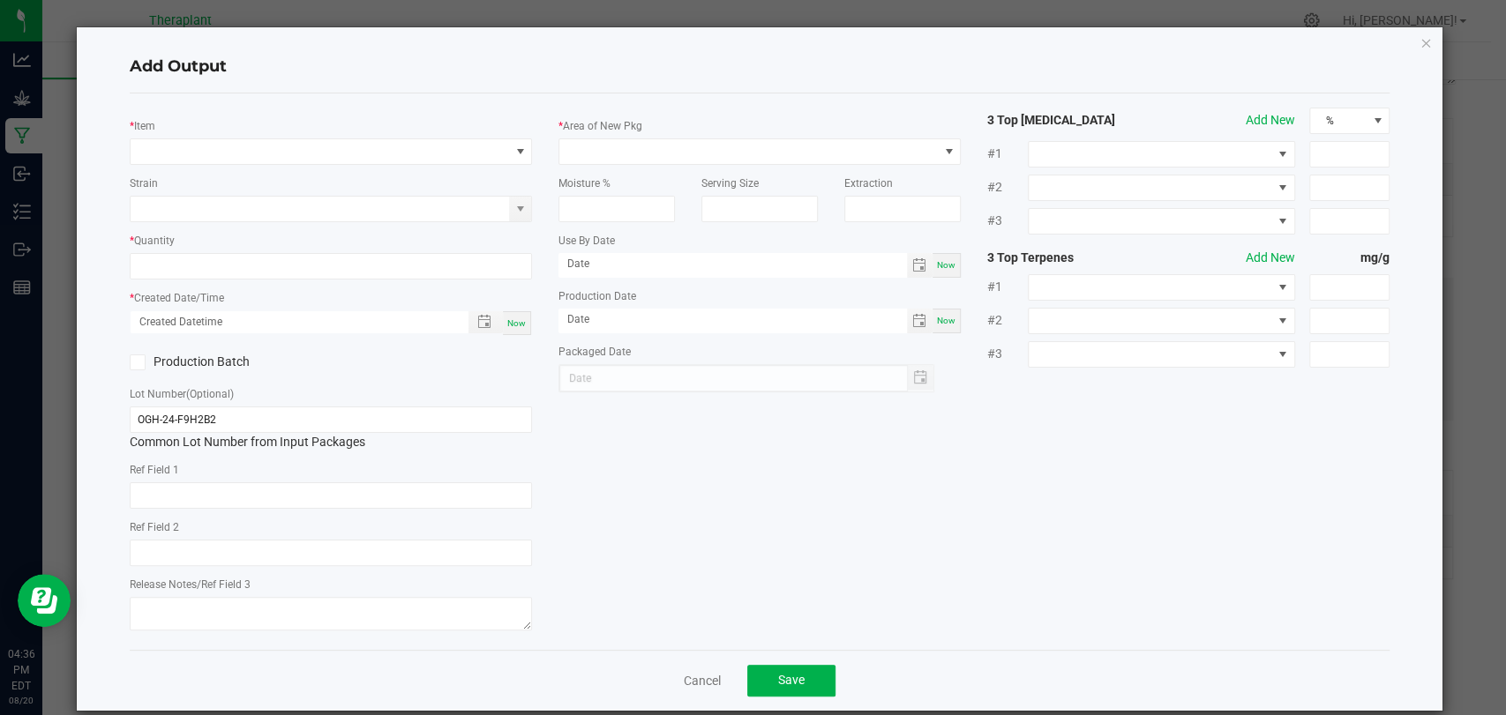
click at [313, 136] on div "* Item" at bounding box center [331, 140] width 402 height 49
click at [313, 144] on span "NO DATA FOUND" at bounding box center [320, 151] width 378 height 25
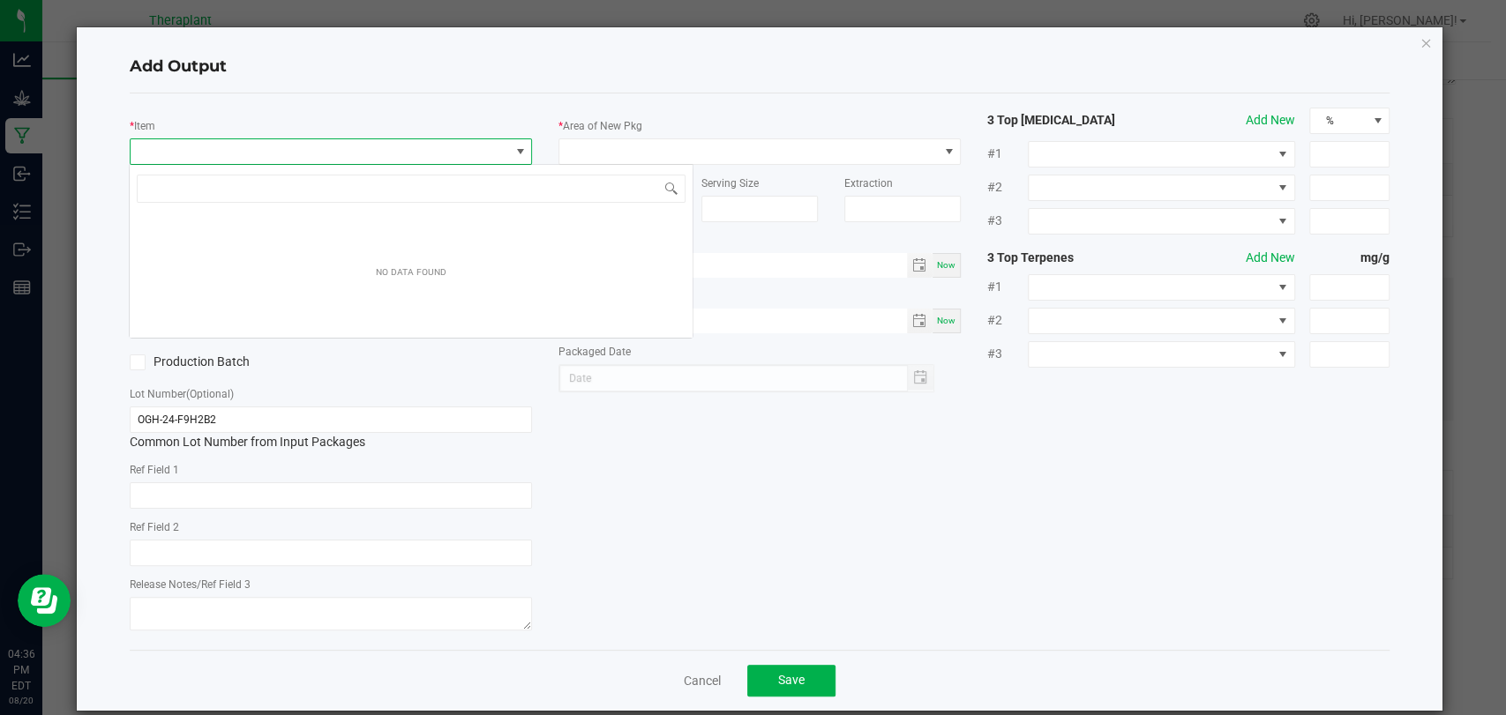
scroll to position [26, 397]
type input "41236"
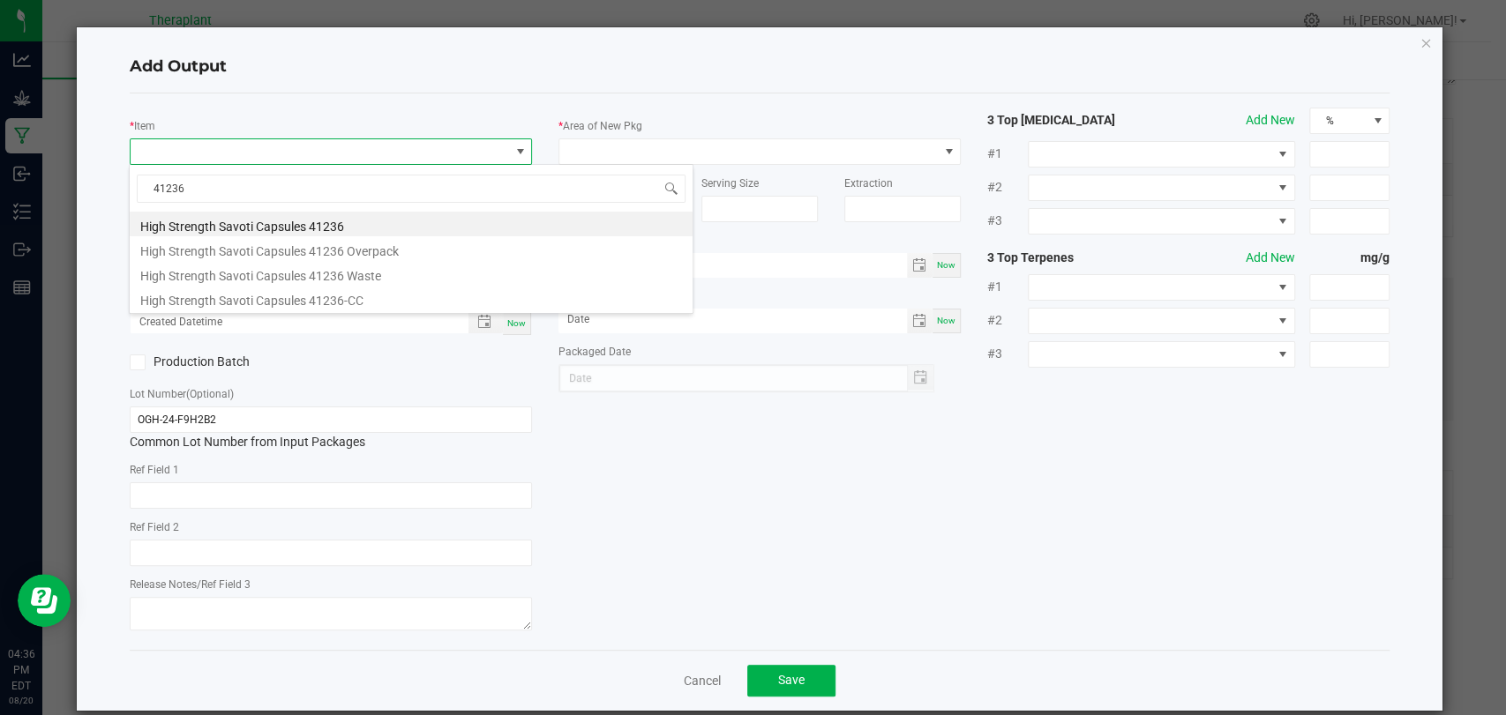
click at [298, 228] on li "High Strength Savoti Capsules 41236" at bounding box center [411, 224] width 563 height 25
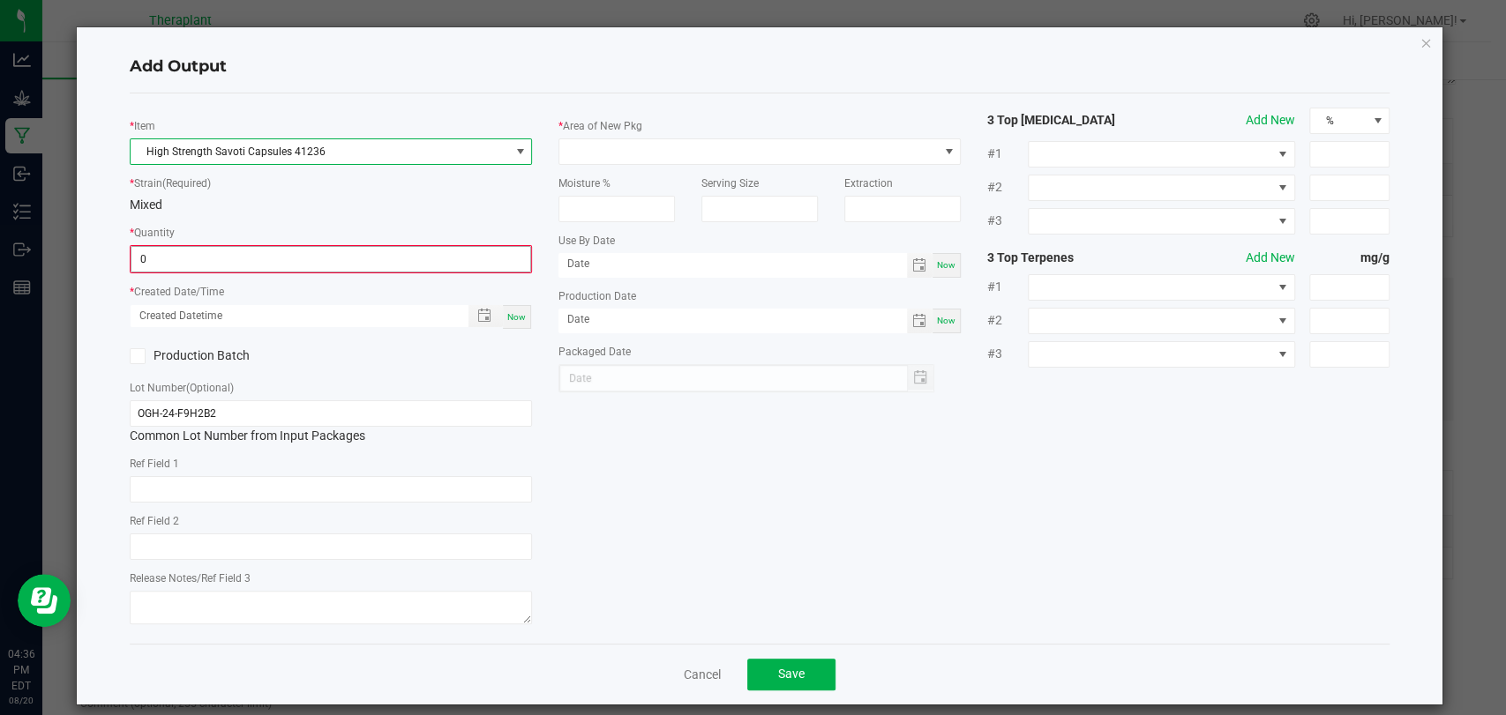
click at [290, 267] on input "0" at bounding box center [330, 259] width 399 height 25
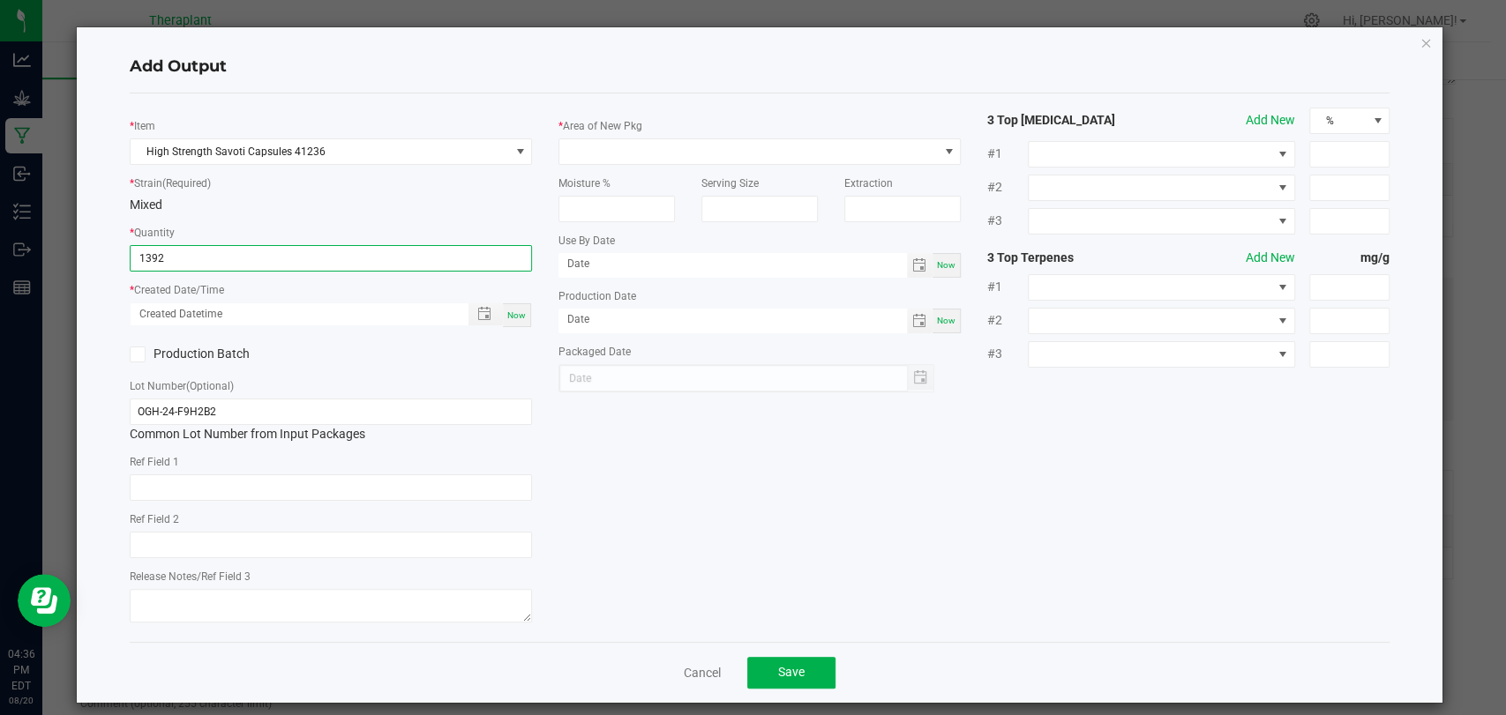
type input "1392 ea"
click at [507, 310] on span "Now" at bounding box center [516, 315] width 19 height 10
type input "08/20/2025 4:36 PM"
type input "[DATE]"
click at [653, 165] on div "Moisture %" at bounding box center [616, 193] width 143 height 57
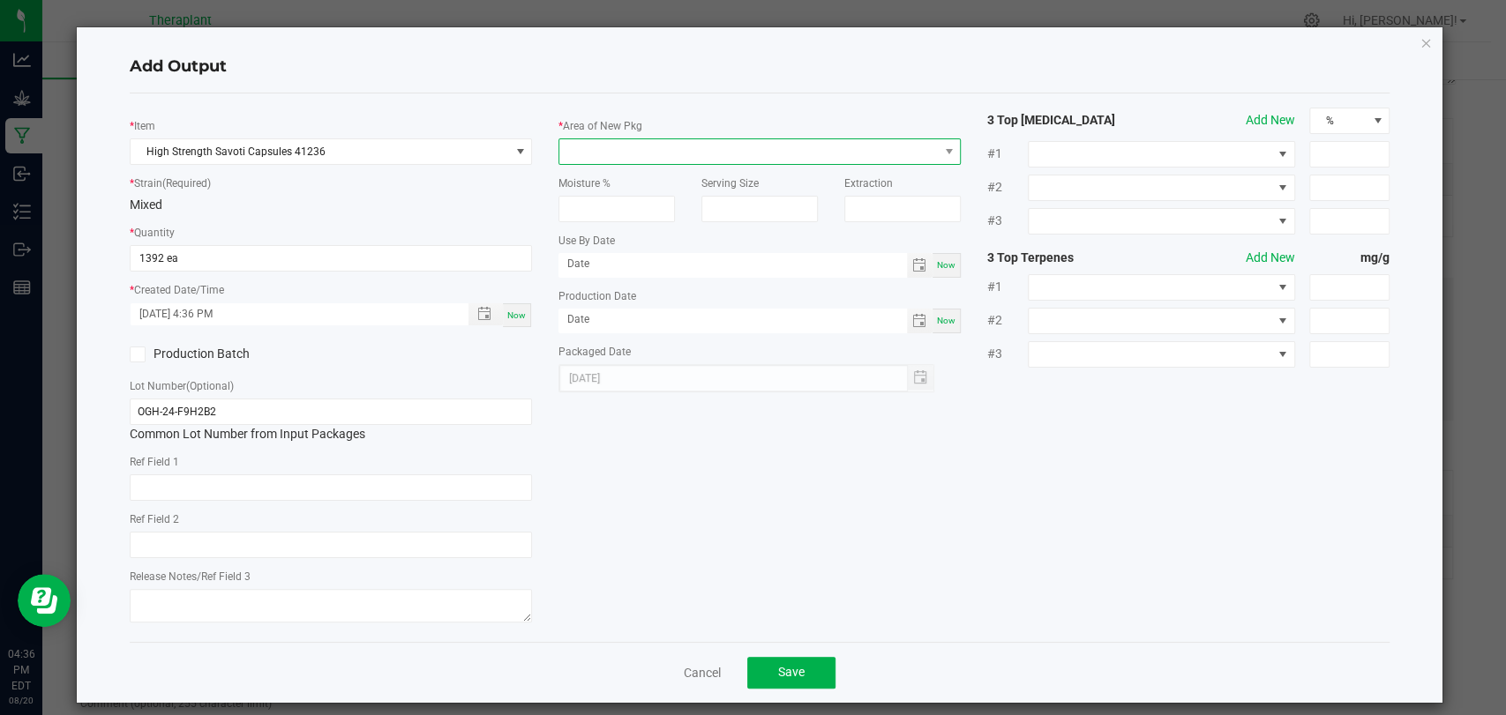
click at [654, 161] on span at bounding box center [748, 151] width 378 height 25
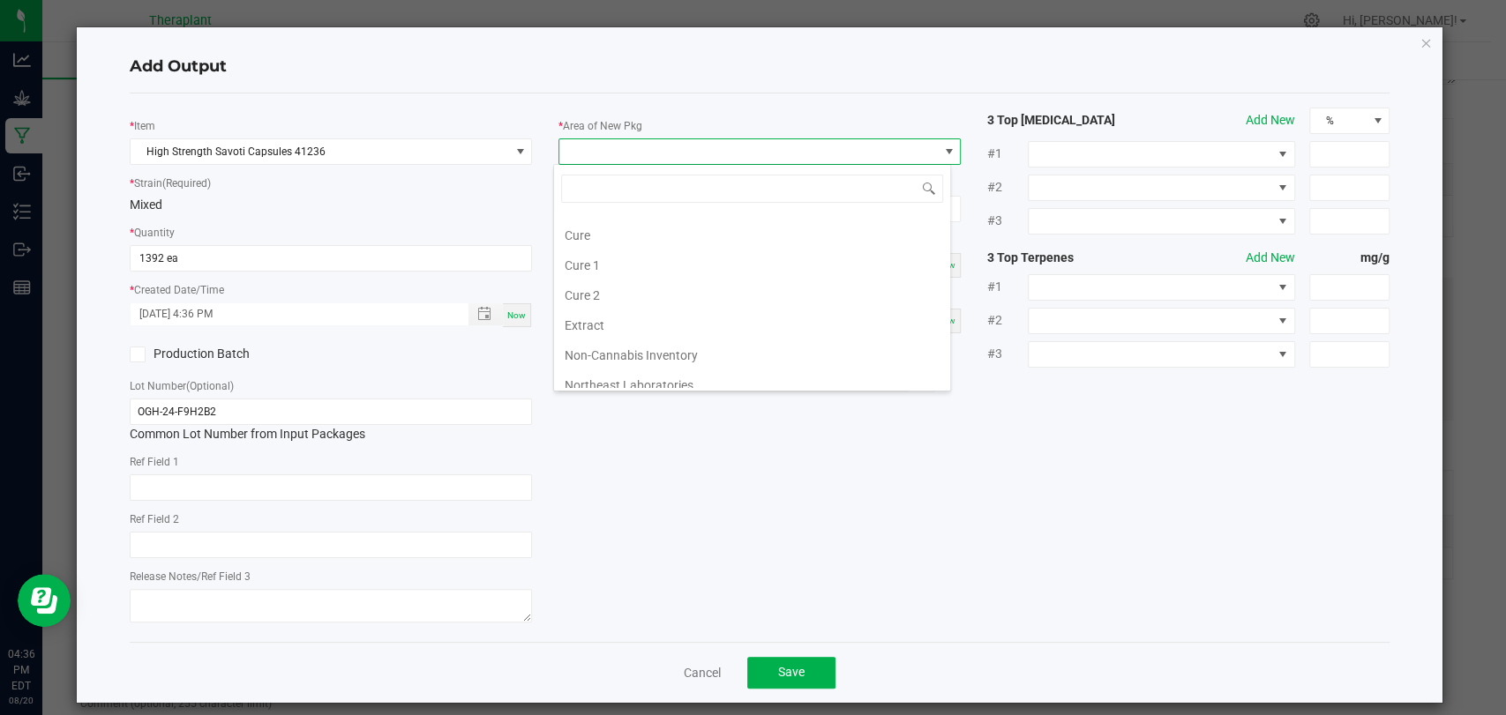
scroll to position [330, 0]
click at [628, 315] on li "Vault 2" at bounding box center [752, 317] width 396 height 30
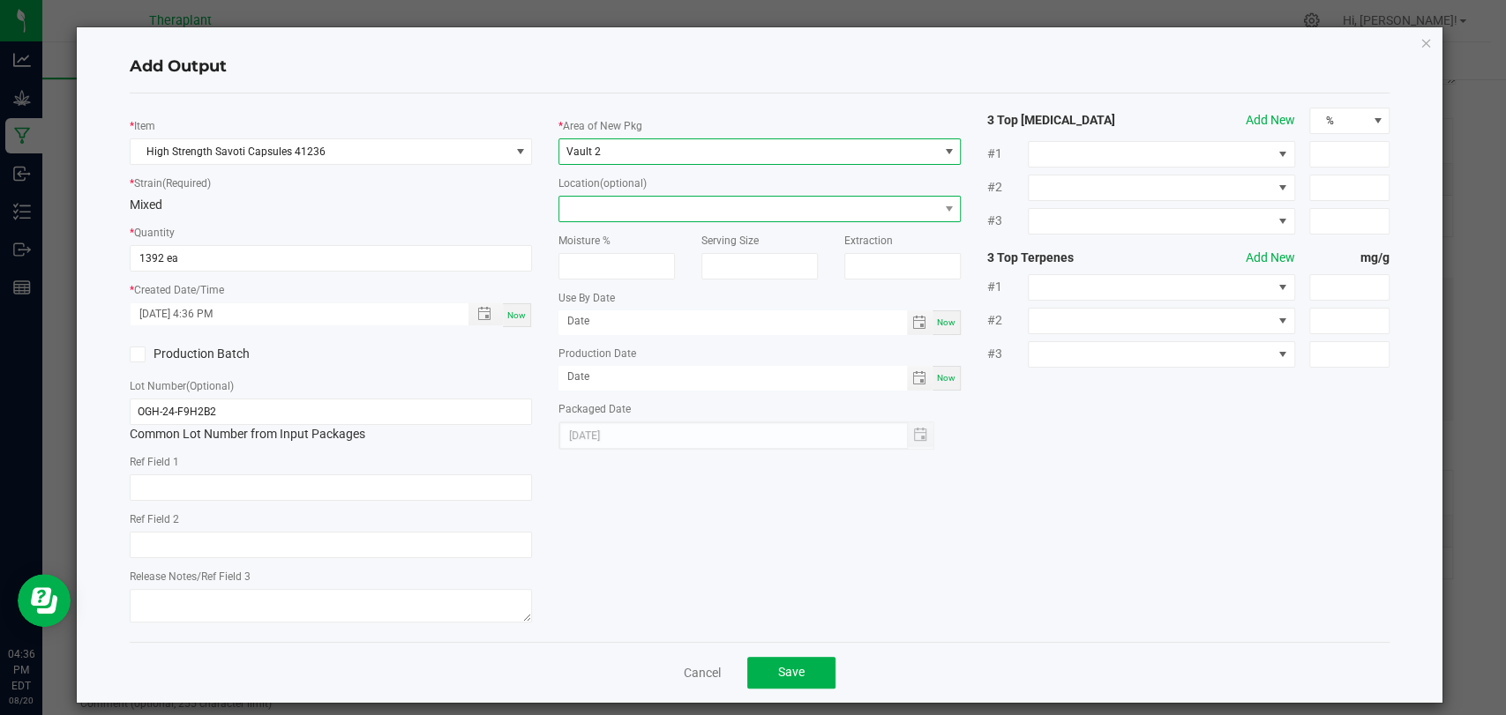
click at [608, 204] on span at bounding box center [748, 209] width 378 height 25
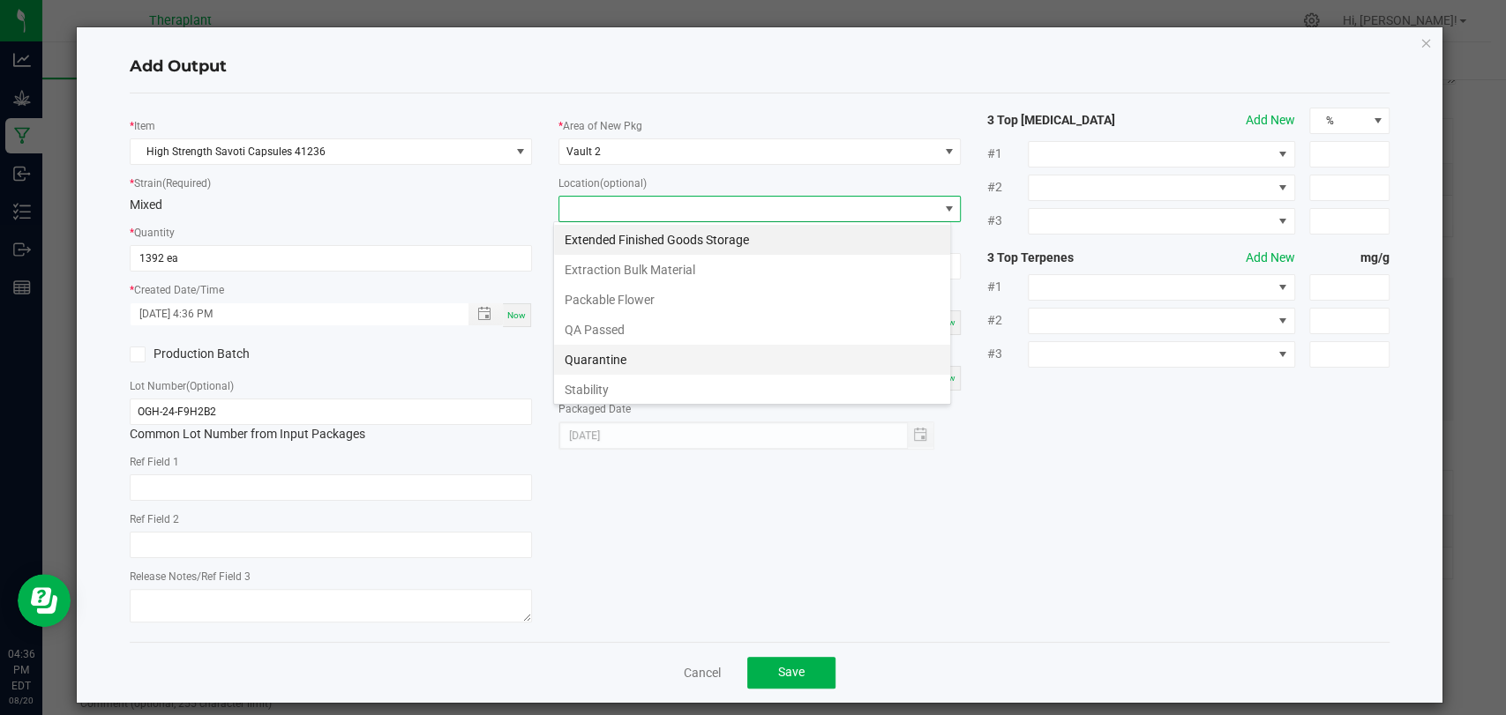
scroll to position [121, 0]
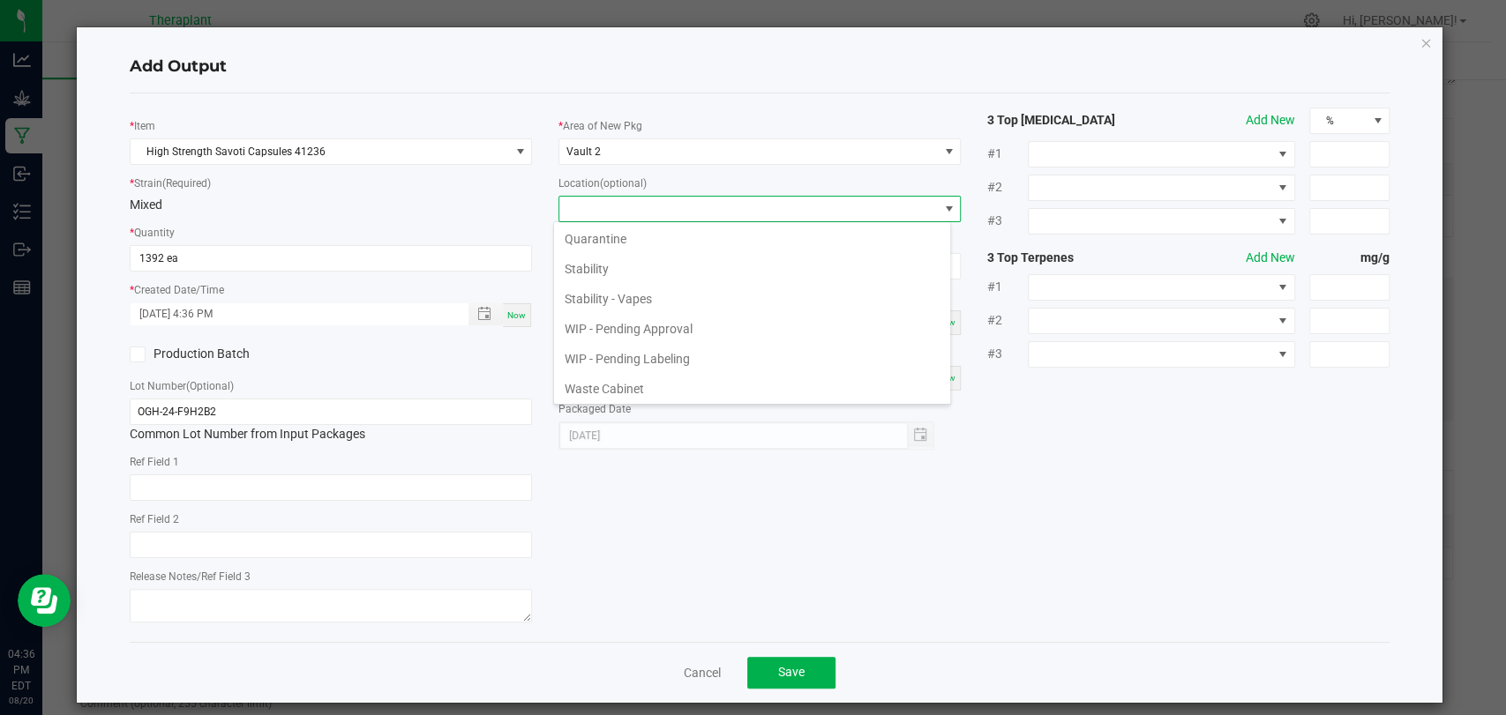
click at [624, 320] on li "WIP - Pending Approval" at bounding box center [752, 329] width 396 height 30
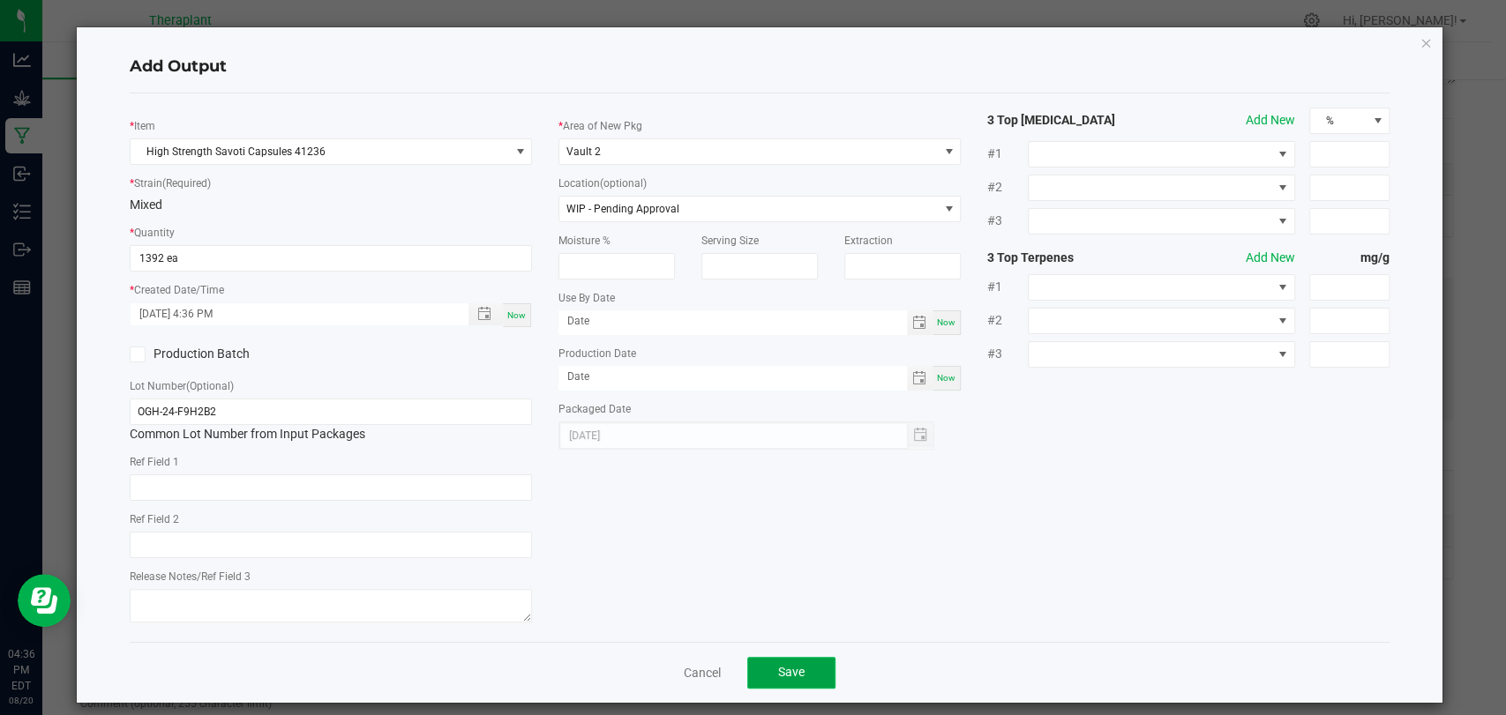
click at [783, 661] on button "Save" at bounding box center [791, 673] width 88 height 32
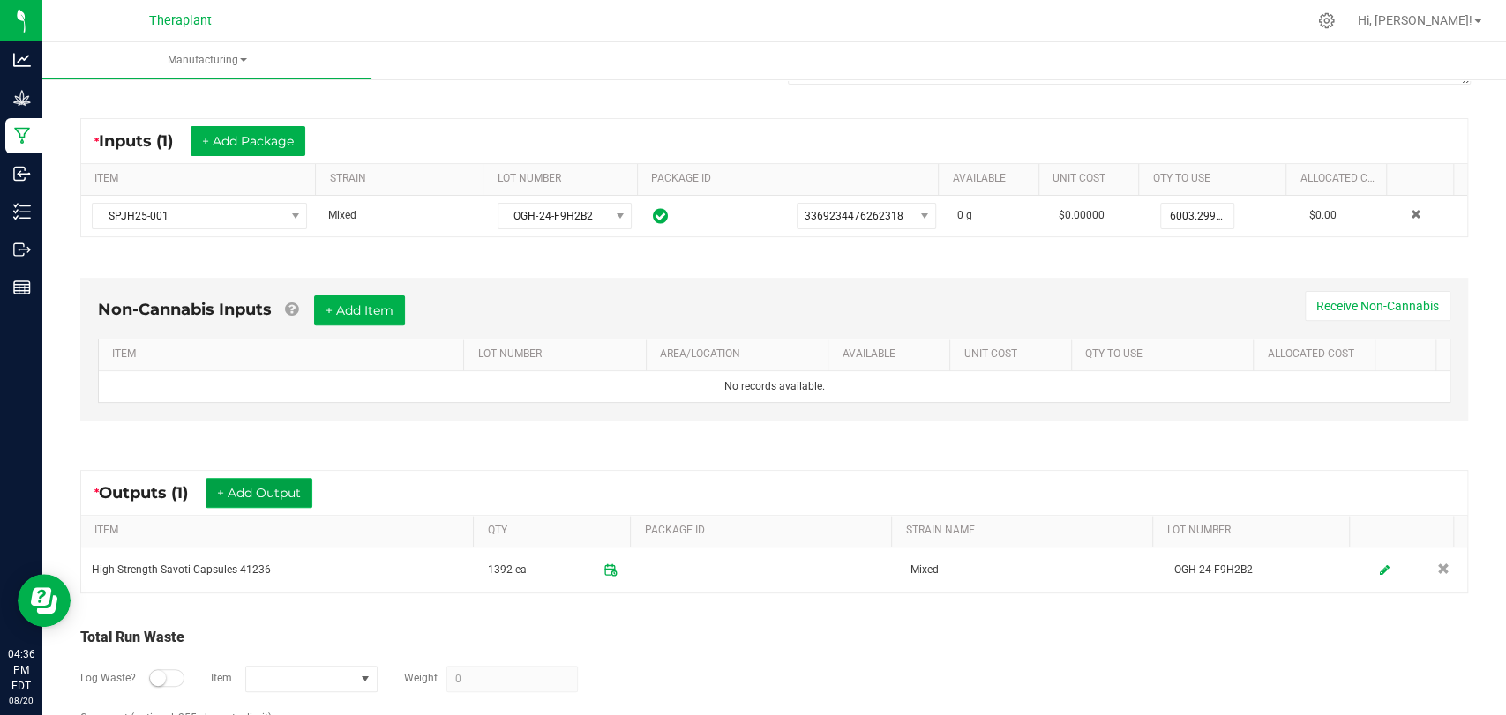
click at [298, 505] on button "+ Add Output" at bounding box center [259, 493] width 107 height 30
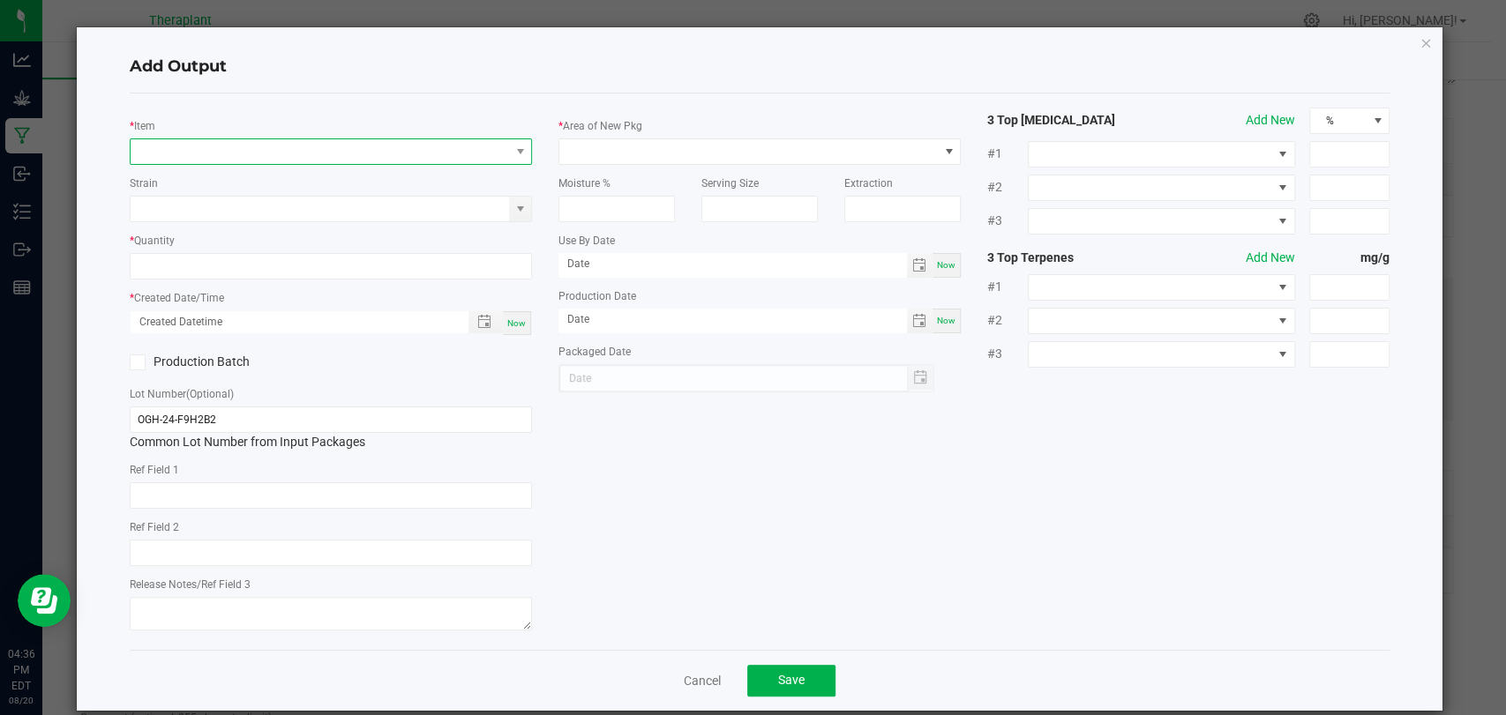
click at [297, 148] on span "NO DATA FOUND" at bounding box center [320, 151] width 378 height 25
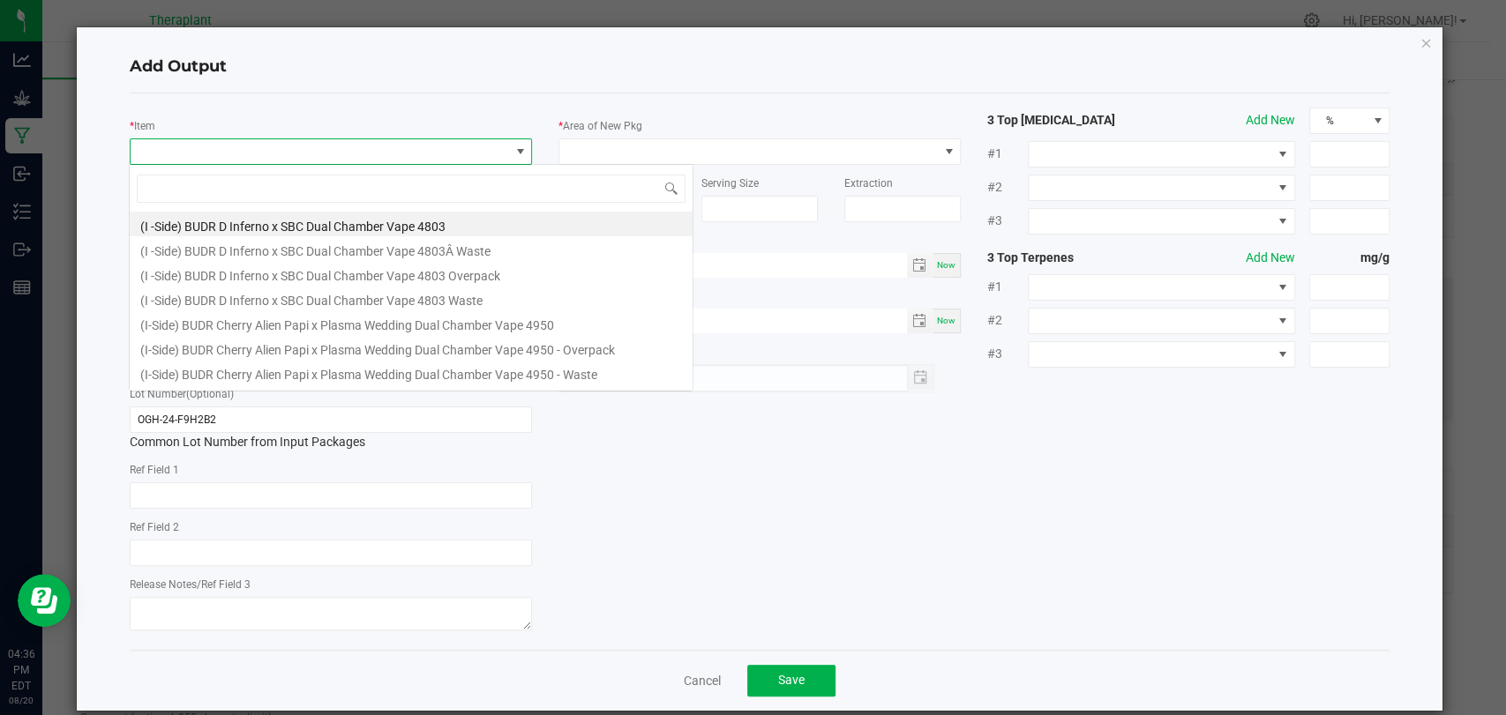
scroll to position [26, 397]
type input "41236"
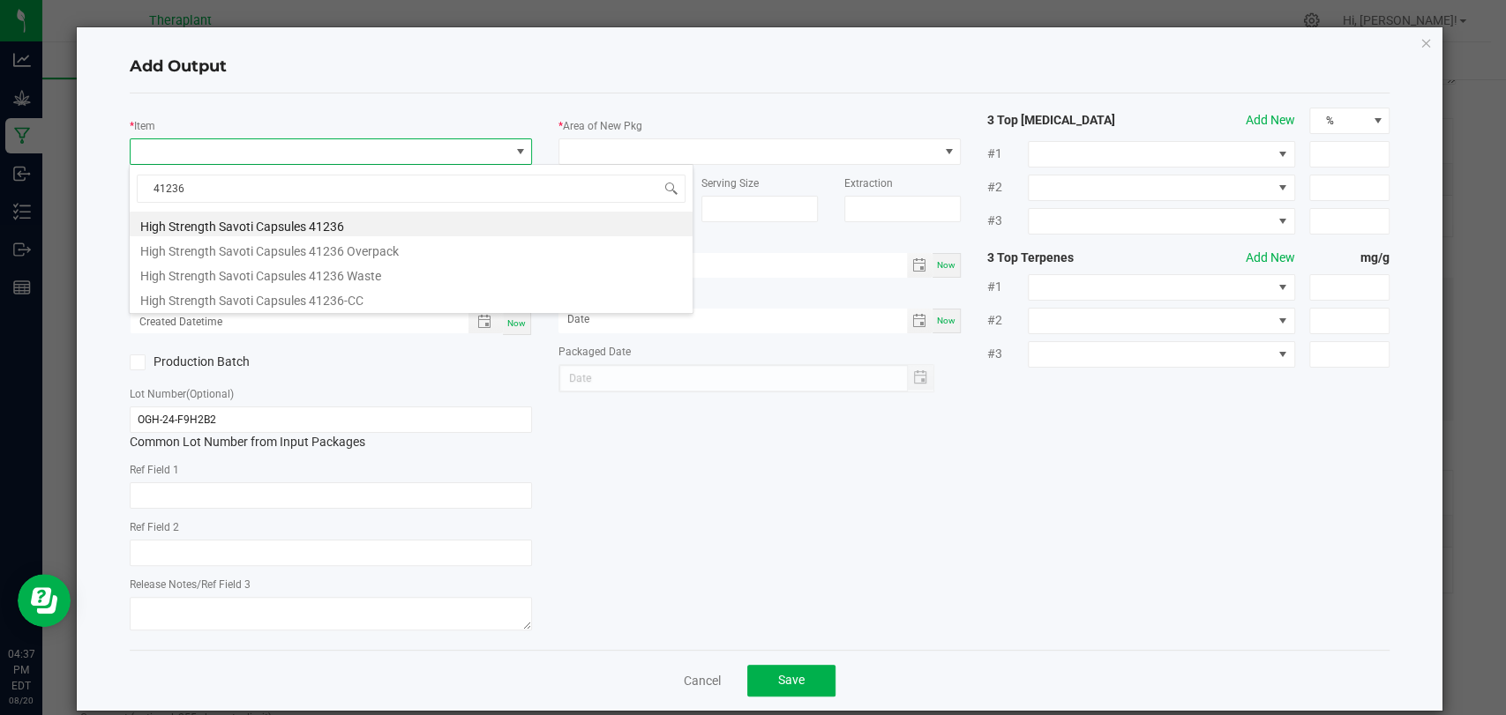
click at [305, 214] on li "High Strength Savoti Capsules 41236" at bounding box center [411, 224] width 563 height 25
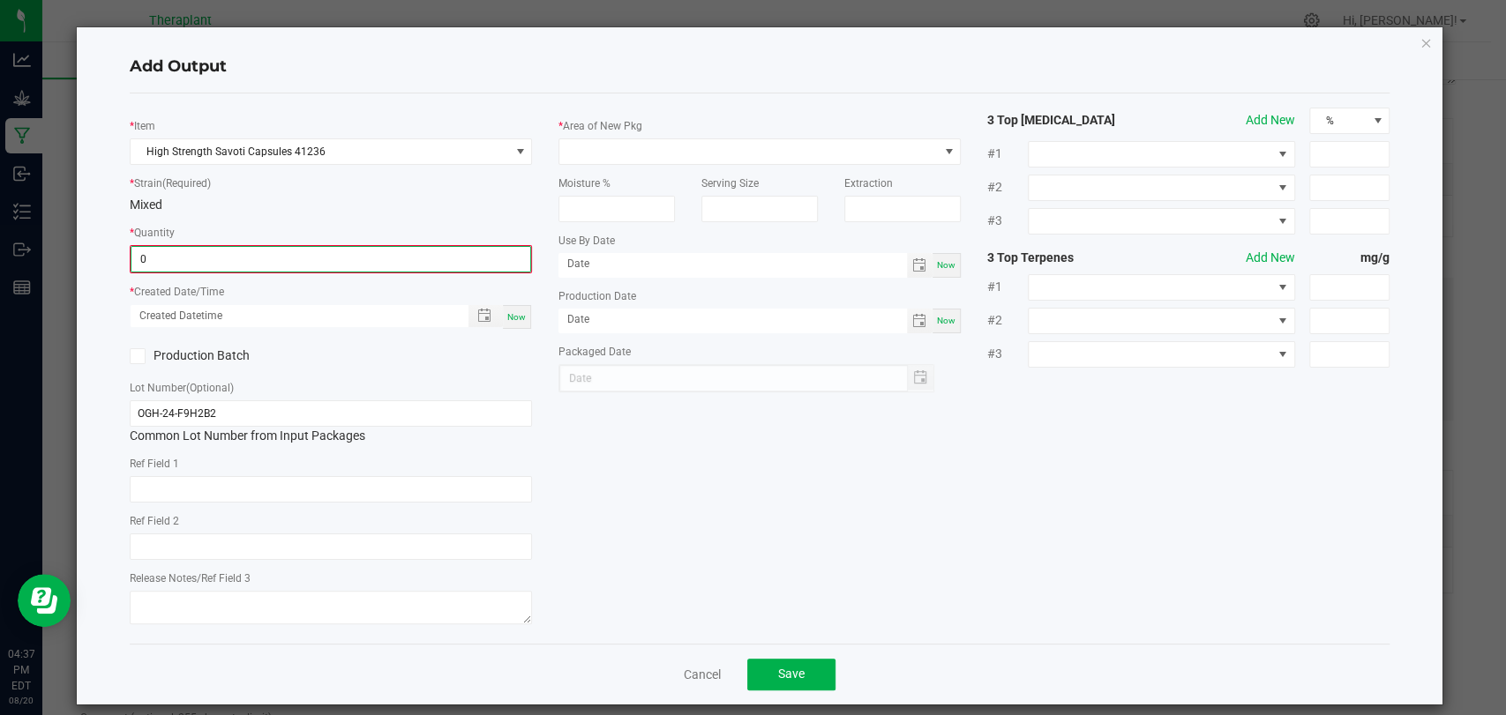
click at [302, 252] on input "0" at bounding box center [330, 259] width 399 height 25
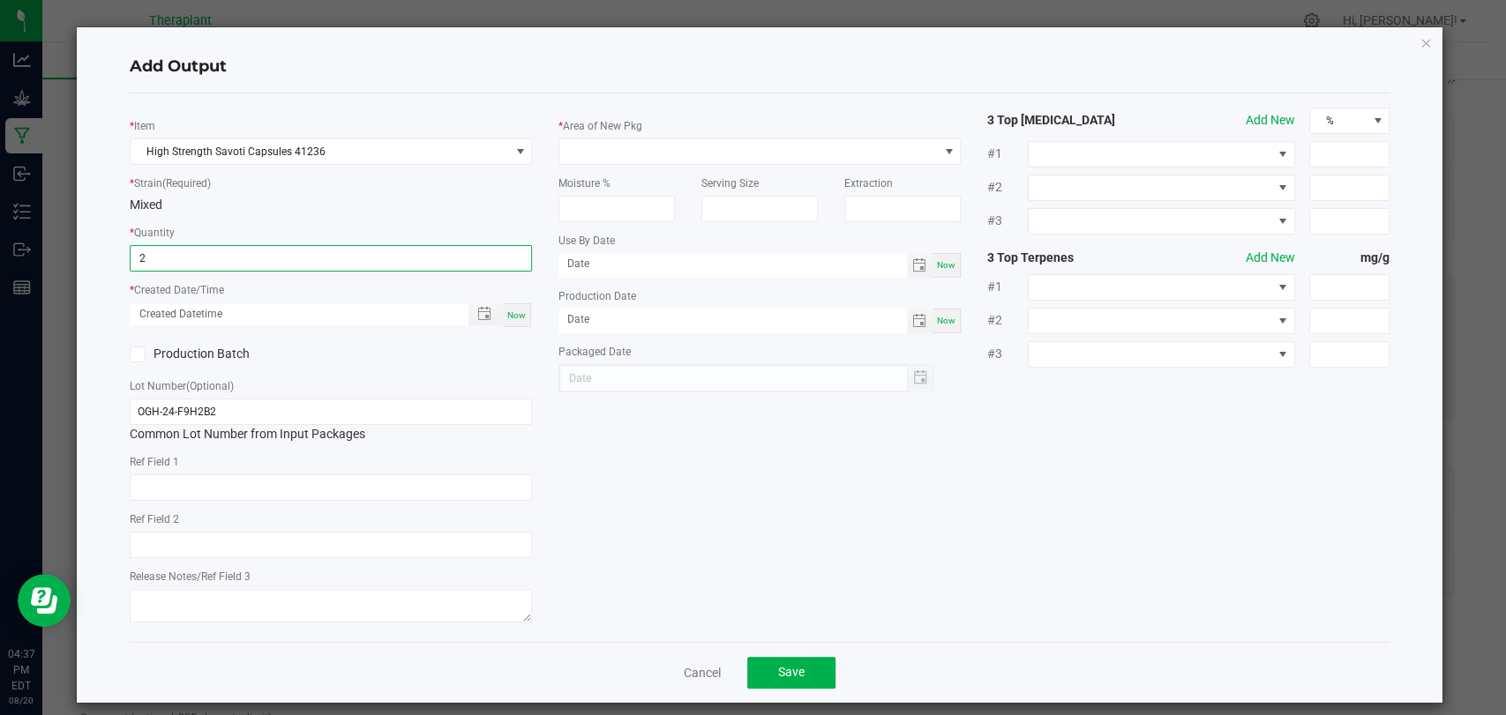
type input "2 ea"
click at [517, 316] on span "Now" at bounding box center [516, 315] width 19 height 10
type input "08/20/2025 4:37 PM"
type input "[DATE]"
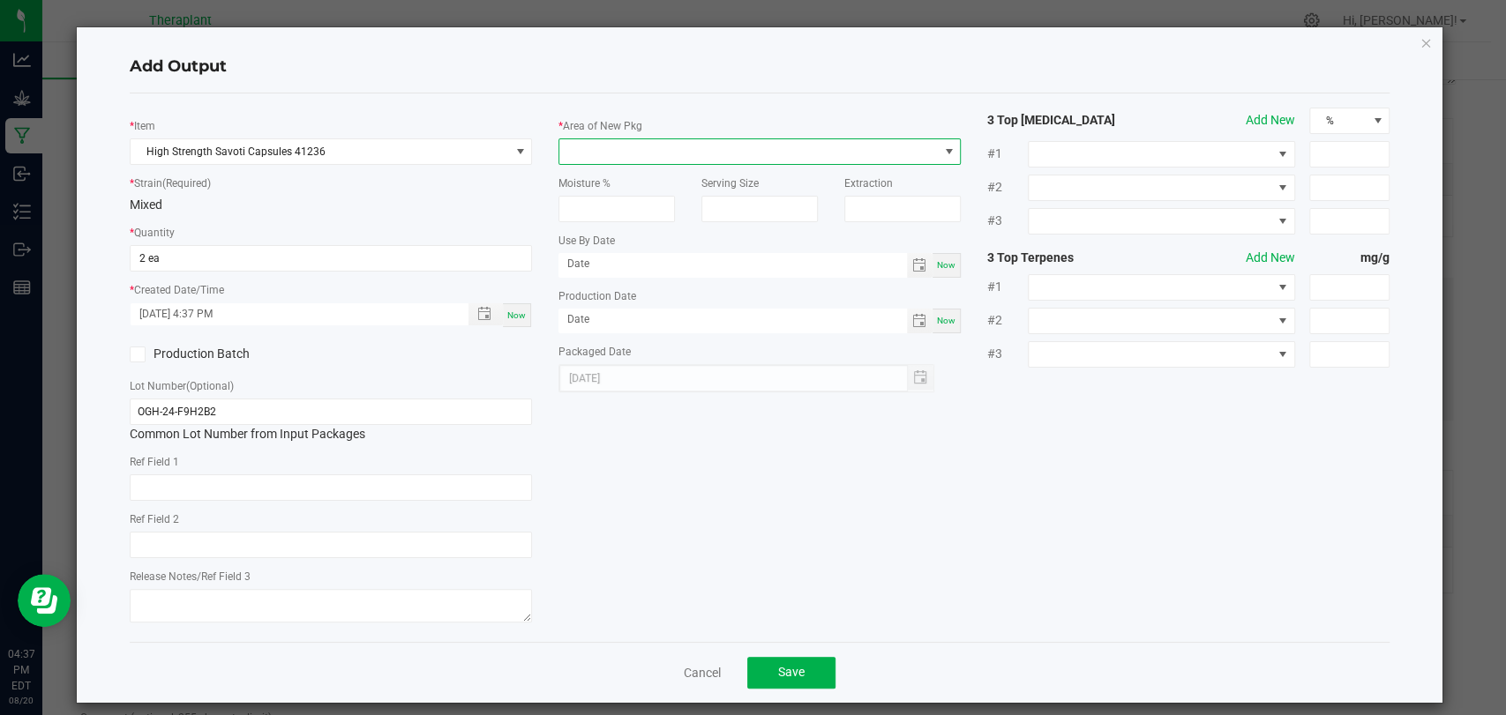
click at [579, 145] on span at bounding box center [748, 151] width 378 height 25
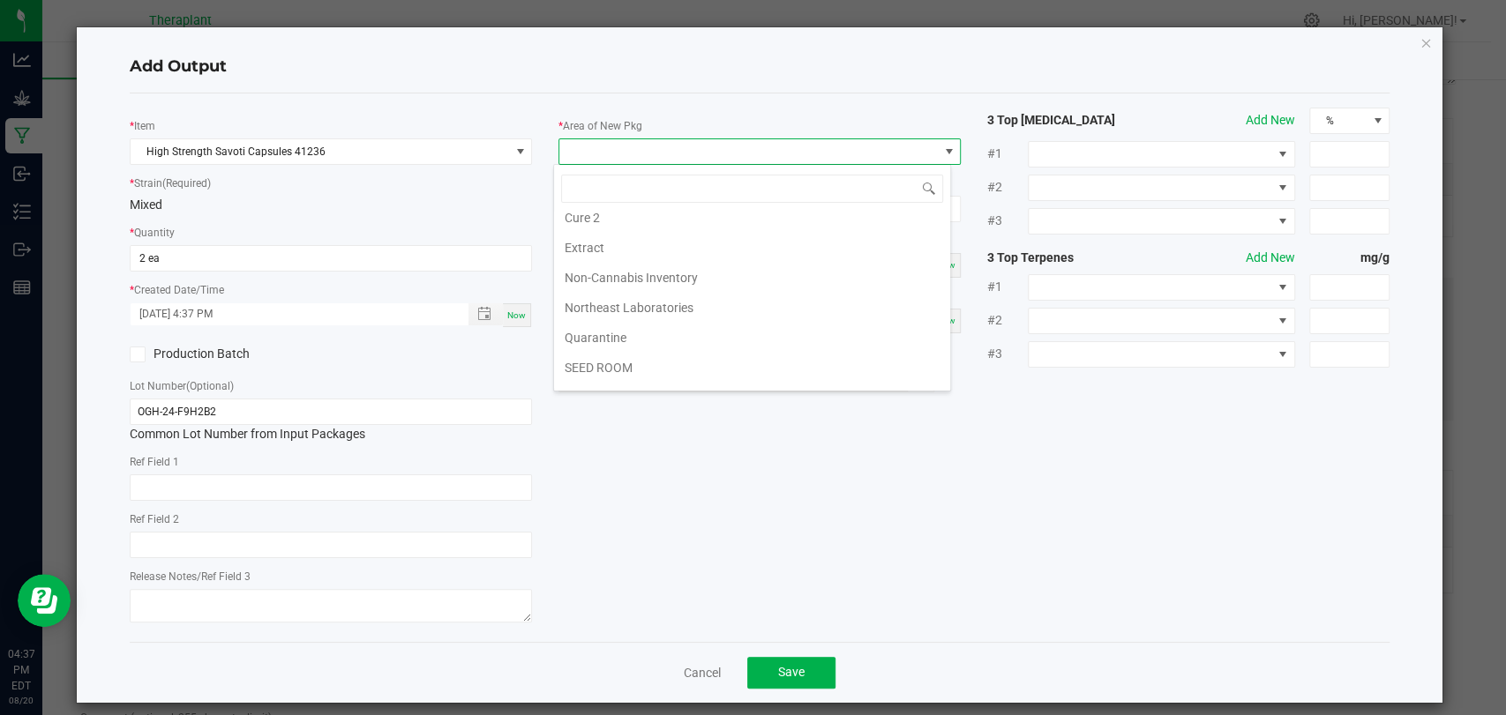
scroll to position [330, 0]
click at [621, 310] on li "Vault 2" at bounding box center [752, 317] width 396 height 30
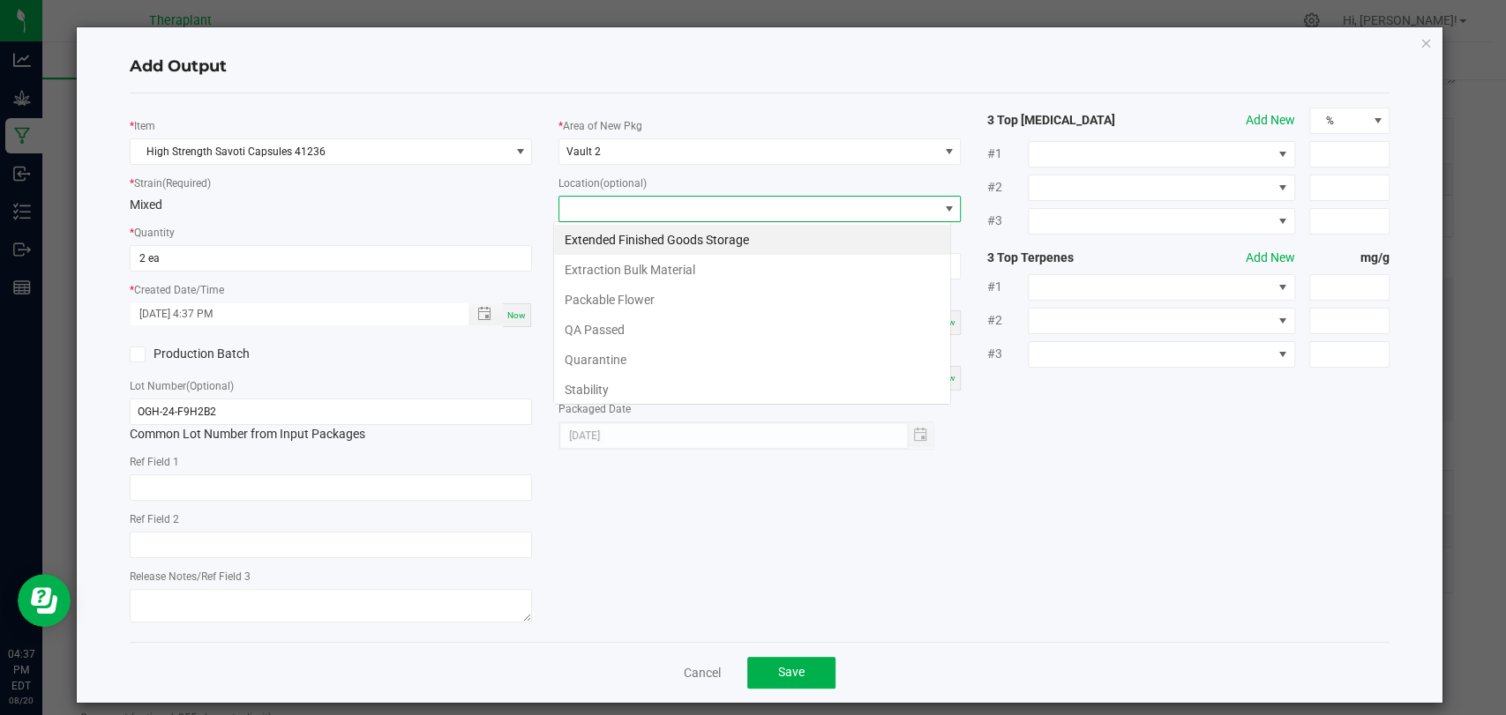
scroll to position [26, 397]
click at [607, 378] on li "Stability" at bounding box center [752, 390] width 396 height 30
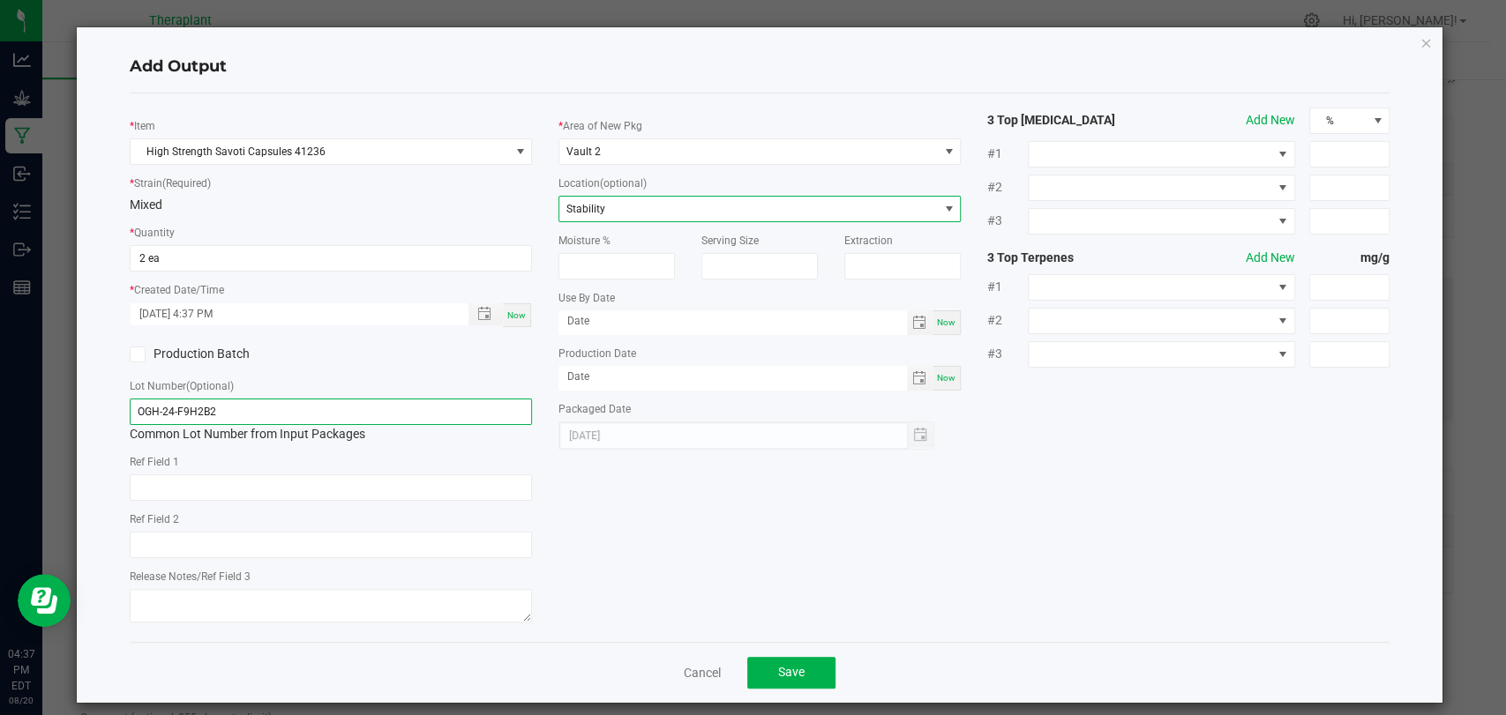
click at [353, 411] on input "OGH-24-F9H2B2" at bounding box center [331, 412] width 402 height 26
drag, startPoint x: 350, startPoint y: 412, endPoint x: 113, endPoint y: 420, distance: 237.4
click at [113, 420] on div "Add Output * Item High Strength Savoti Capsules 41236 * Strain (Required) Mixed…" at bounding box center [759, 365] width 1365 height 676
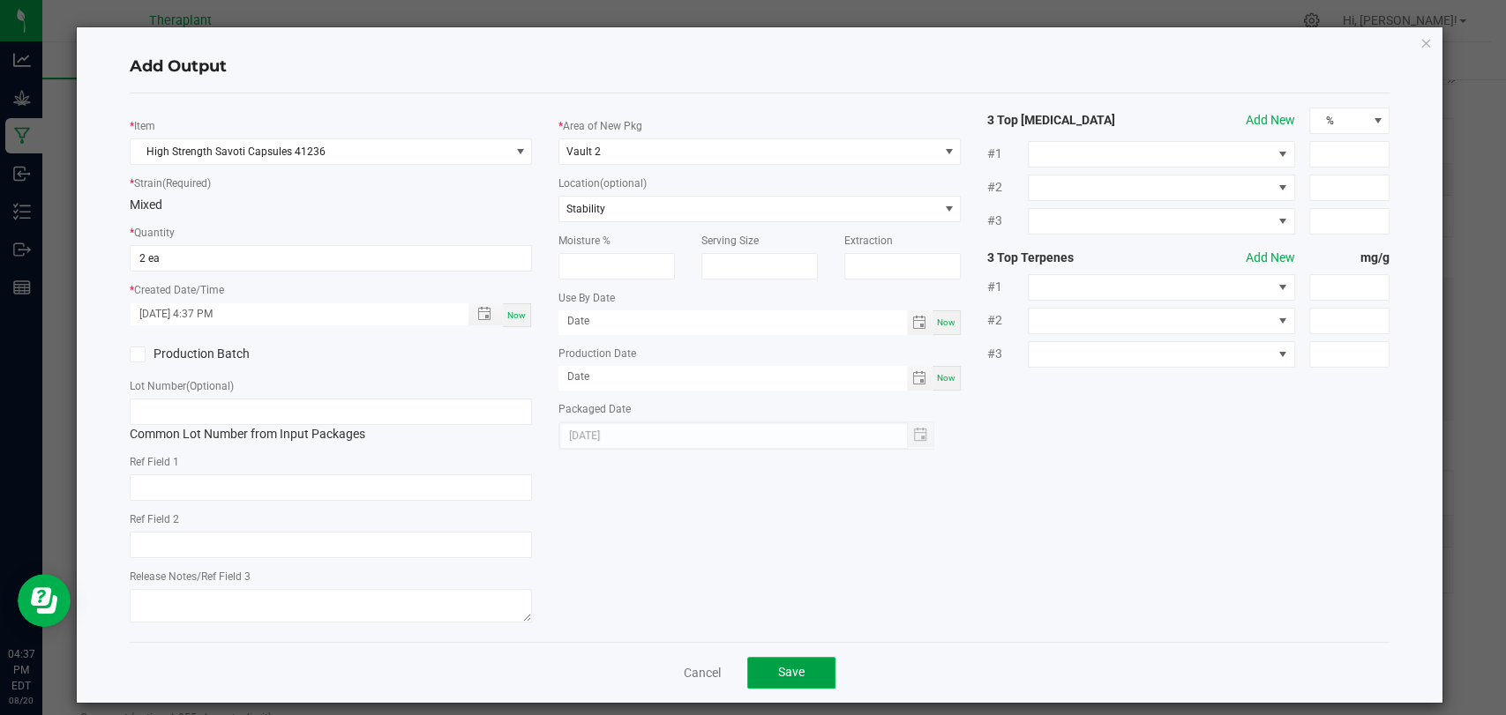
click at [780, 684] on button "Save" at bounding box center [791, 673] width 88 height 32
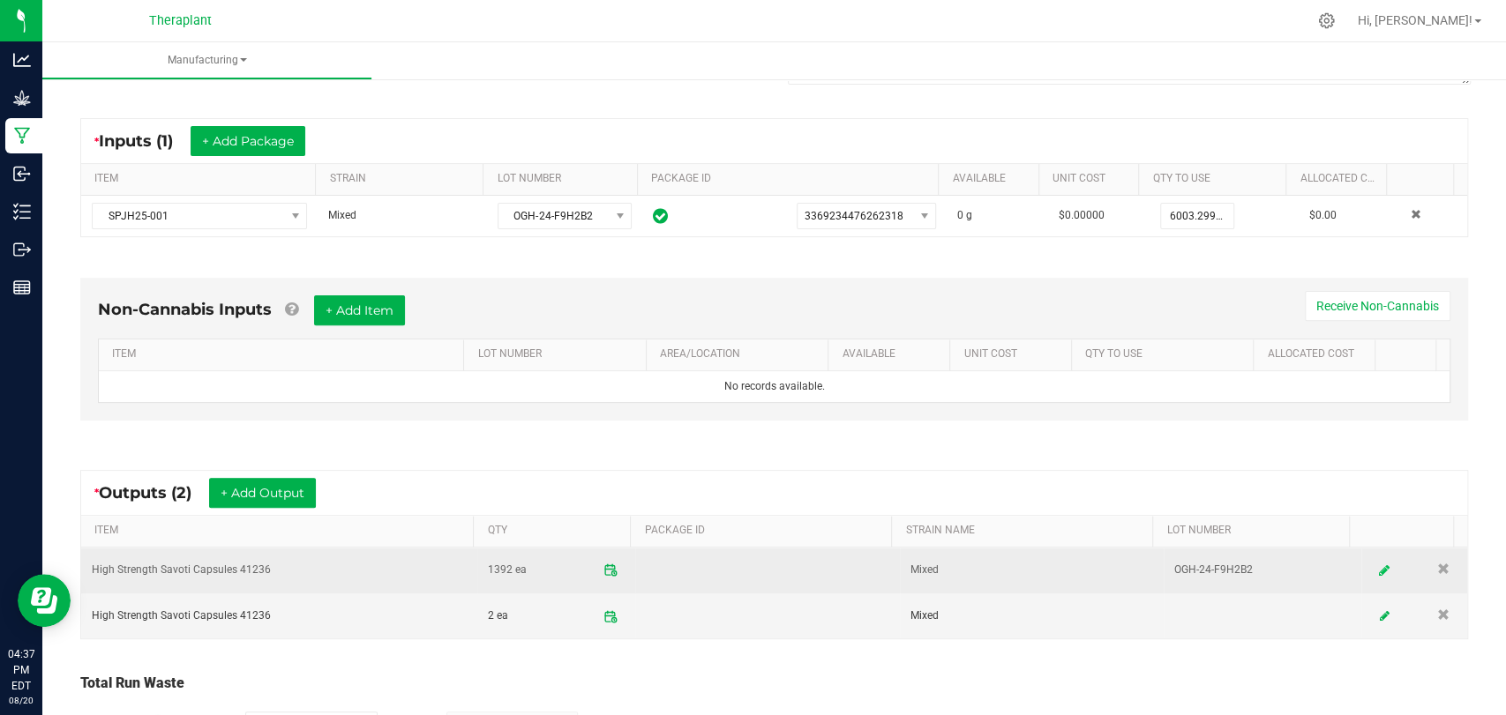
click at [1379, 565] on icon at bounding box center [1384, 570] width 11 height 12
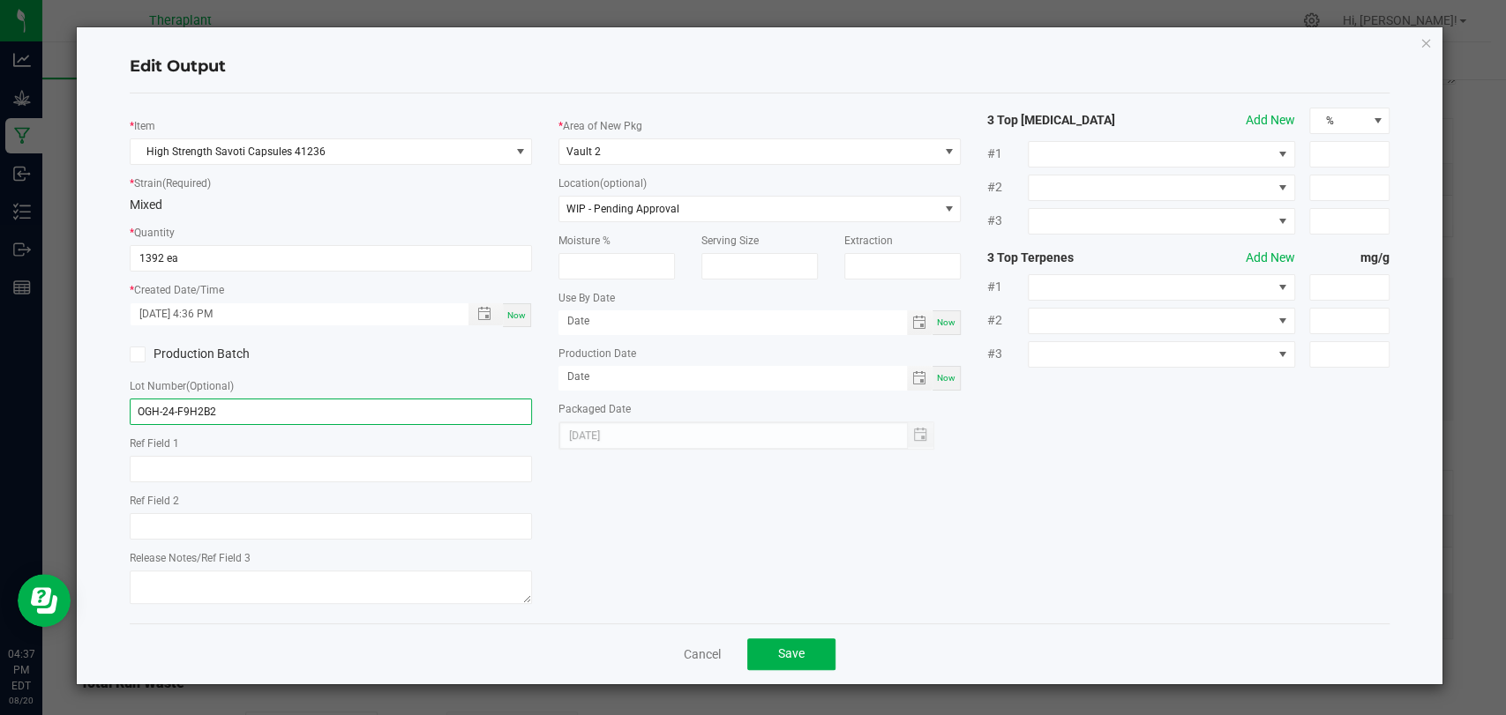
drag, startPoint x: 225, startPoint y: 411, endPoint x: 103, endPoint y: 406, distance: 121.8
click at [103, 406] on div "Edit Output * Item High Strength Savoti Capsules 41236 * Strain (Required) Mixe…" at bounding box center [759, 355] width 1365 height 657
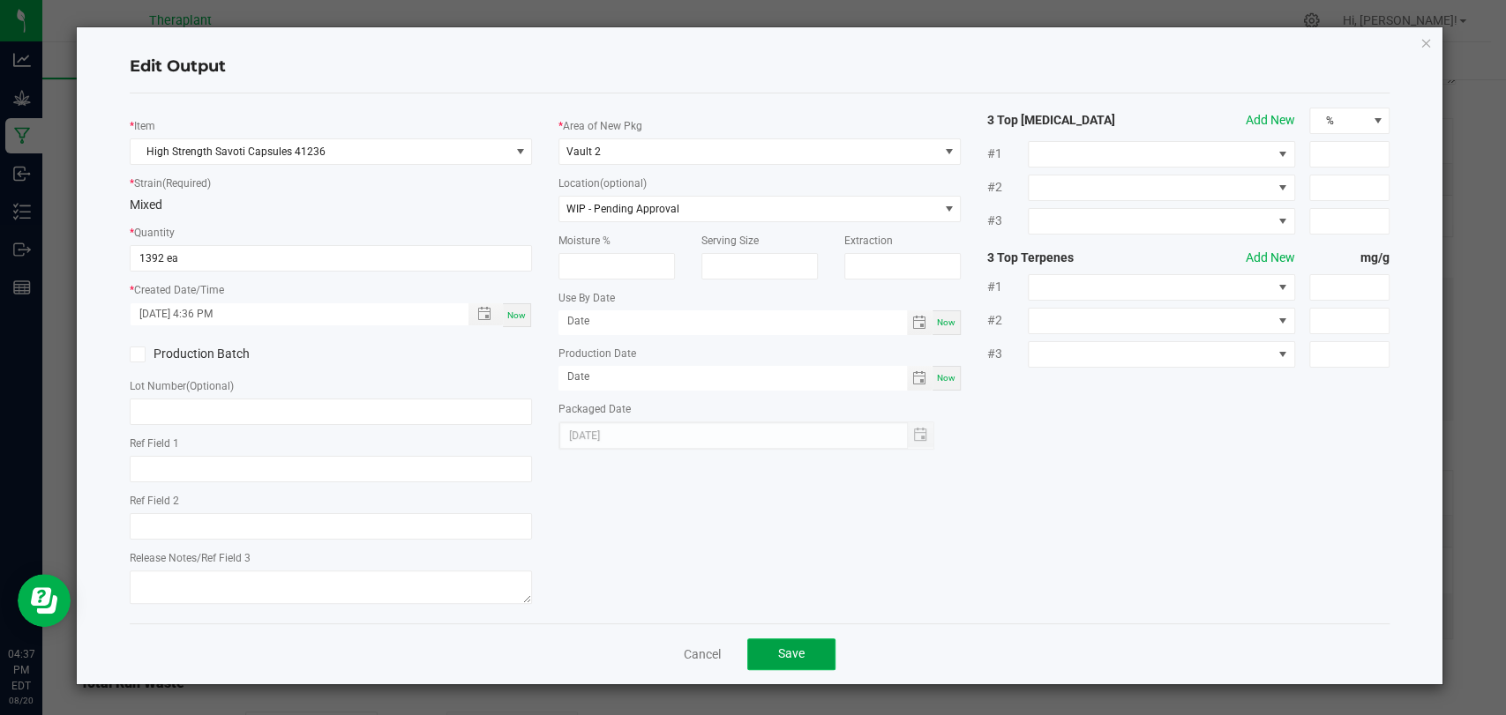
click at [790, 643] on button "Save" at bounding box center [791, 655] width 88 height 32
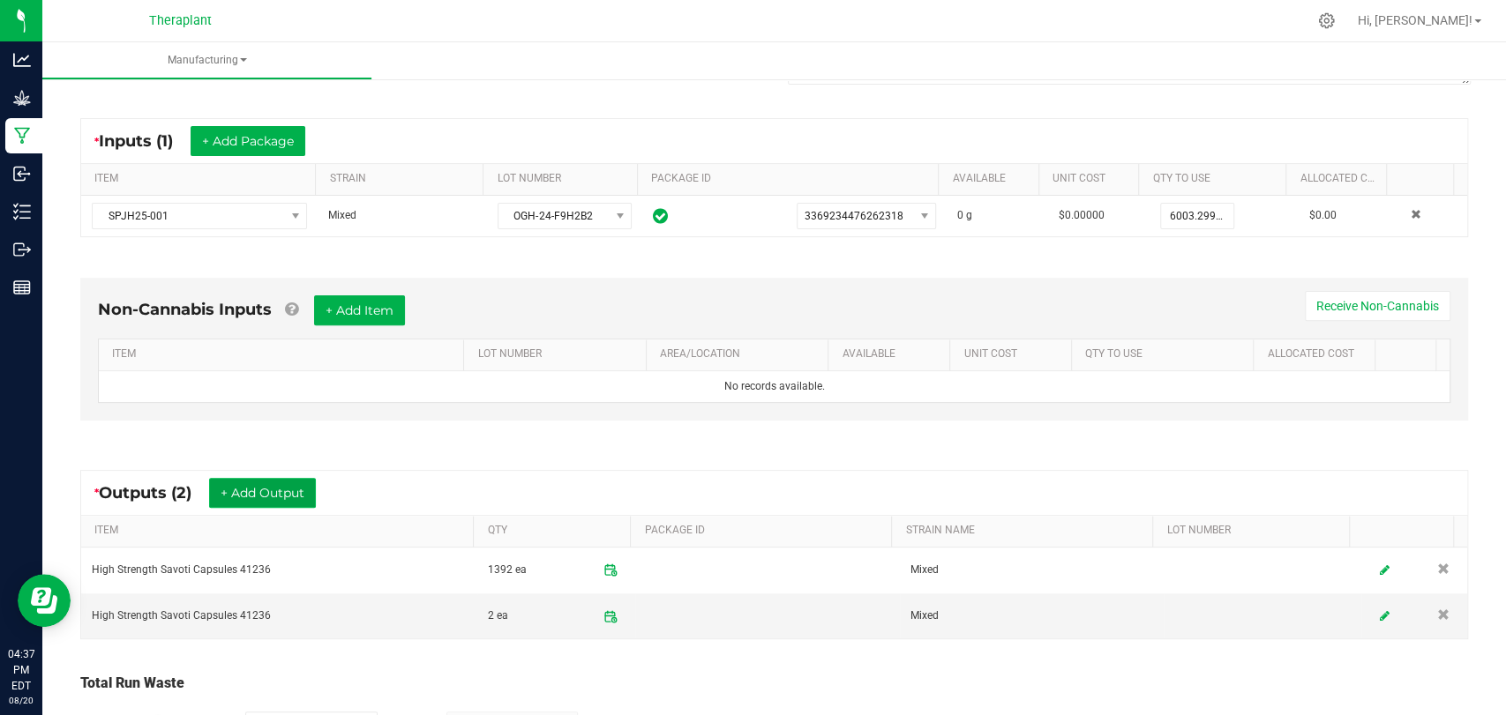
click at [293, 481] on button "+ Add Output" at bounding box center [262, 493] width 107 height 30
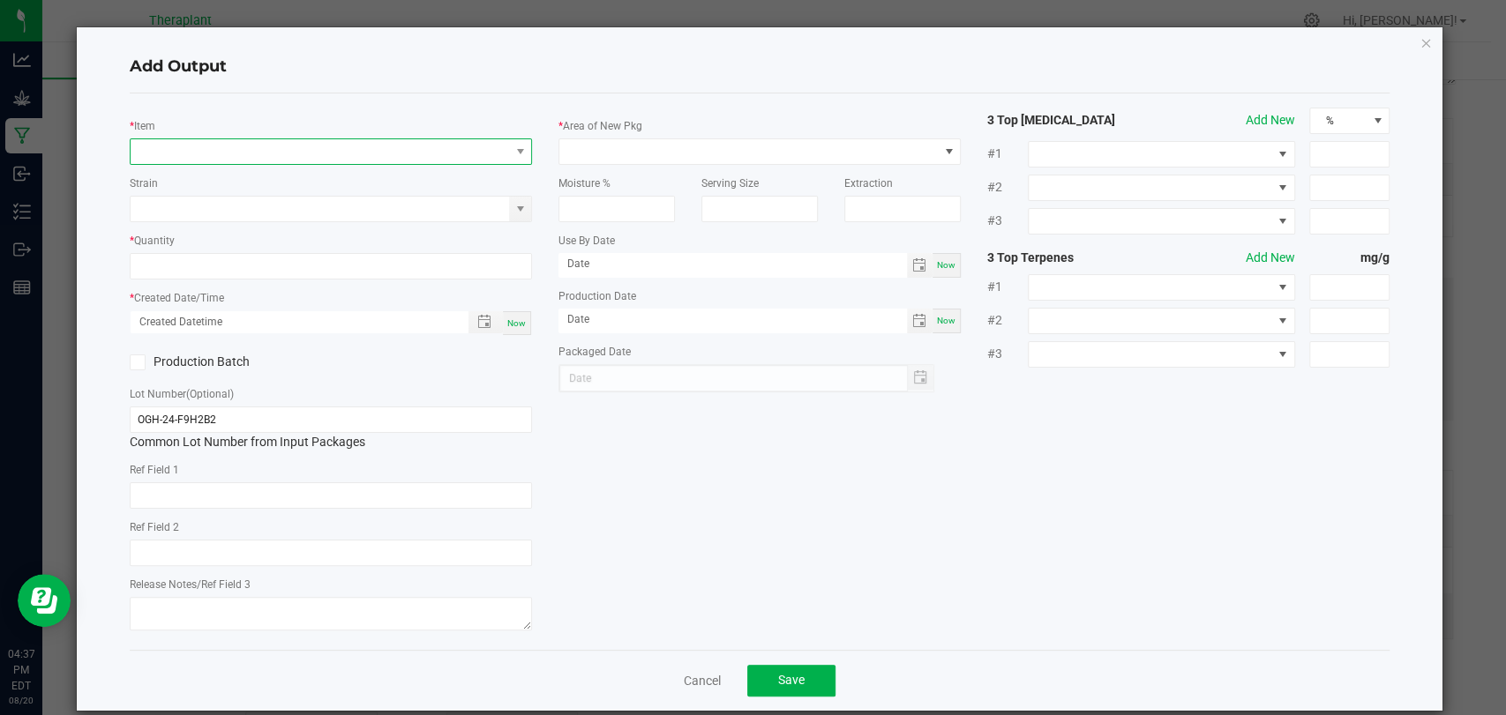
click at [407, 156] on span "NO DATA FOUND" at bounding box center [320, 151] width 378 height 25
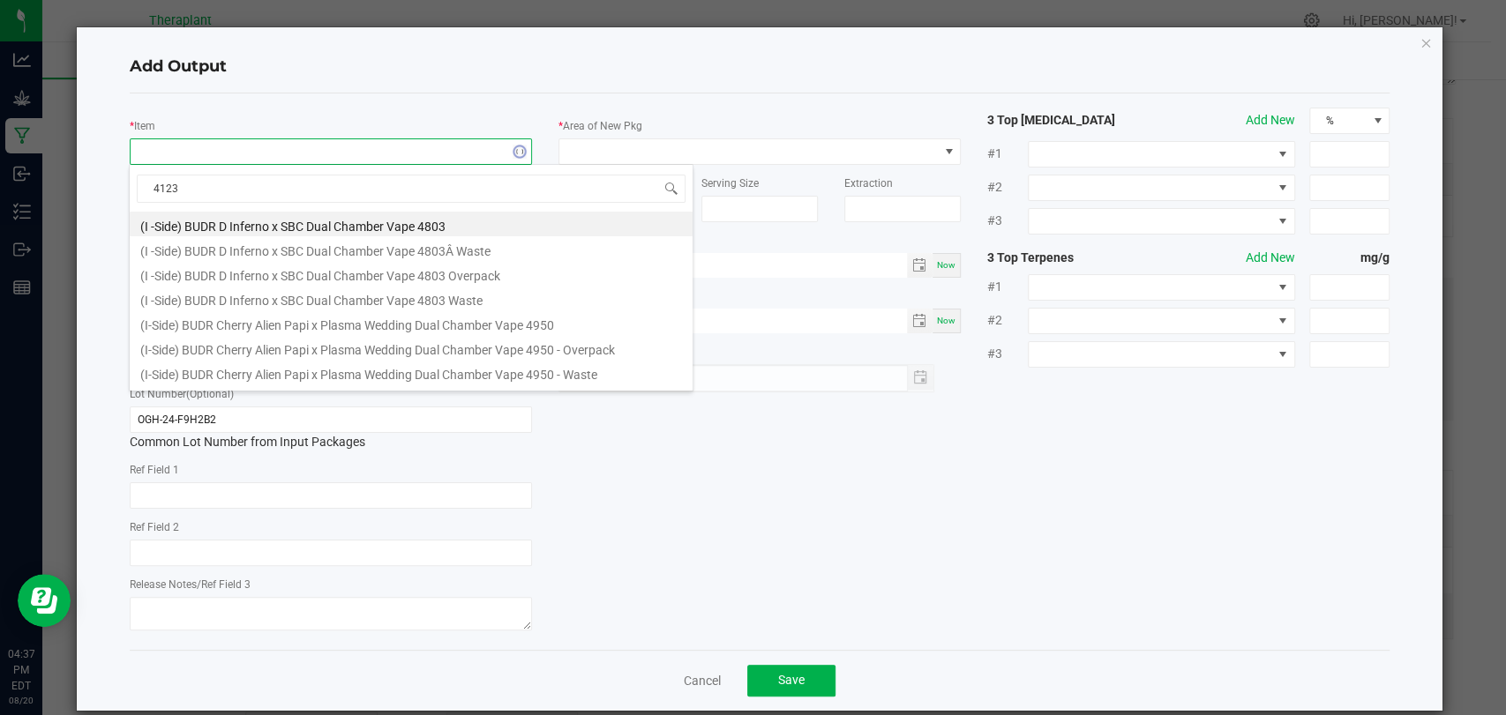
type input "41236"
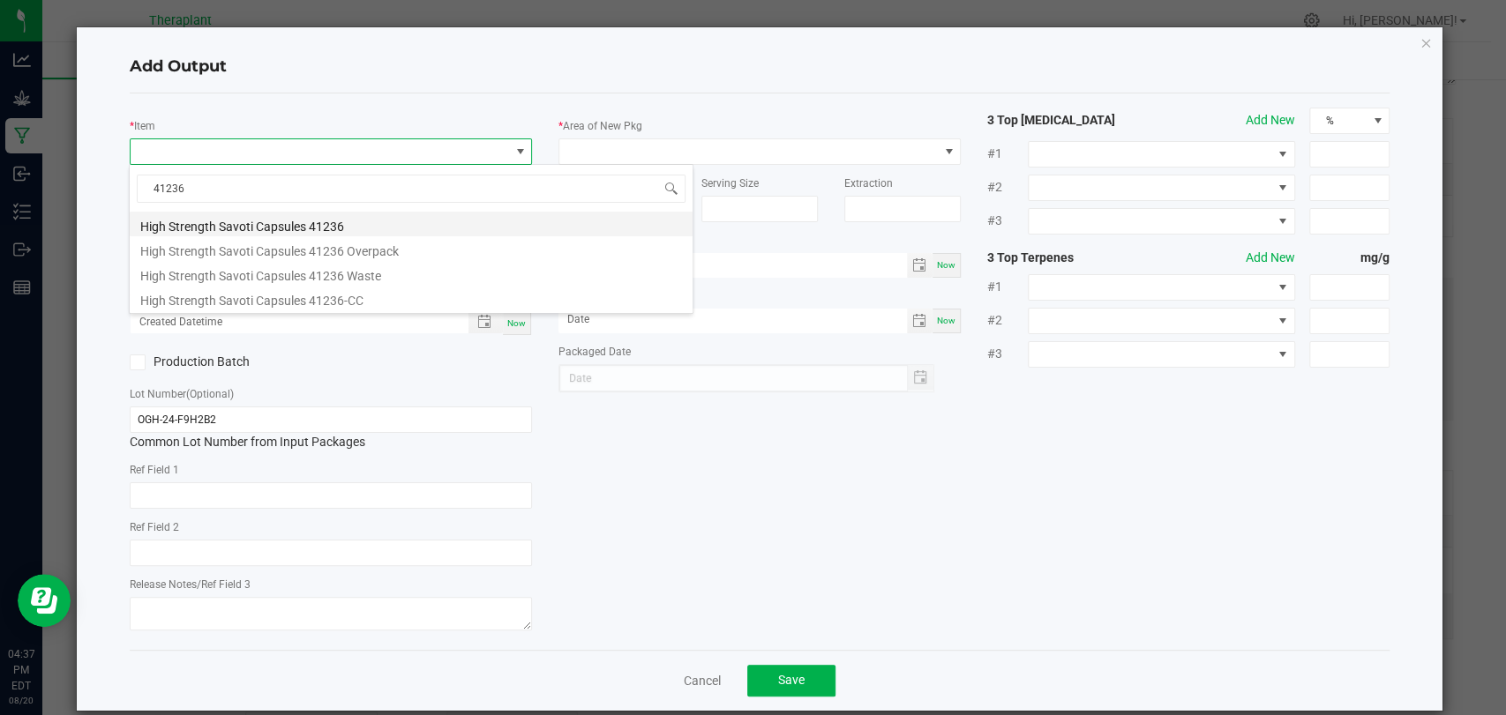
click at [349, 221] on li "High Strength Savoti Capsules 41236" at bounding box center [411, 224] width 563 height 25
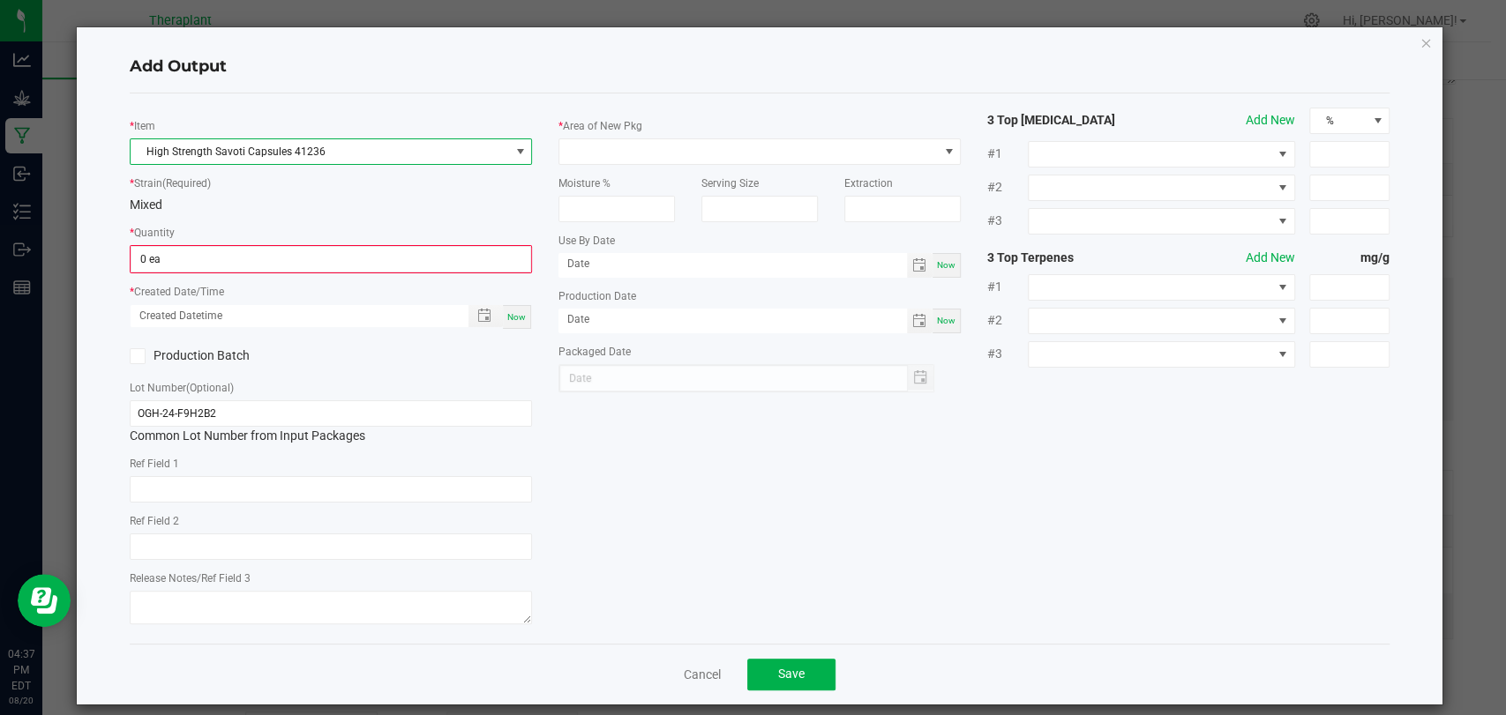
click at [333, 237] on div "* Quantity 0 ea" at bounding box center [331, 248] width 402 height 50
click at [322, 251] on input "0" at bounding box center [330, 259] width 399 height 25
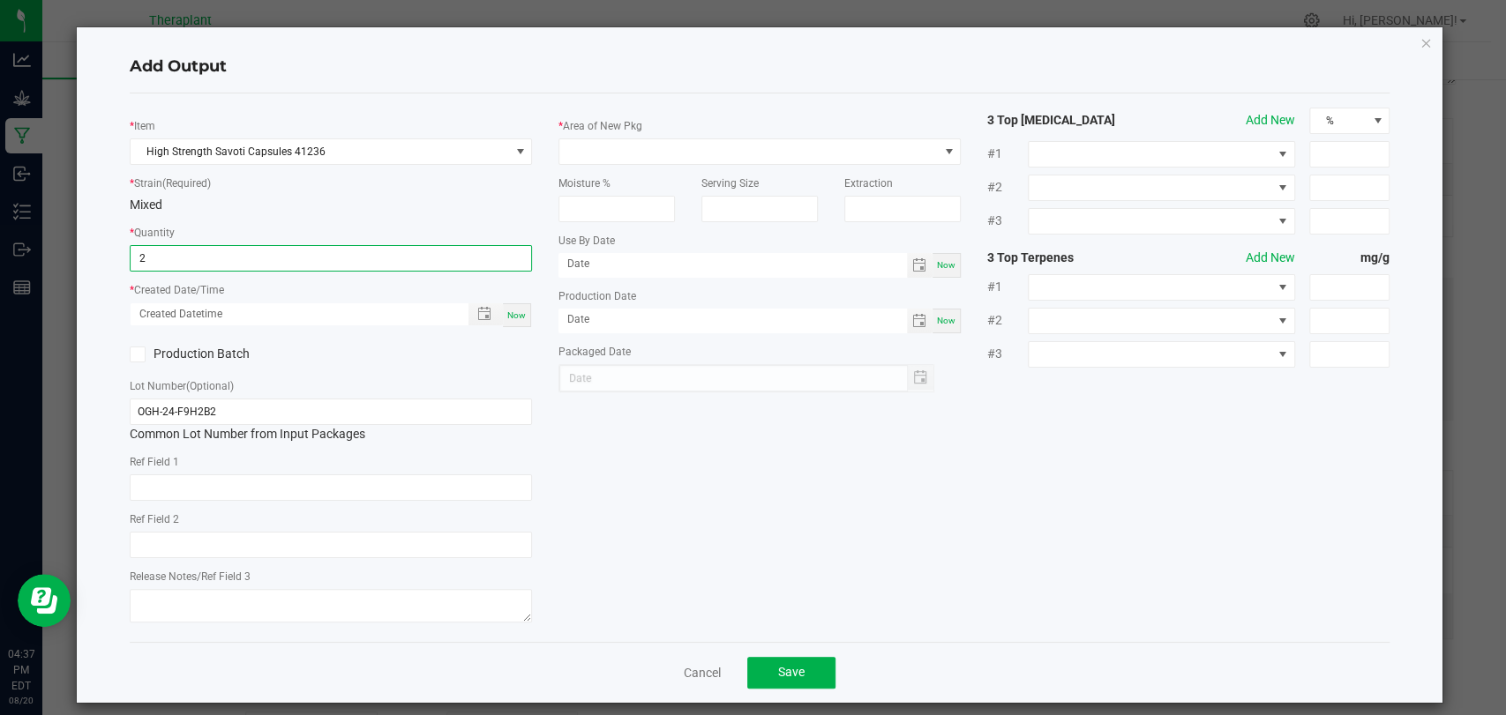
type input "2 ea"
click at [505, 306] on div "Now" at bounding box center [517, 315] width 28 height 24
type input "08/20/2025 4:37 PM"
type input "[DATE]"
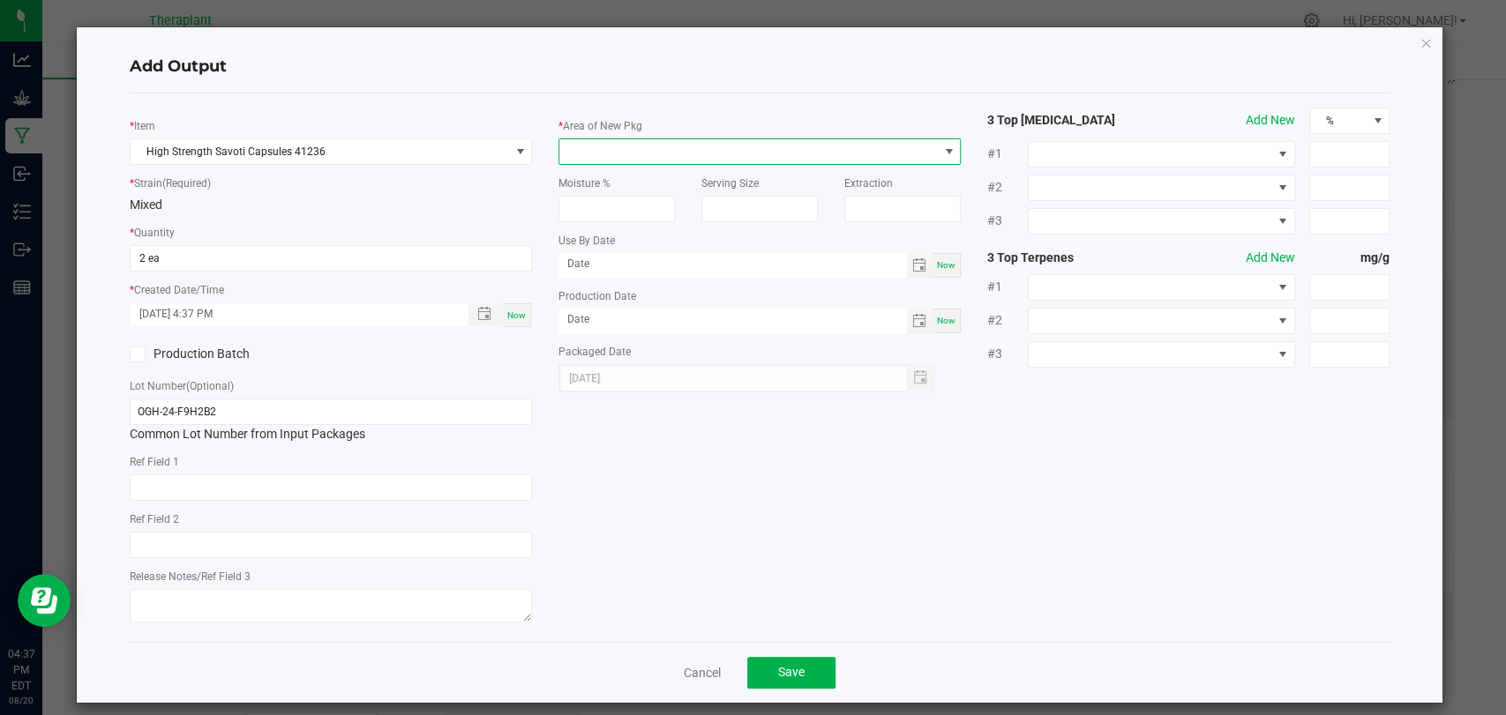
click at [612, 153] on span at bounding box center [748, 151] width 378 height 25
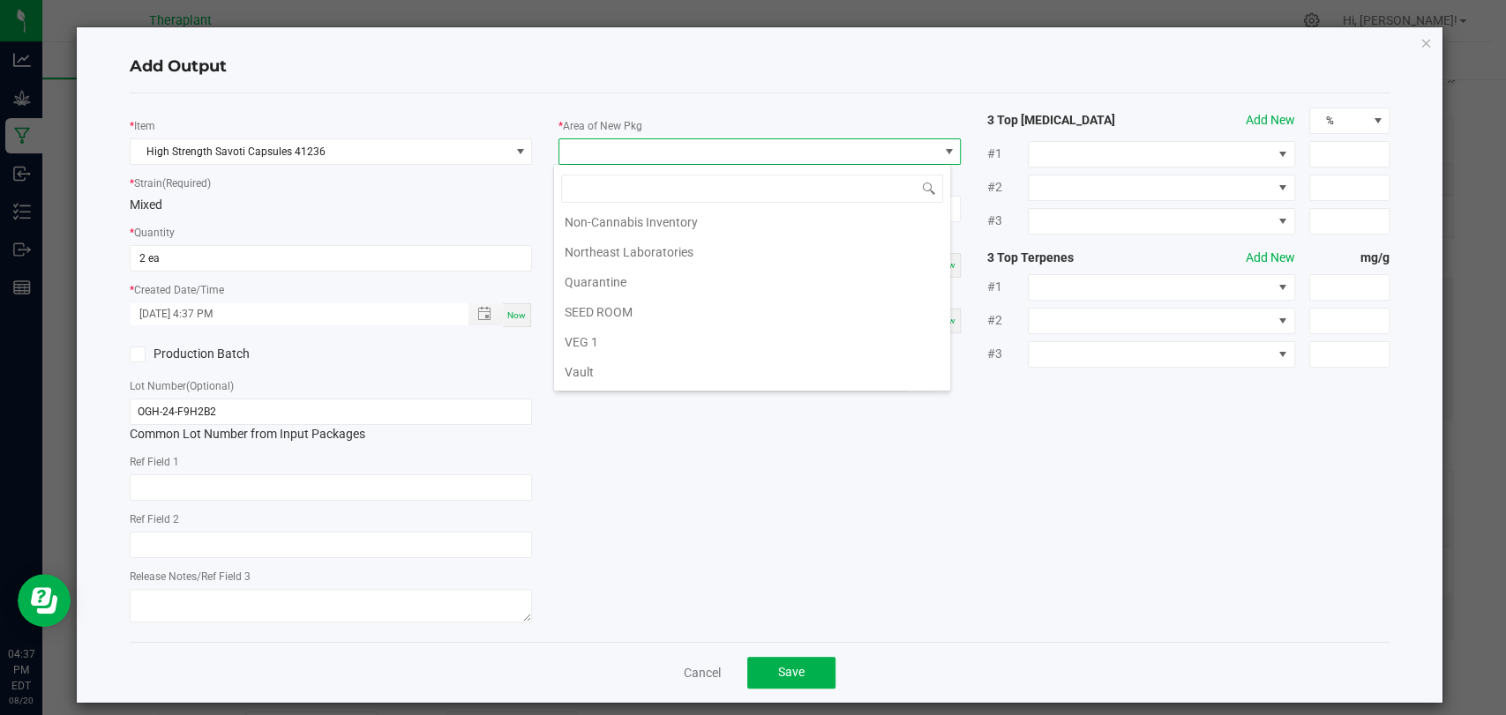
scroll to position [330, 0]
click at [607, 305] on li "Vault 2" at bounding box center [752, 317] width 396 height 30
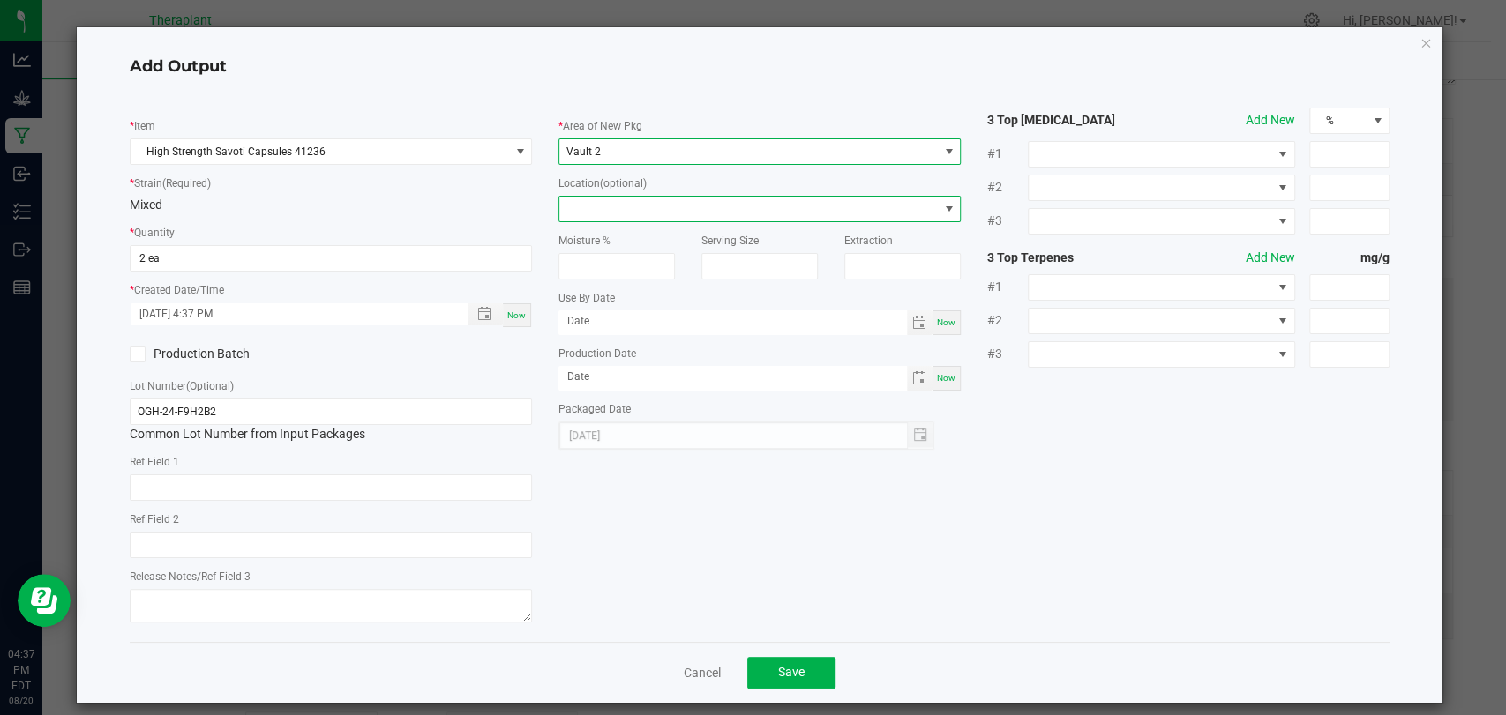
click at [606, 203] on span at bounding box center [748, 209] width 378 height 25
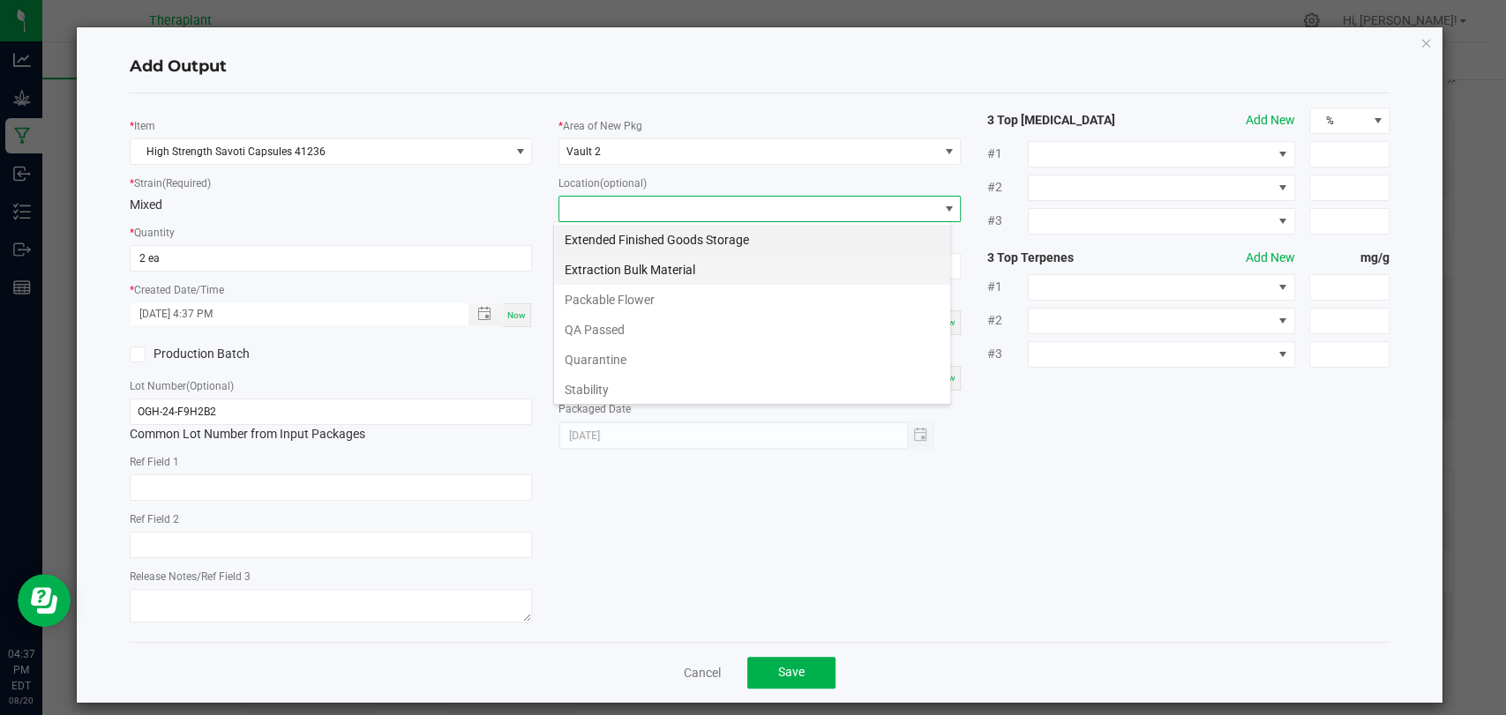
scroll to position [26, 397]
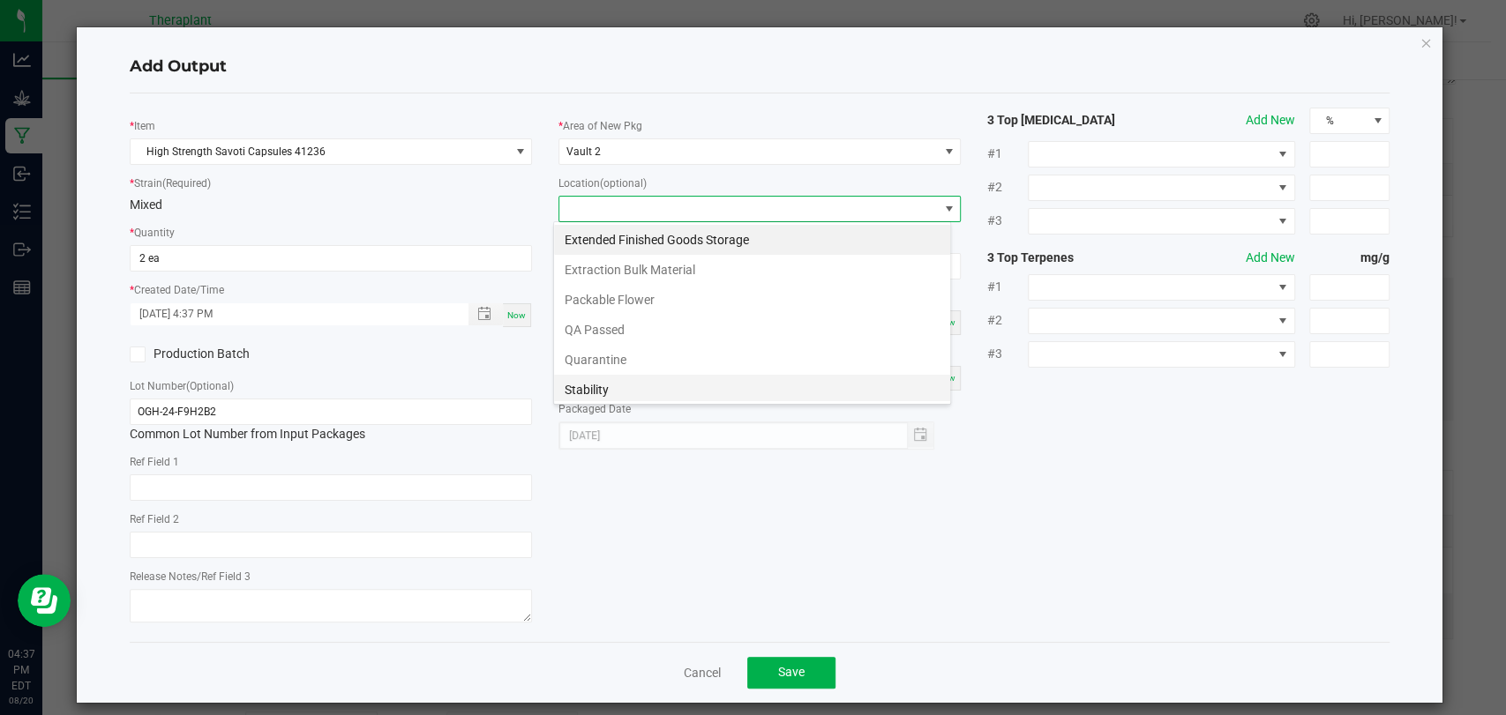
click at [597, 385] on li "Stability" at bounding box center [752, 390] width 396 height 30
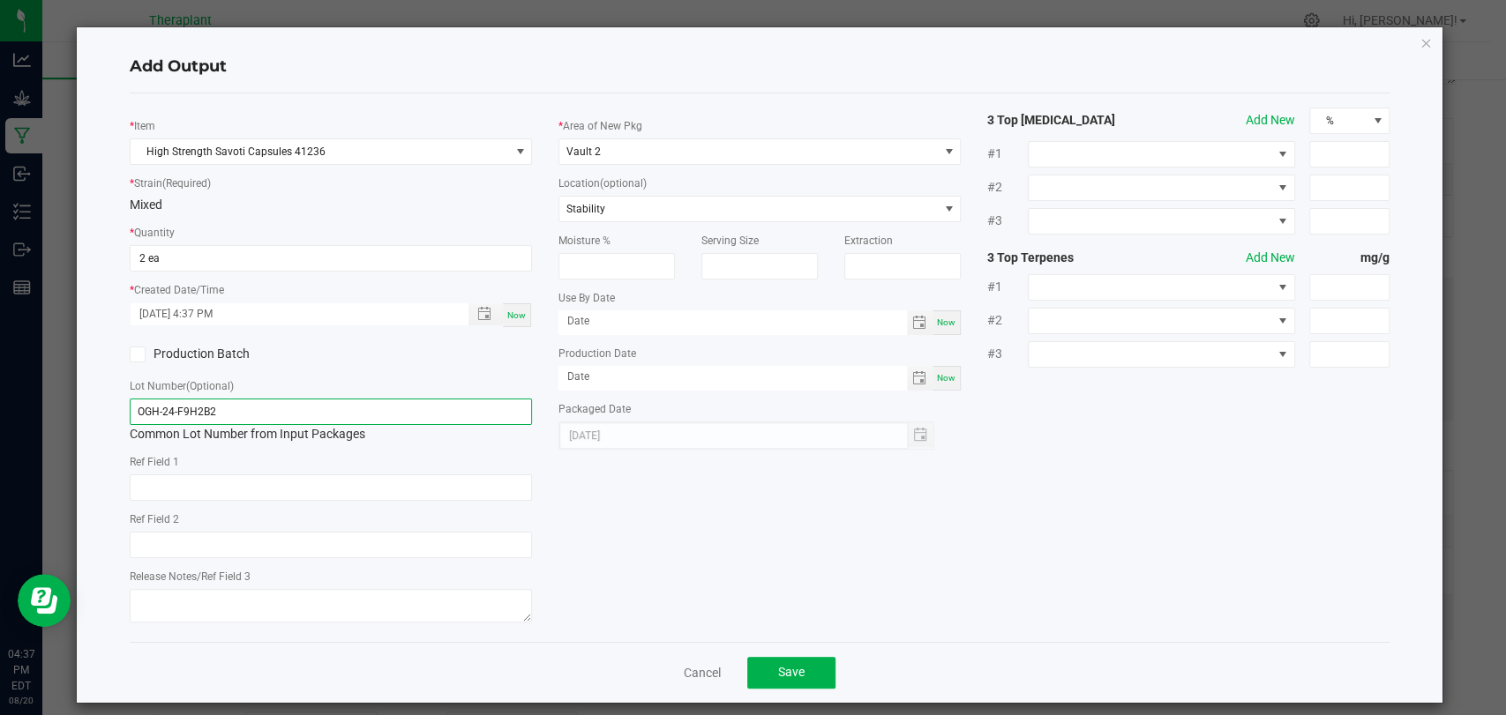
drag, startPoint x: 406, startPoint y: 411, endPoint x: 17, endPoint y: 430, distance: 389.5
click at [17, 430] on ngb-modal-window "Add Output * Item High Strength Savoti Capsules 41236 * Strain (Required) Mixed…" at bounding box center [759, 357] width 1519 height 715
click at [698, 480] on div "* Item High Strength Savoti Capsules 41236 * Strain (Required) Mixed * Quantity…" at bounding box center [759, 368] width 1286 height 520
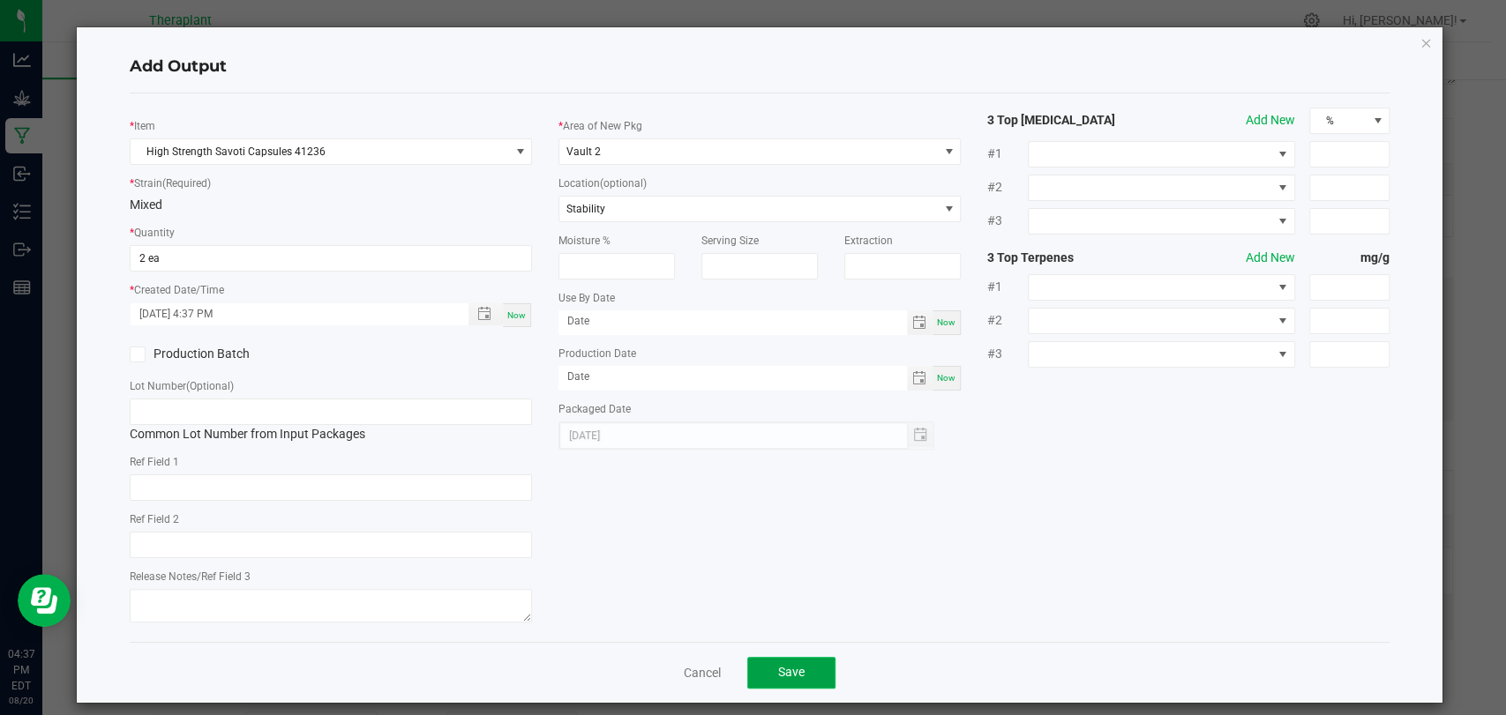
click at [784, 679] on button "Save" at bounding box center [791, 673] width 88 height 32
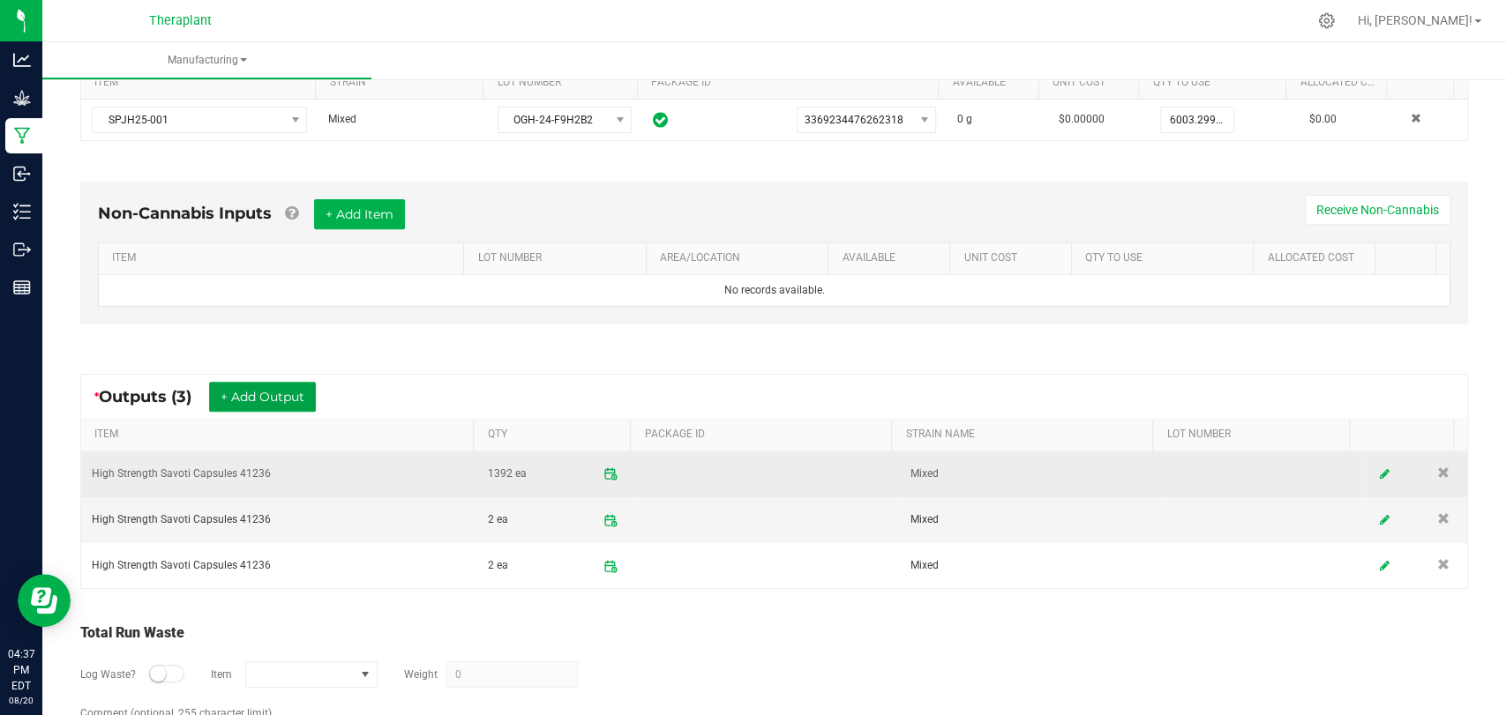
scroll to position [462, 0]
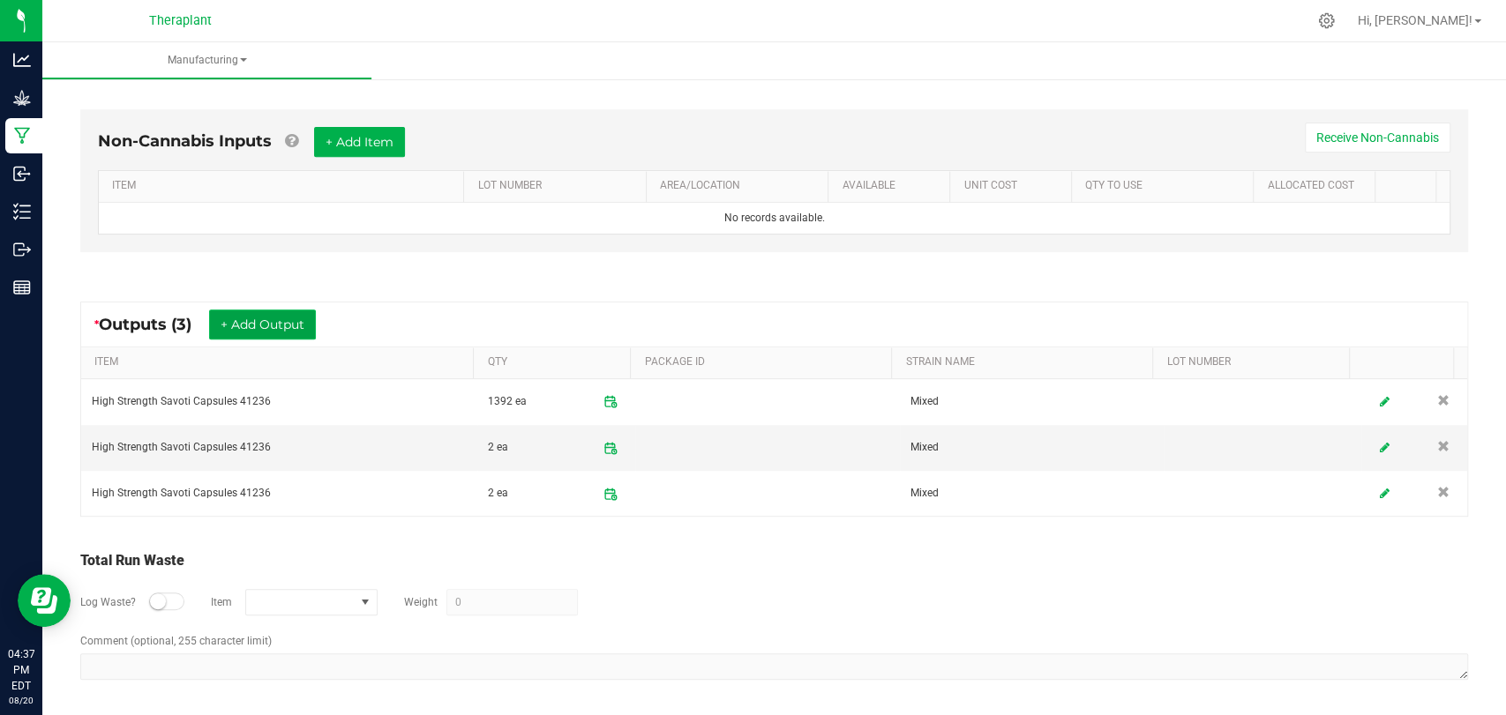
click at [268, 328] on button "+ Add Output" at bounding box center [262, 325] width 107 height 30
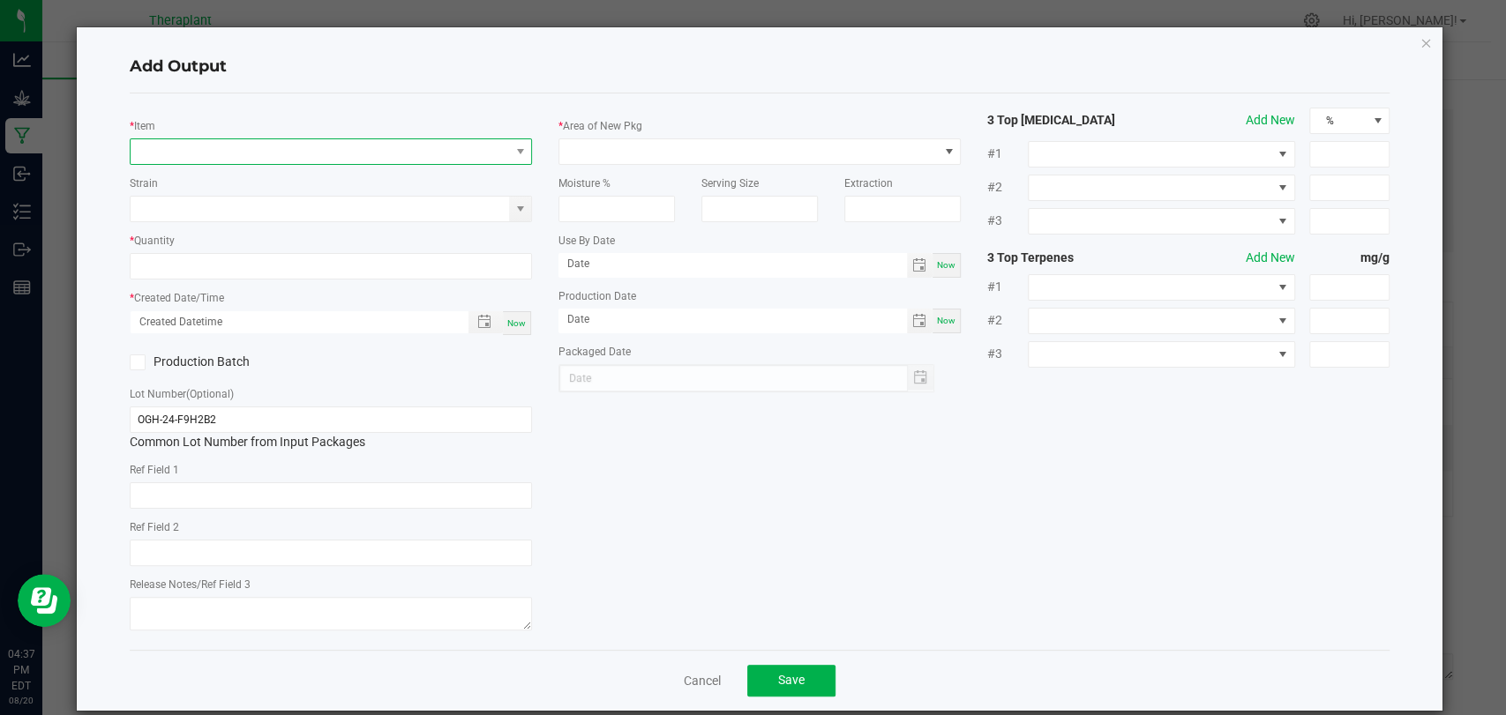
click at [327, 158] on span "NO DATA FOUND" at bounding box center [320, 151] width 378 height 25
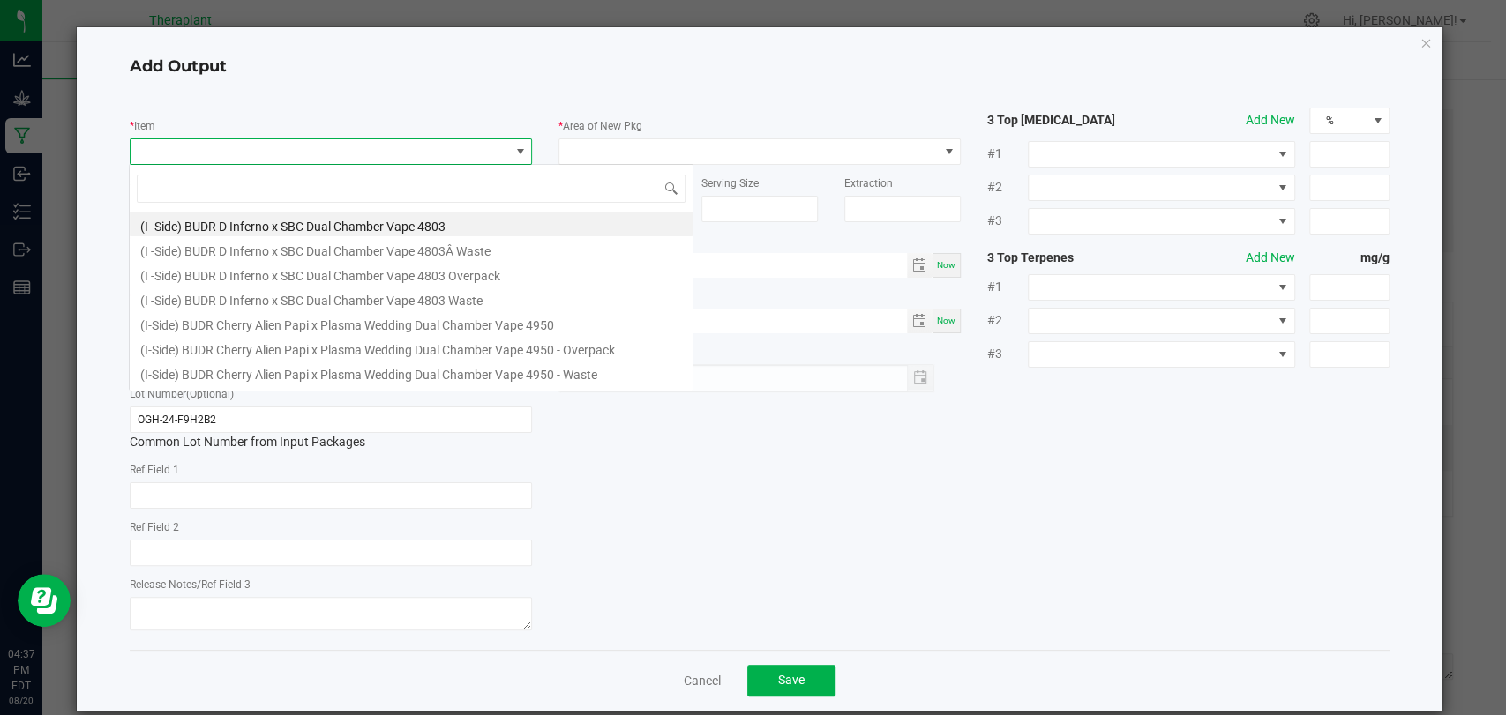
scroll to position [26, 397]
type input "1"
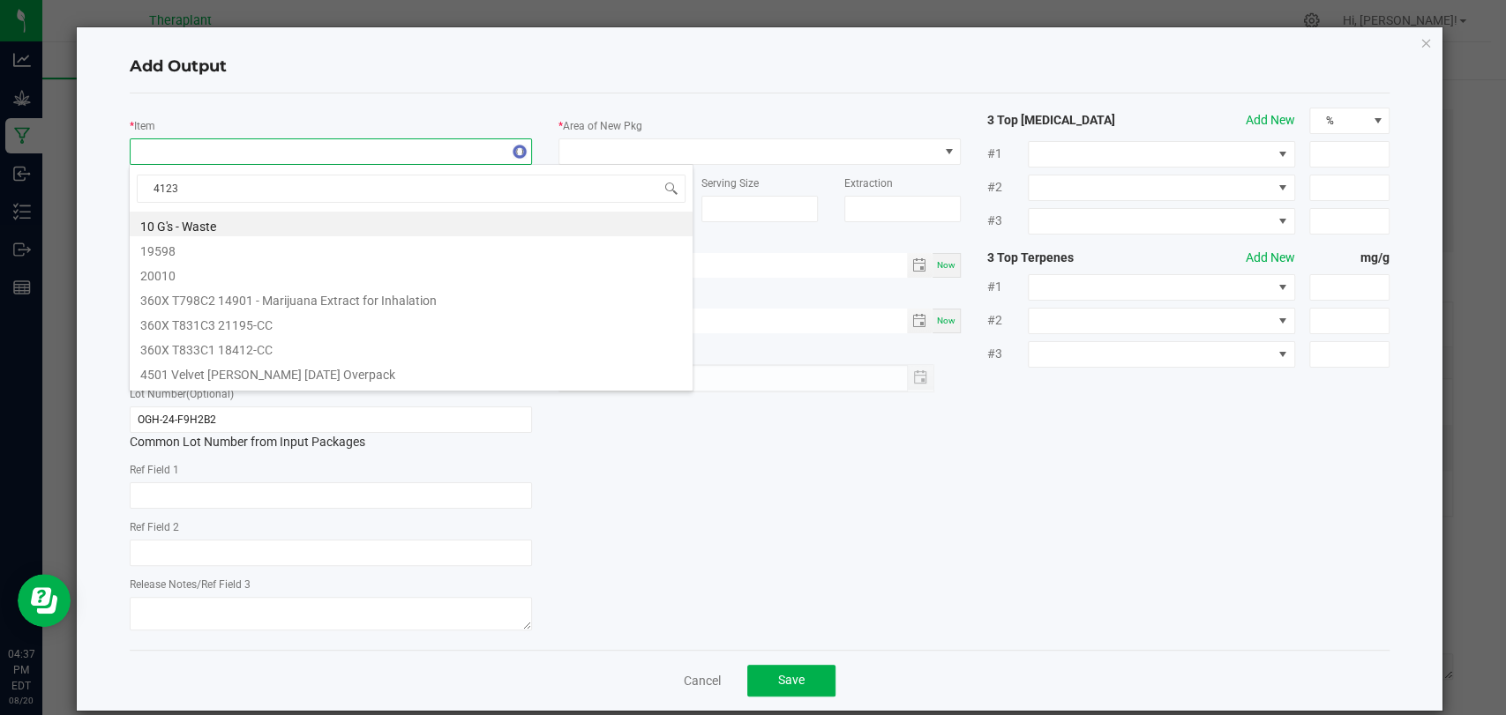
type input "41236"
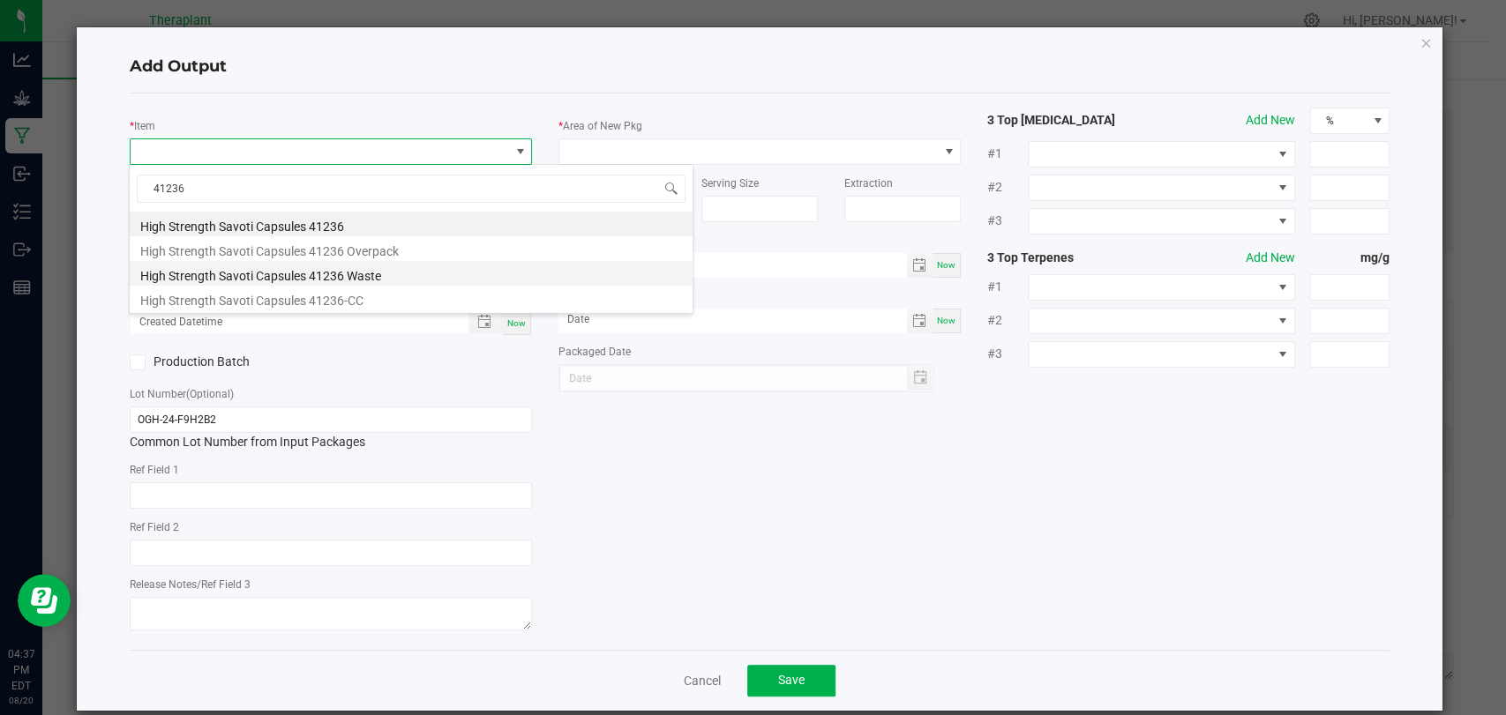
click at [344, 261] on li "High Strength Savoti Capsules 41236 Waste" at bounding box center [411, 273] width 563 height 25
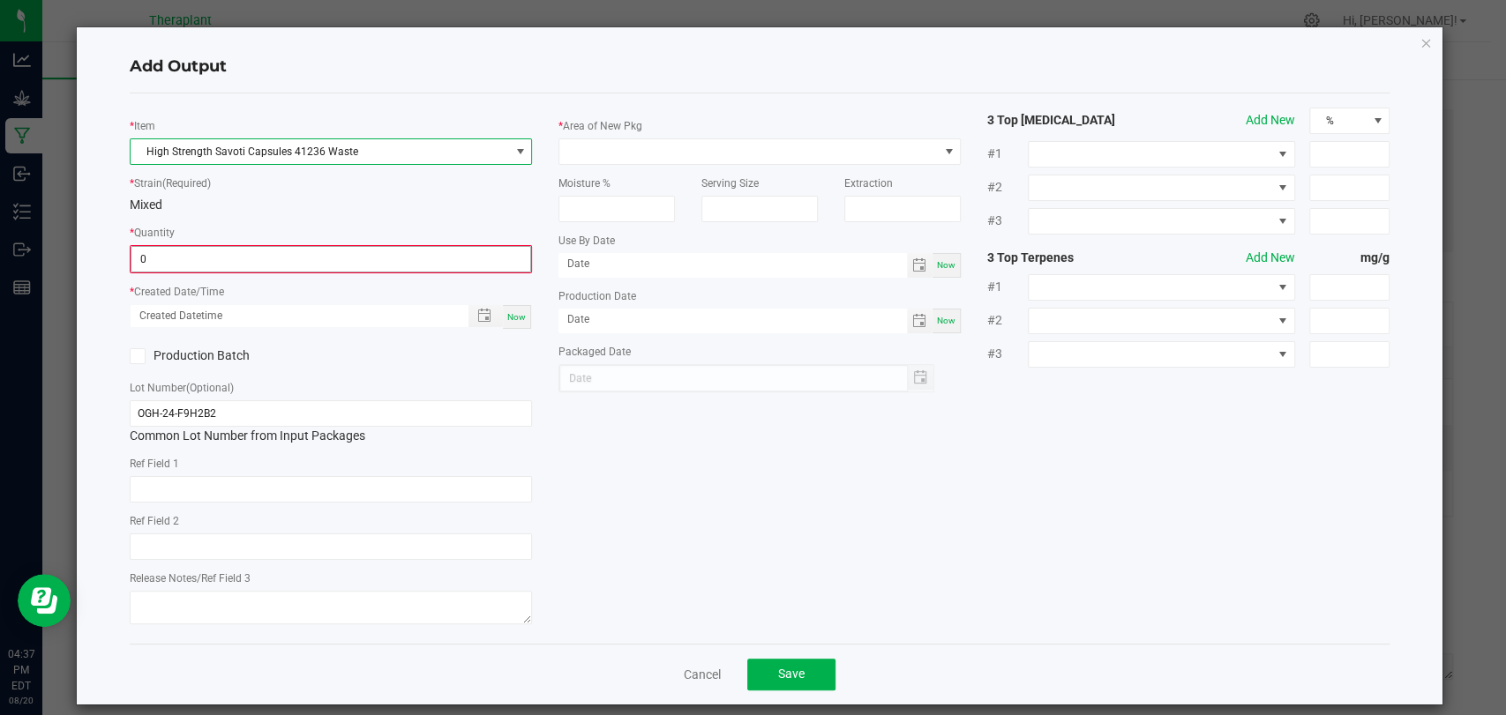
click at [344, 267] on input "0" at bounding box center [330, 259] width 399 height 25
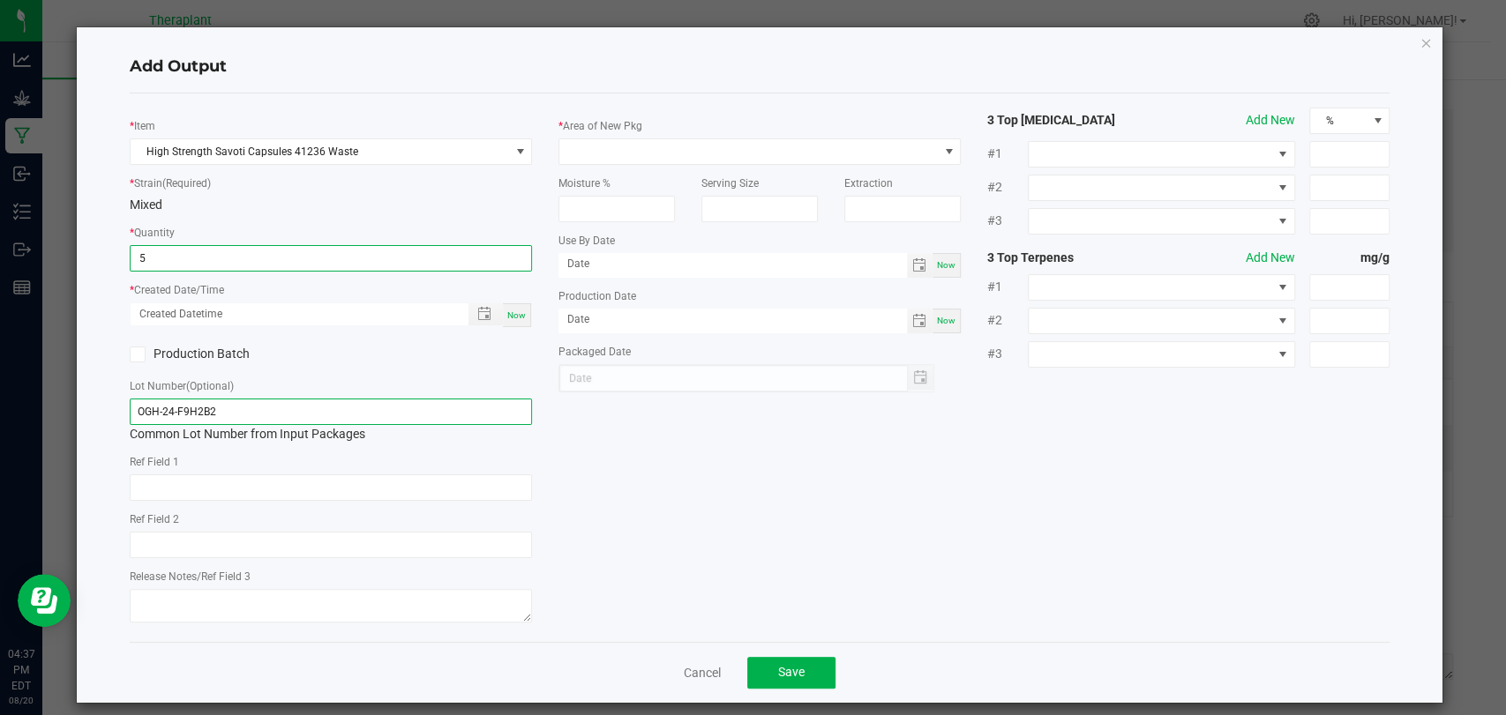
type input "5.0000 g"
drag, startPoint x: 297, startPoint y: 415, endPoint x: 131, endPoint y: 412, distance: 165.8
click at [133, 412] on input "OGH-24-F9H2B2" at bounding box center [331, 412] width 402 height 26
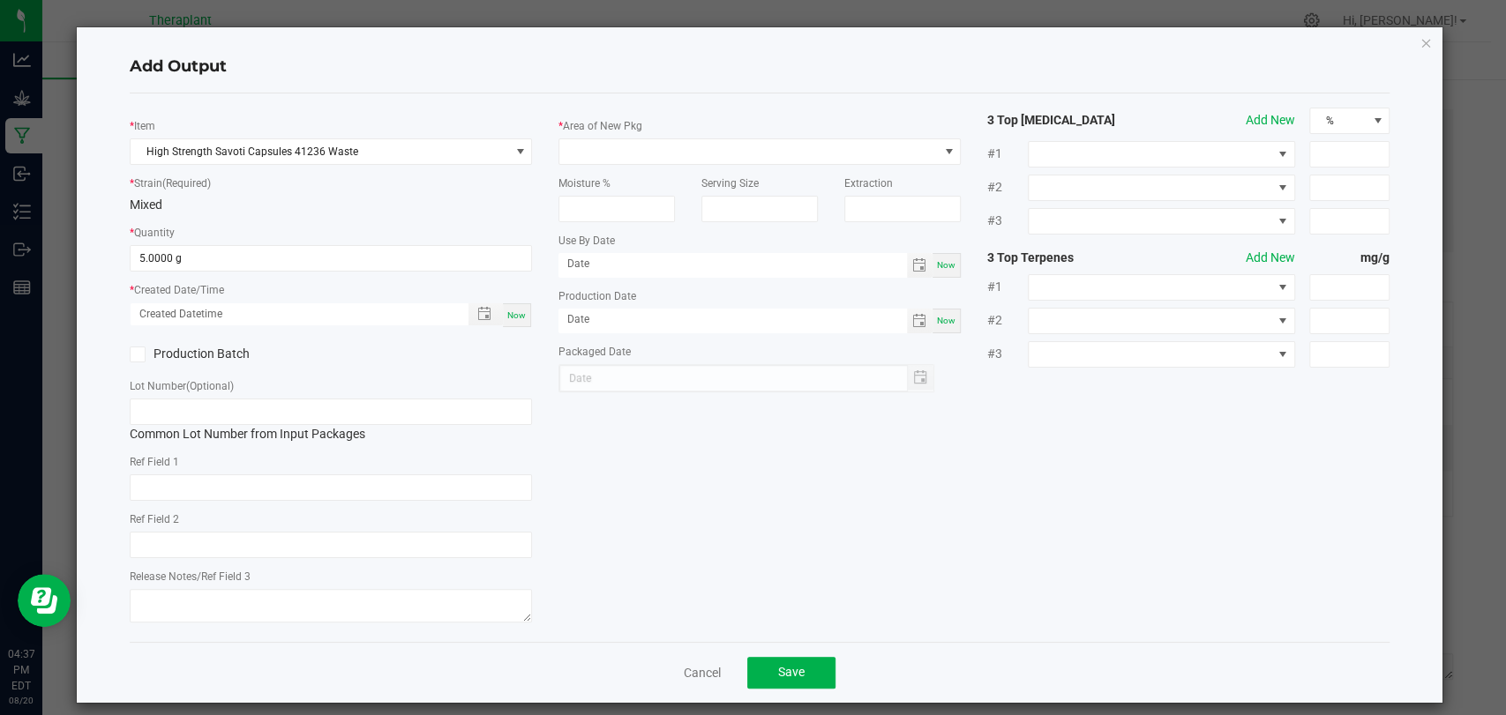
click at [400, 355] on div "Production Batch" at bounding box center [330, 354] width 429 height 26
click at [519, 310] on span "Now" at bounding box center [516, 315] width 19 height 10
type input "08/20/2025 4:37 PM"
type input "[DATE]"
click at [617, 145] on span at bounding box center [748, 151] width 378 height 25
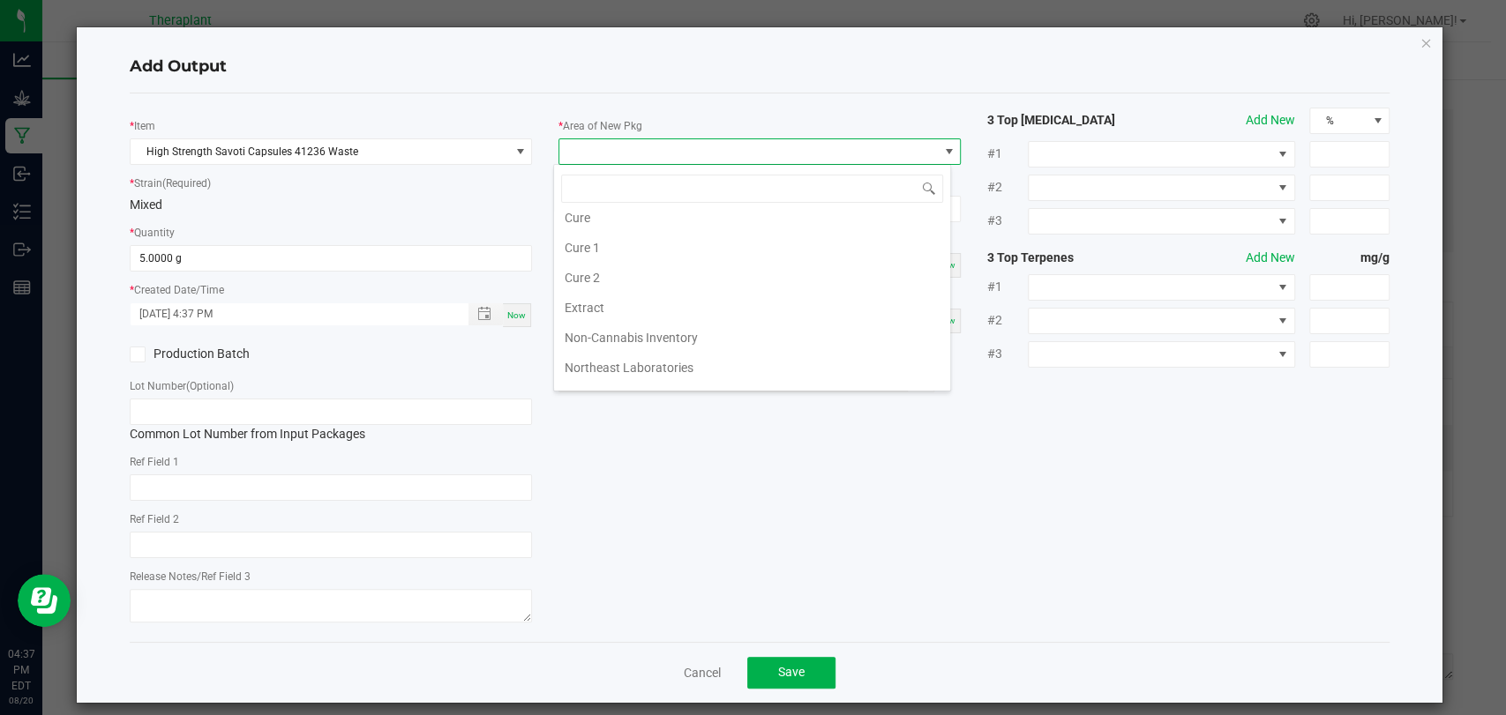
scroll to position [330, 0]
click at [604, 313] on li "Vault 2" at bounding box center [752, 317] width 396 height 30
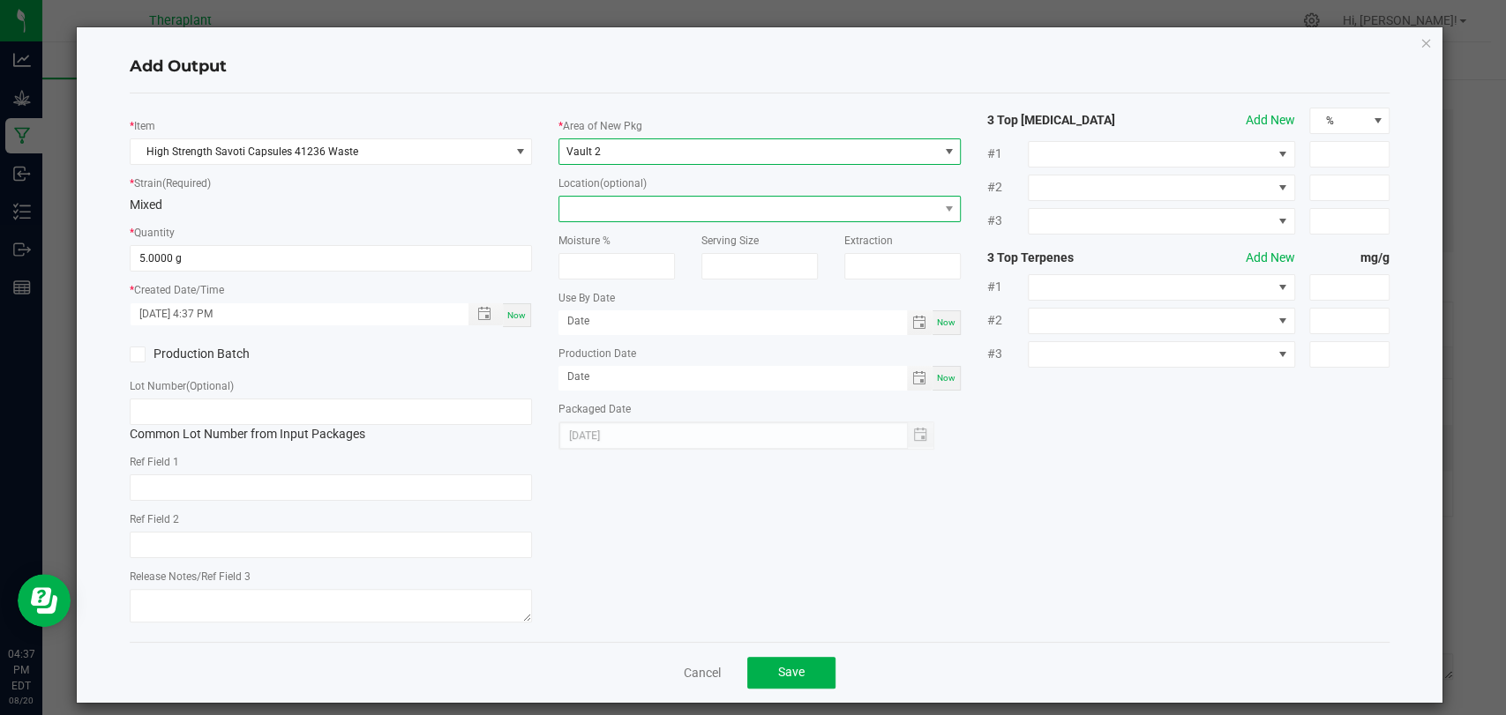
click at [609, 211] on span at bounding box center [748, 209] width 378 height 25
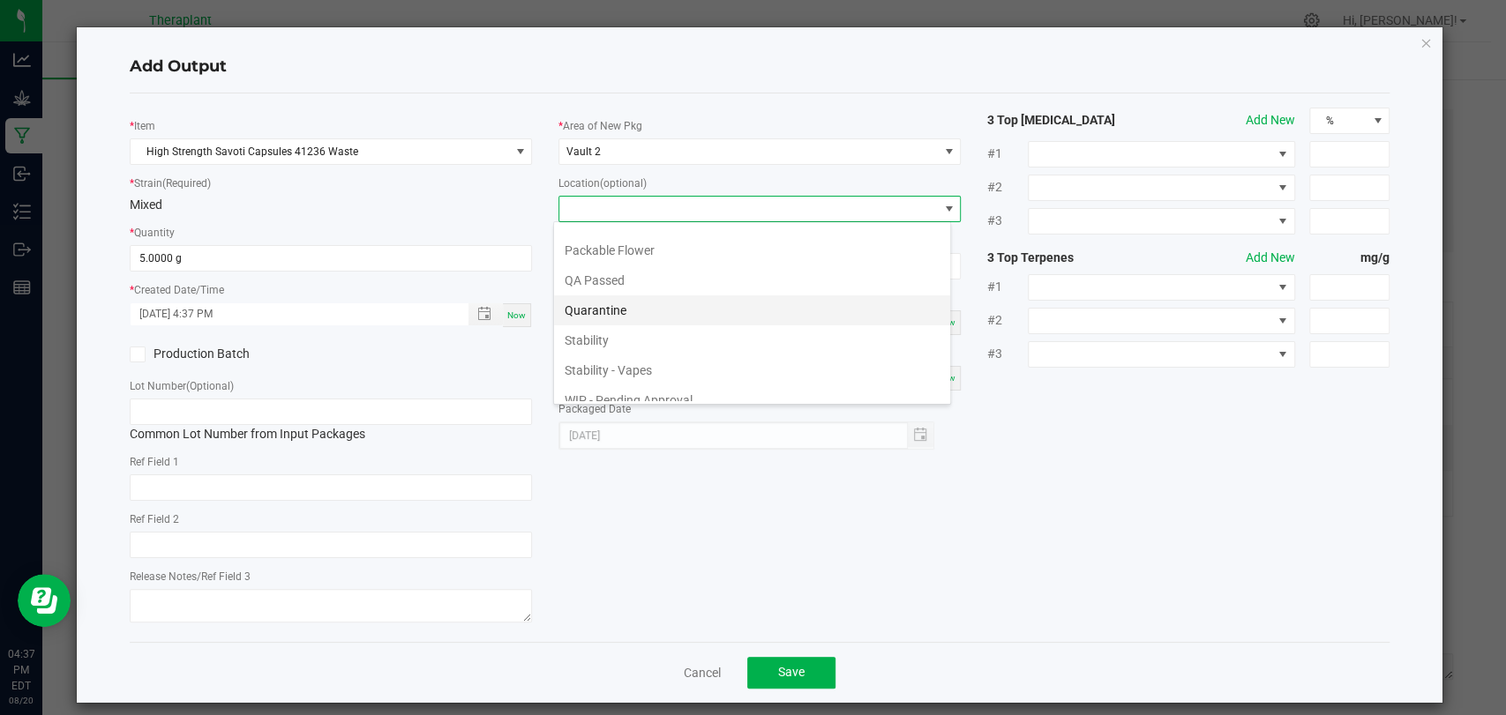
scroll to position [121, 0]
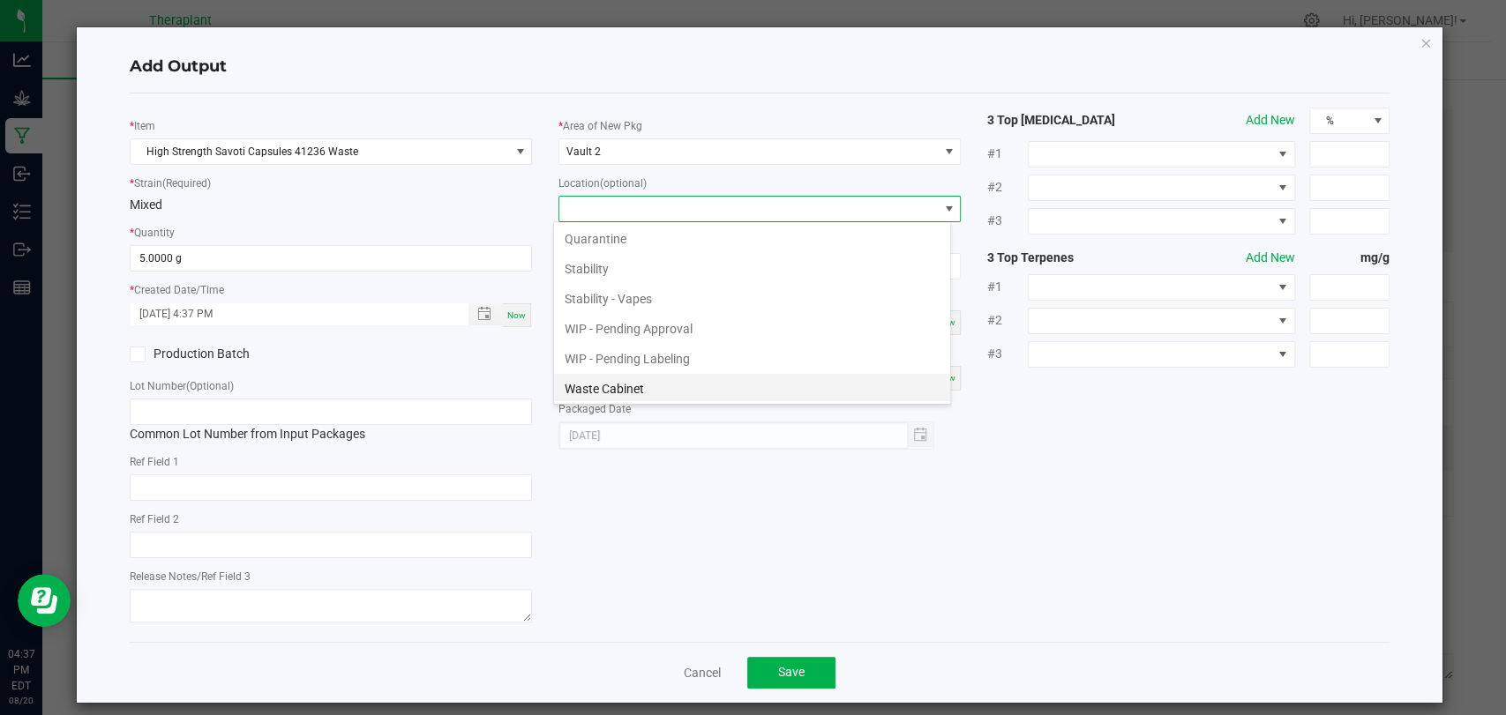
click at [607, 390] on li "Waste Cabinet" at bounding box center [752, 389] width 396 height 30
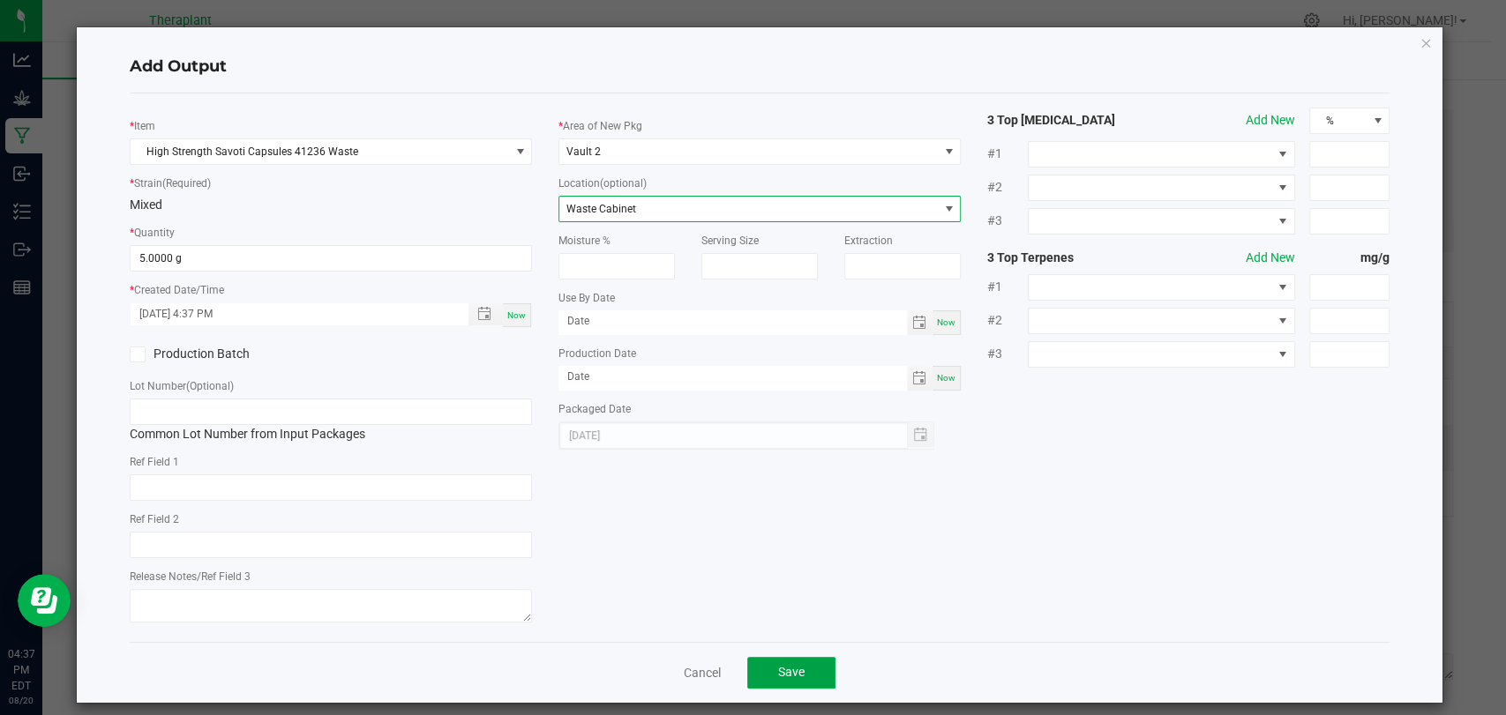
click at [776, 683] on button "Save" at bounding box center [791, 673] width 88 height 32
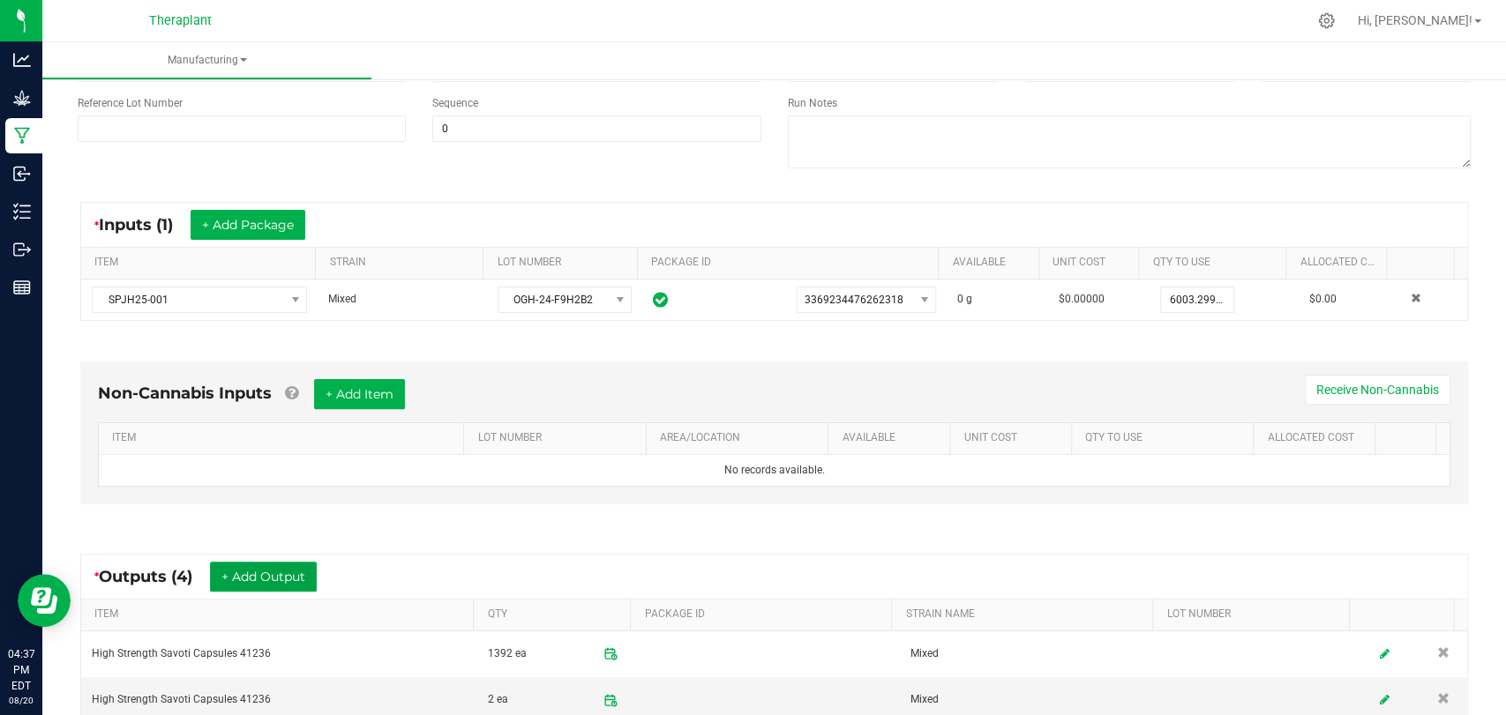
scroll to position [0, 0]
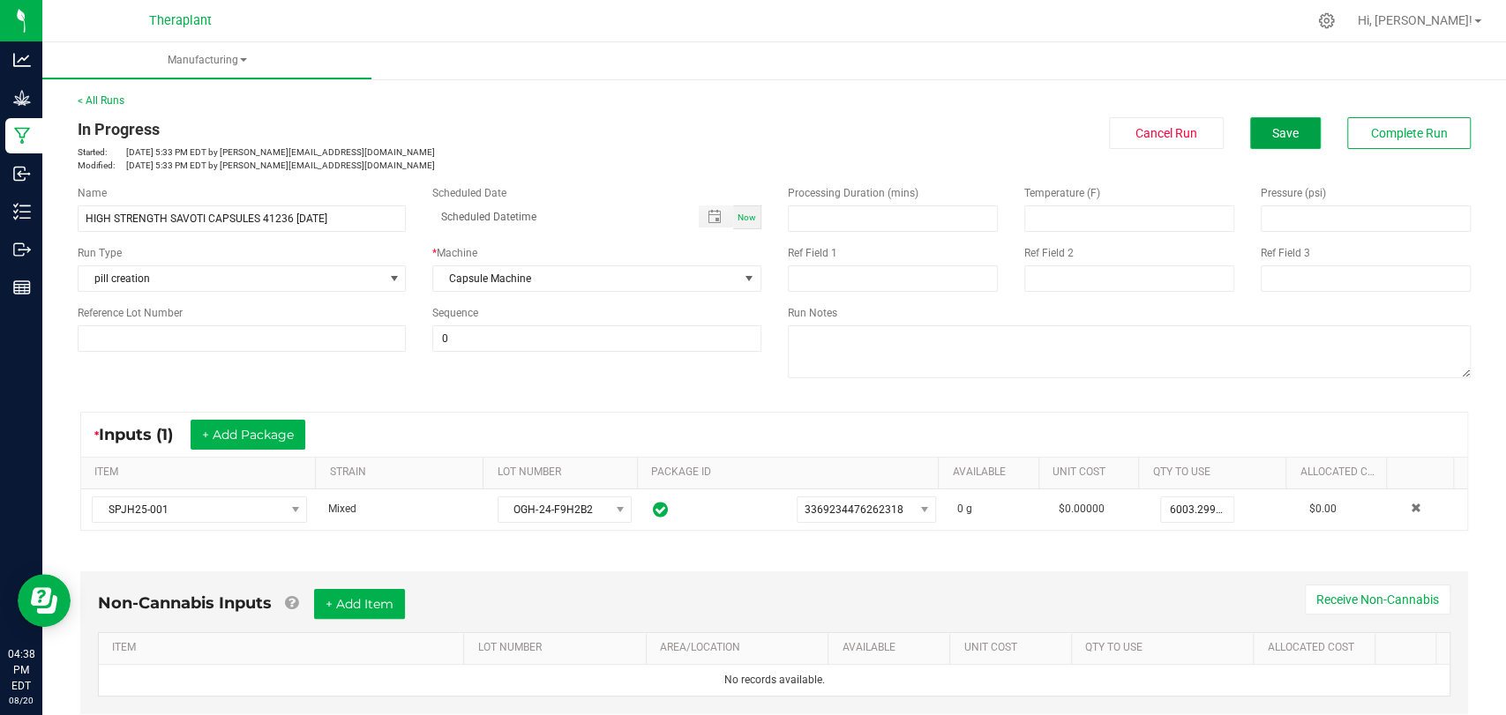
click at [1262, 140] on button "Save" at bounding box center [1285, 133] width 71 height 32
click at [1347, 127] on button "Complete Run" at bounding box center [1408, 133] width 123 height 32
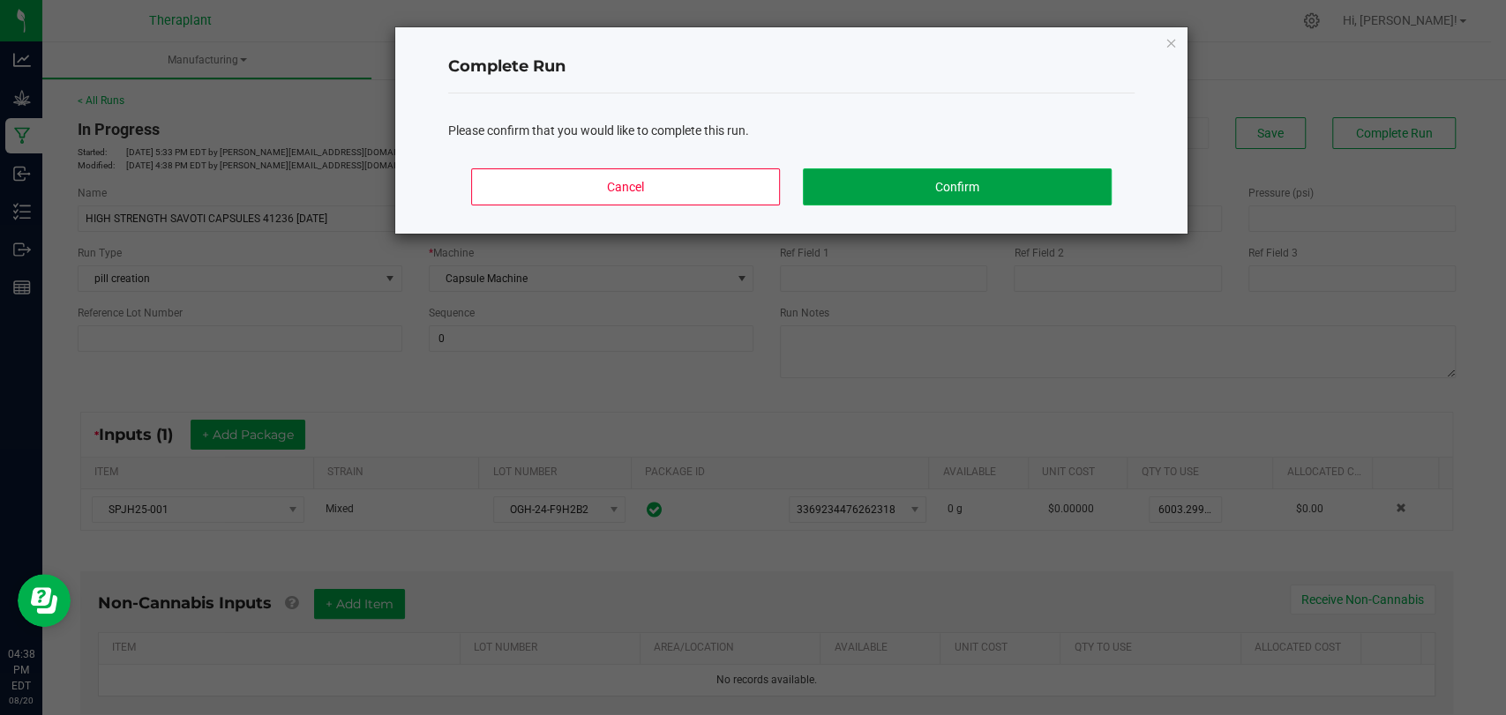
click at [1027, 181] on button "Confirm" at bounding box center [957, 186] width 309 height 37
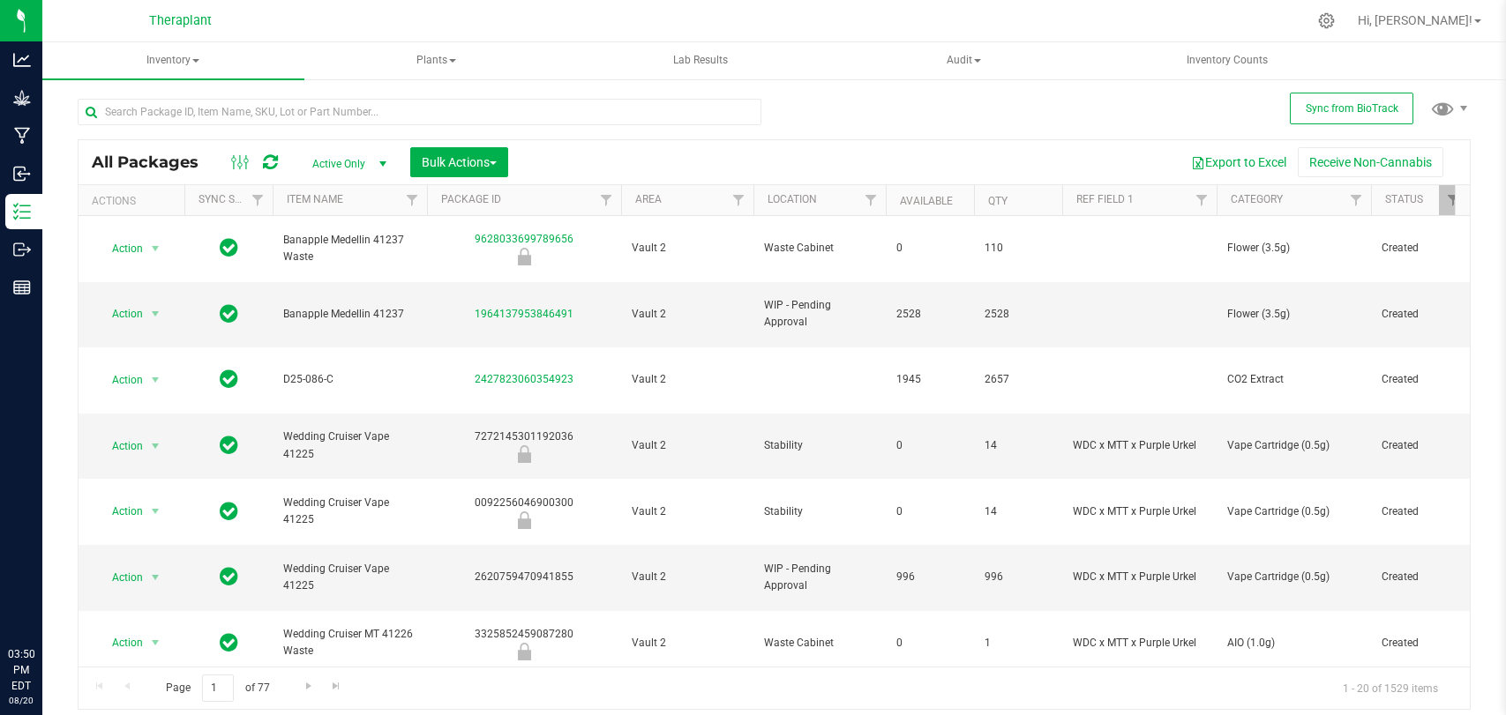
click at [1334, 16] on icon at bounding box center [1327, 21] width 16 height 16
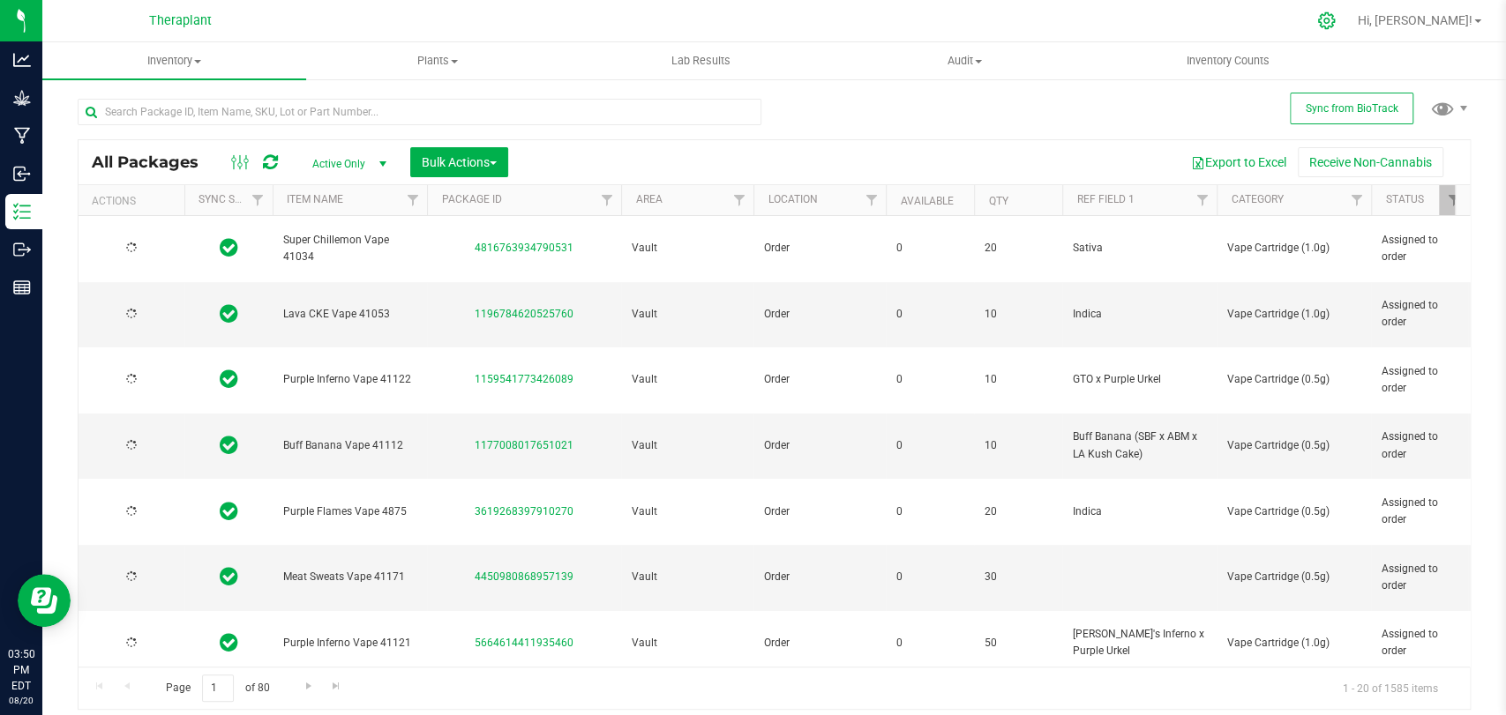
click at [1335, 27] on icon at bounding box center [1326, 20] width 19 height 19
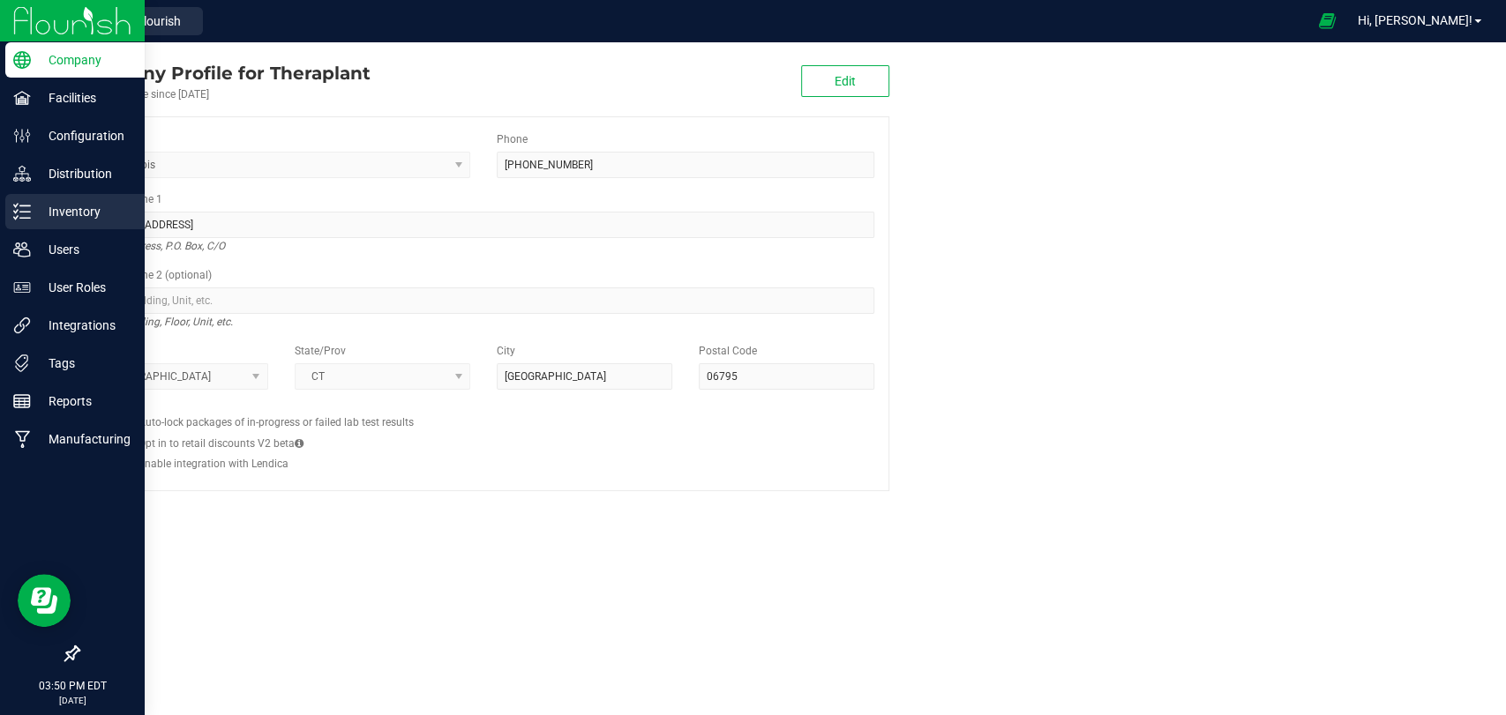
click at [28, 207] on icon at bounding box center [22, 212] width 18 height 18
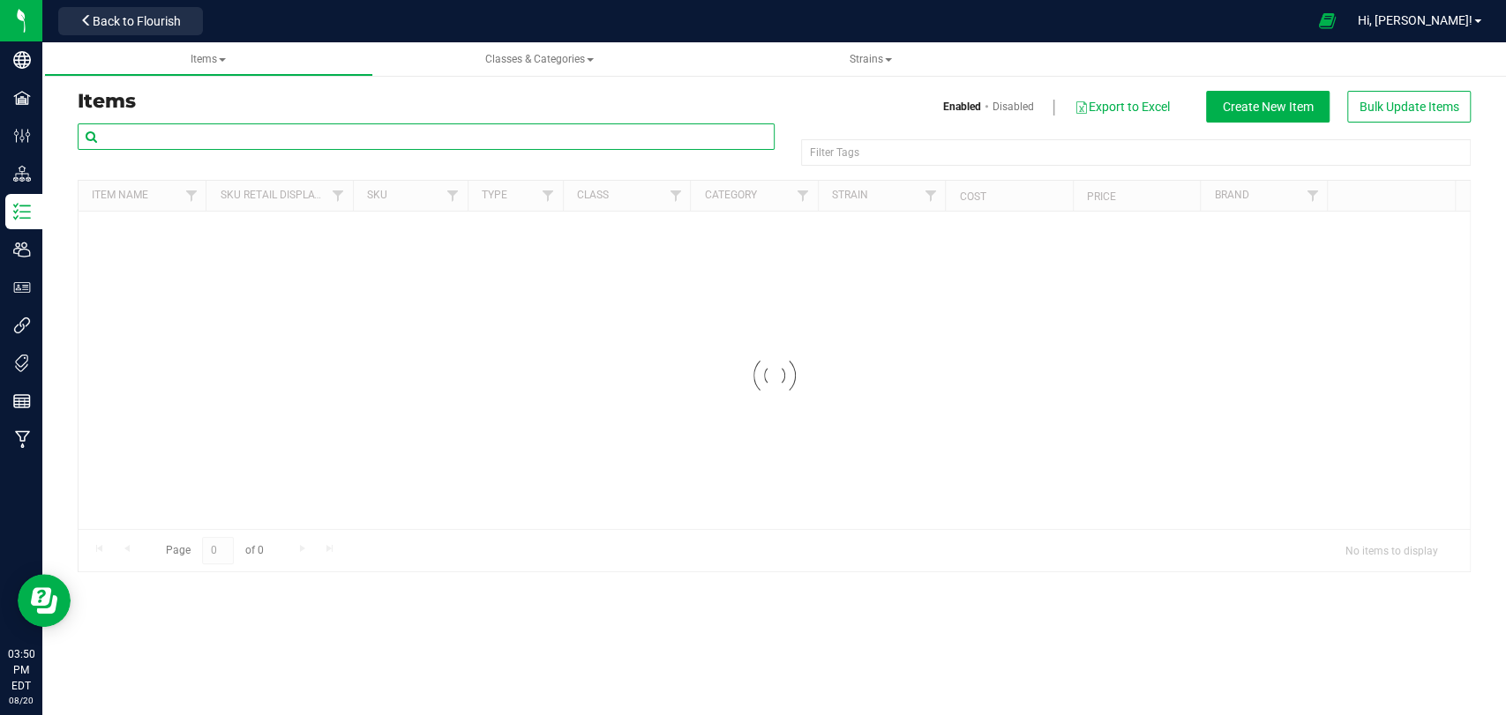
click at [276, 138] on input "text" at bounding box center [426, 136] width 697 height 26
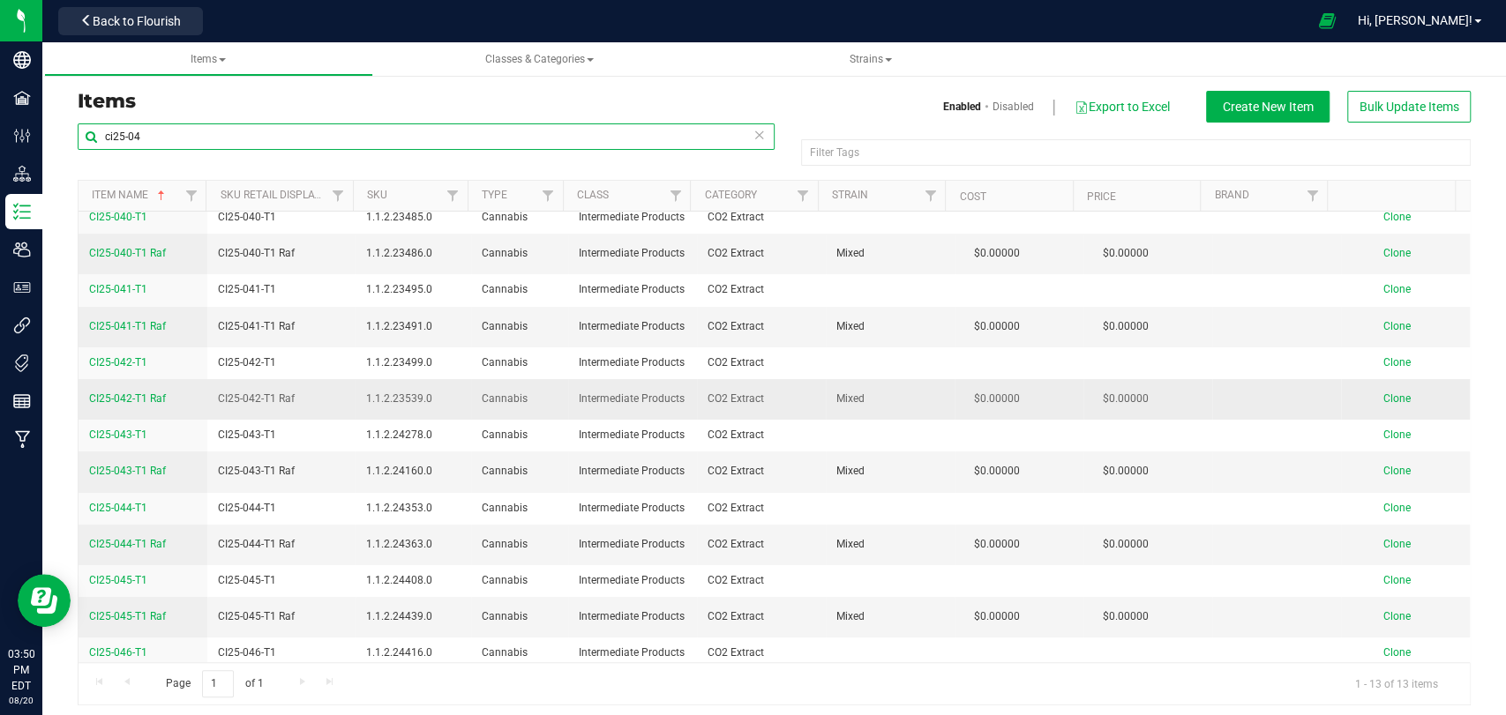
scroll to position [14, 0]
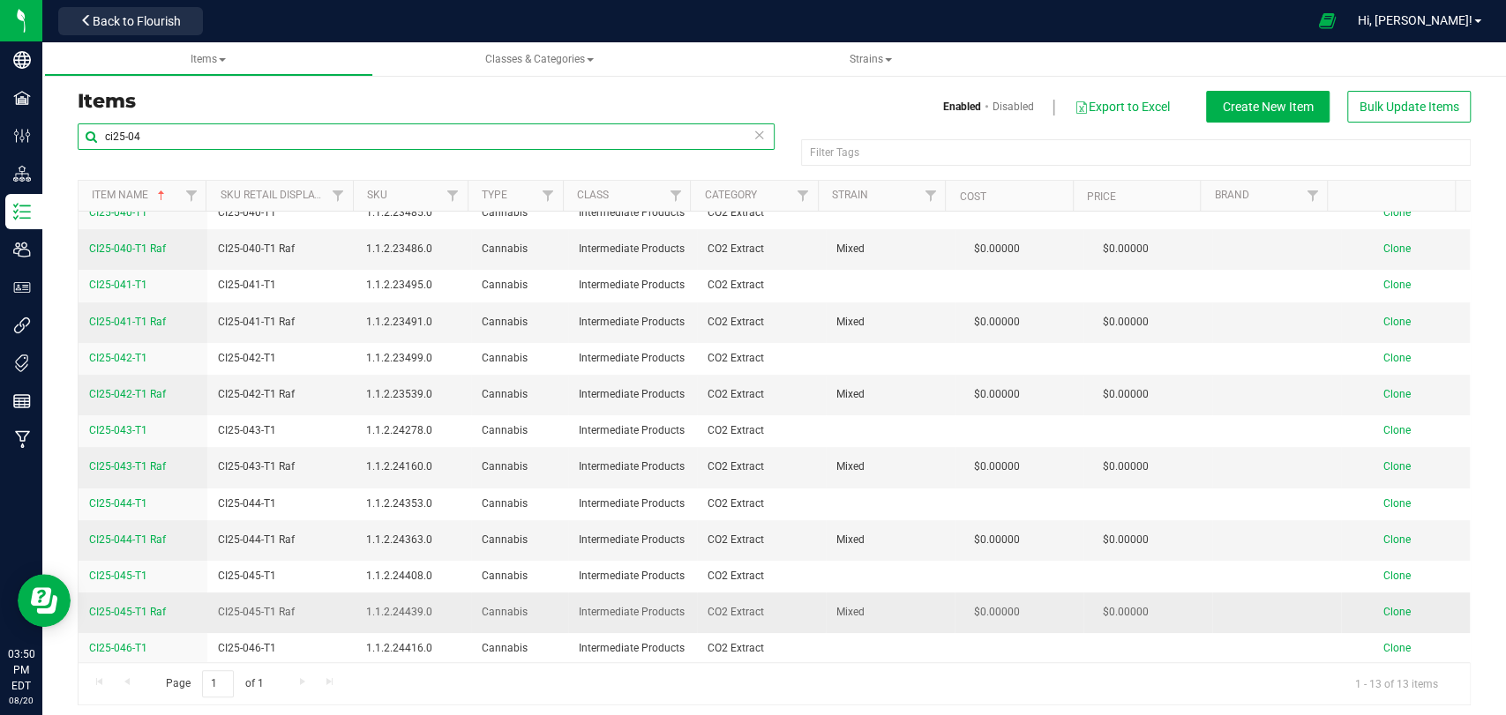
type input "ci25-04"
click at [1382, 608] on span "Clone" at bounding box center [1395, 612] width 27 height 12
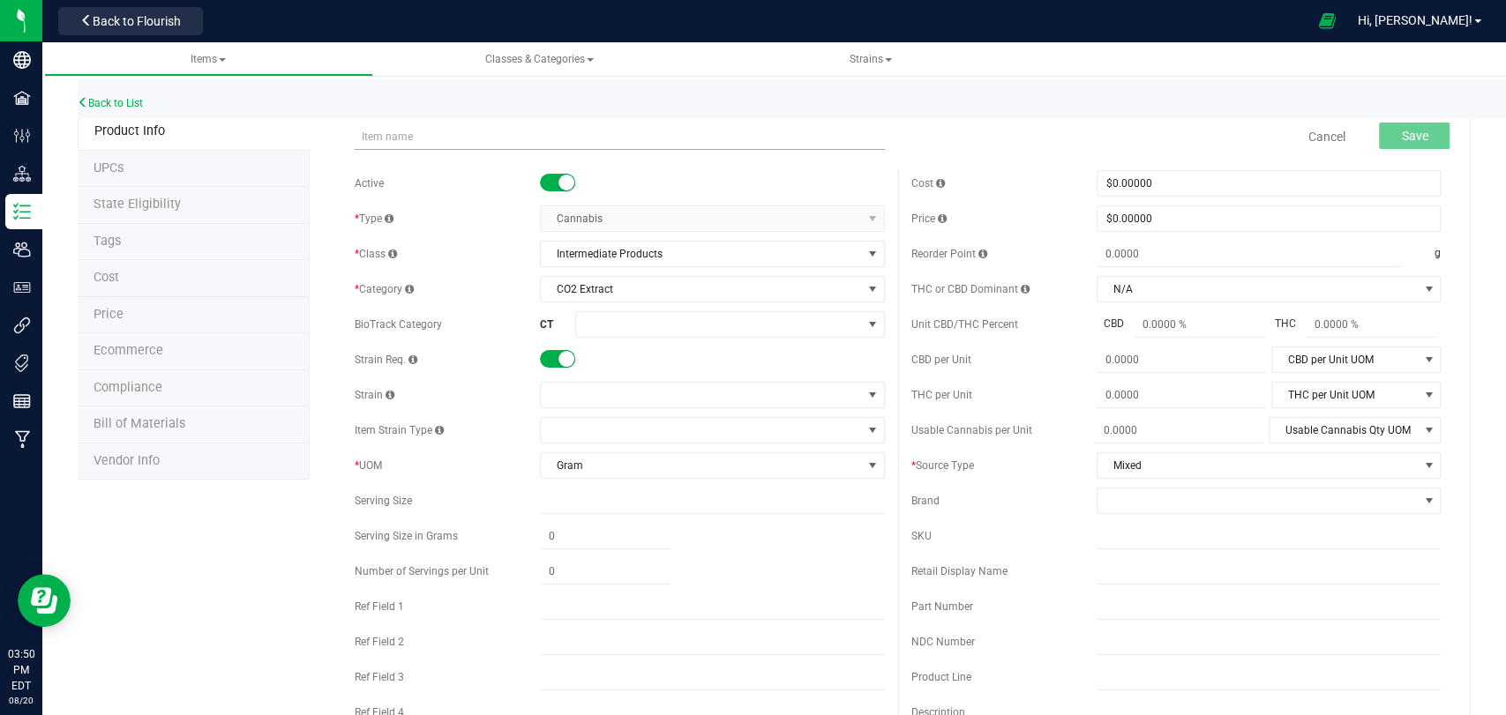
click at [532, 144] on input "text" at bounding box center [619, 136] width 529 height 26
type input "CI25-046-T1 Raf"
click at [586, 383] on span at bounding box center [701, 395] width 320 height 25
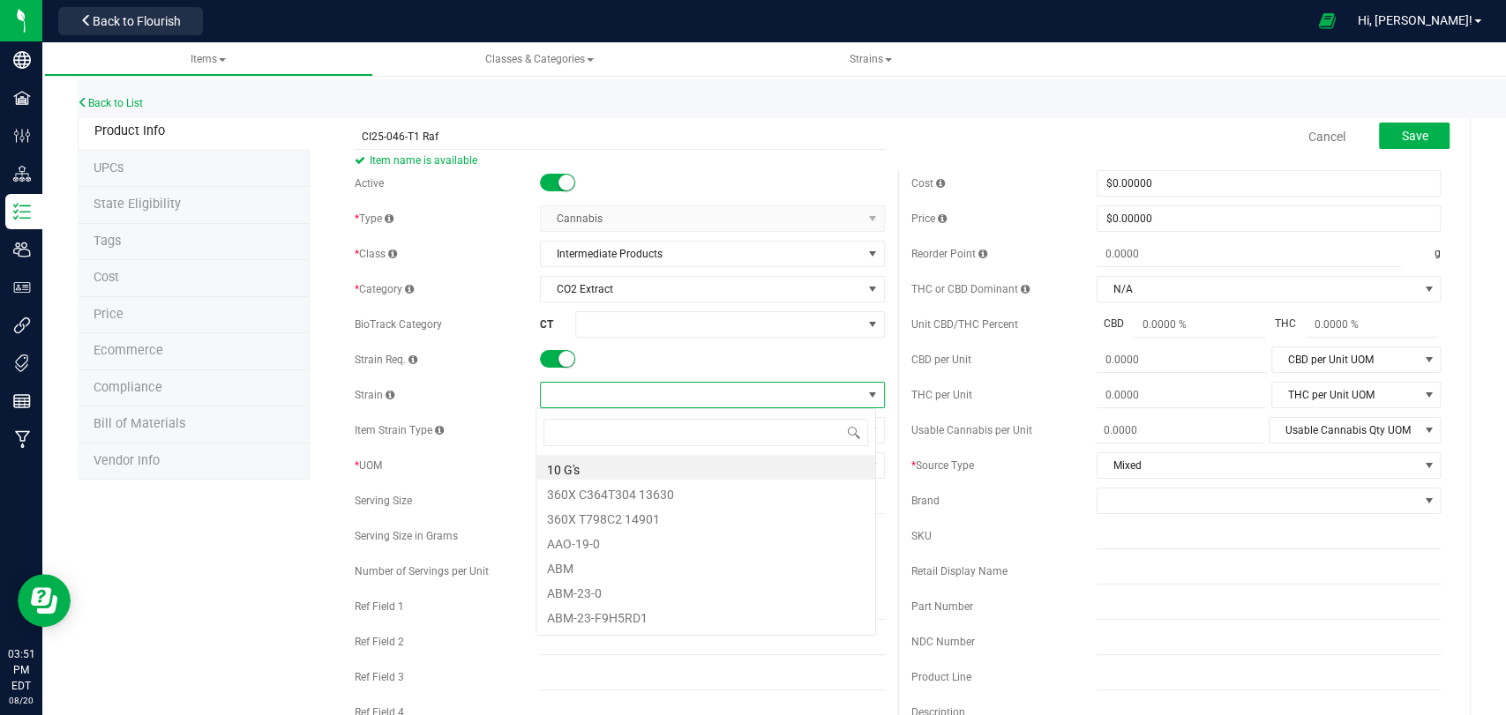
scroll to position [26, 340]
type input "mixed"
click at [589, 468] on li "Mixed" at bounding box center [705, 467] width 339 height 25
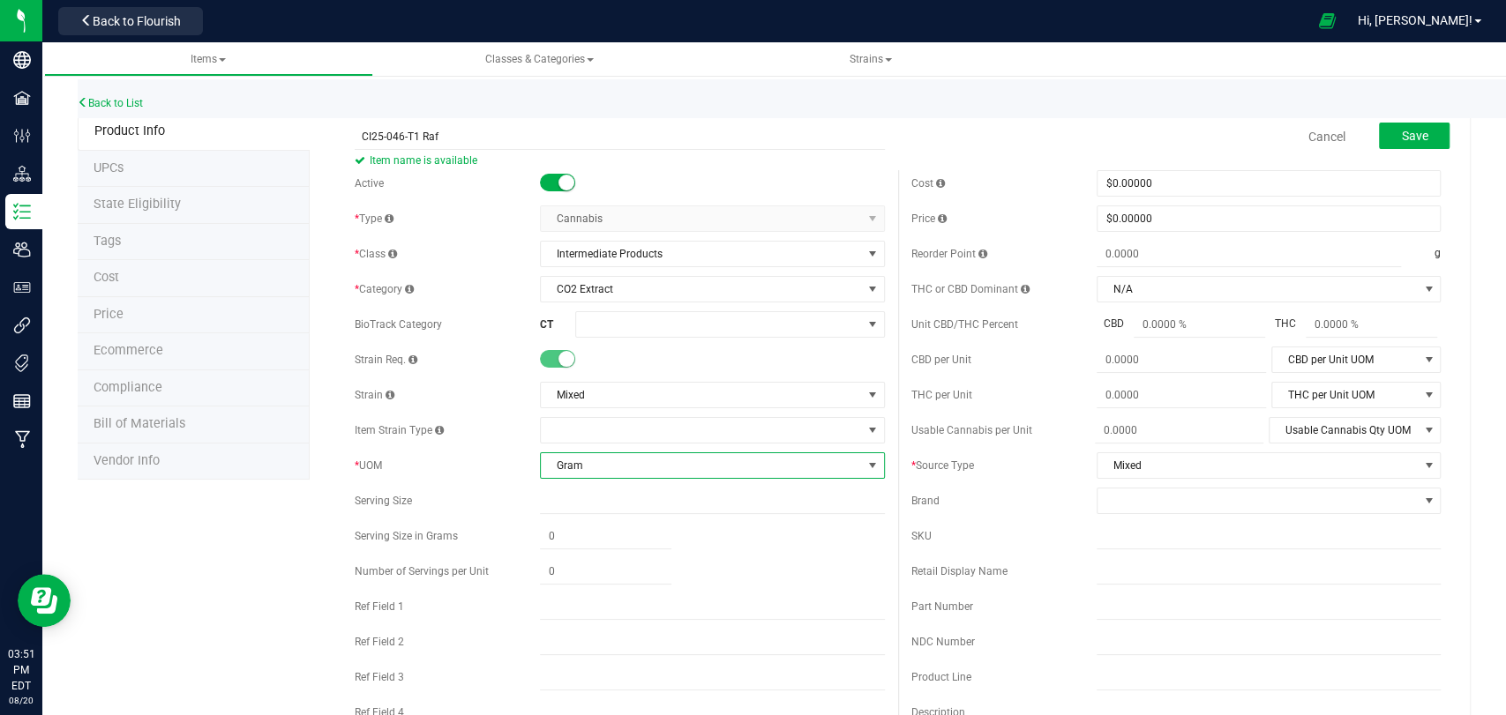
click at [589, 465] on span "Gram" at bounding box center [701, 465] width 320 height 25
click at [578, 277] on li "Gram" at bounding box center [705, 276] width 339 height 26
click at [1406, 137] on span "Save" at bounding box center [1414, 136] width 26 height 14
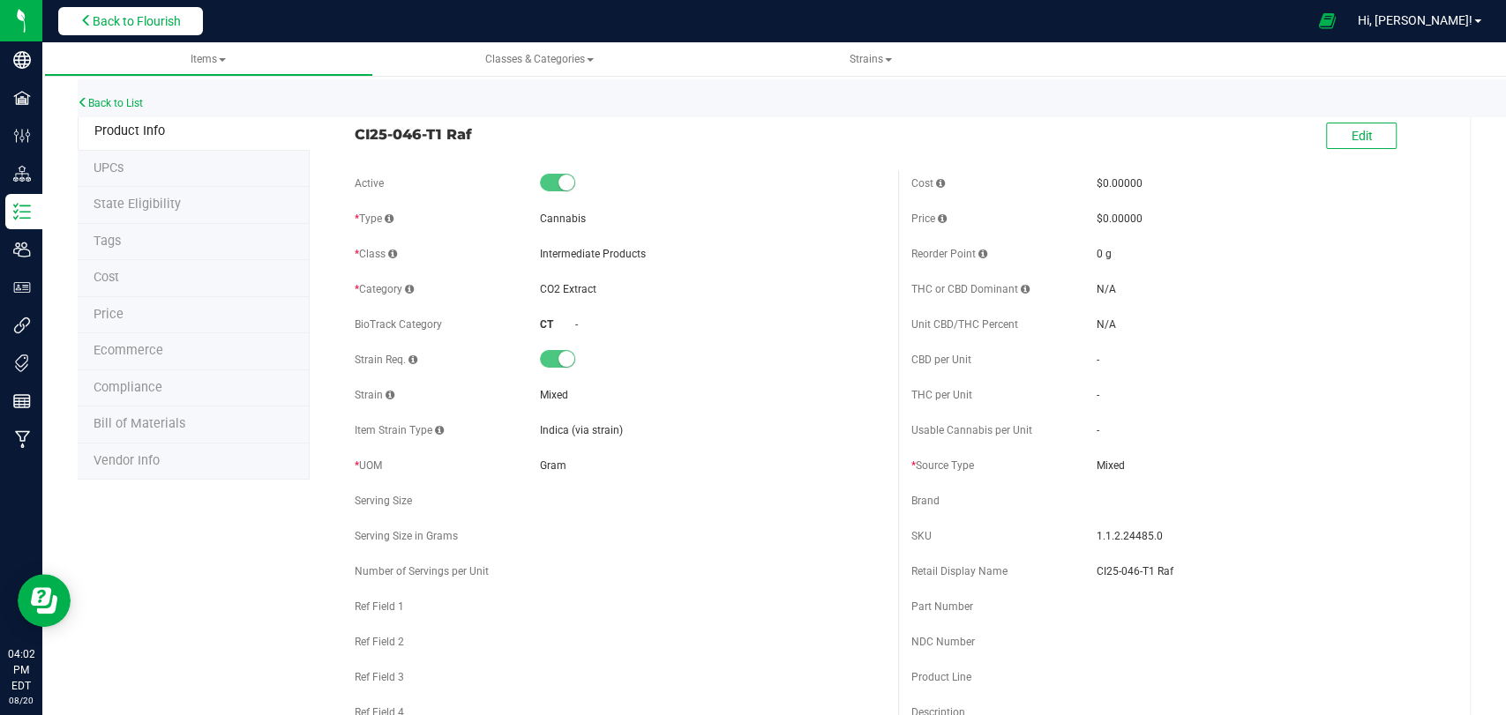
click at [161, 14] on span "Back to Flourish" at bounding box center [137, 21] width 88 height 14
click at [178, 23] on span "Back to Flourish" at bounding box center [137, 21] width 88 height 14
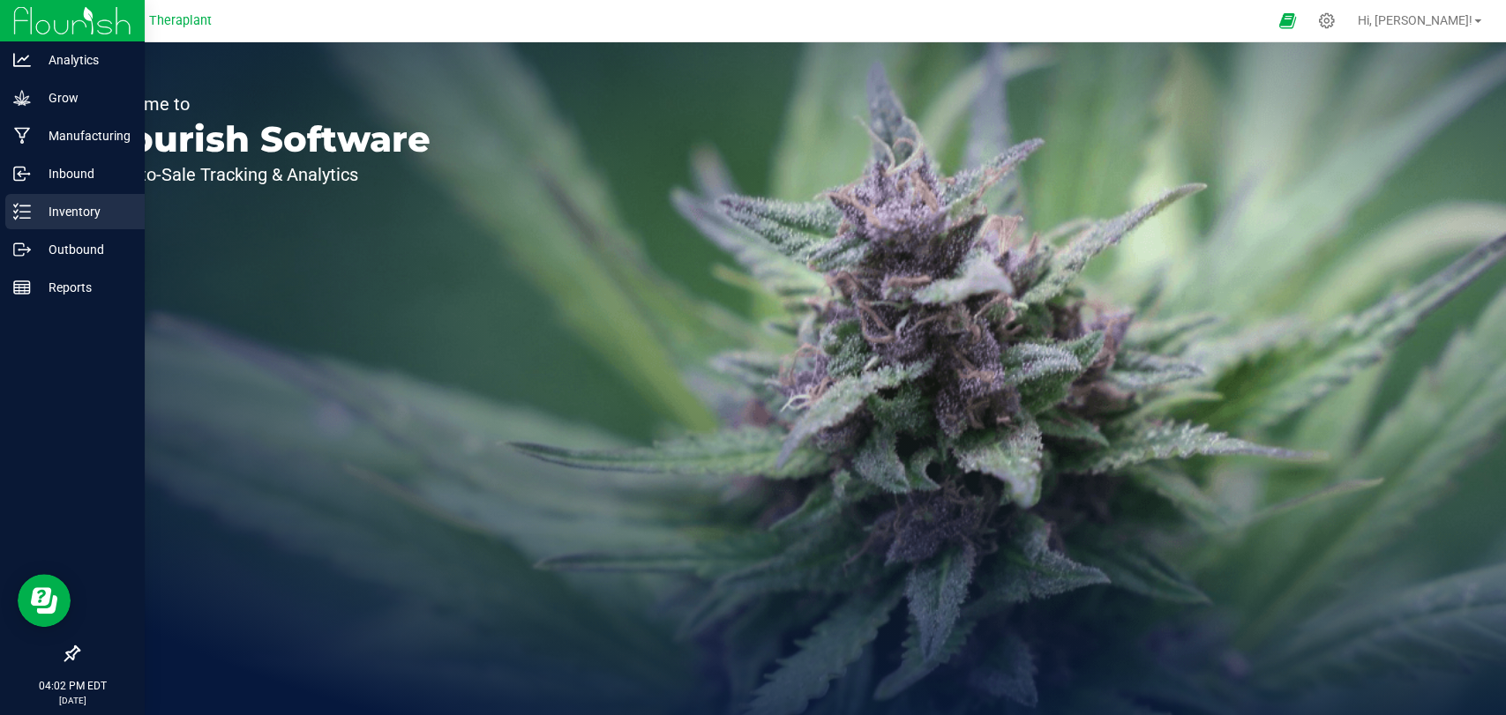
click at [22, 216] on icon at bounding box center [22, 212] width 18 height 18
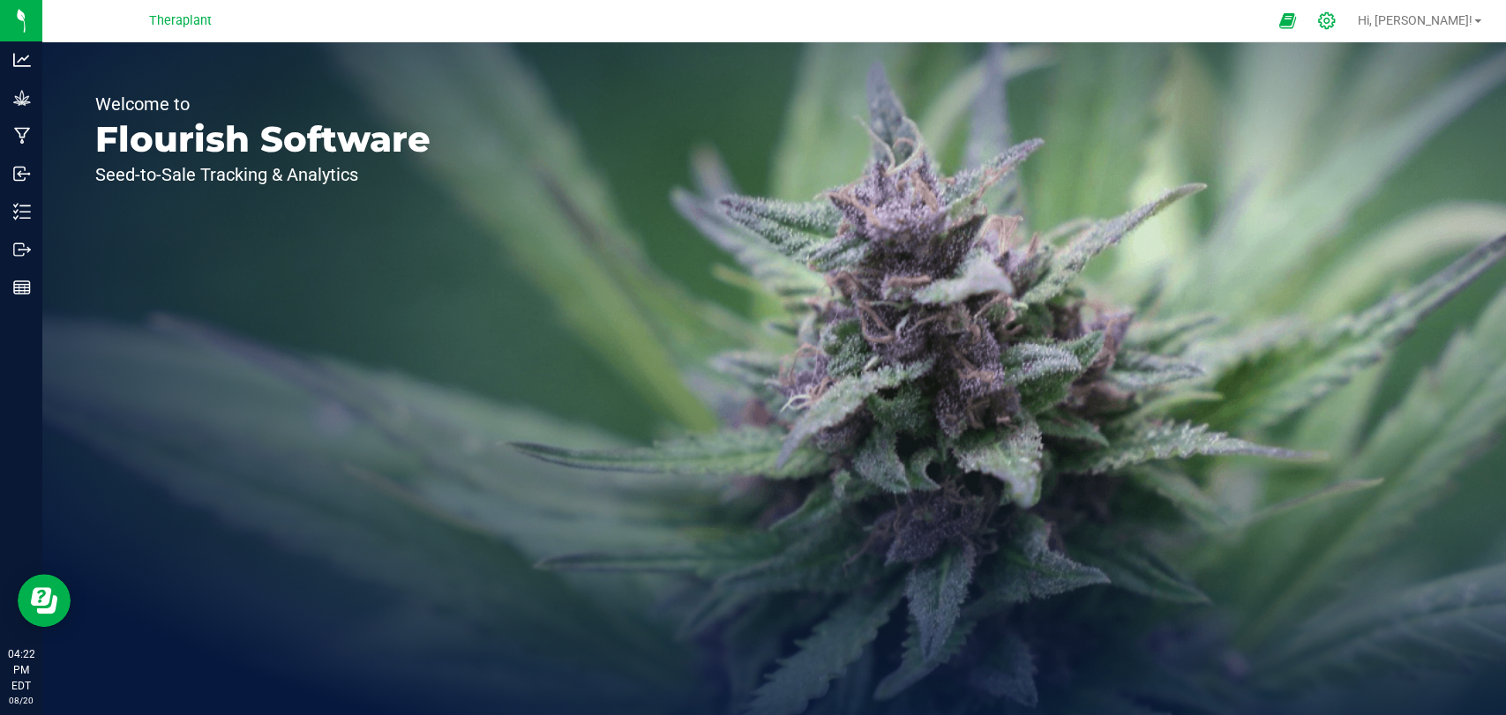
click at [1335, 23] on icon at bounding box center [1326, 20] width 19 height 19
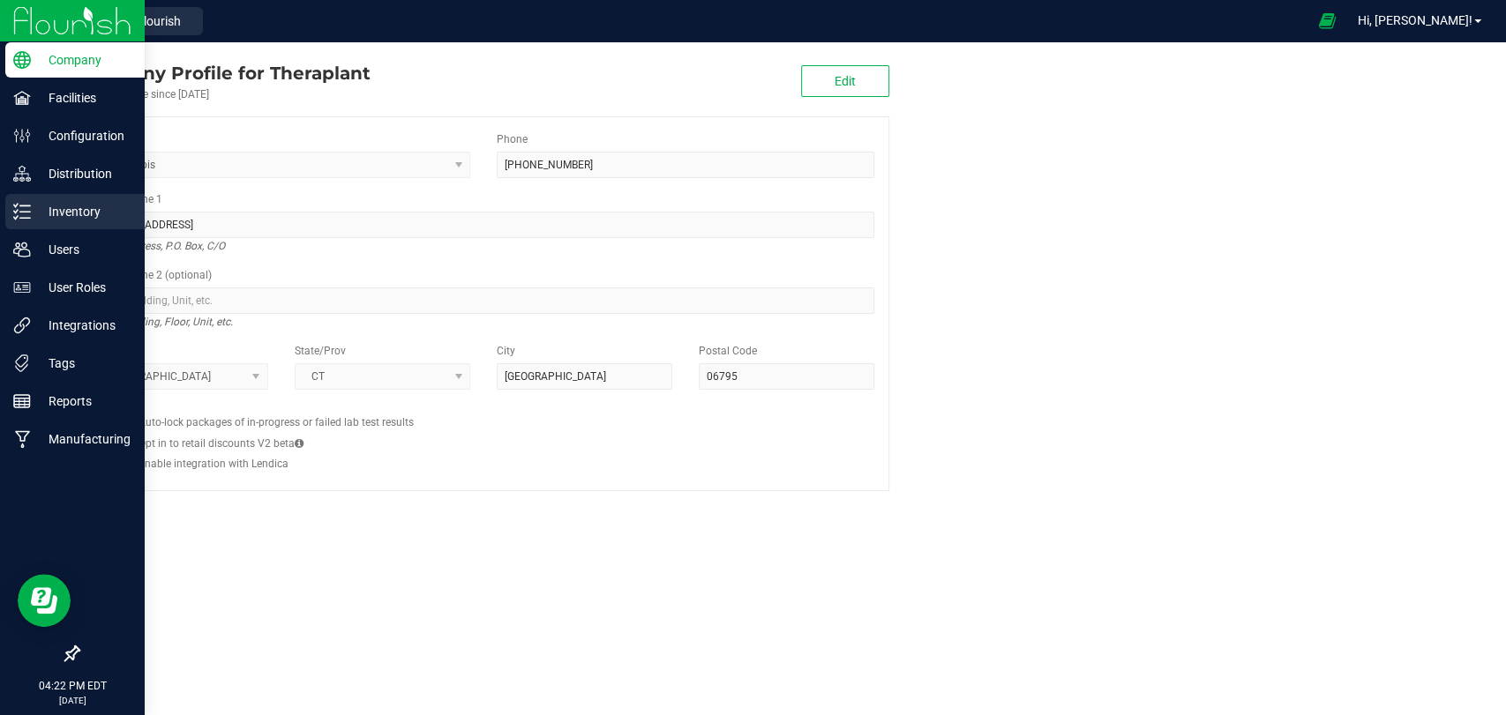
click at [40, 210] on p "Inventory" at bounding box center [84, 211] width 106 height 21
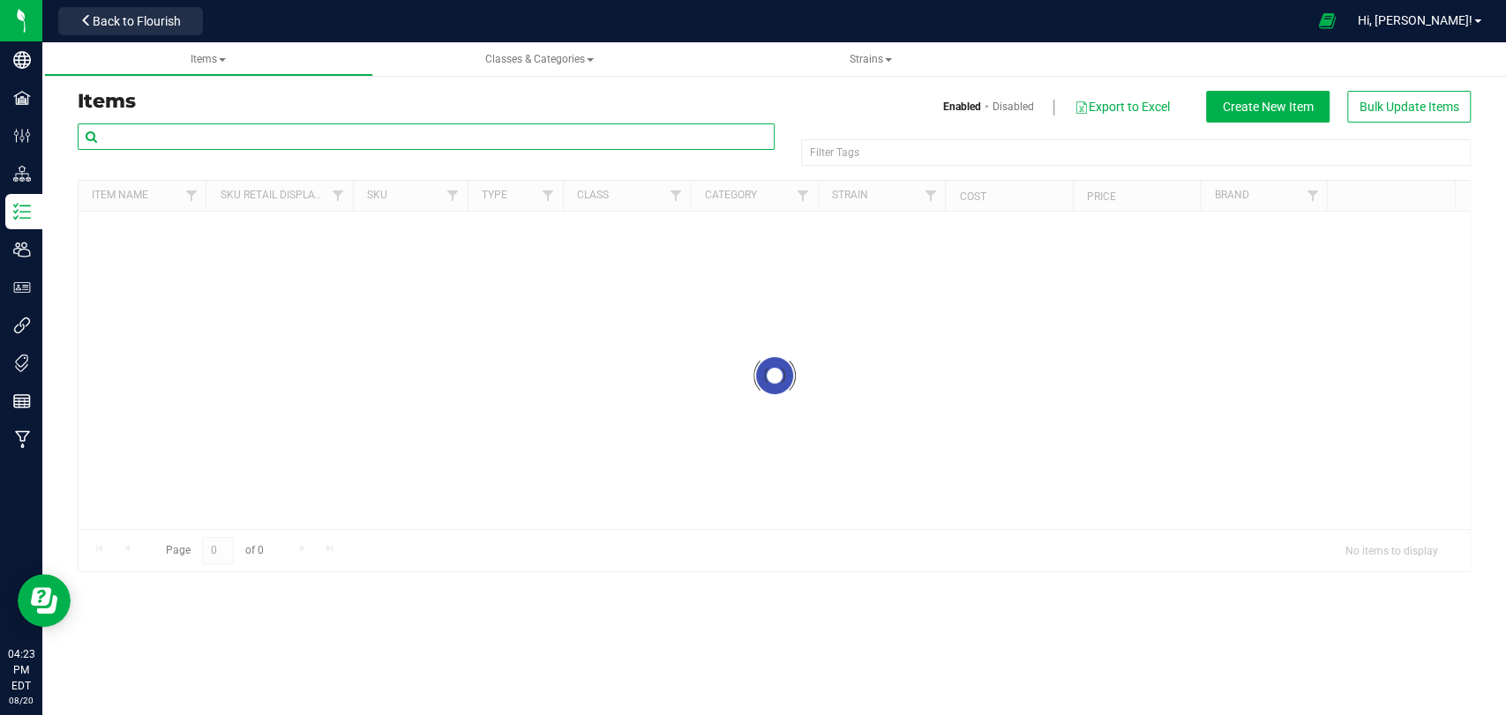
click at [346, 132] on input "text" at bounding box center [426, 136] width 697 height 26
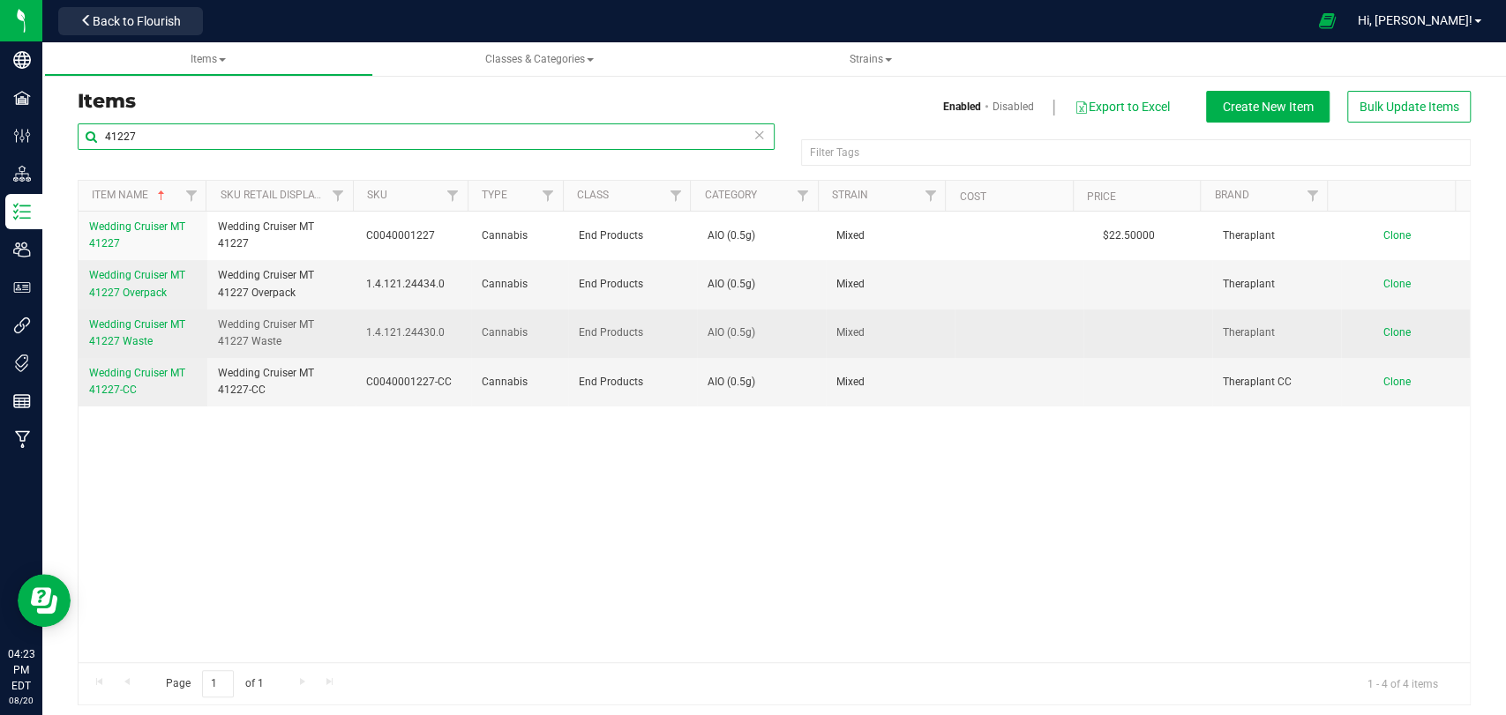
type input "41227"
click at [141, 334] on span "Wedding Cruiser MT 41227 Waste" at bounding box center [137, 332] width 96 height 29
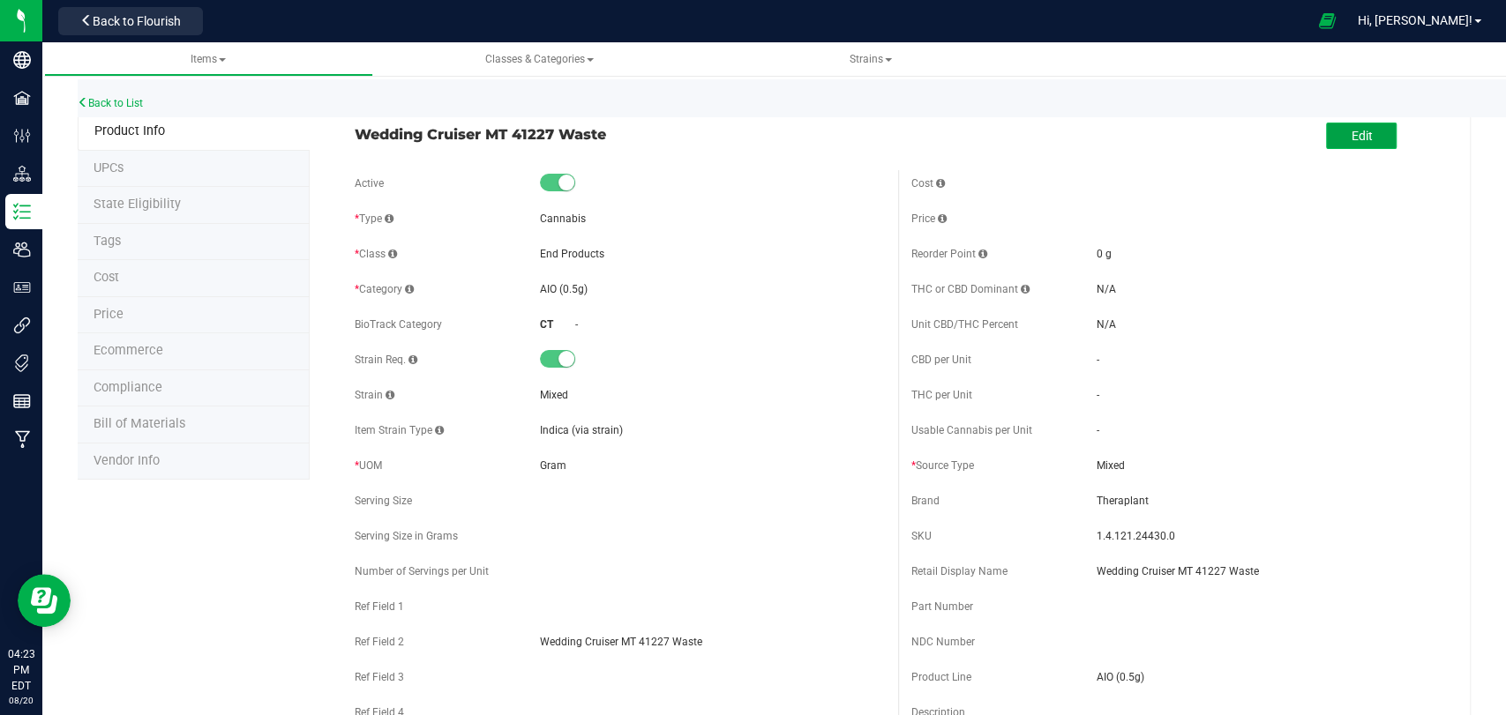
click at [1344, 126] on button "Edit" at bounding box center [1361, 136] width 71 height 26
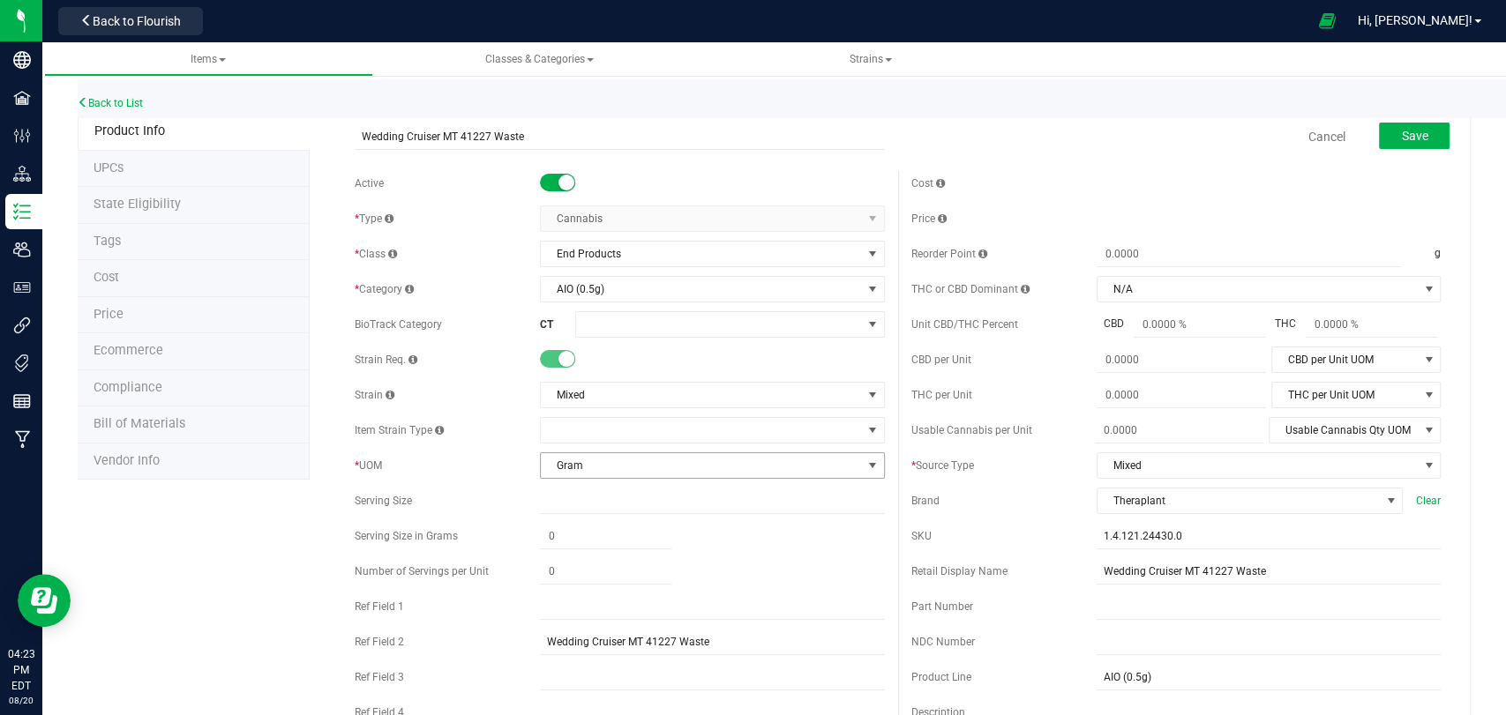
click at [572, 467] on span "Gram" at bounding box center [701, 465] width 320 height 25
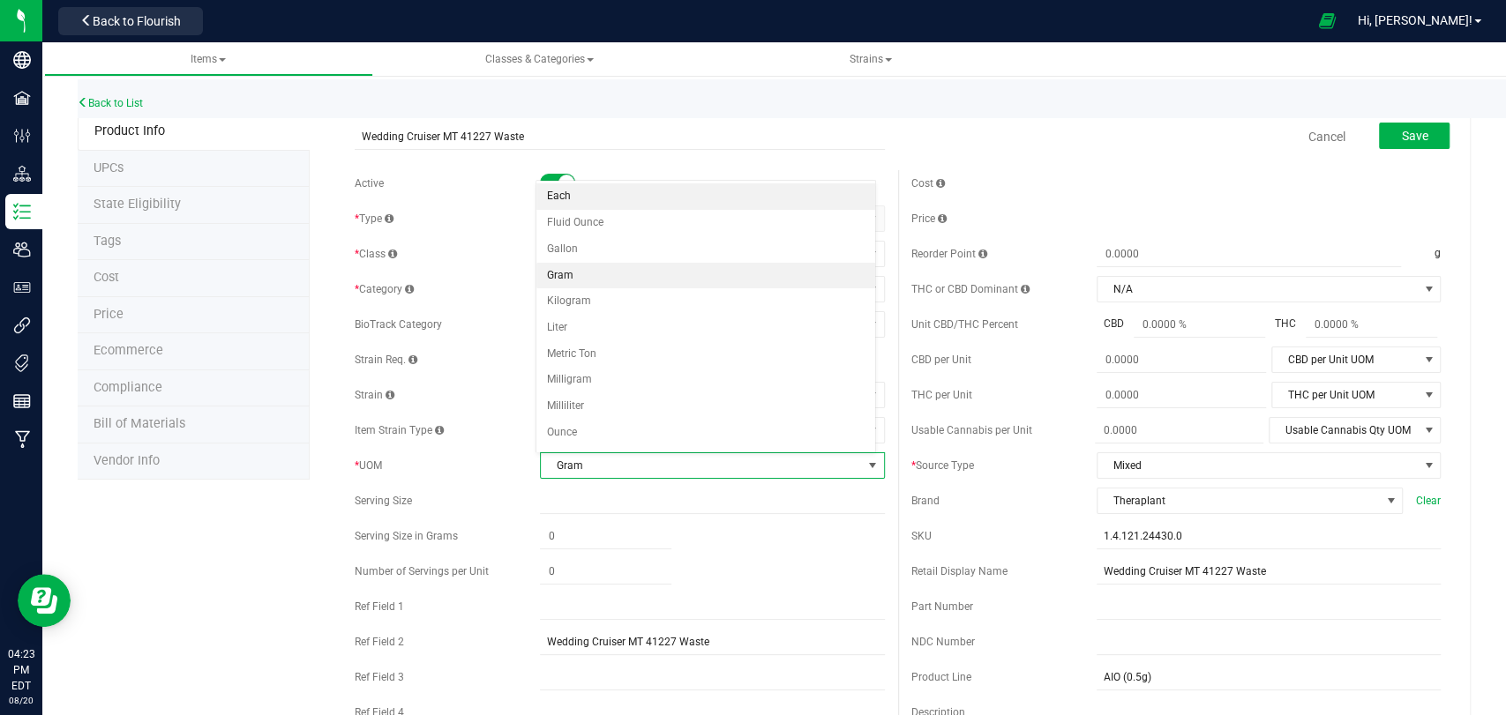
click at [559, 189] on li "Each" at bounding box center [705, 196] width 339 height 26
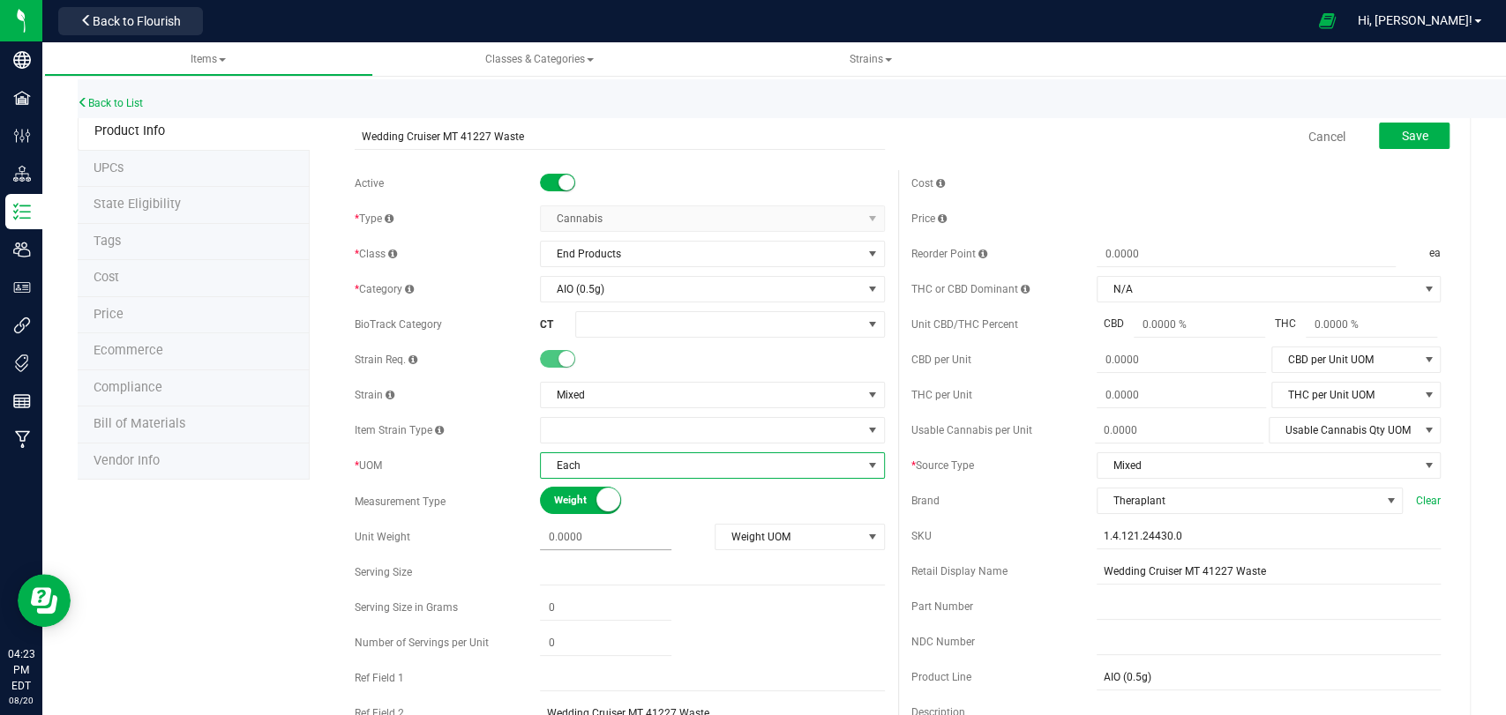
click at [587, 534] on span at bounding box center [605, 538] width 131 height 26
type input ".5"
click at [740, 538] on span "Weight UOM" at bounding box center [788, 537] width 146 height 25
type input "0.5000"
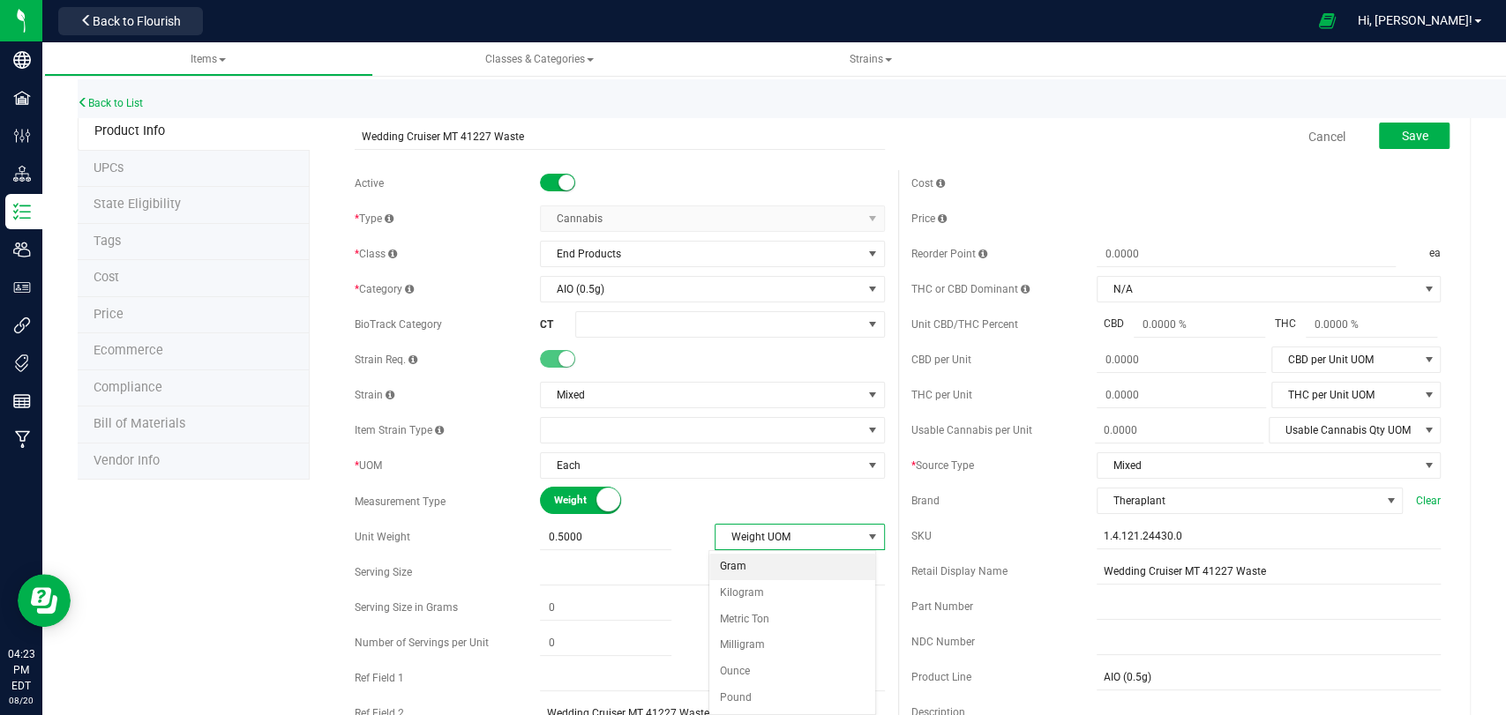
click at [748, 571] on li "Gram" at bounding box center [792, 567] width 166 height 26
click at [1394, 143] on button "Save" at bounding box center [1414, 136] width 71 height 26
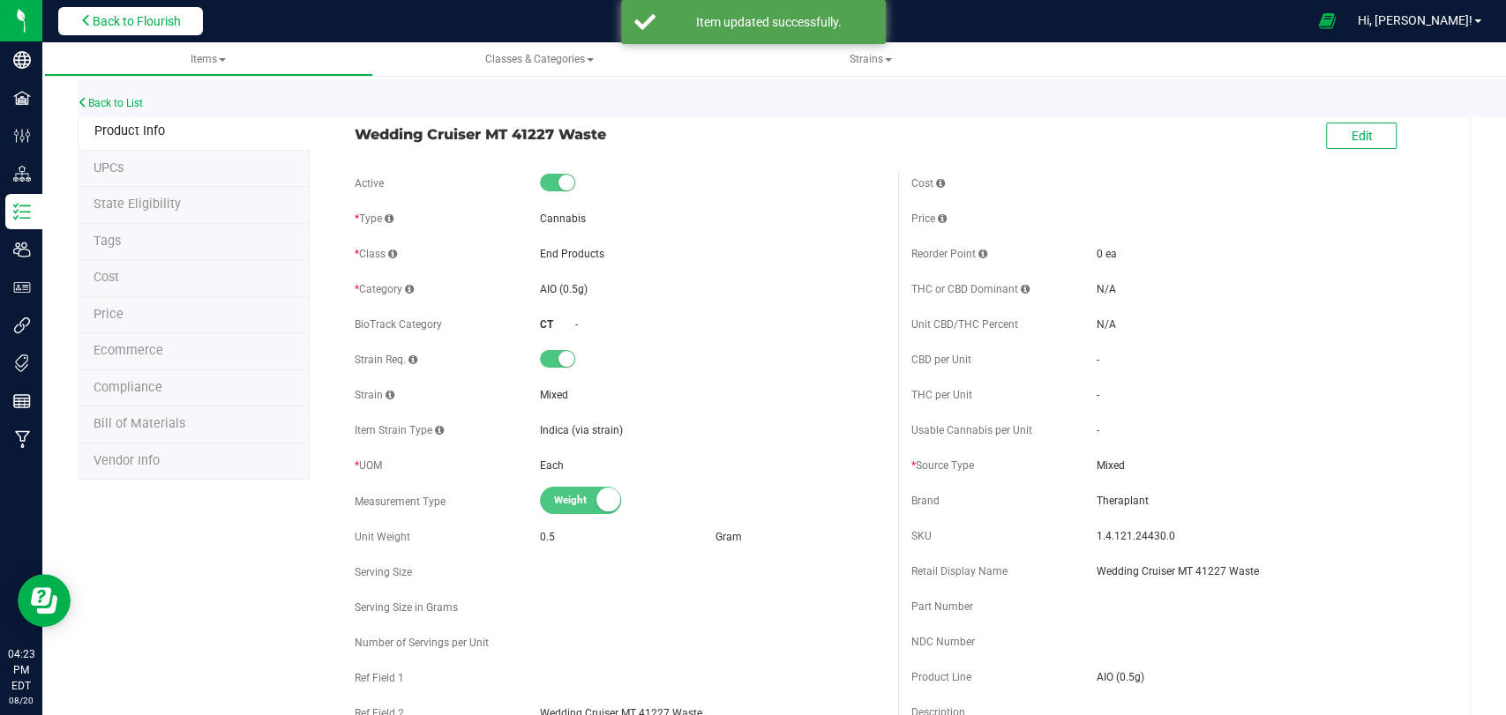
click at [186, 29] on button "Back to Flourish" at bounding box center [130, 21] width 145 height 28
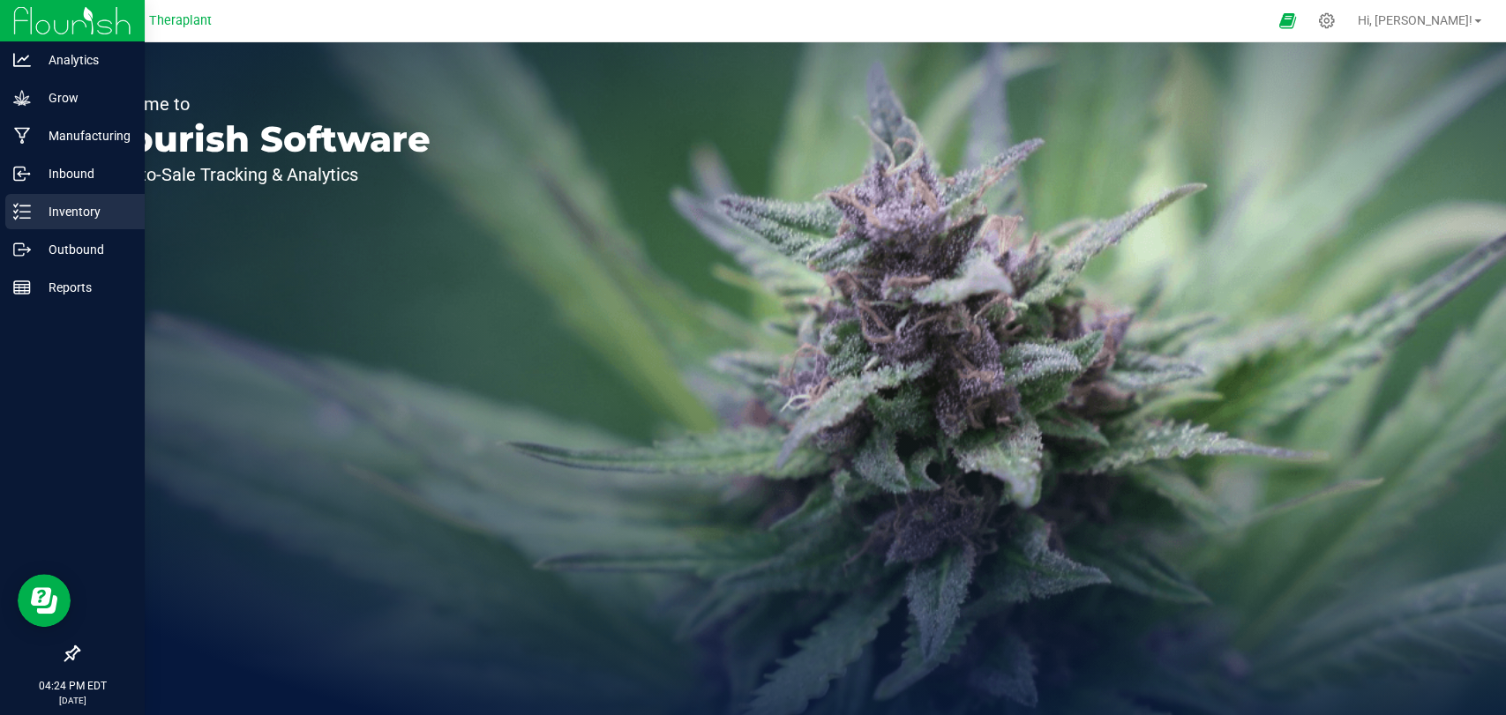
click at [24, 210] on icon at bounding box center [22, 212] width 18 height 18
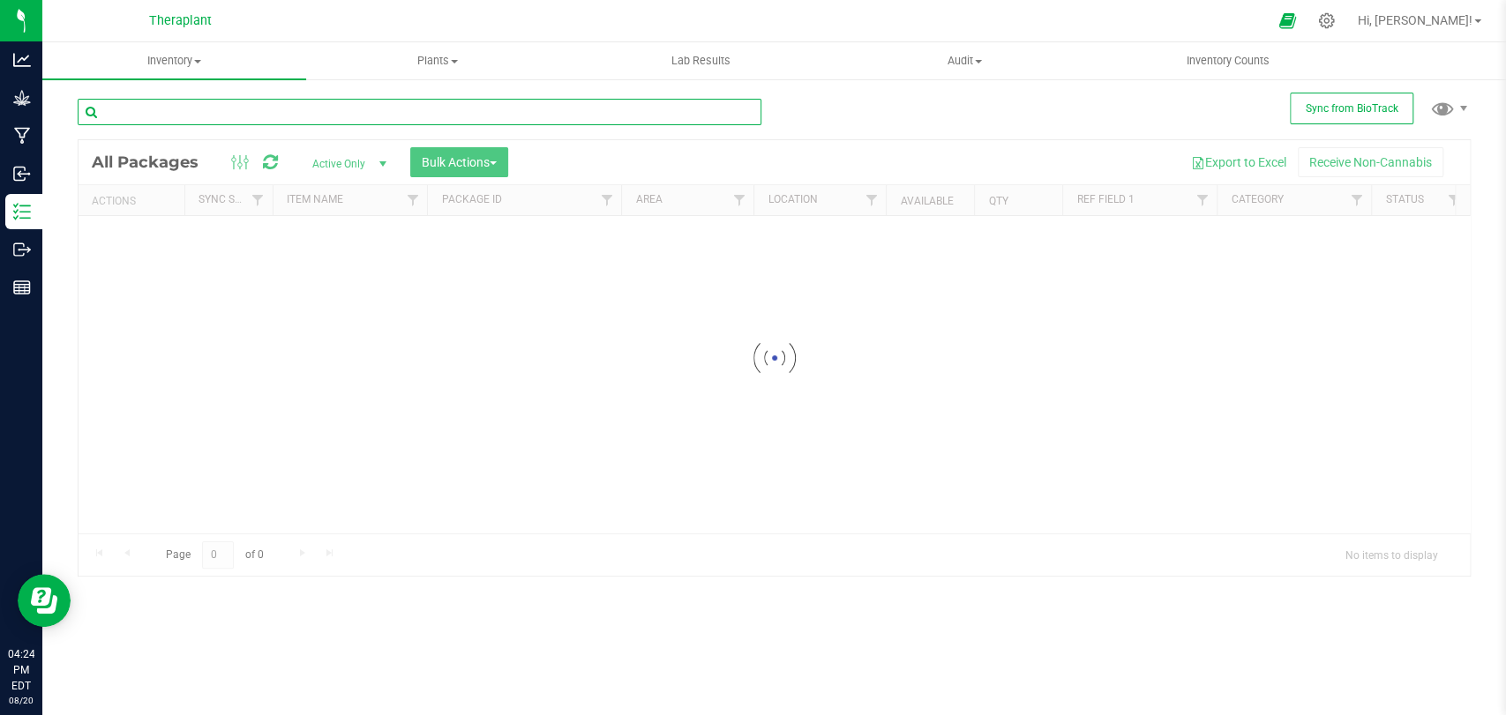
click at [386, 113] on input "text" at bounding box center [420, 112] width 684 height 26
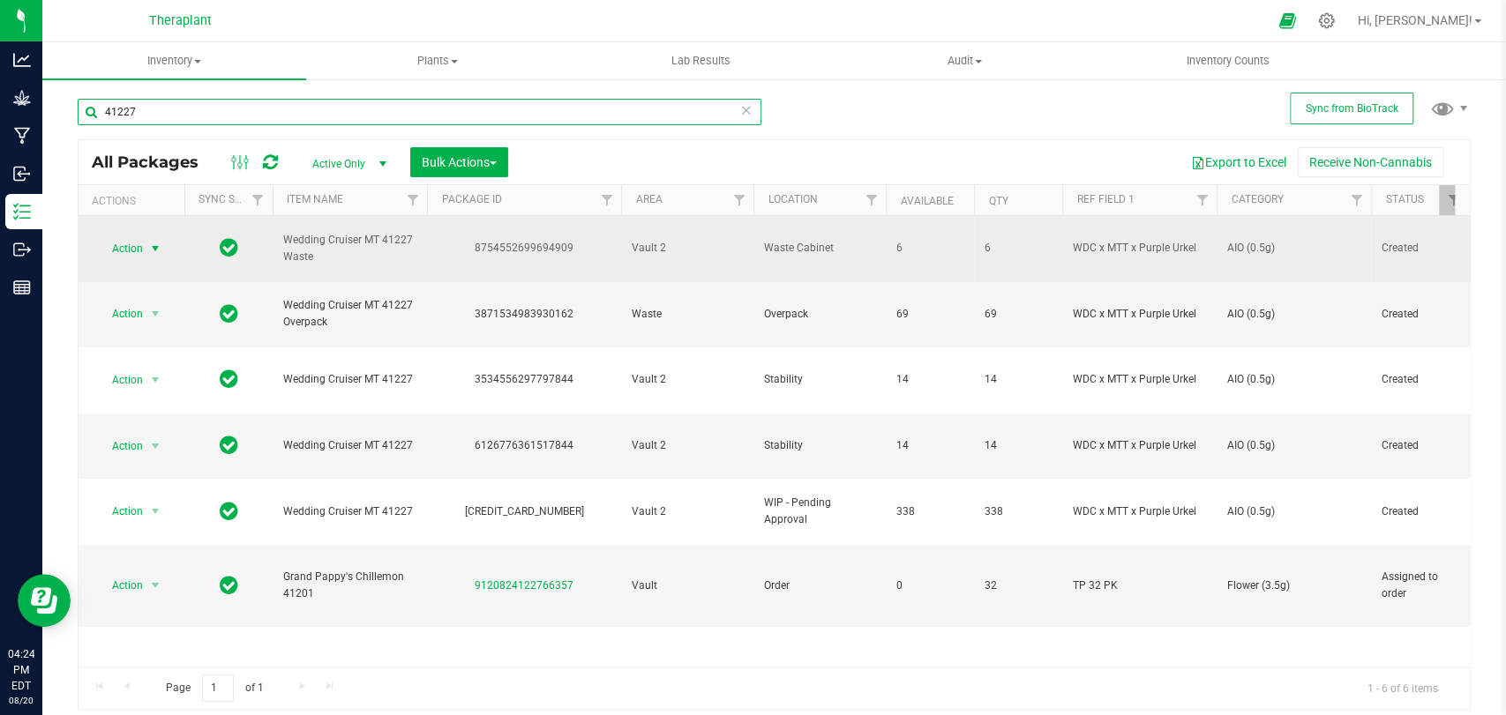
type input "41227"
click at [129, 242] on span "Action" at bounding box center [120, 248] width 48 height 25
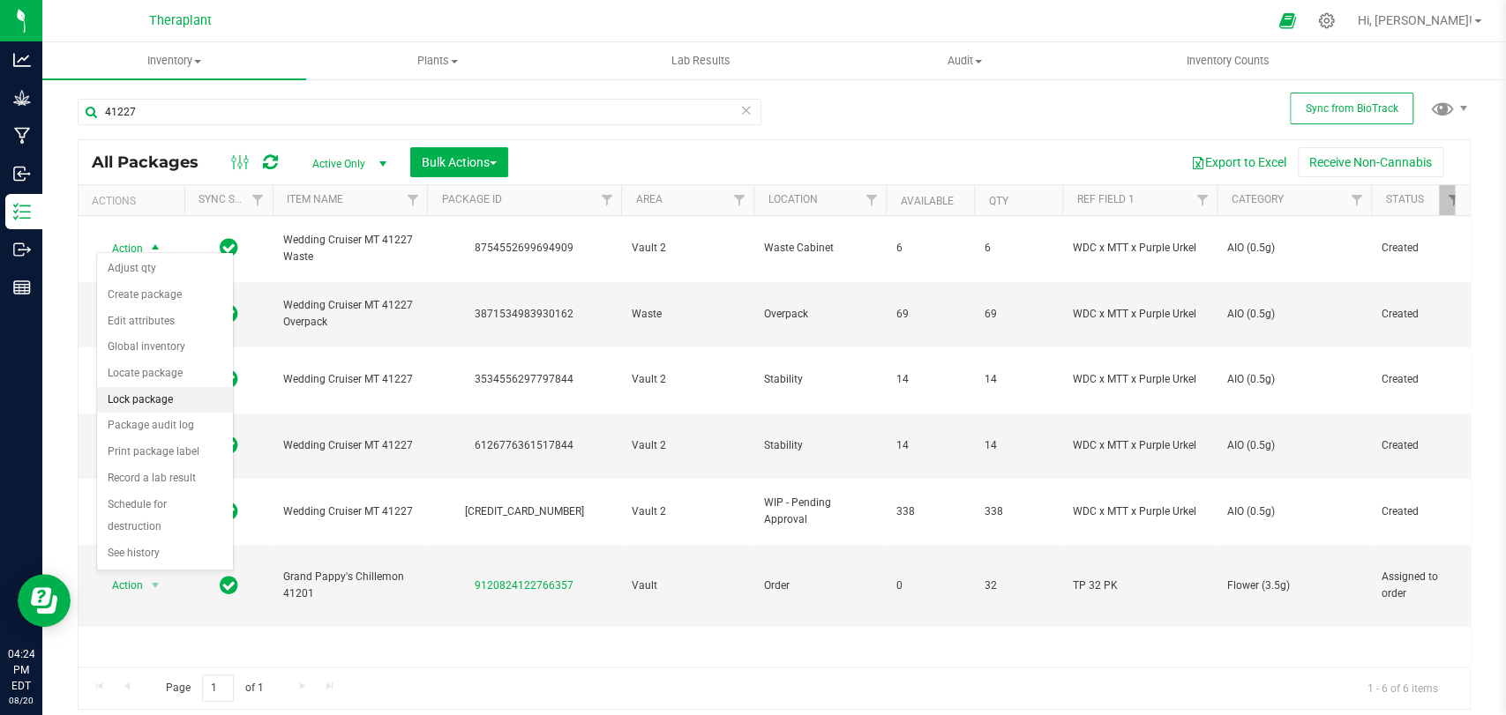
click at [124, 404] on li "Lock package" at bounding box center [165, 400] width 136 height 26
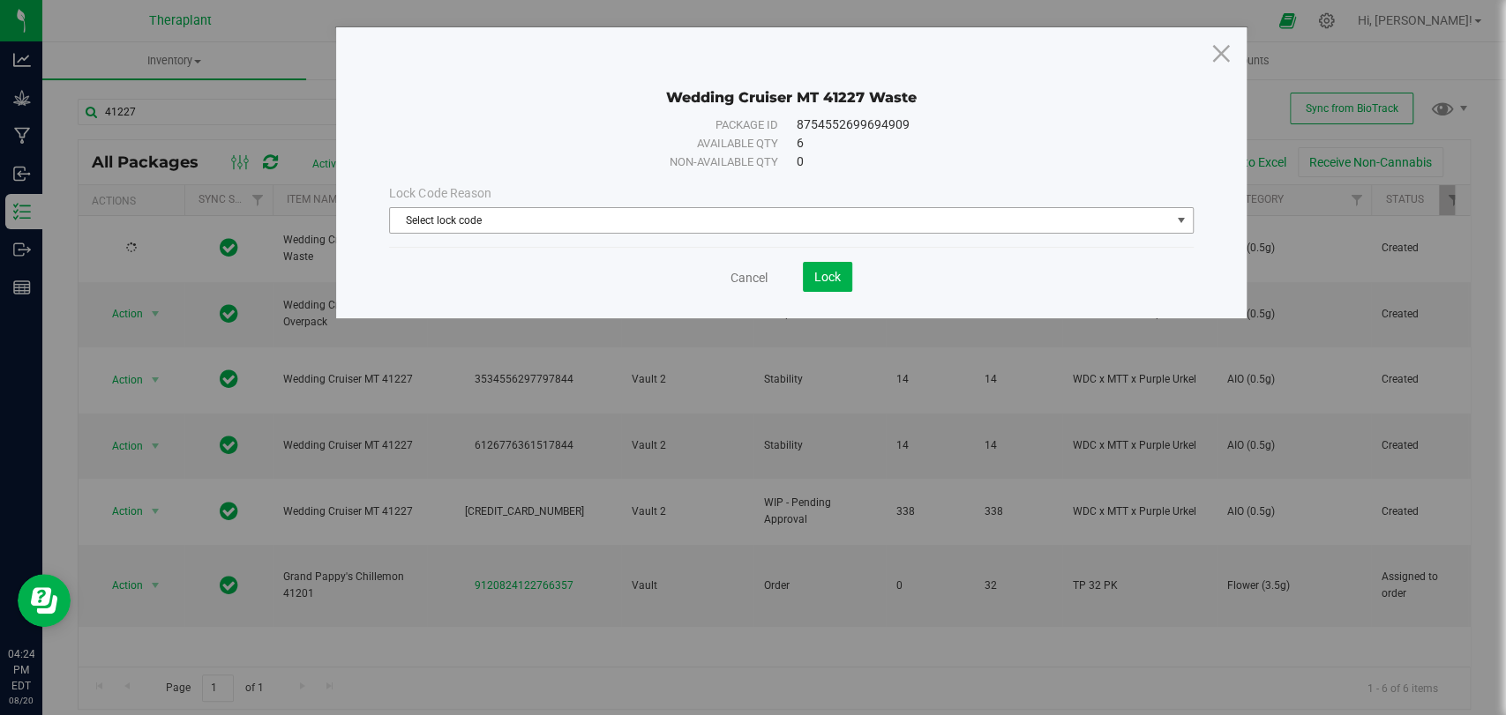
click at [578, 225] on span "Select lock code" at bounding box center [780, 220] width 780 height 25
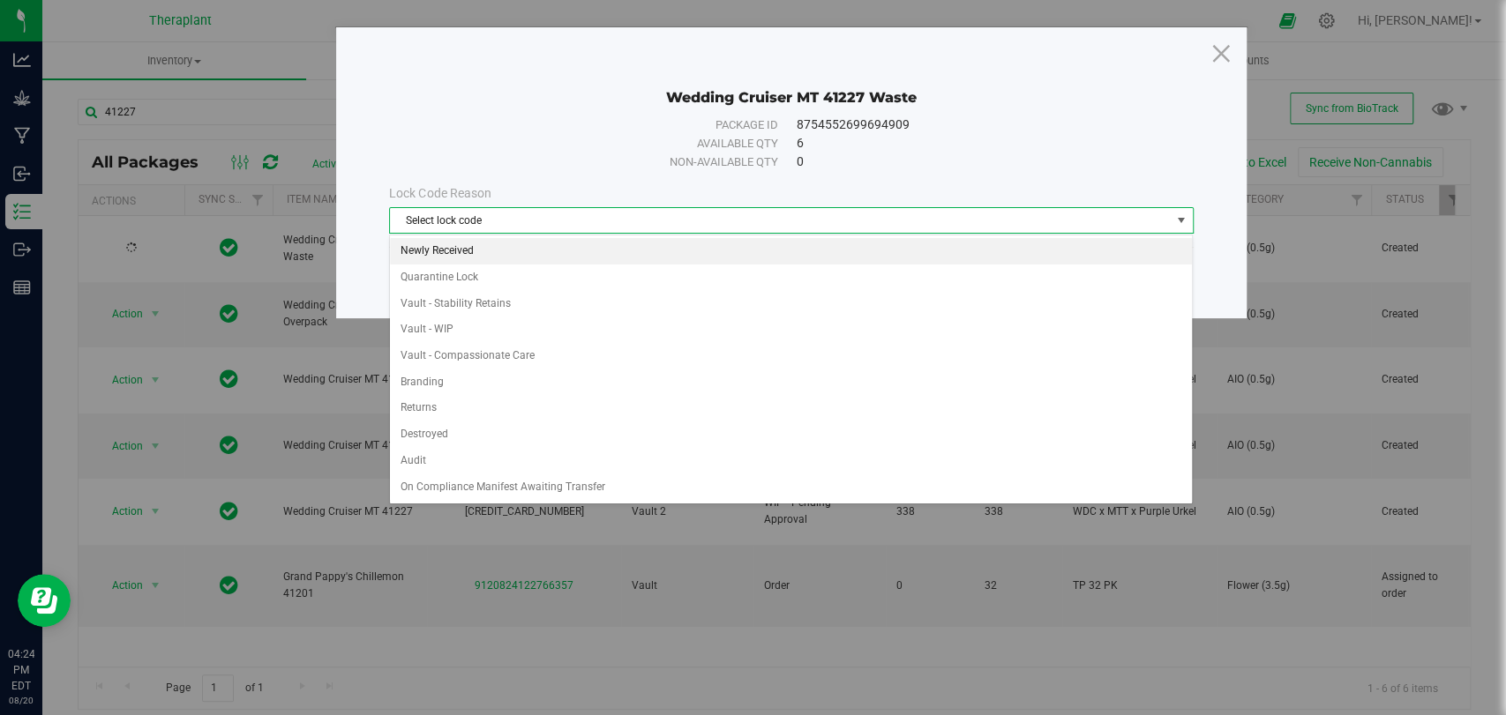
click at [508, 258] on li "Newly Received" at bounding box center [791, 251] width 802 height 26
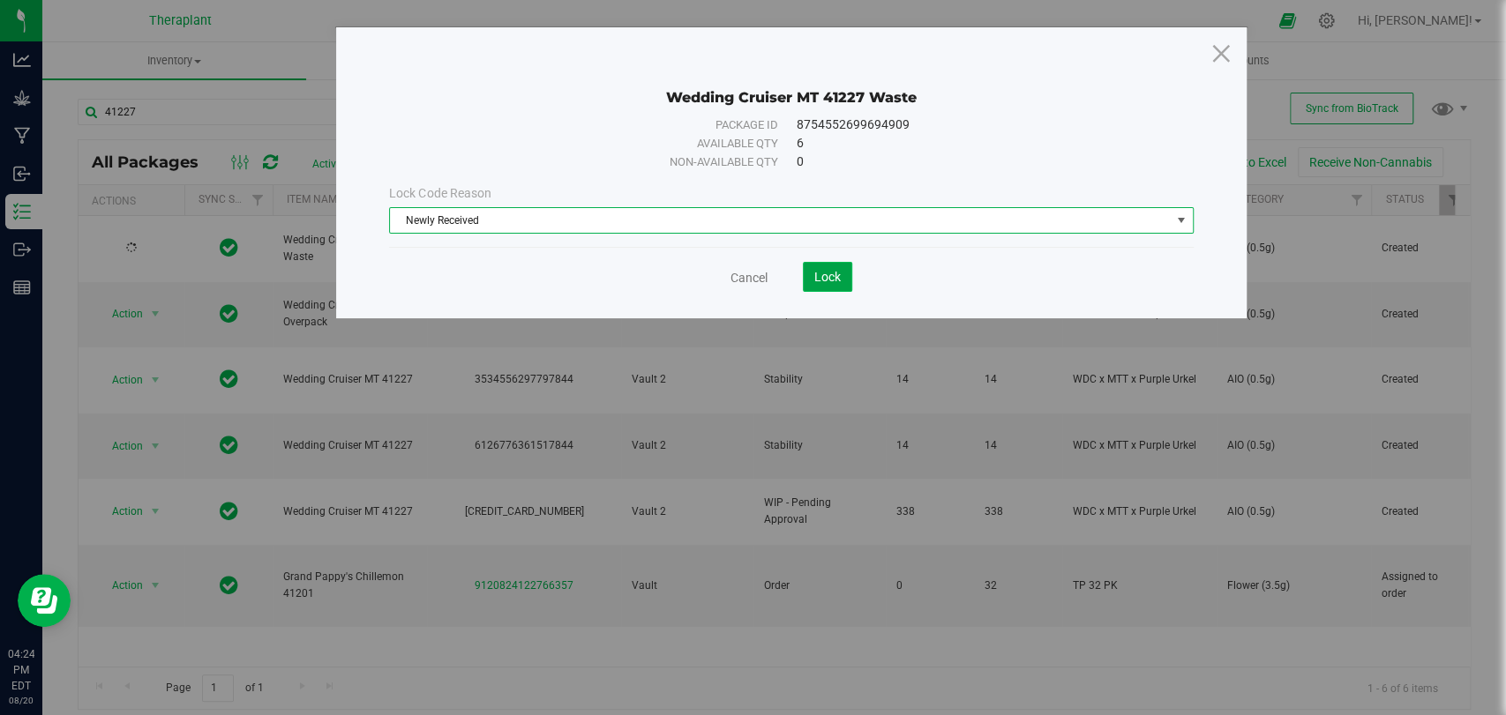
click at [846, 270] on button "Lock" at bounding box center [827, 277] width 49 height 30
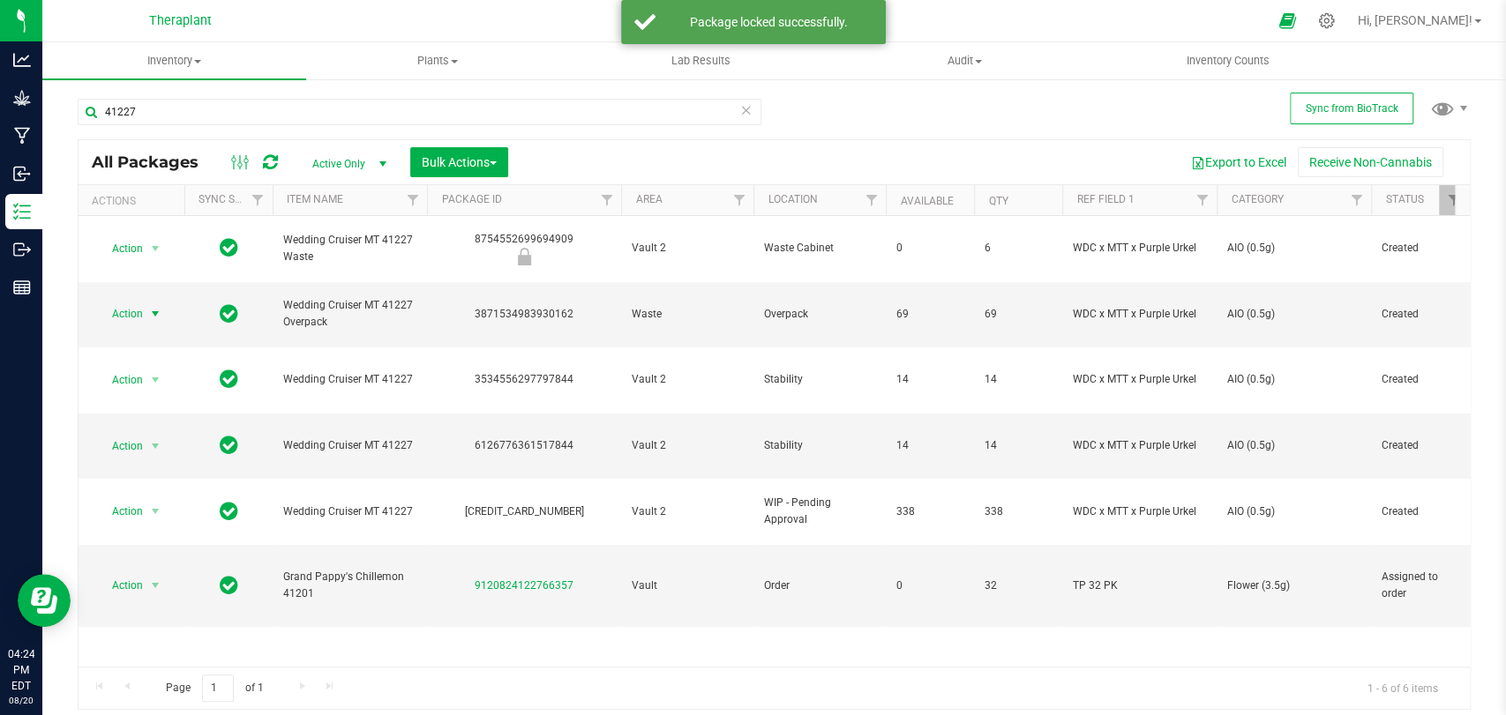
click at [131, 302] on span "Action" at bounding box center [120, 314] width 48 height 25
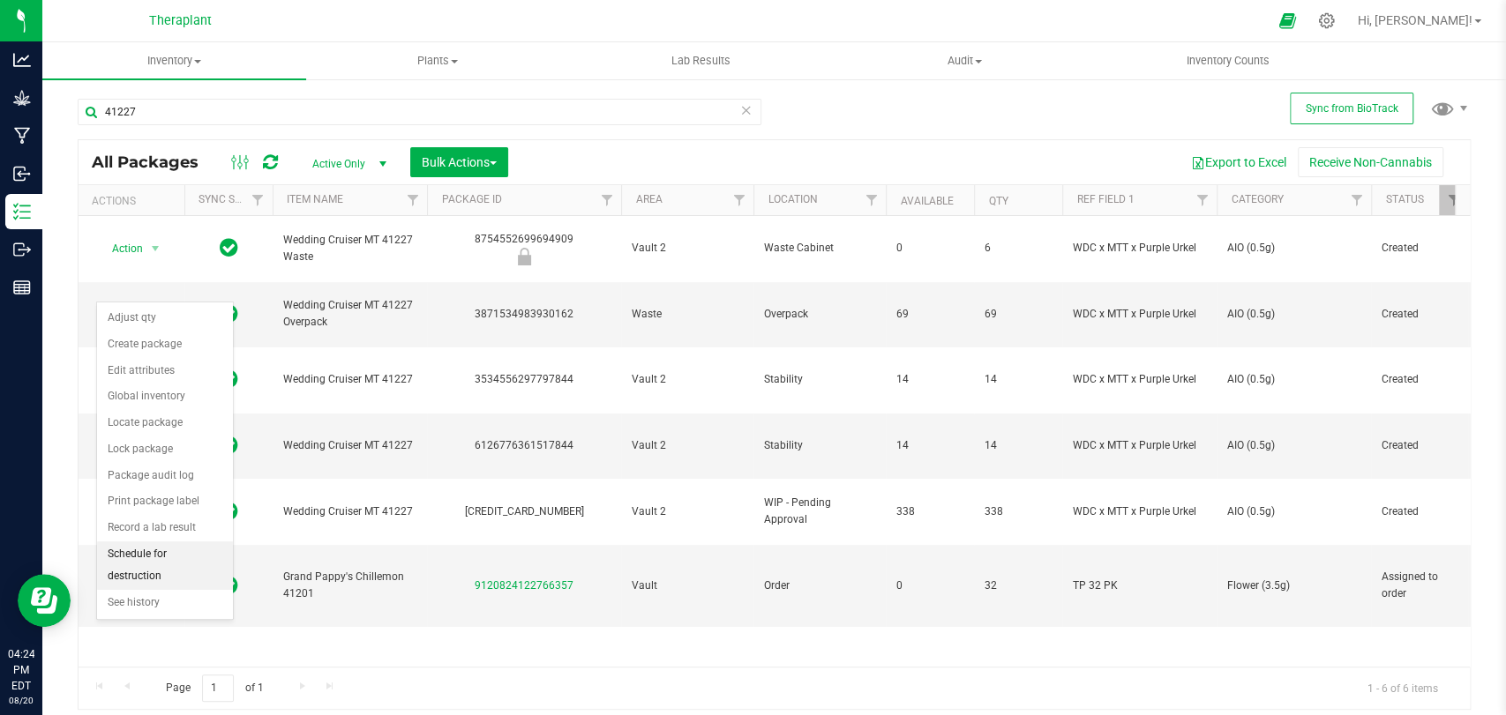
click at [147, 549] on li "Schedule for destruction" at bounding box center [165, 566] width 136 height 49
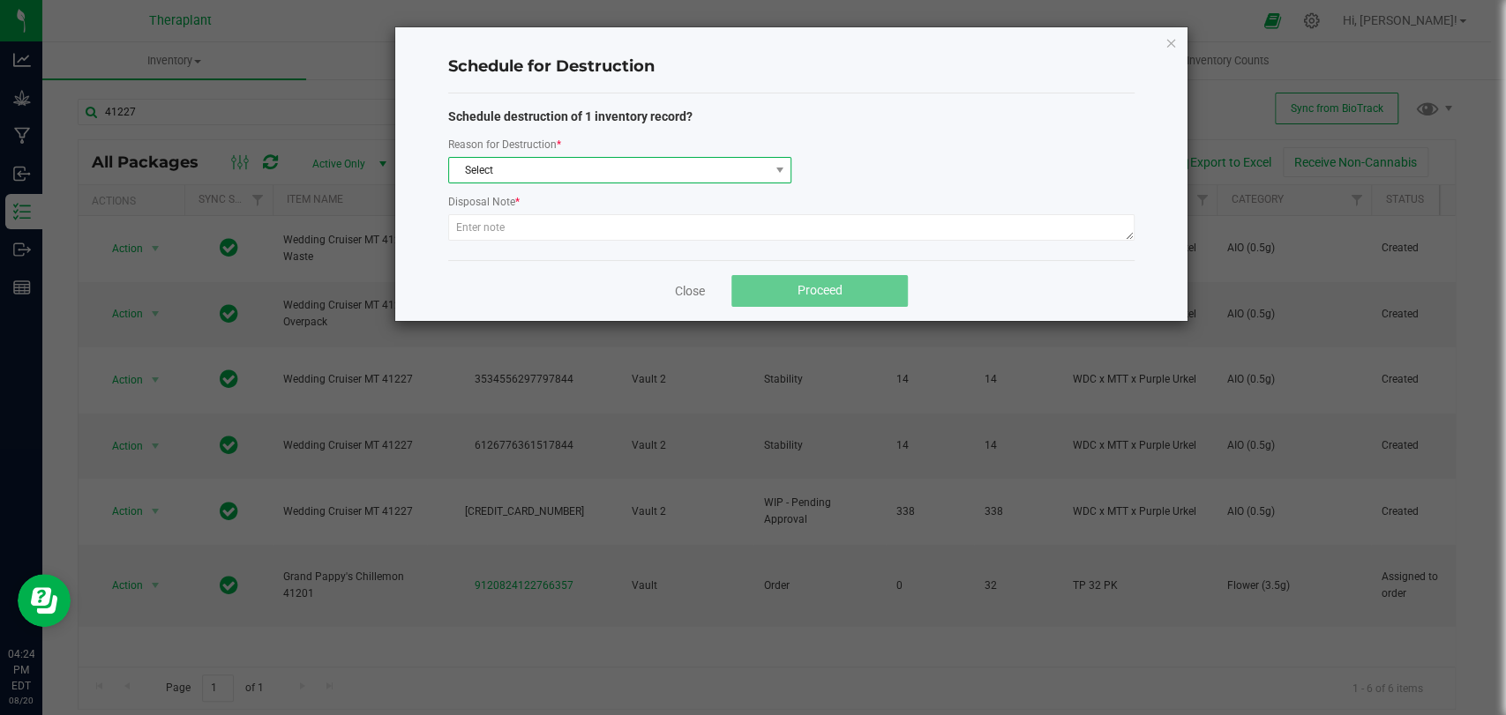
click at [479, 164] on span "Select" at bounding box center [608, 170] width 319 height 25
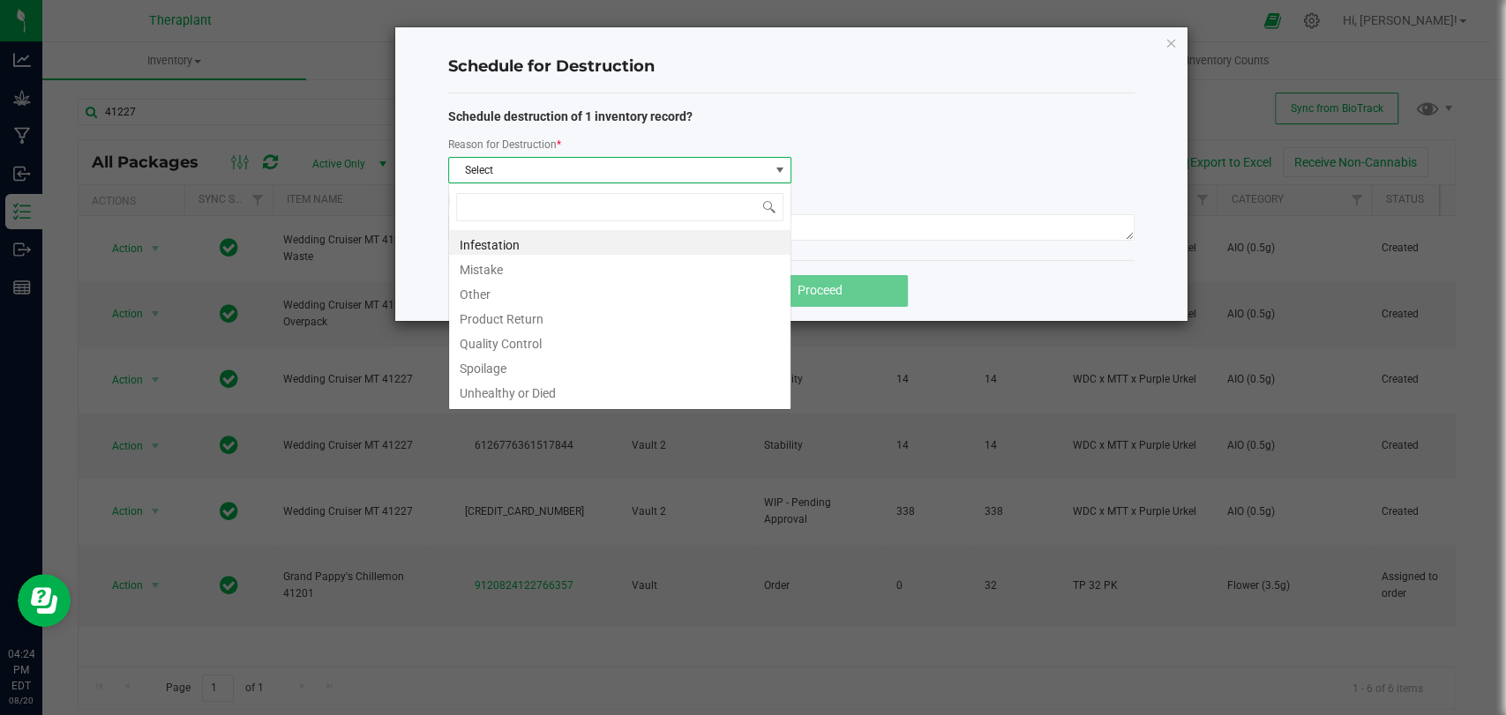
scroll to position [26, 343]
click at [488, 289] on li "Other" at bounding box center [619, 292] width 341 height 25
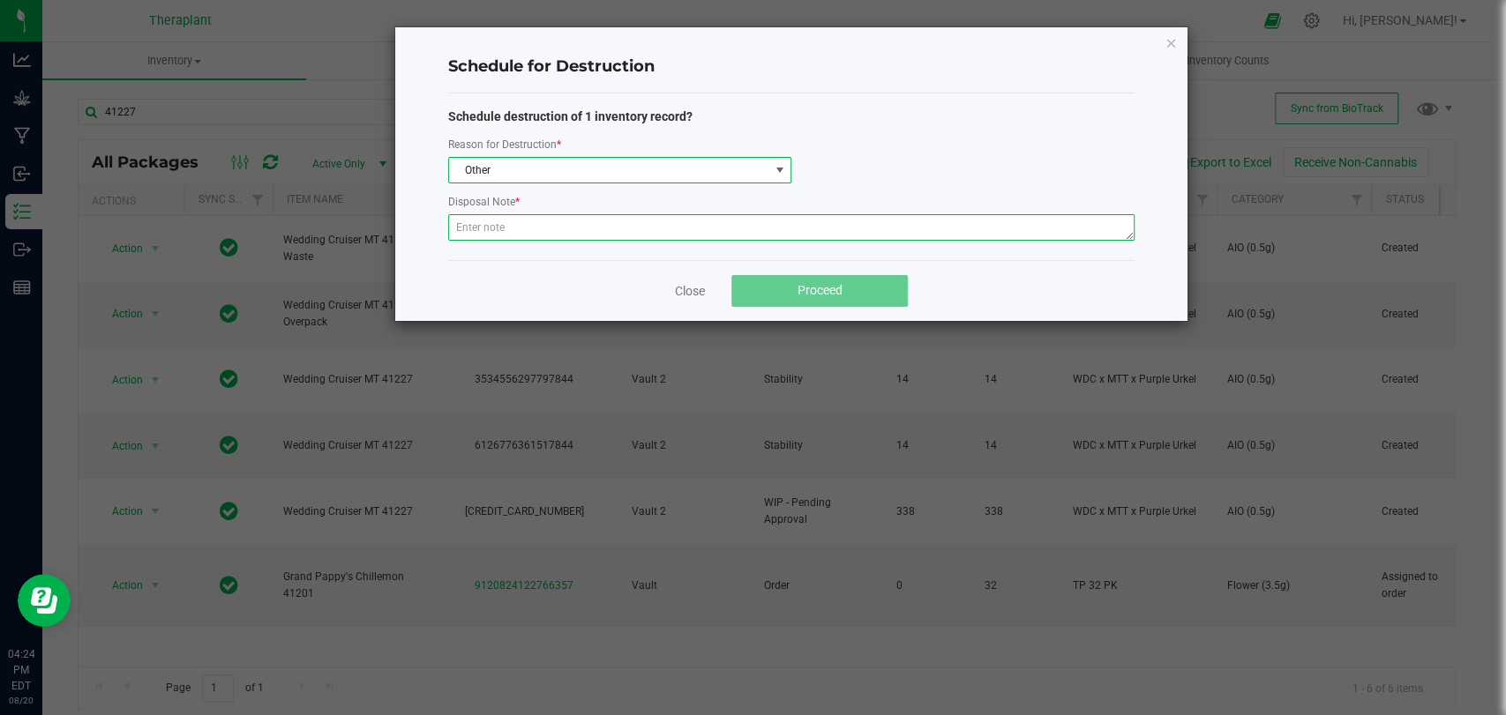
click at [514, 238] on textarea at bounding box center [791, 227] width 686 height 26
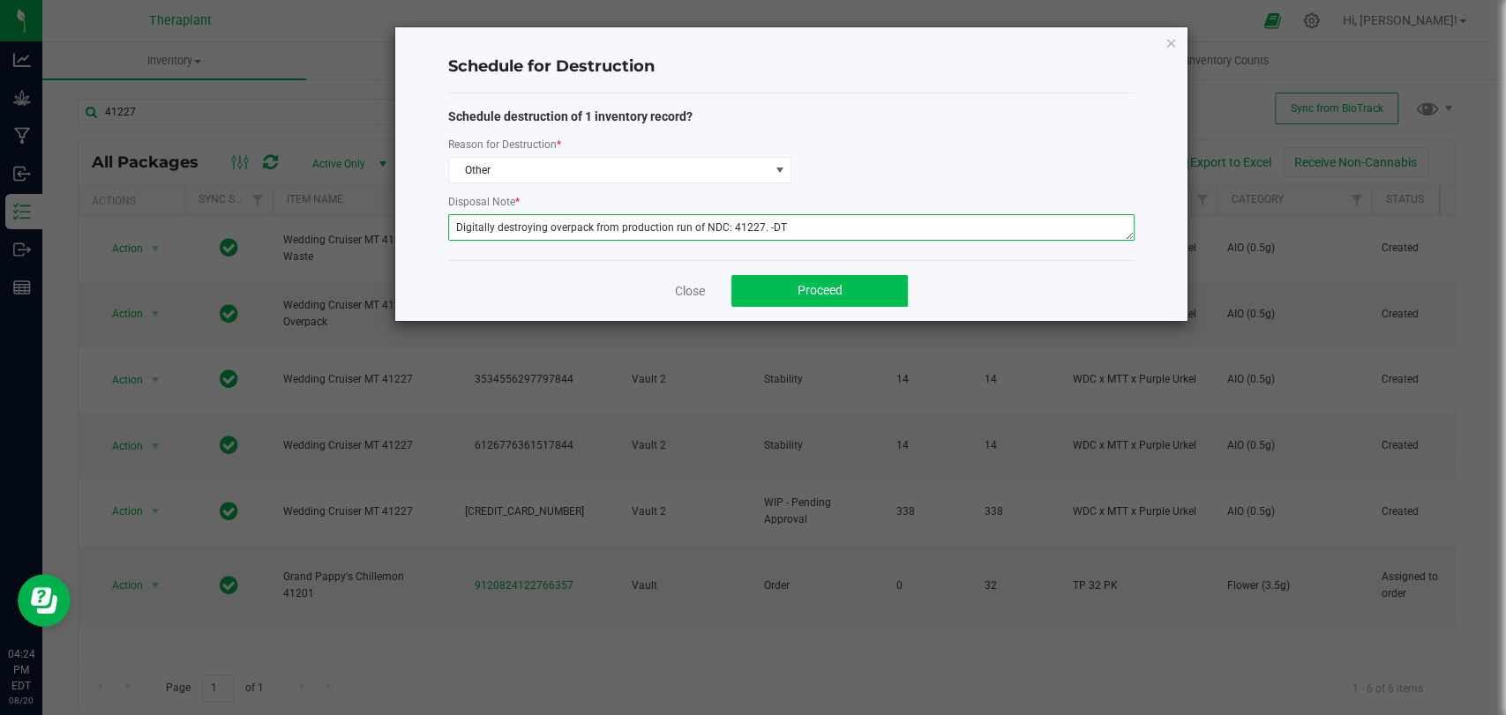
type textarea "Digitally destroying overpack from production run of NDC: 41227. -DT"
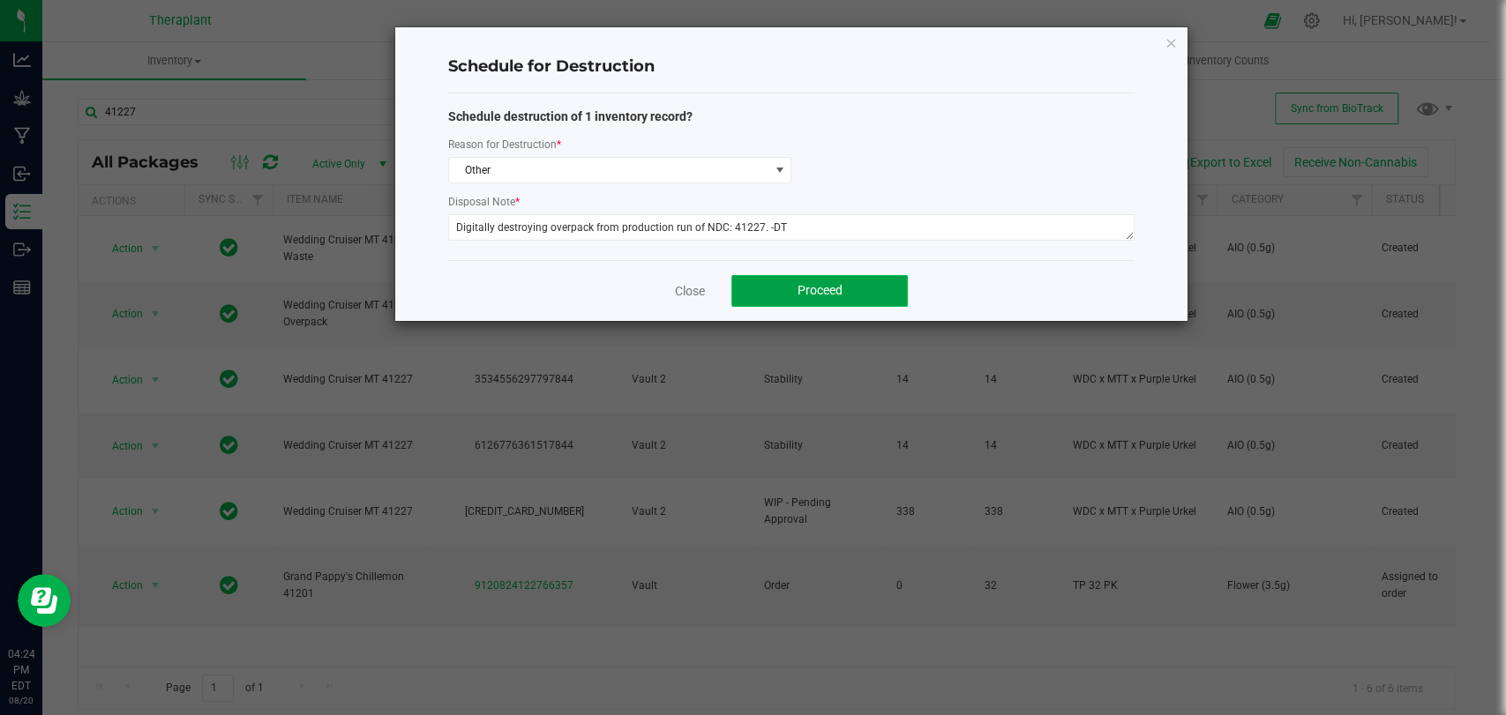
click at [798, 275] on button "Proceed" at bounding box center [819, 291] width 176 height 32
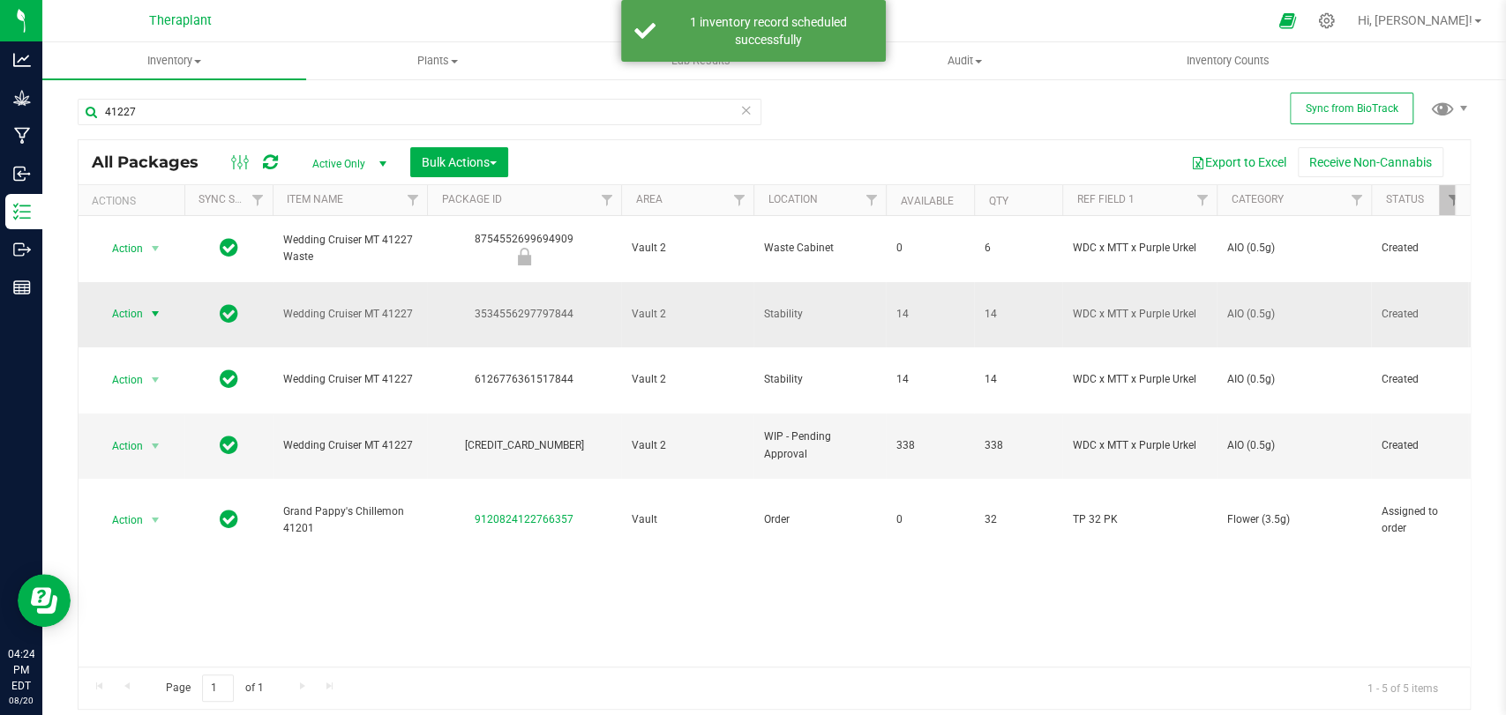
click at [131, 302] on span "Action" at bounding box center [120, 314] width 48 height 25
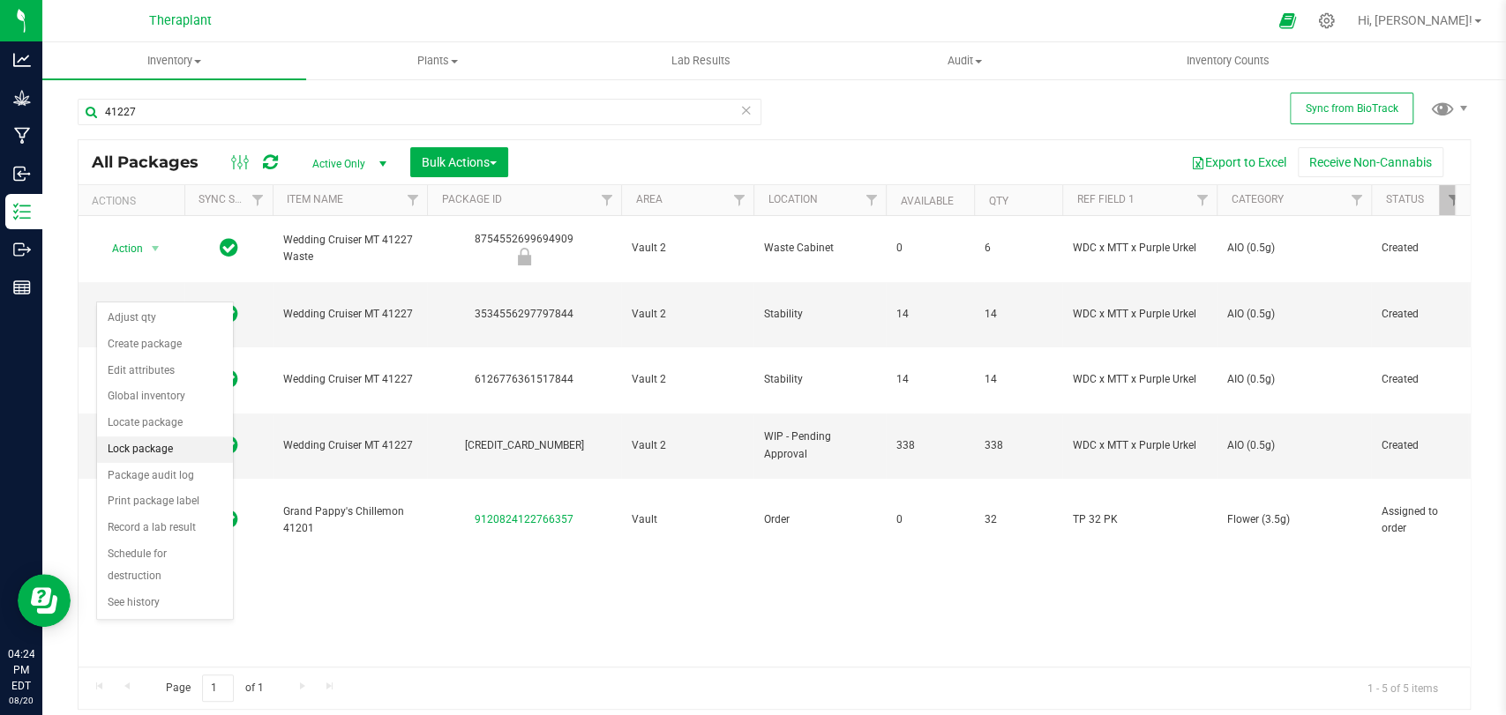
click at [132, 440] on li "Lock package" at bounding box center [165, 450] width 136 height 26
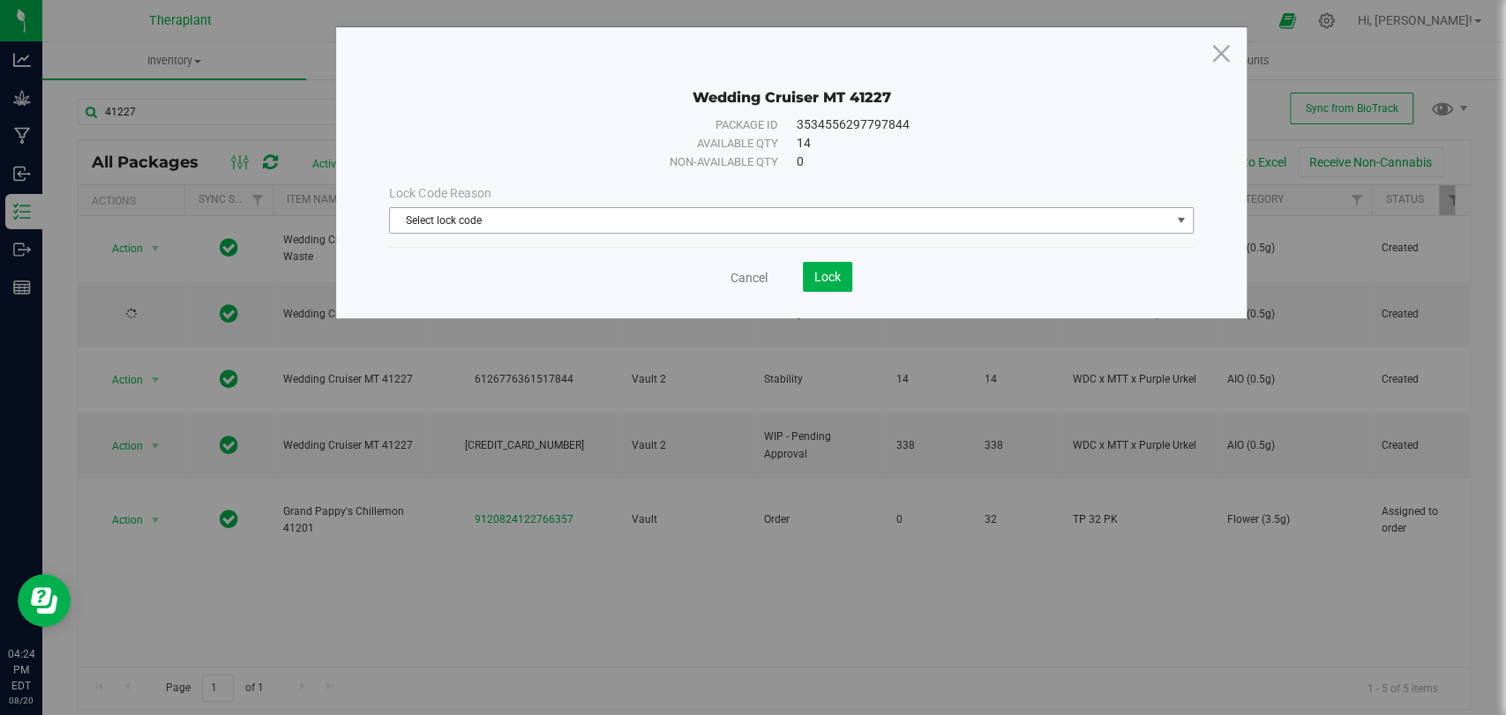
click at [657, 223] on span "Select lock code" at bounding box center [780, 220] width 780 height 25
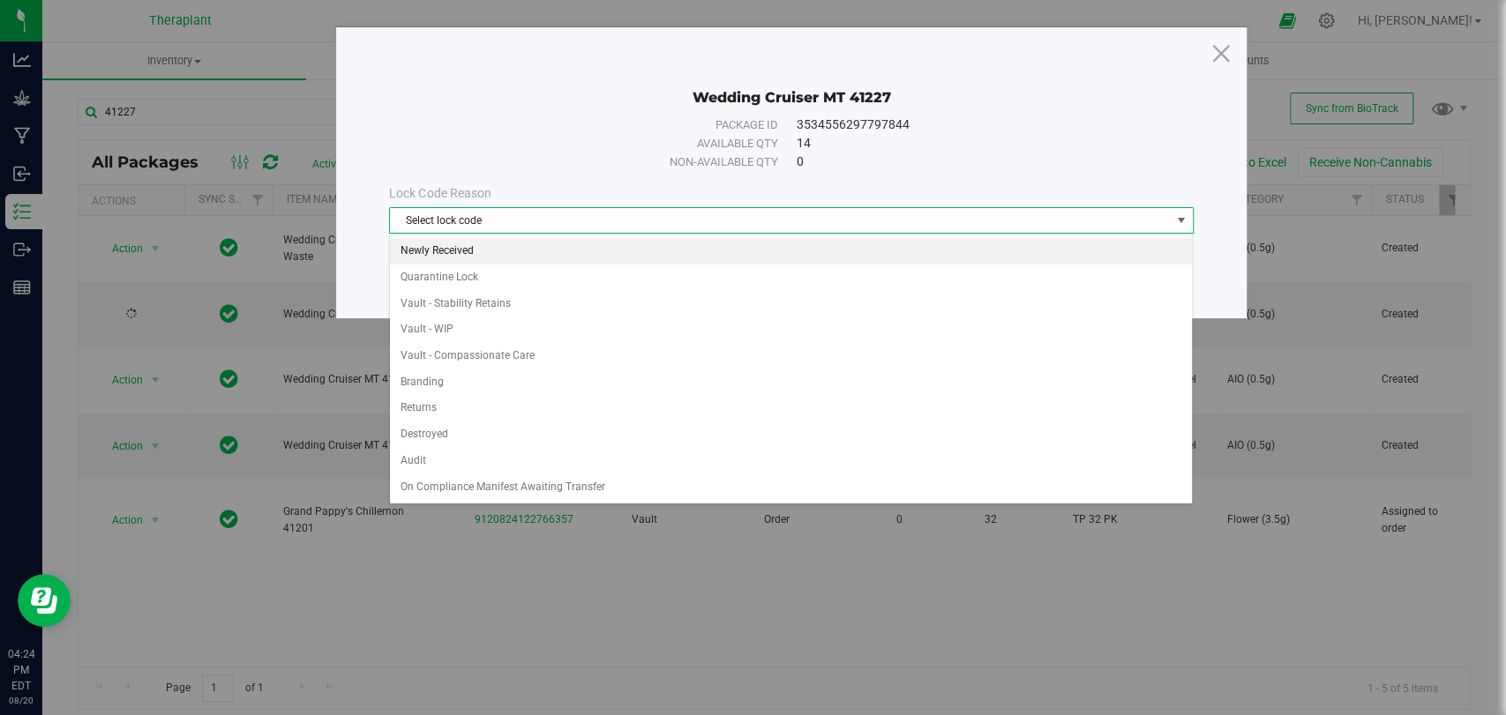
click at [420, 247] on li "Newly Received" at bounding box center [791, 251] width 802 height 26
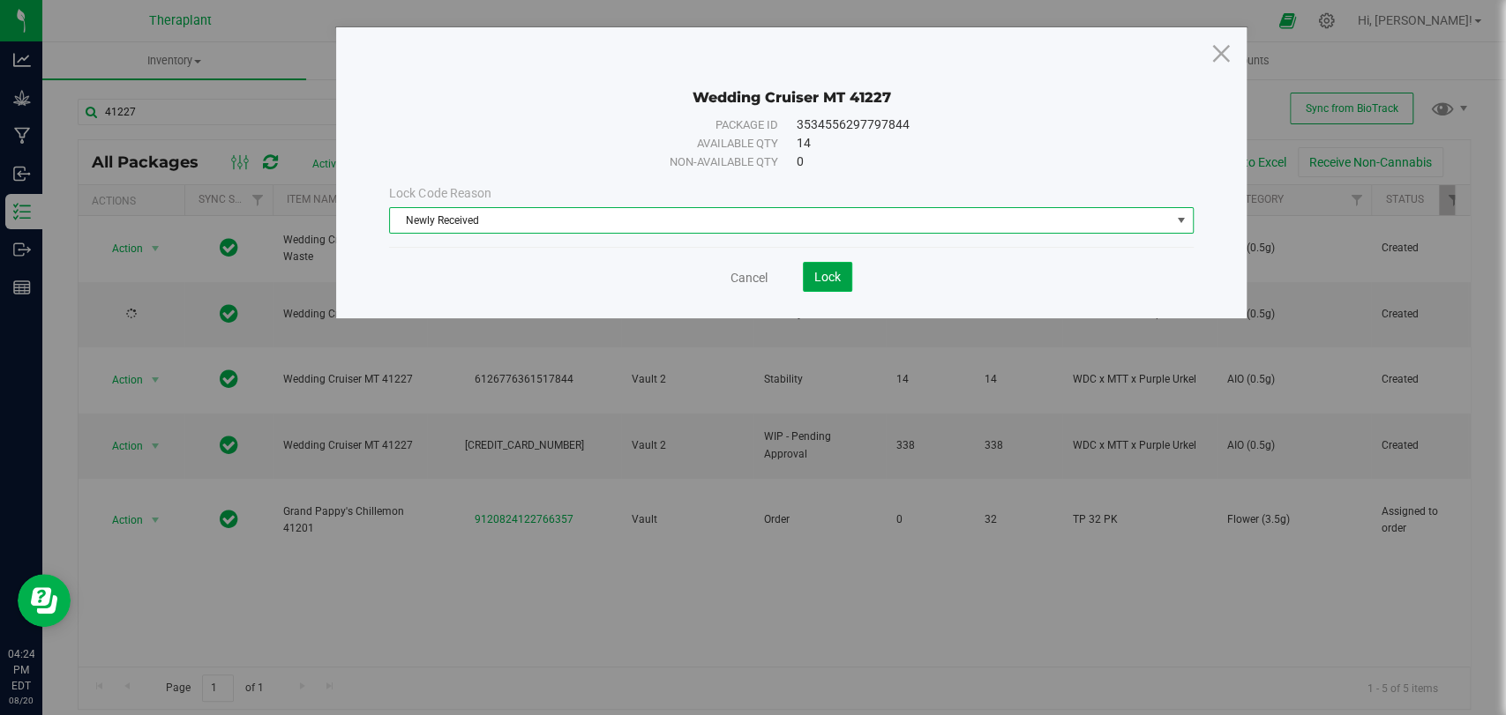
click at [822, 266] on button "Lock" at bounding box center [827, 277] width 49 height 30
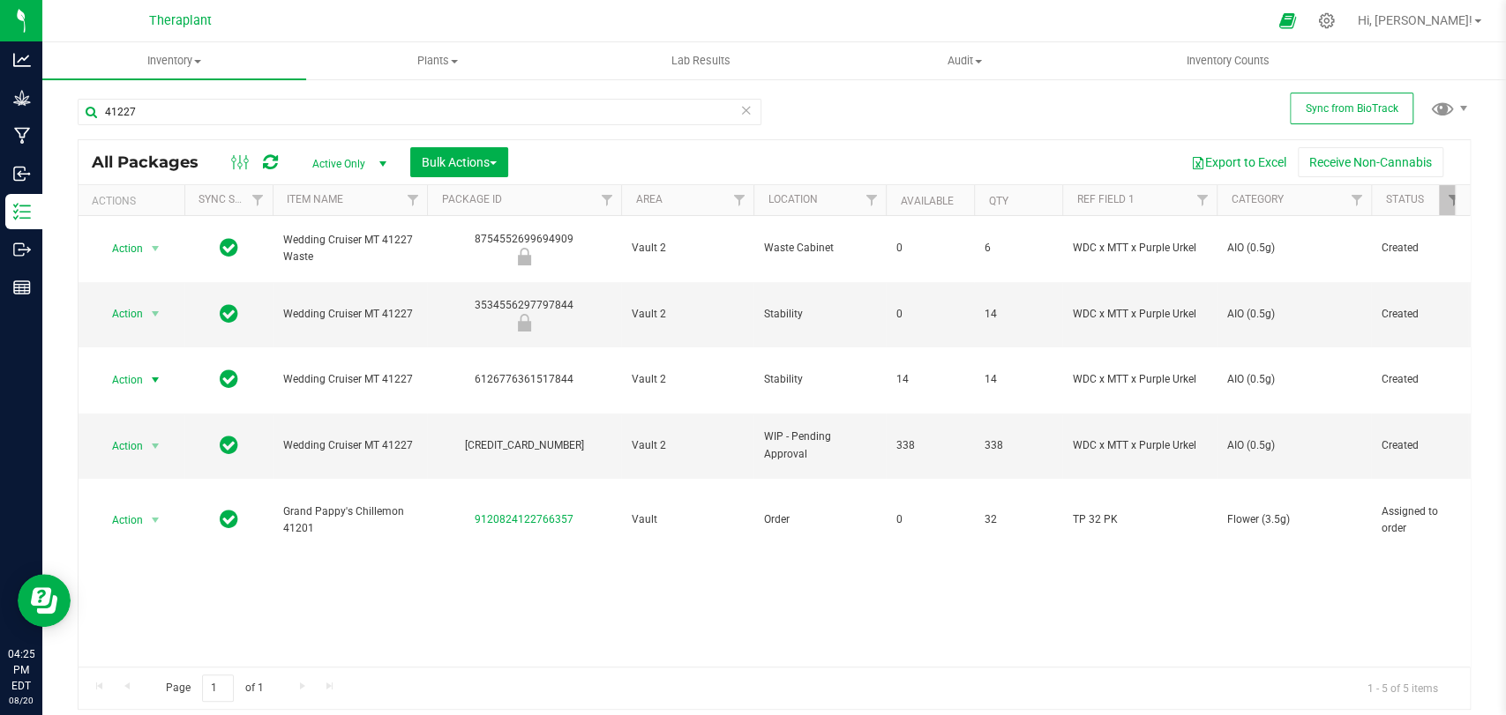
click at [147, 368] on span "select" at bounding box center [156, 380] width 22 height 25
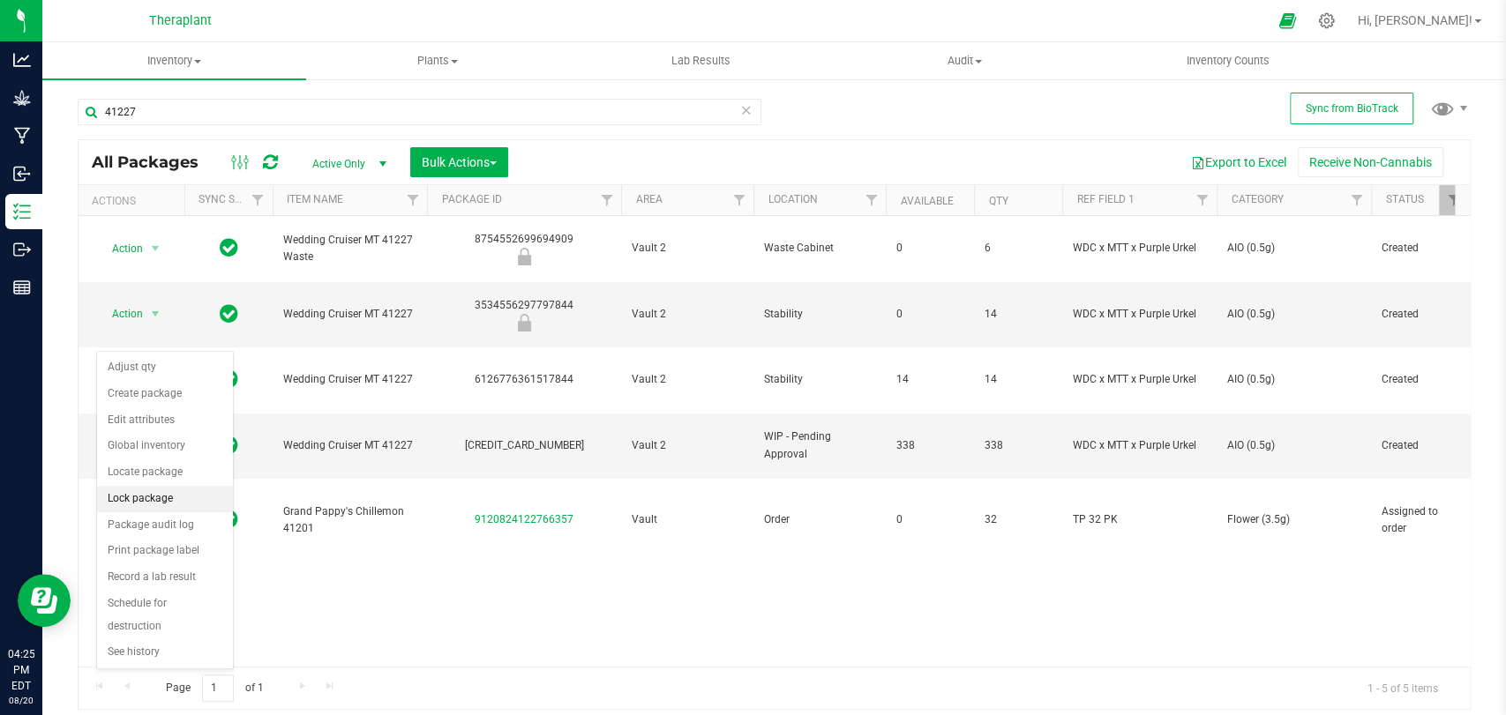
click at [138, 490] on li "Lock package" at bounding box center [165, 499] width 136 height 26
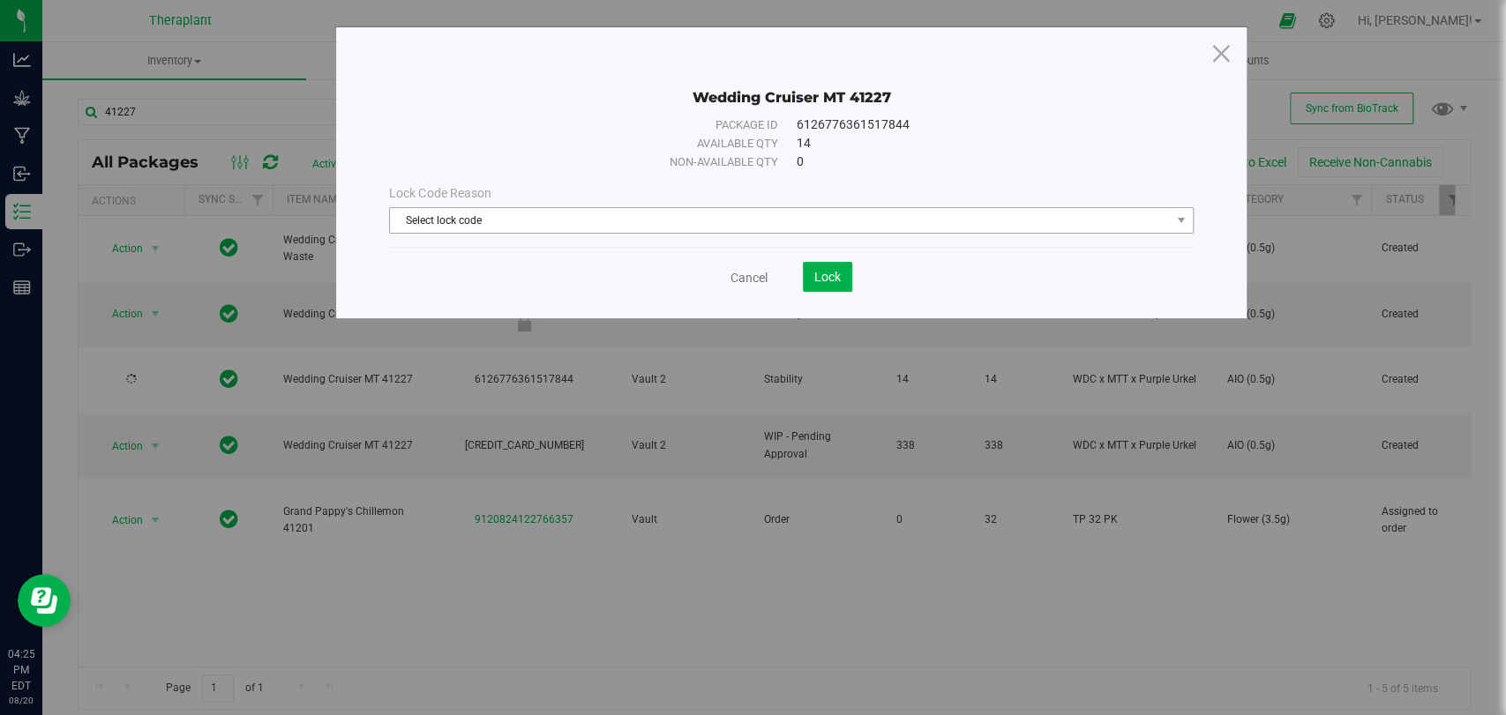
click at [535, 225] on span "Select lock code" at bounding box center [780, 220] width 780 height 25
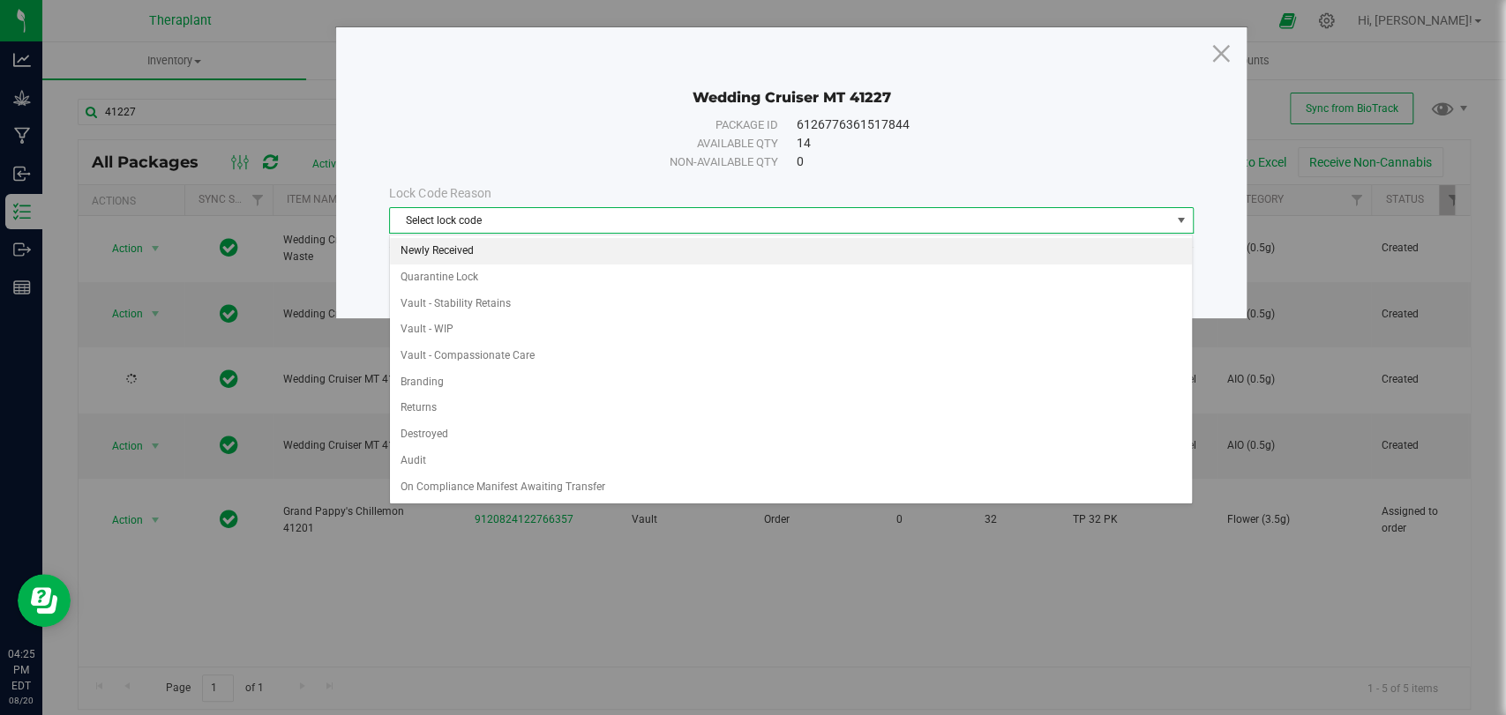
click at [473, 243] on li "Newly Received" at bounding box center [791, 251] width 802 height 26
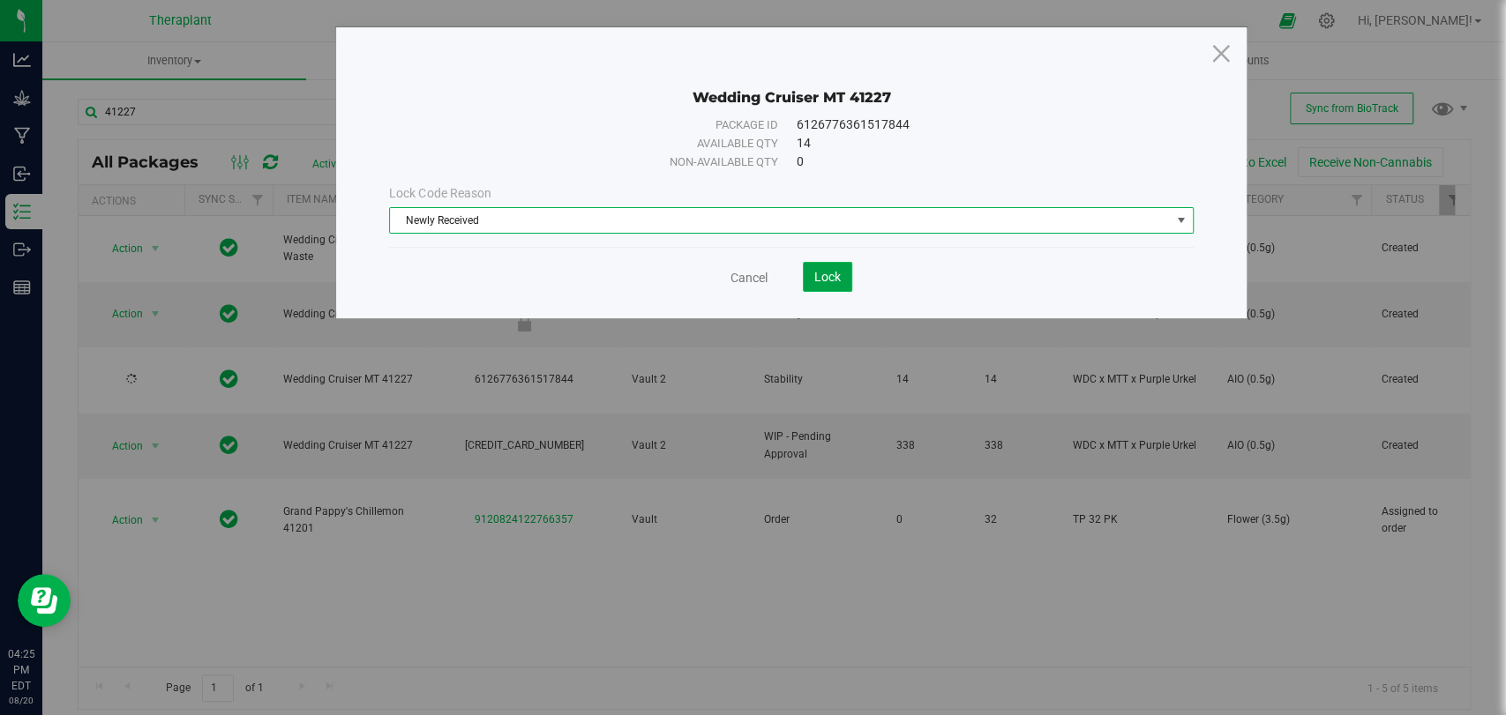
click at [834, 282] on span "Lock" at bounding box center [827, 277] width 26 height 14
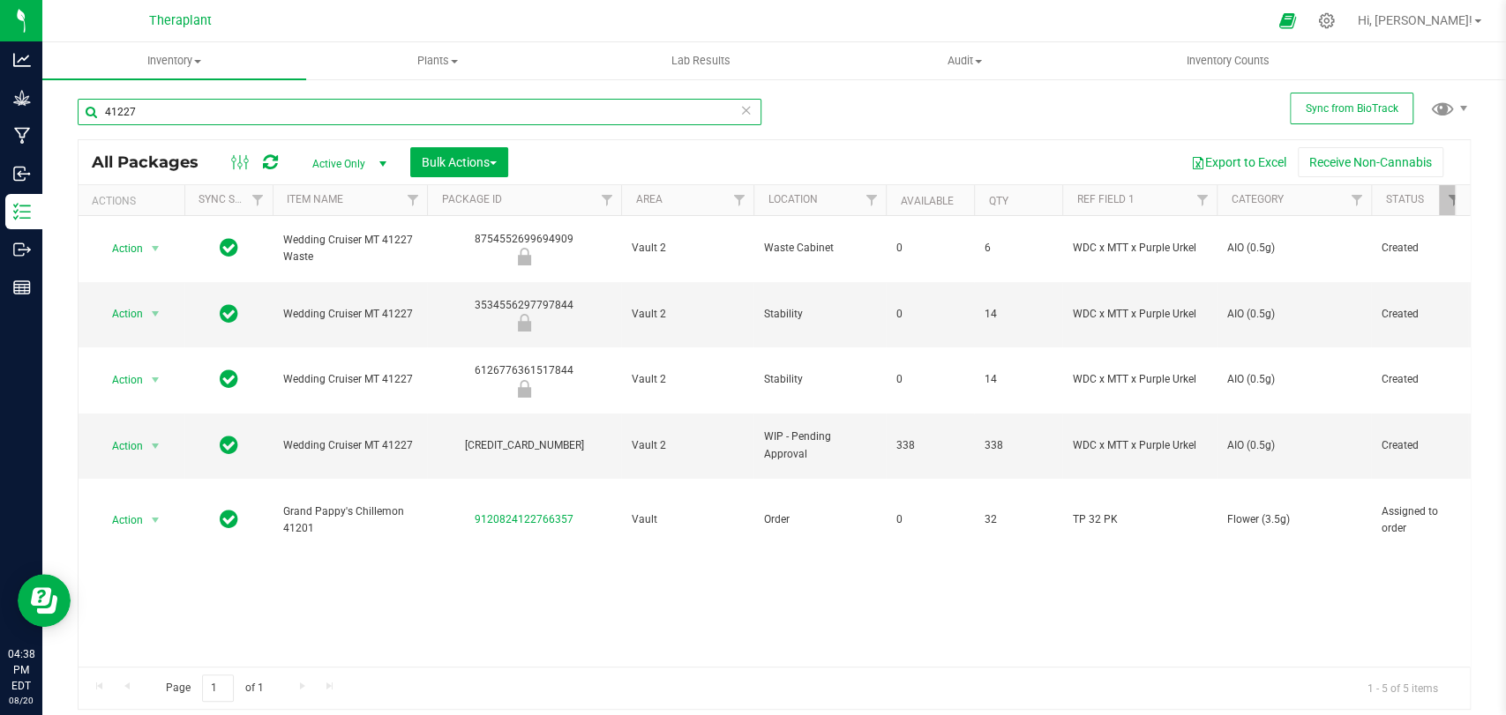
click at [660, 116] on input "41227" at bounding box center [420, 112] width 684 height 26
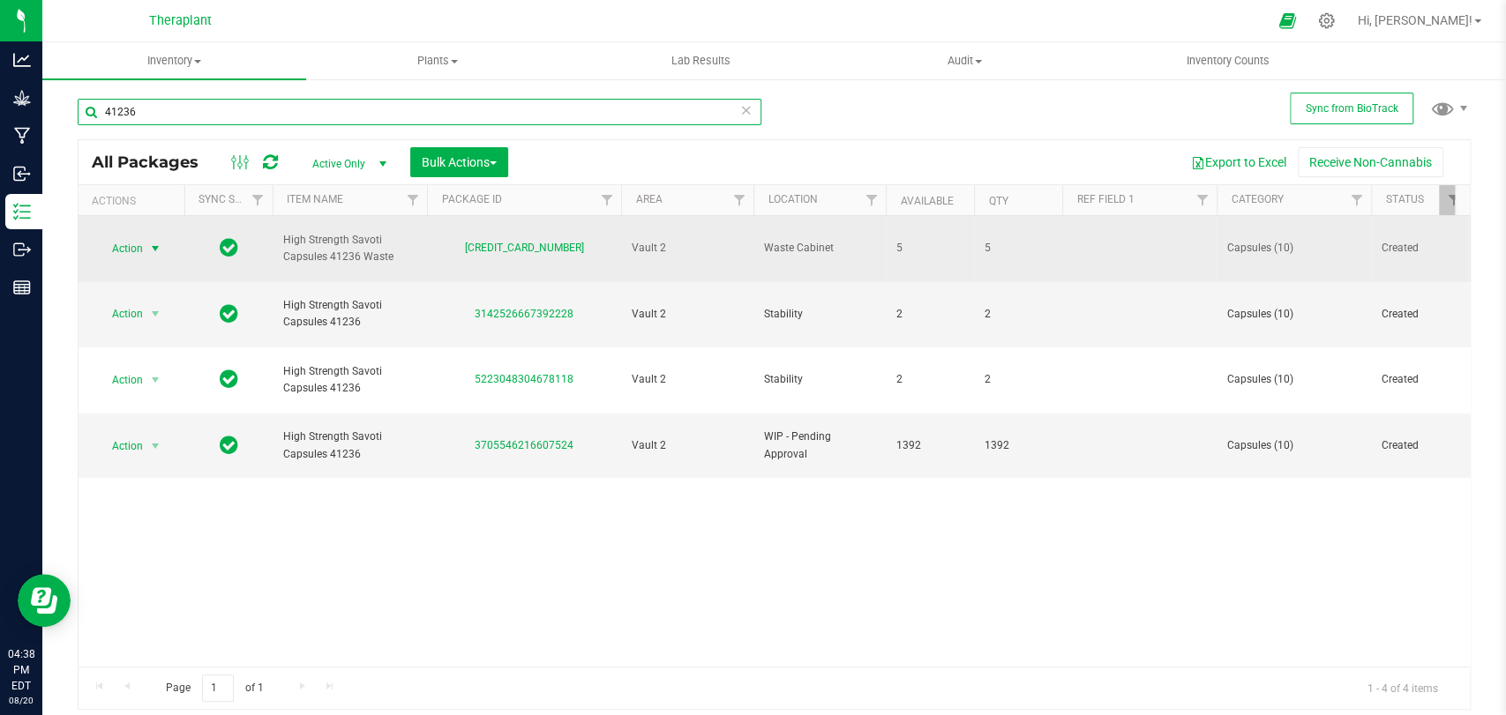
type input "41236"
click at [155, 244] on span "select" at bounding box center [155, 249] width 14 height 14
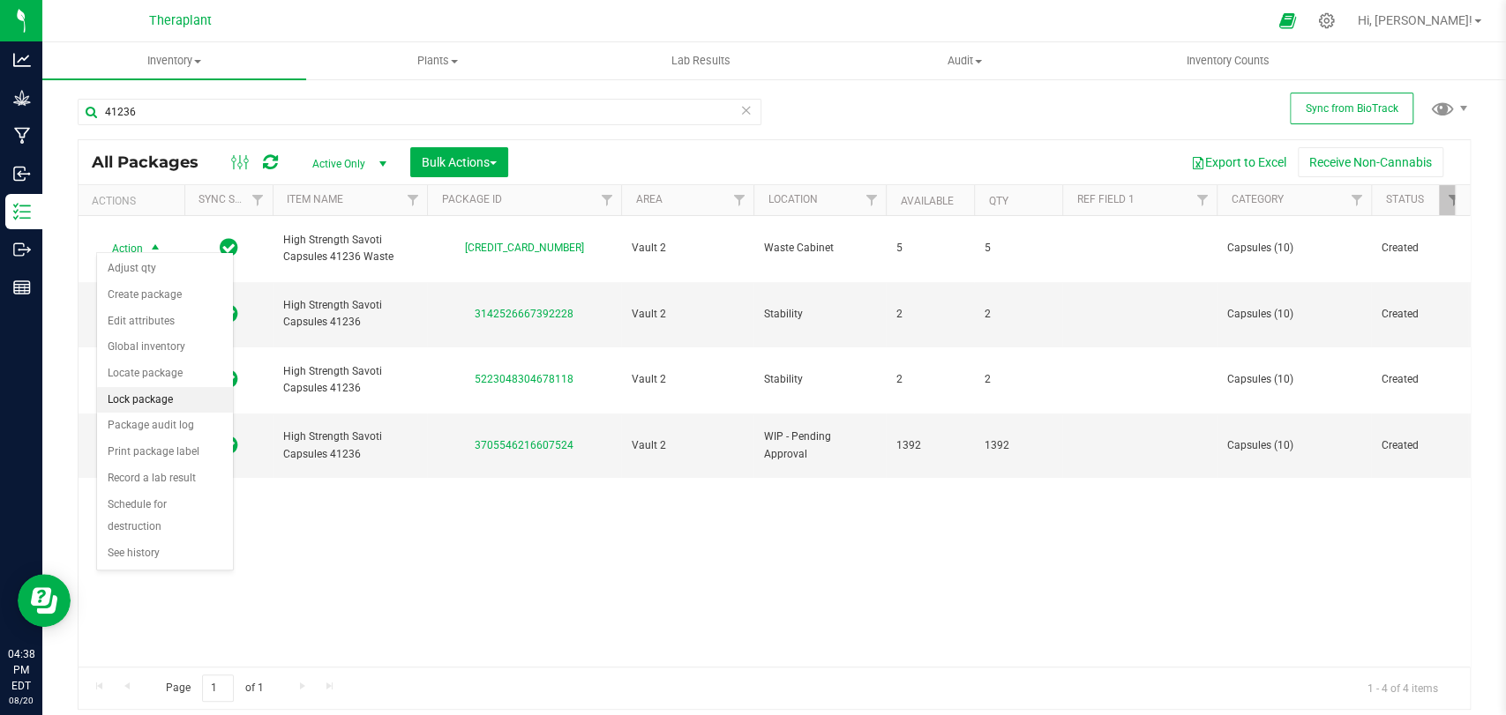
click at [152, 396] on li "Lock package" at bounding box center [165, 400] width 136 height 26
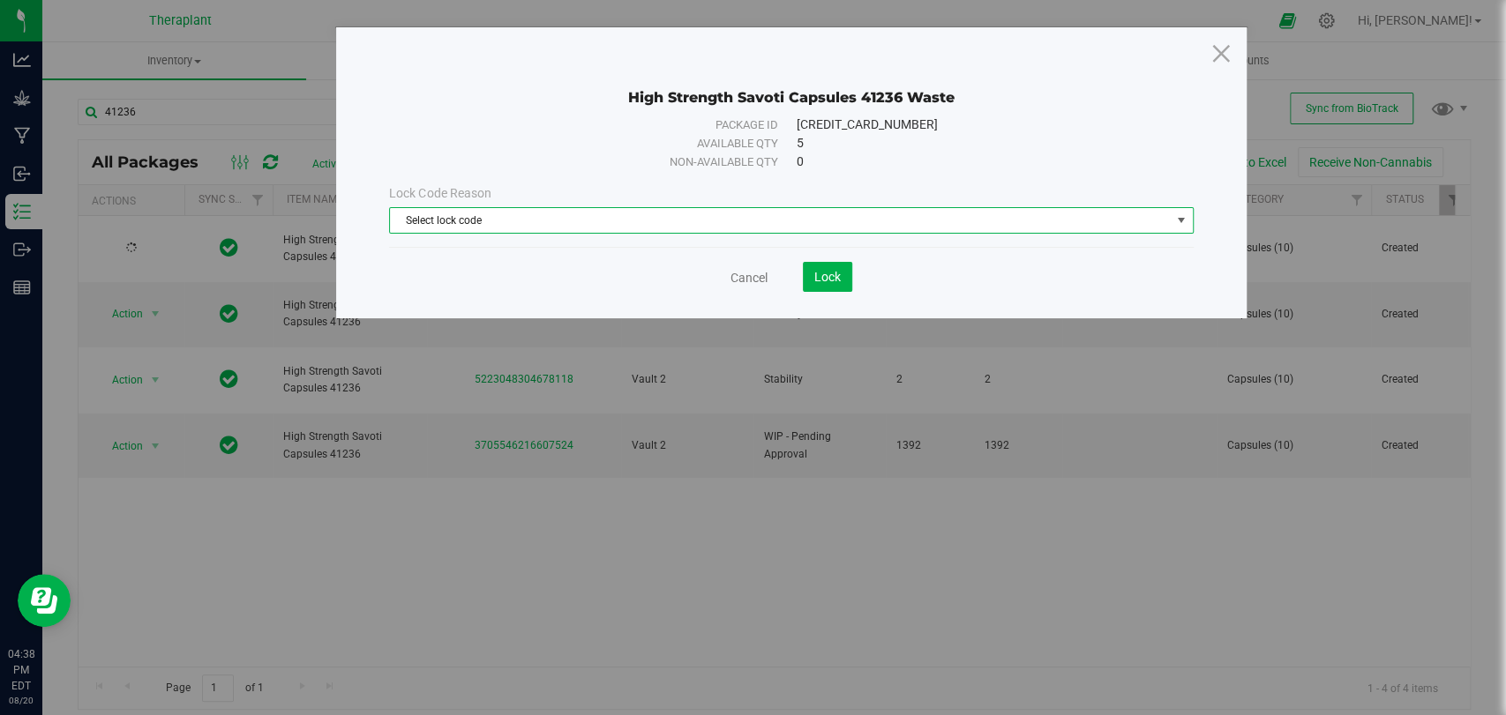
click at [590, 214] on span "Select lock code" at bounding box center [780, 220] width 780 height 25
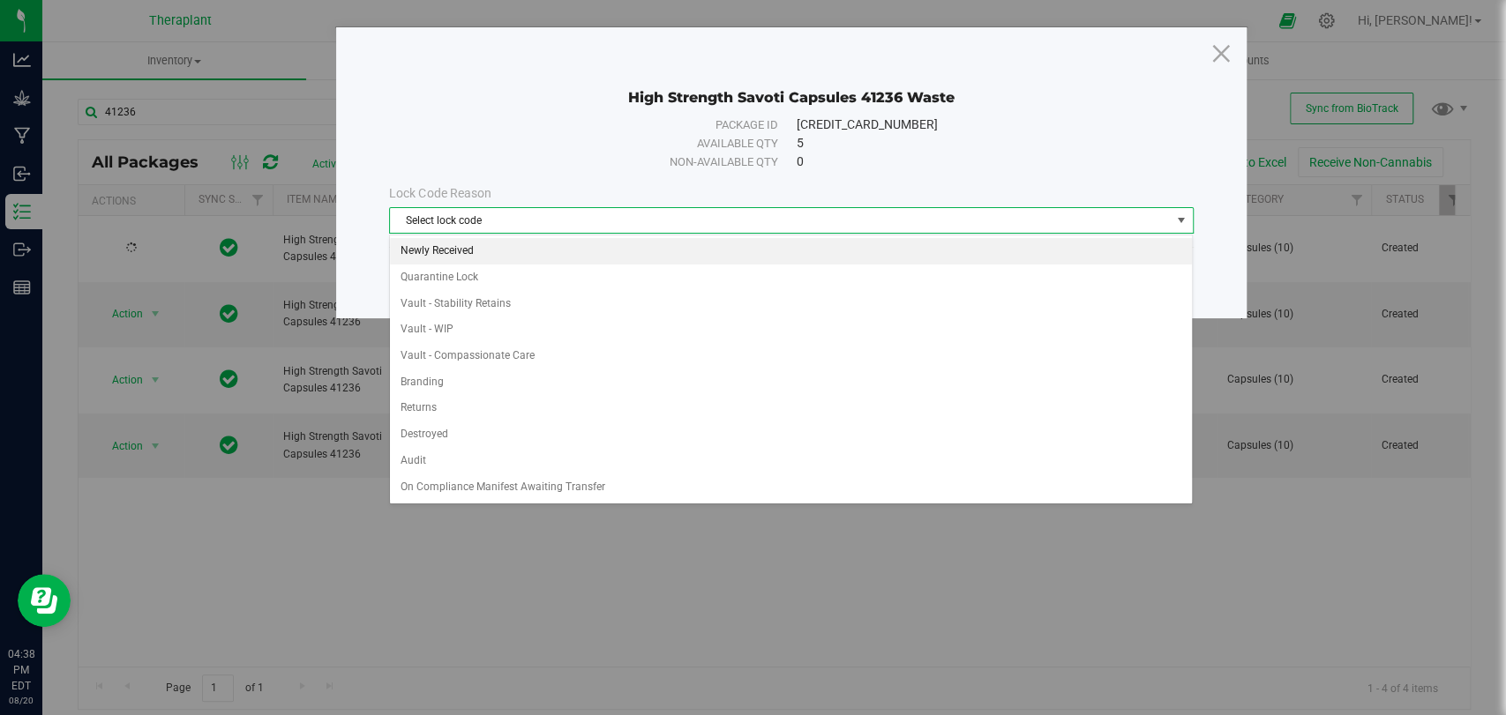
click at [488, 245] on li "Newly Received" at bounding box center [791, 251] width 802 height 26
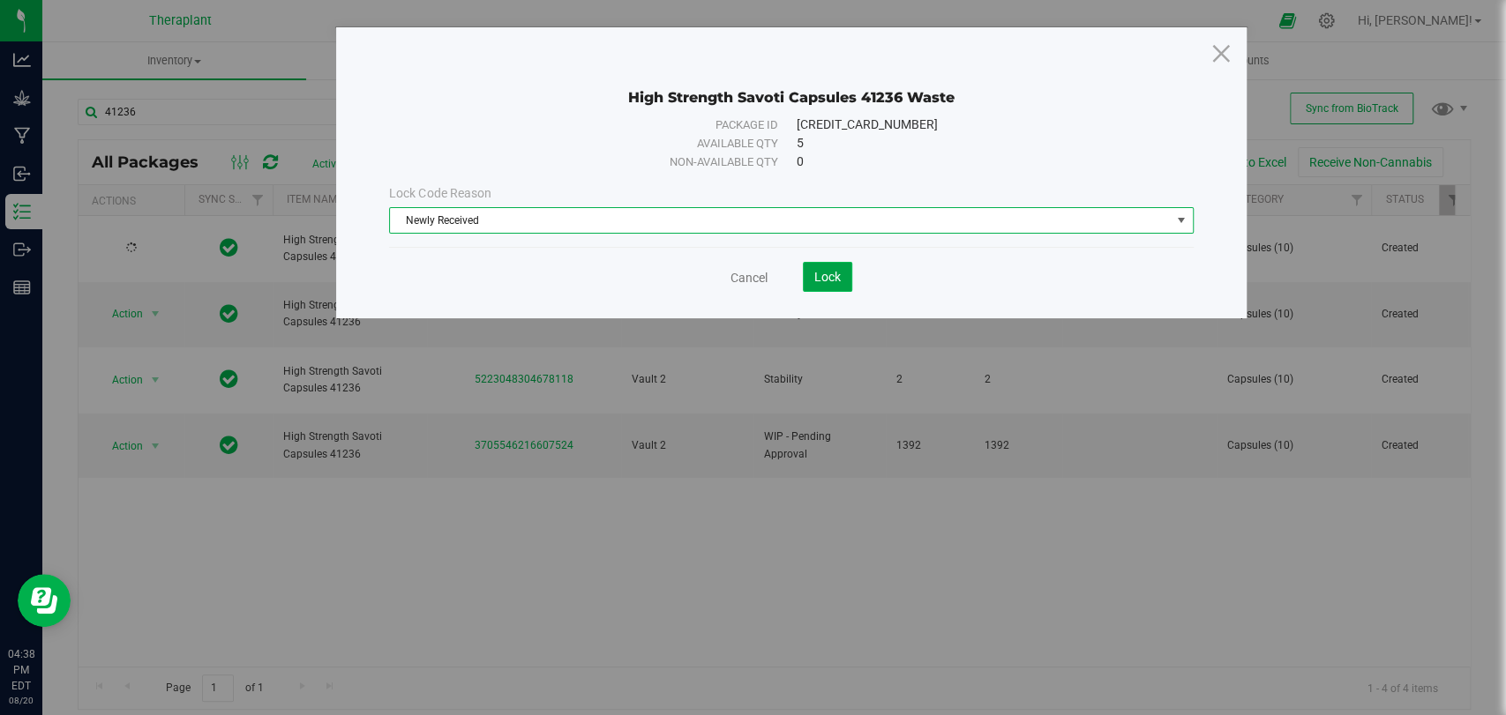
click at [850, 277] on button "Lock" at bounding box center [827, 277] width 49 height 30
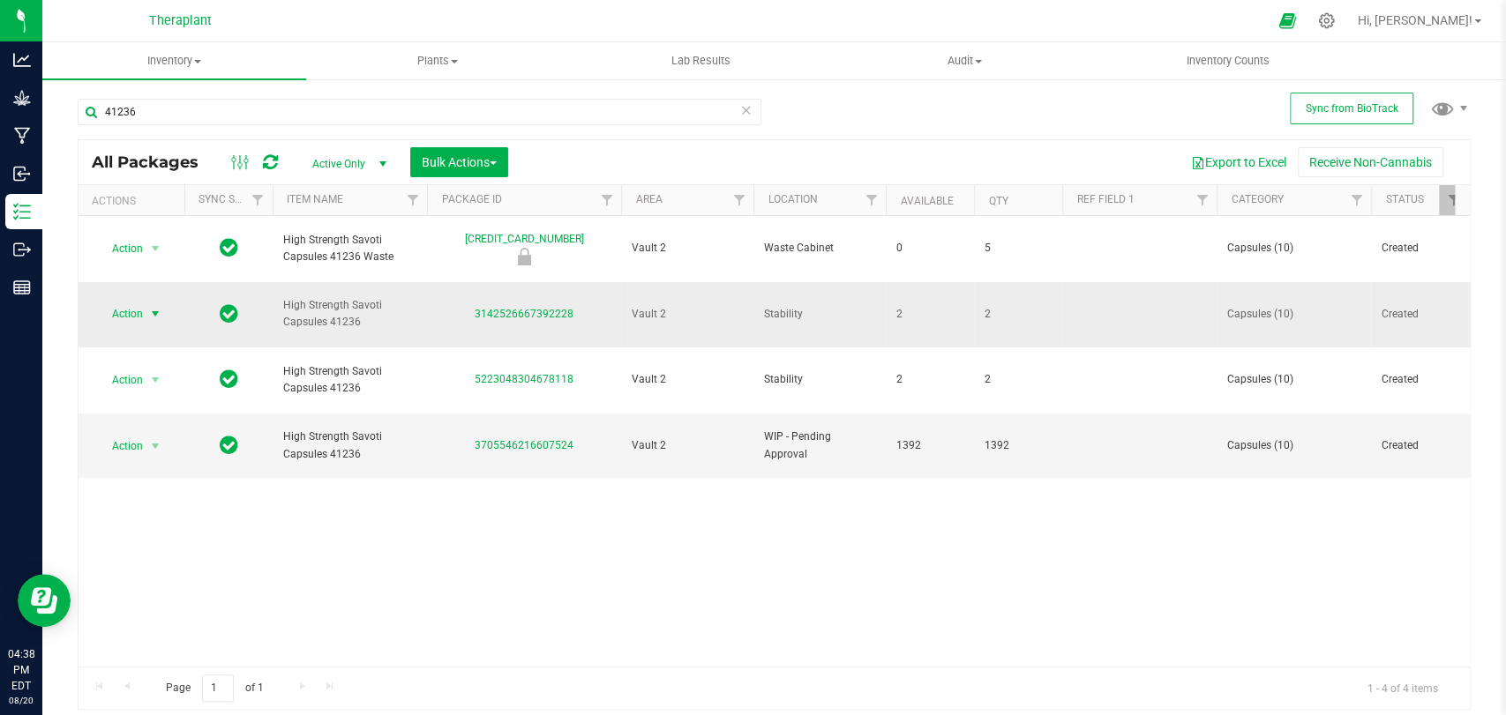
click at [153, 307] on span "select" at bounding box center [155, 314] width 14 height 14
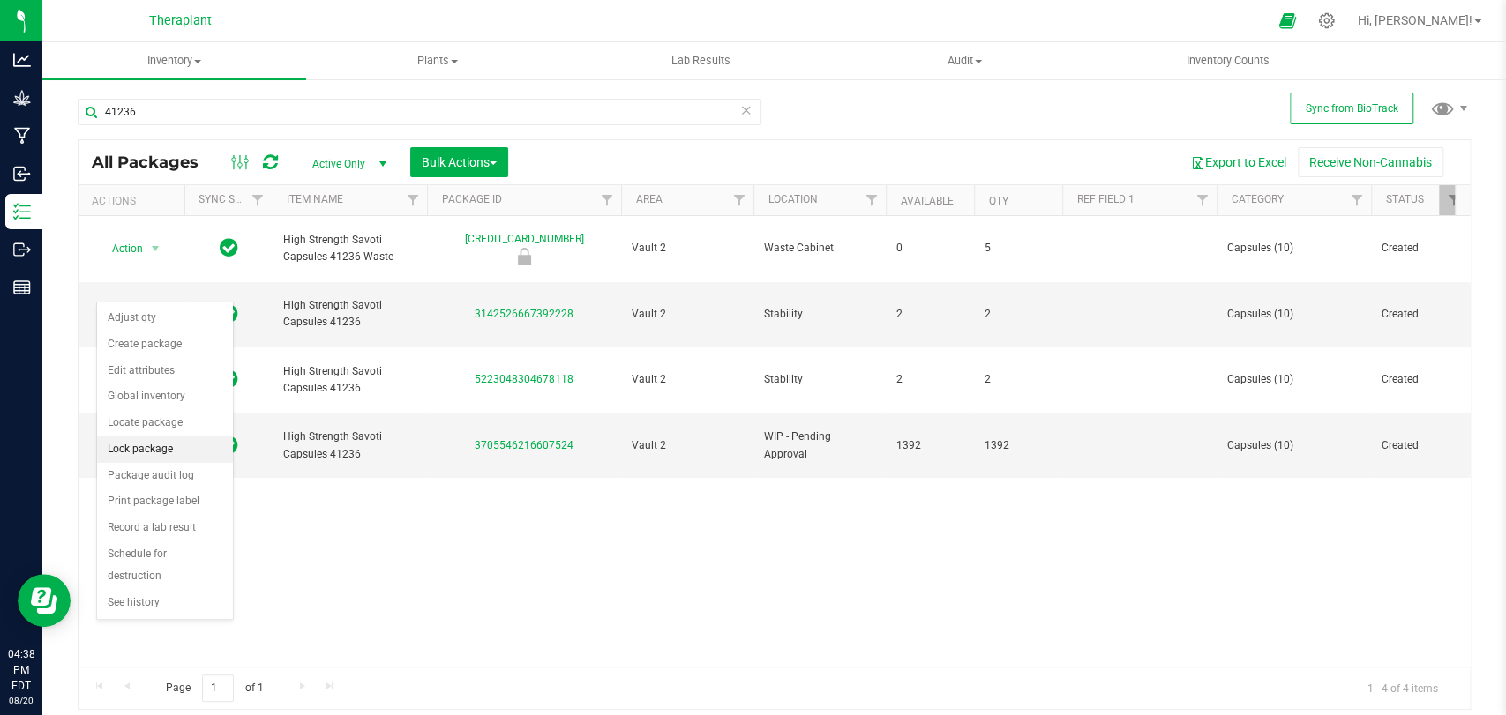
click at [158, 449] on li "Lock package" at bounding box center [165, 450] width 136 height 26
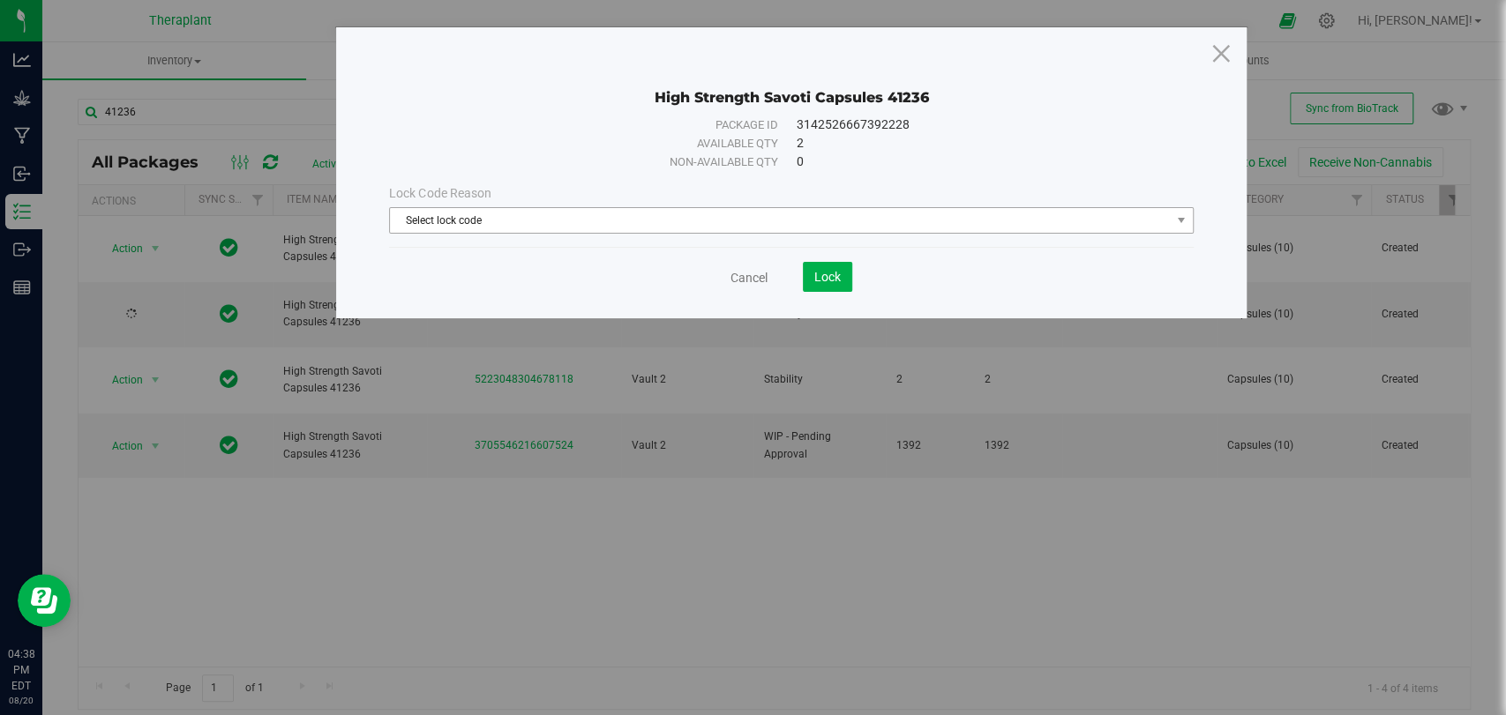
click at [635, 231] on span "Select lock code" at bounding box center [780, 220] width 780 height 25
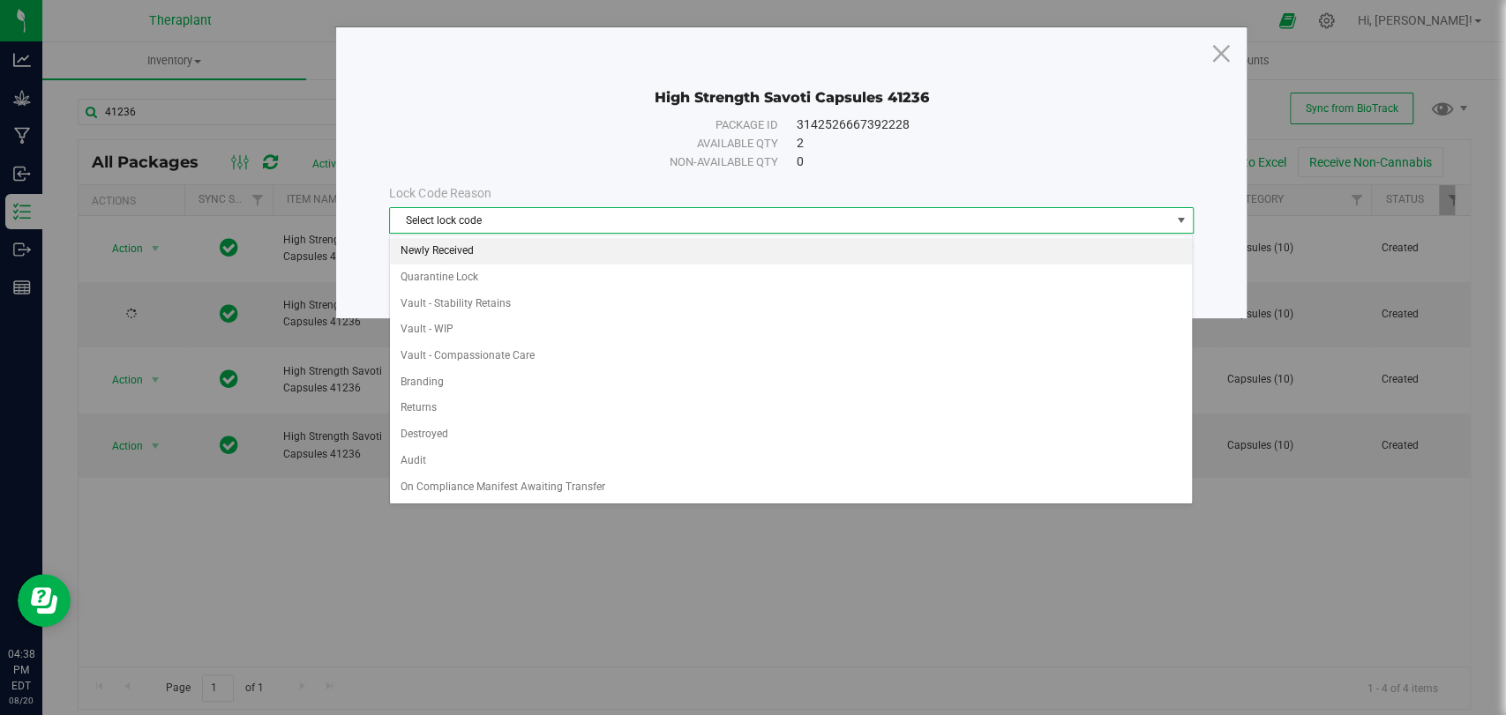
click at [480, 247] on li "Newly Received" at bounding box center [791, 251] width 802 height 26
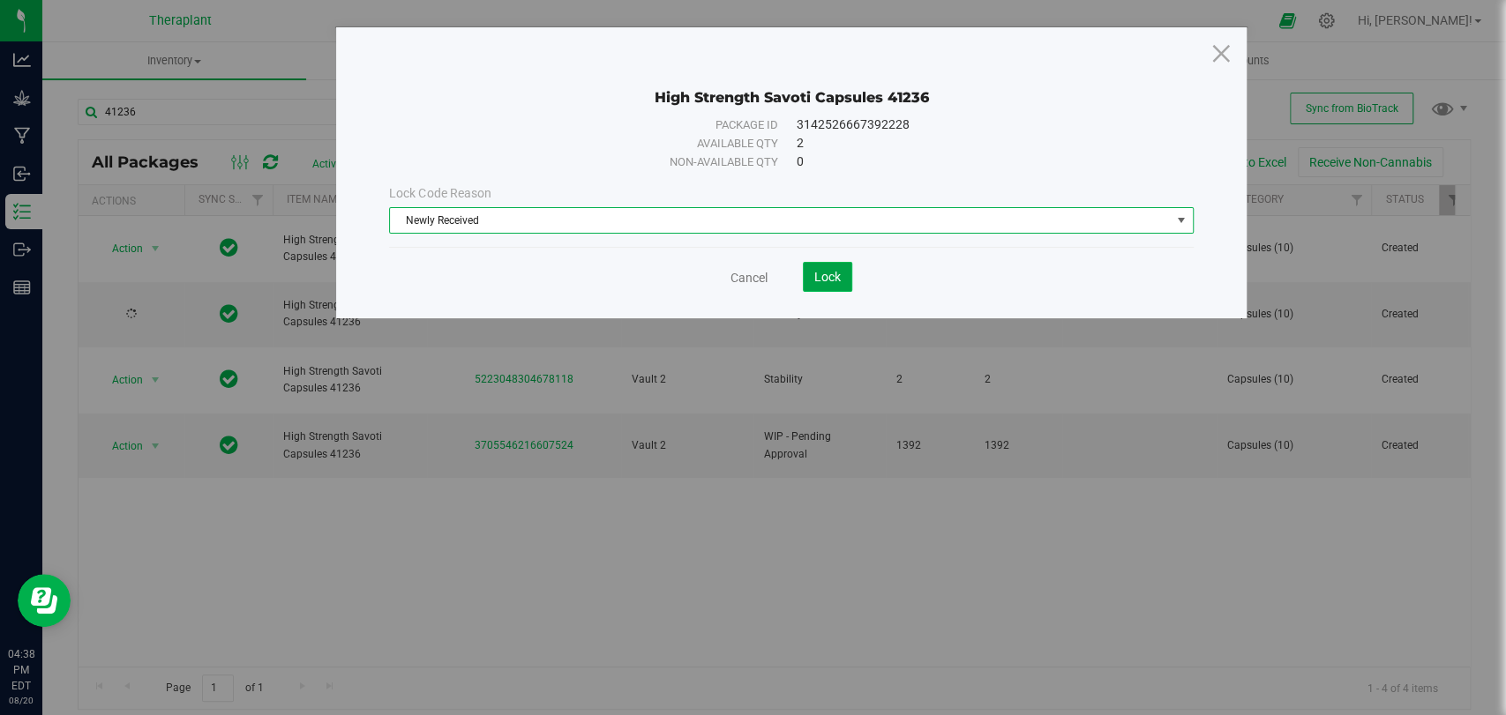
click at [833, 272] on span "Lock" at bounding box center [827, 277] width 26 height 14
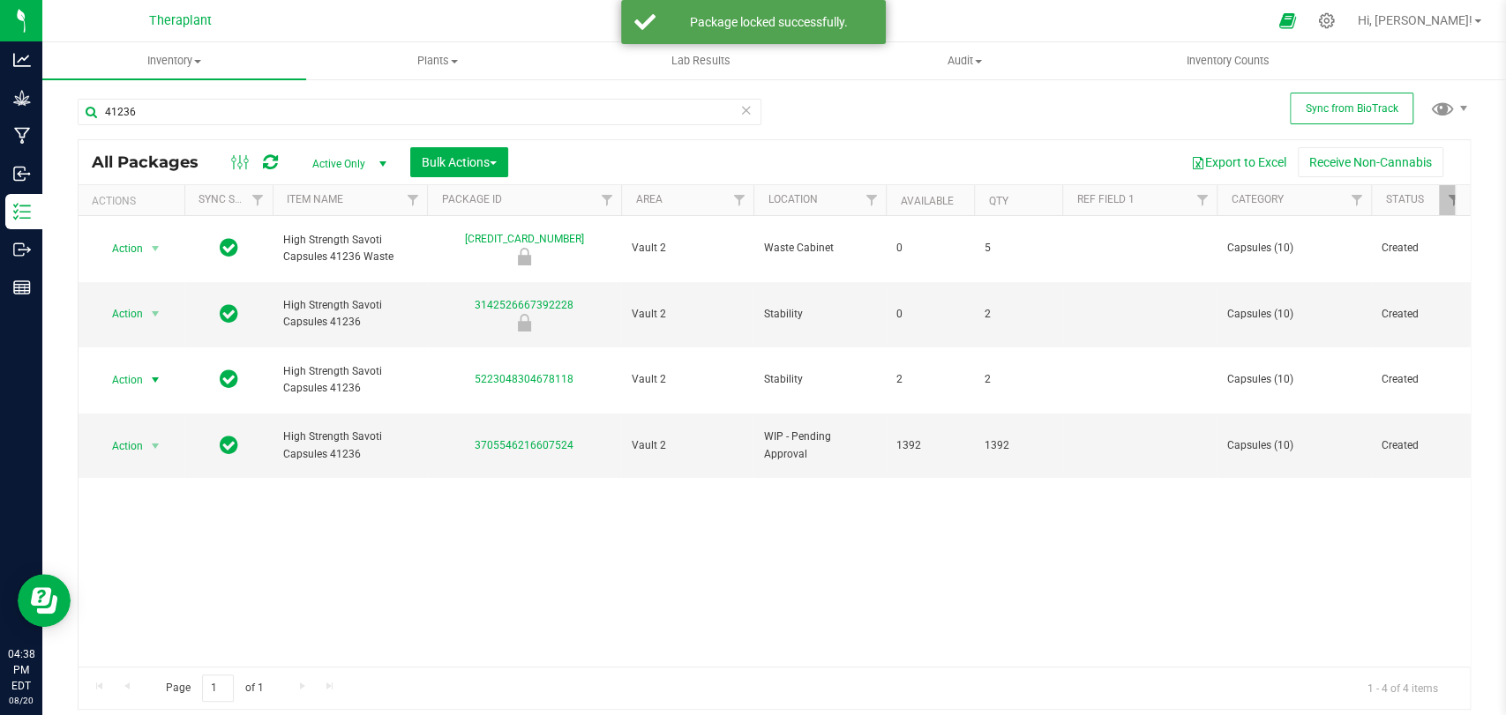
click at [134, 368] on span "Action" at bounding box center [120, 380] width 48 height 25
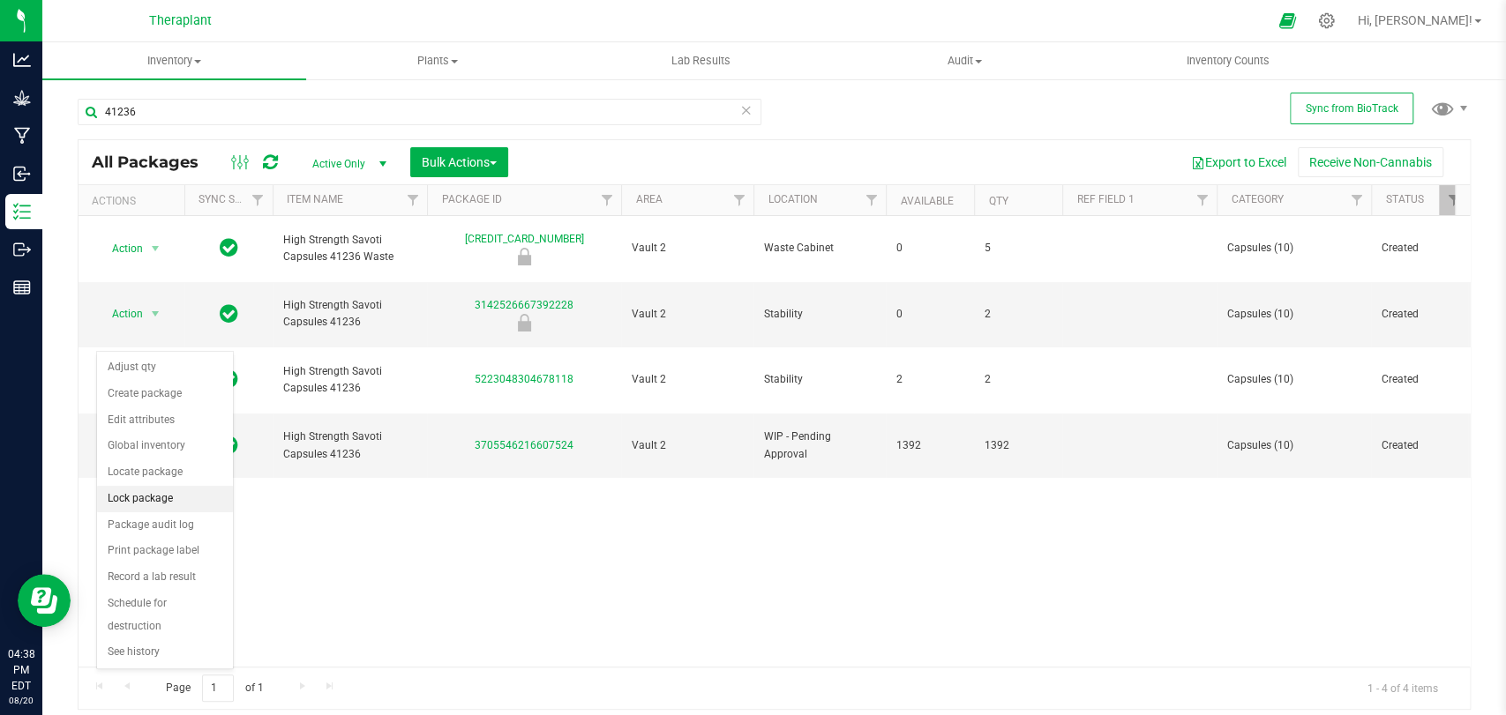
click at [148, 492] on li "Lock package" at bounding box center [165, 499] width 136 height 26
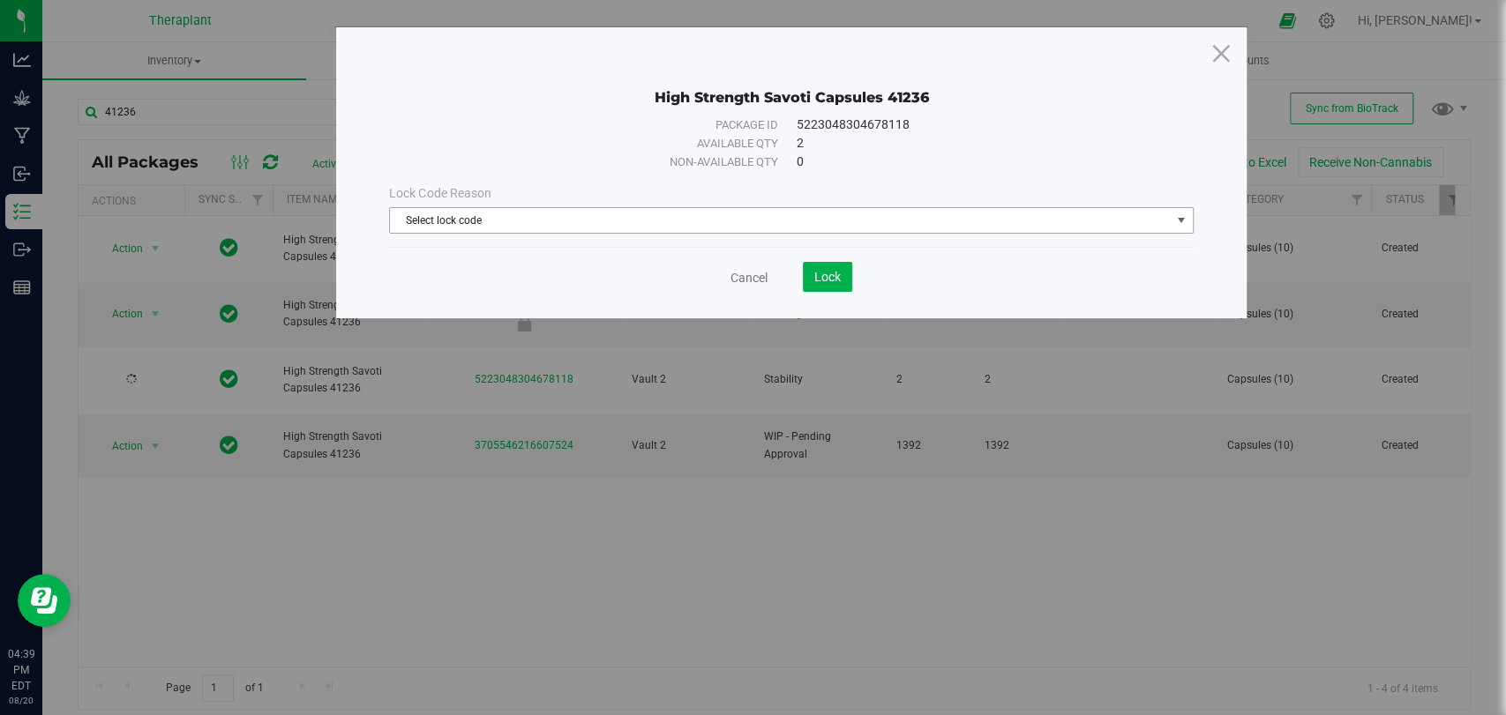
click at [485, 215] on span "Select lock code" at bounding box center [780, 220] width 780 height 25
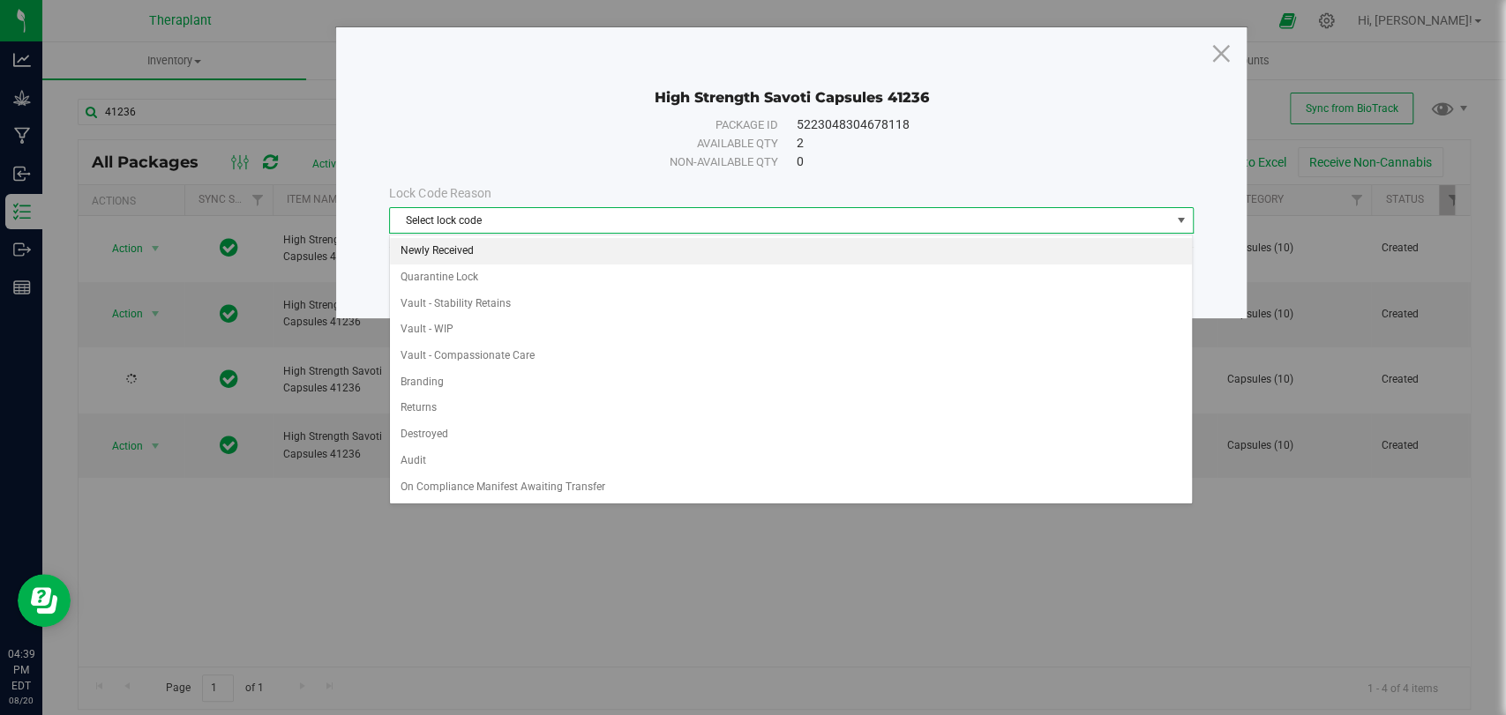
click at [481, 251] on li "Newly Received" at bounding box center [791, 251] width 802 height 26
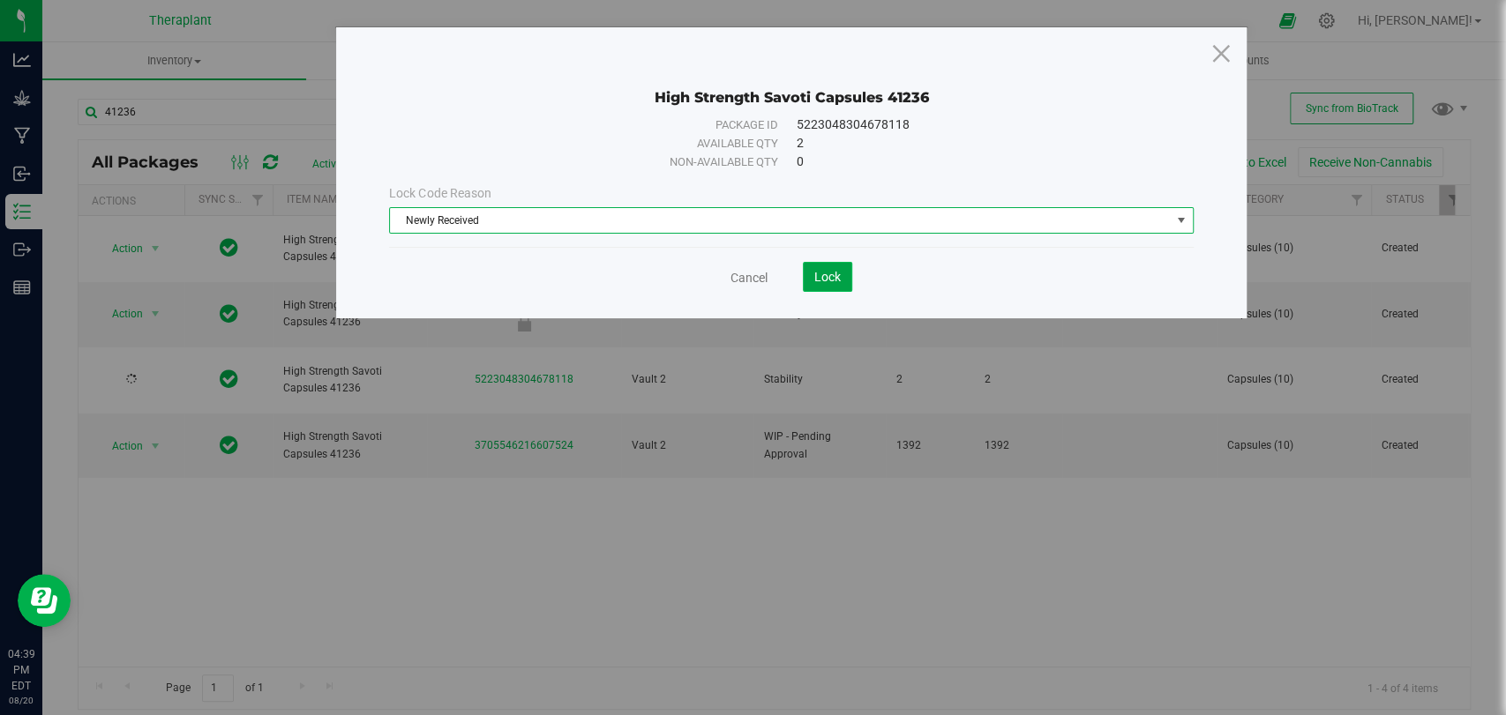
click at [818, 282] on span "Lock" at bounding box center [827, 277] width 26 height 14
